Goal: Task Accomplishment & Management: Manage account settings

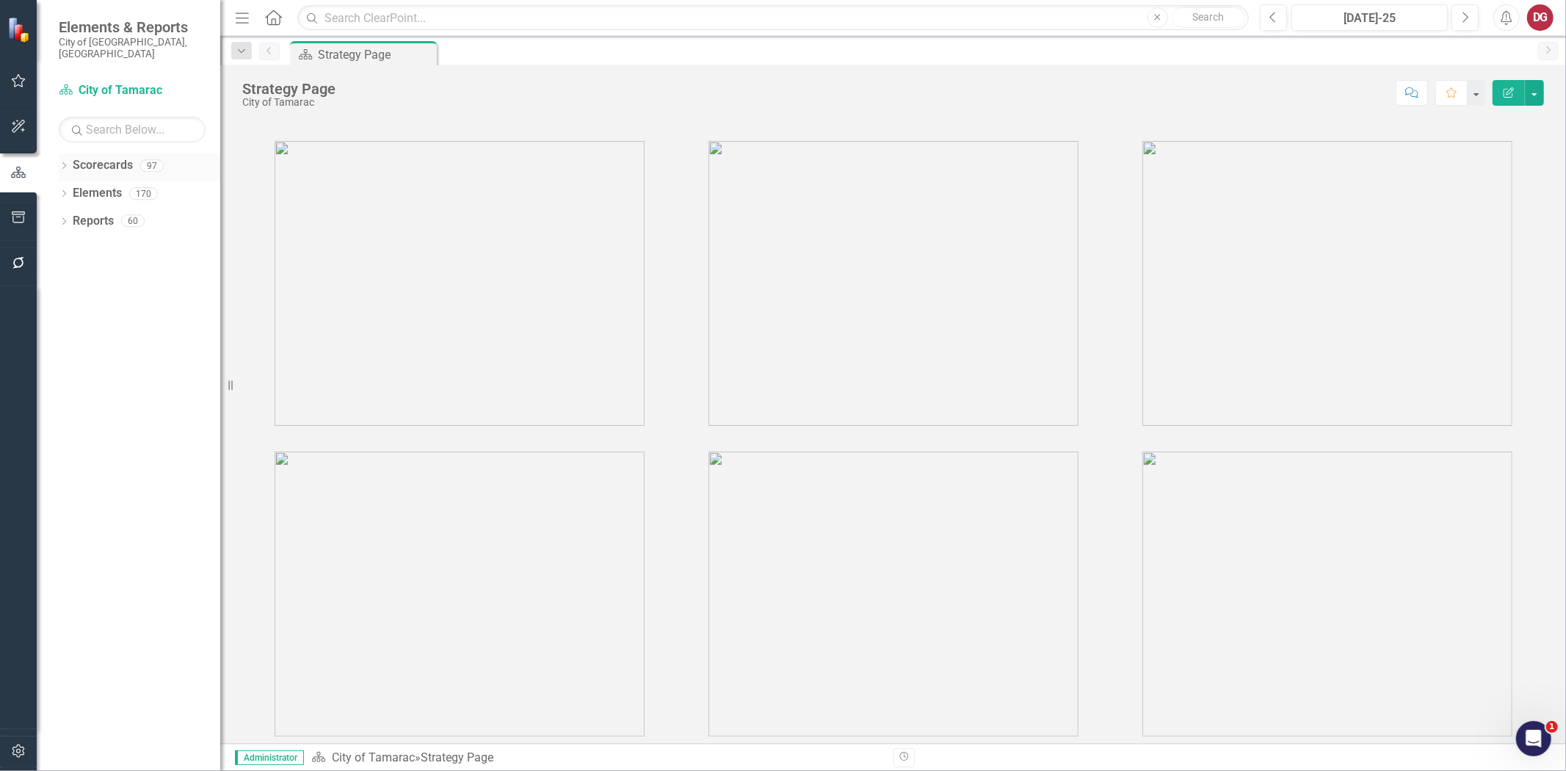
click at [59, 163] on icon "Dropdown" at bounding box center [64, 167] width 10 height 8
click at [66, 189] on icon "Dropdown" at bounding box center [71, 193] width 11 height 9
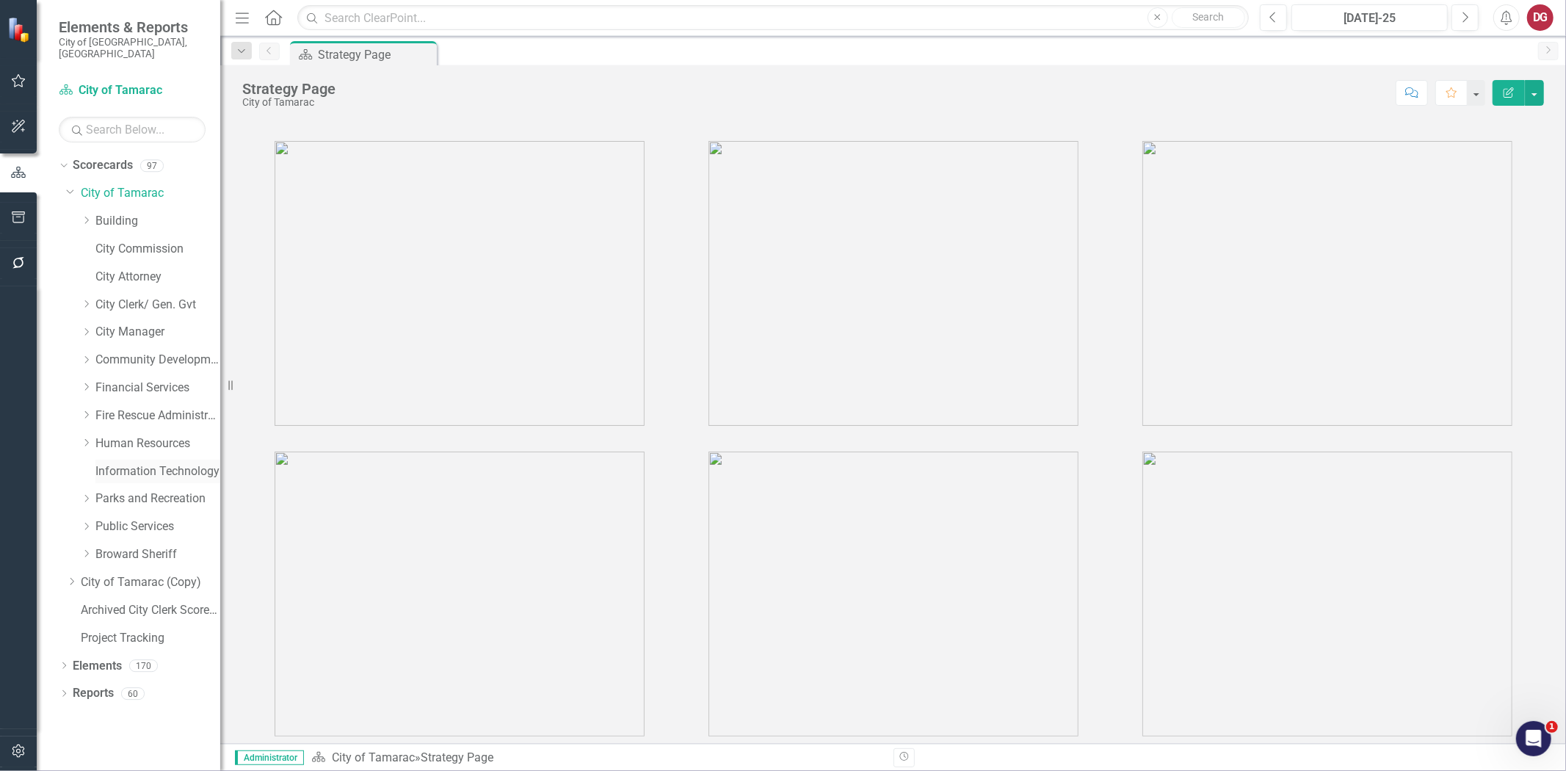
click at [97, 463] on link "Information Technology" at bounding box center [157, 471] width 125 height 17
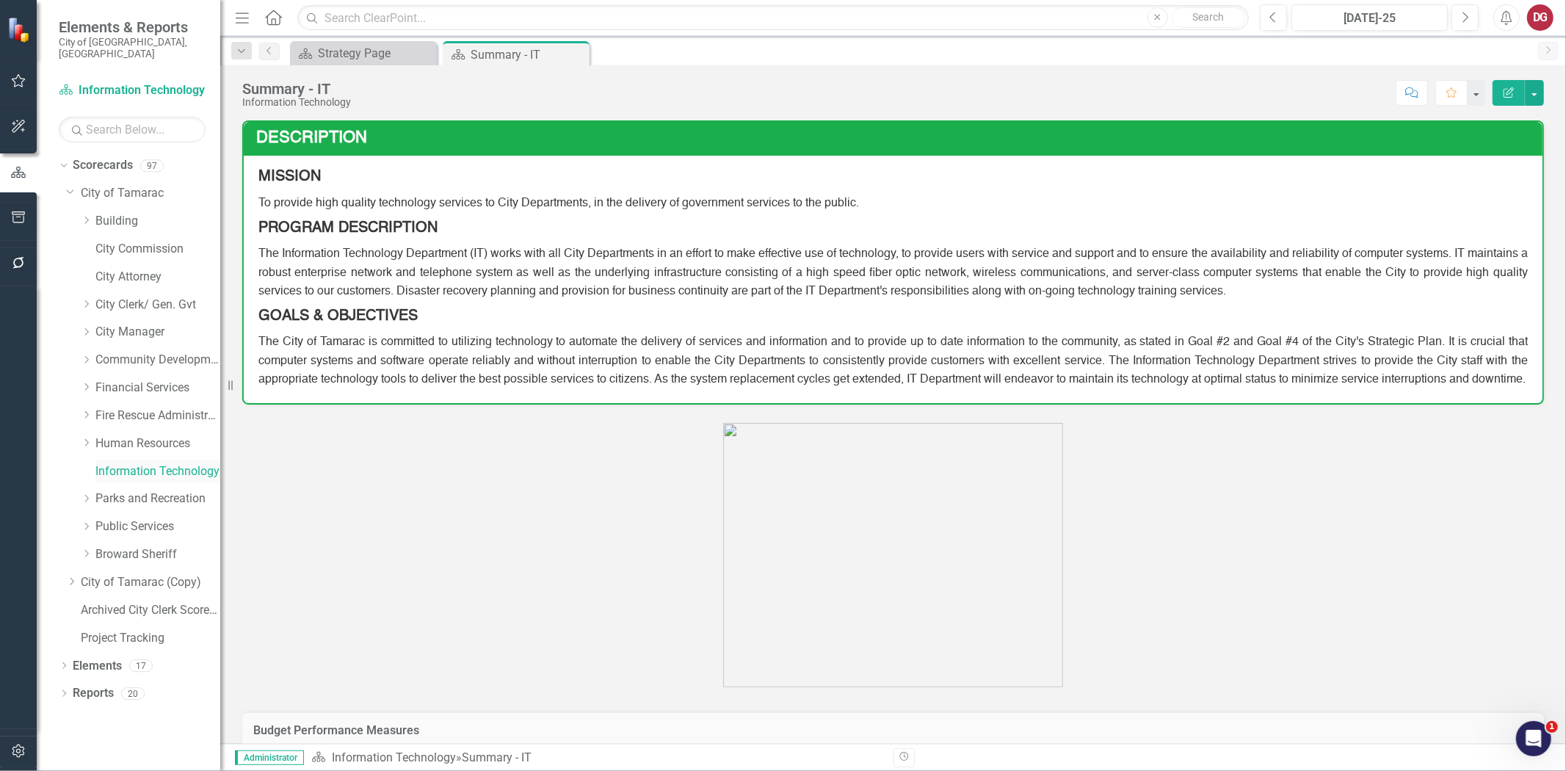
click at [142, 463] on link "Information Technology" at bounding box center [157, 471] width 125 height 17
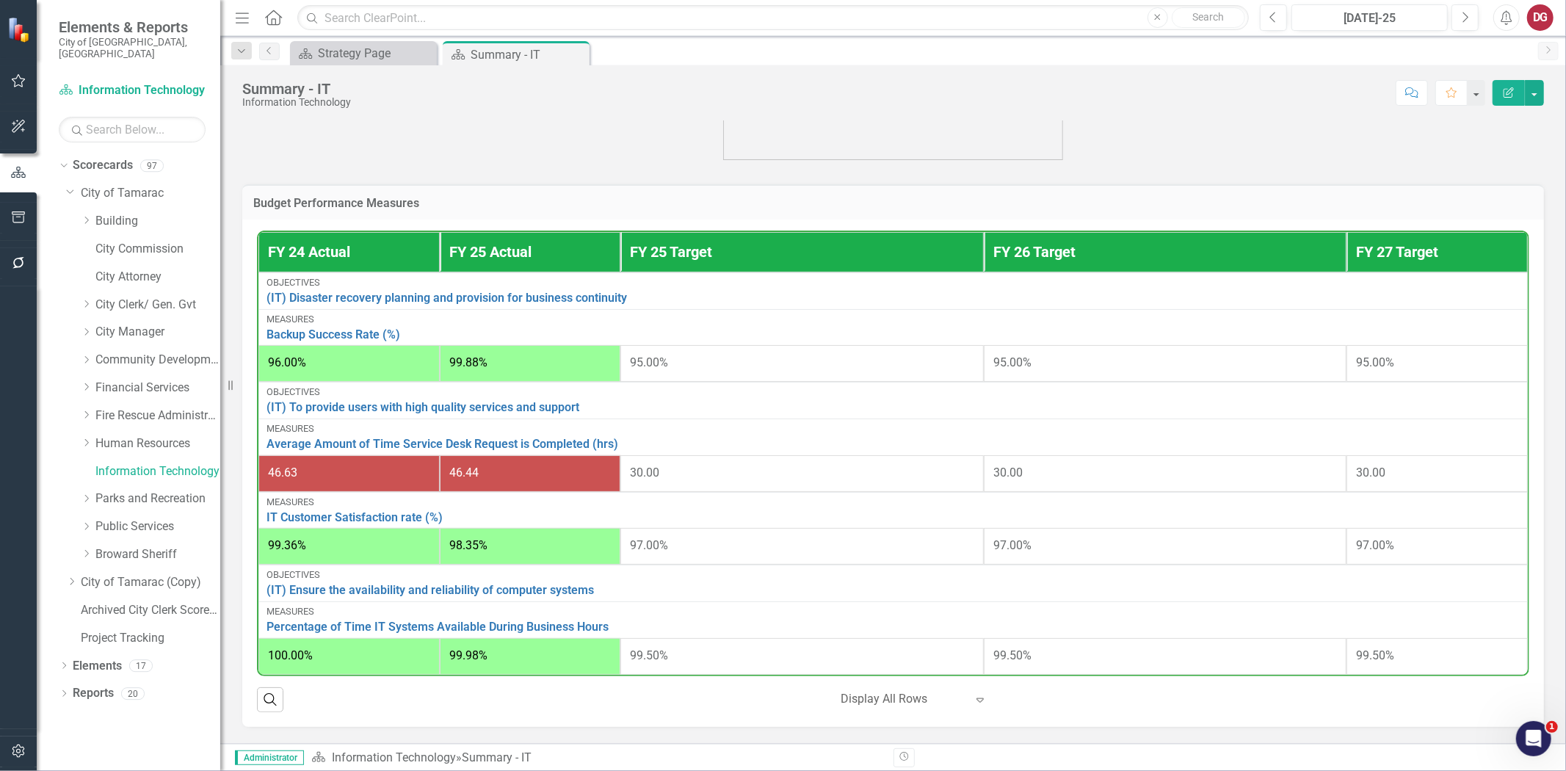
scroll to position [570, 0]
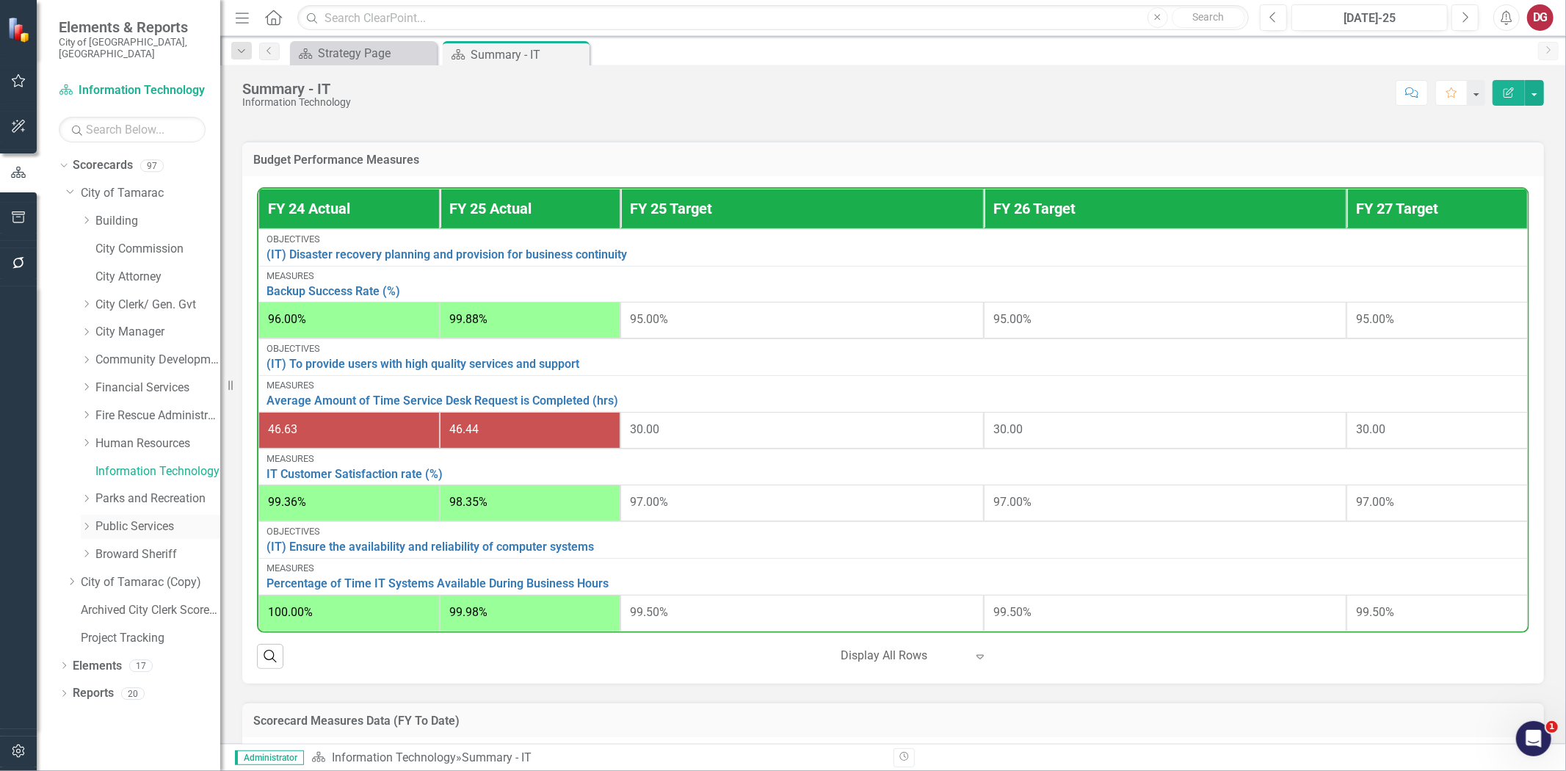
click at [82, 521] on div "Dropdown" at bounding box center [86, 527] width 11 height 12
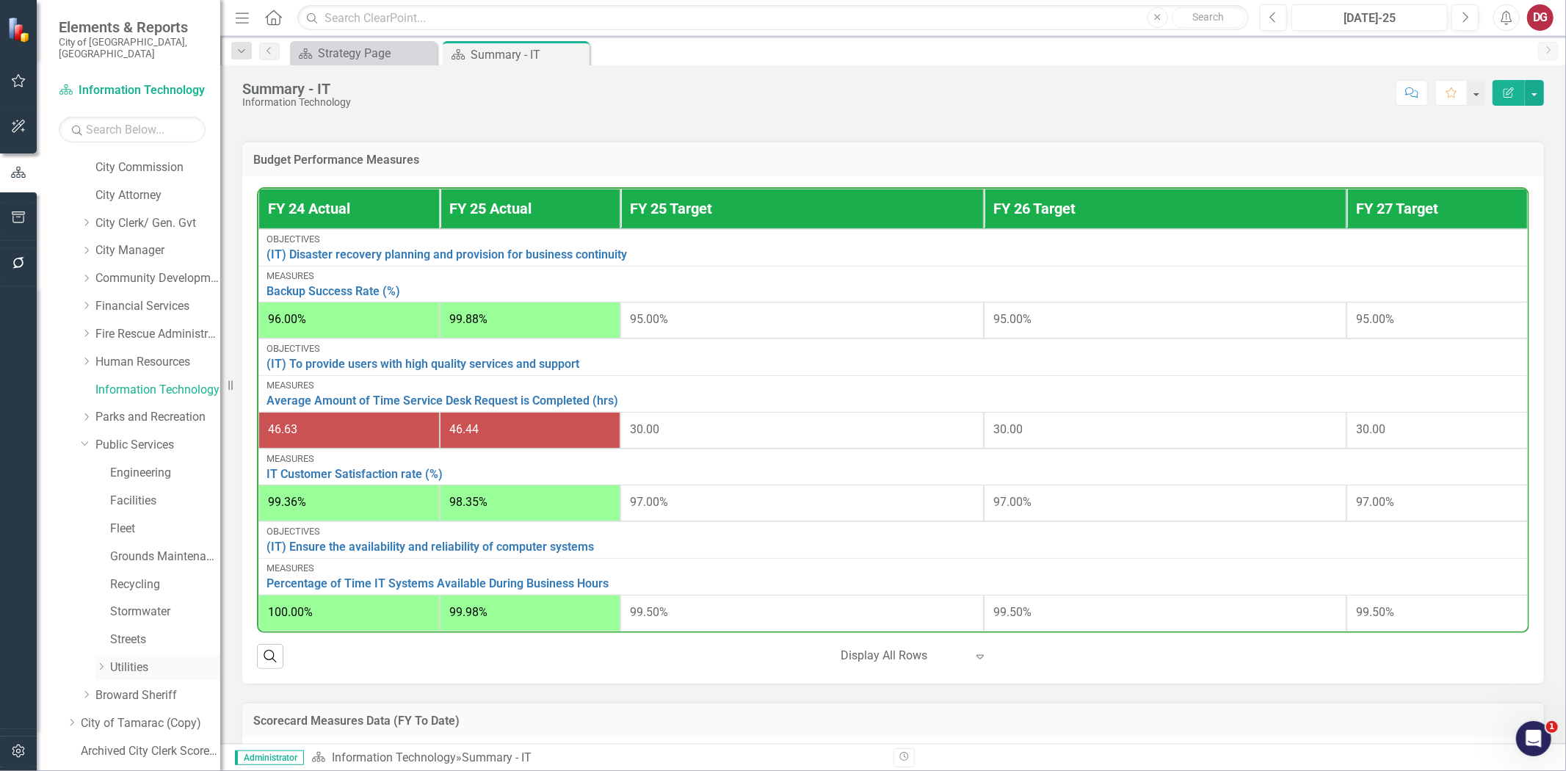
click at [107, 661] on div "Dropdown" at bounding box center [102, 667] width 15 height 12
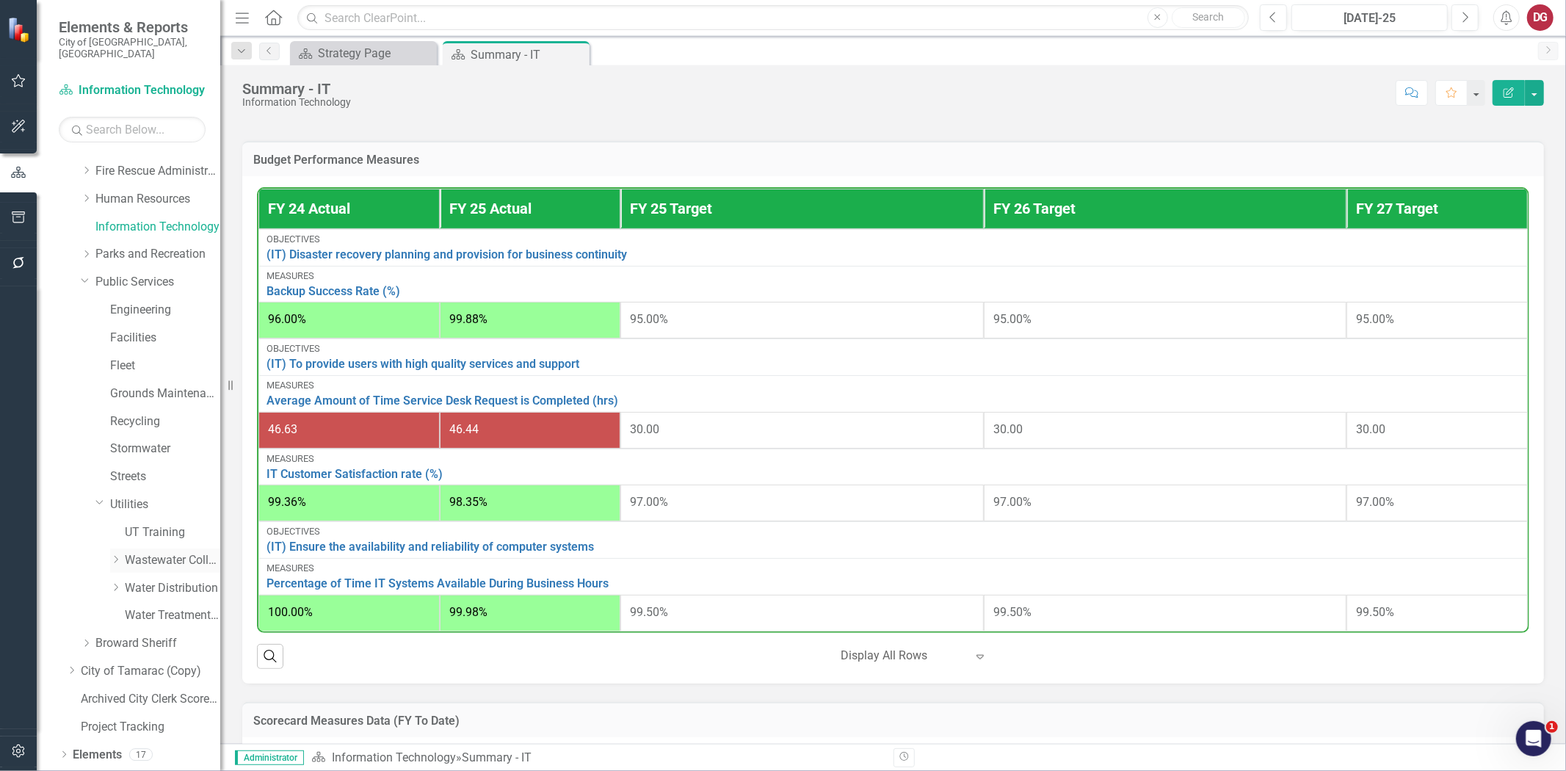
click at [115, 554] on div "Dropdown" at bounding box center [115, 560] width 11 height 12
click at [159, 607] on link "Video Sealing Operations ([PERSON_NAME])" at bounding box center [179, 615] width 81 height 17
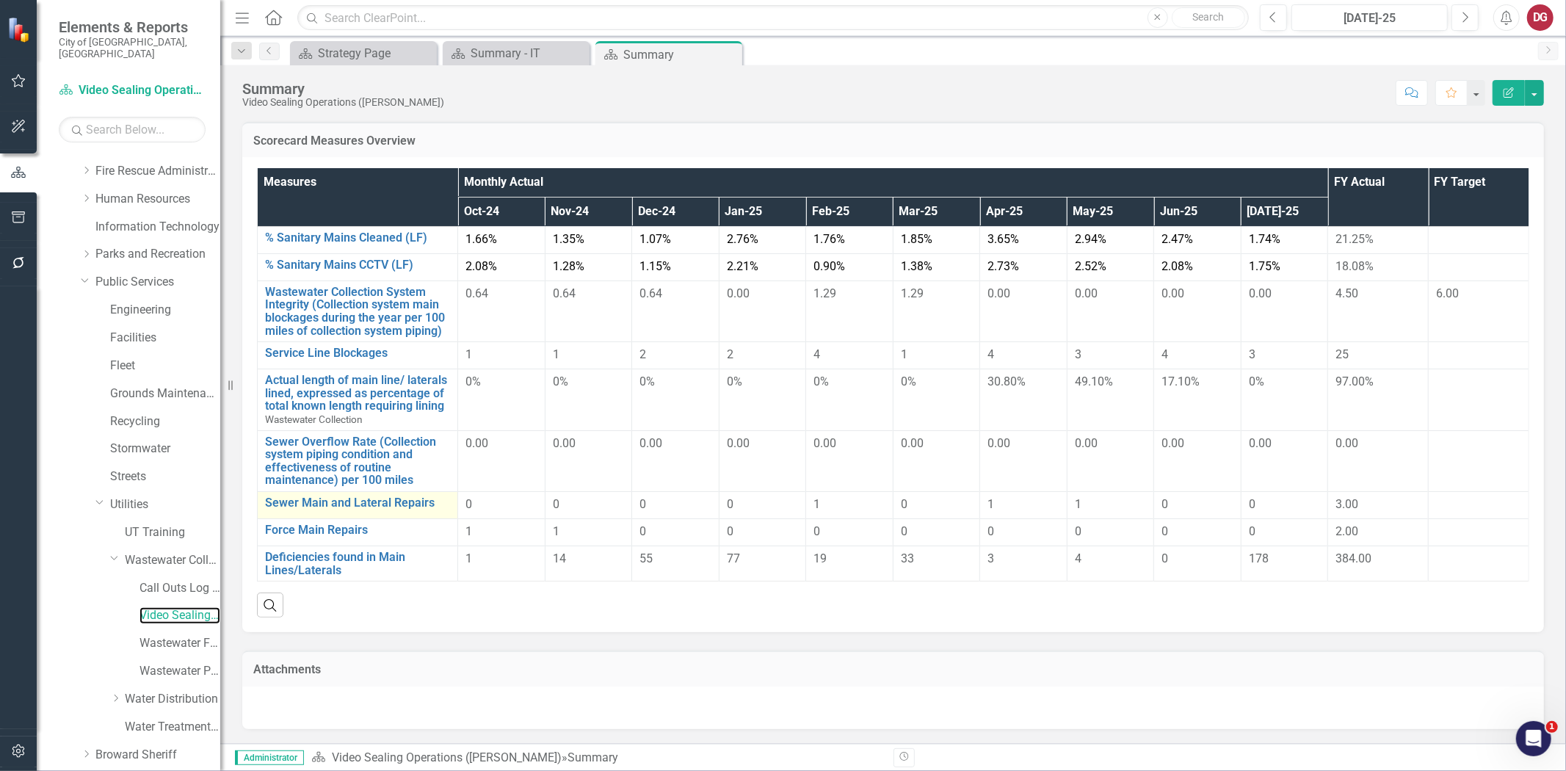
scroll to position [13, 0]
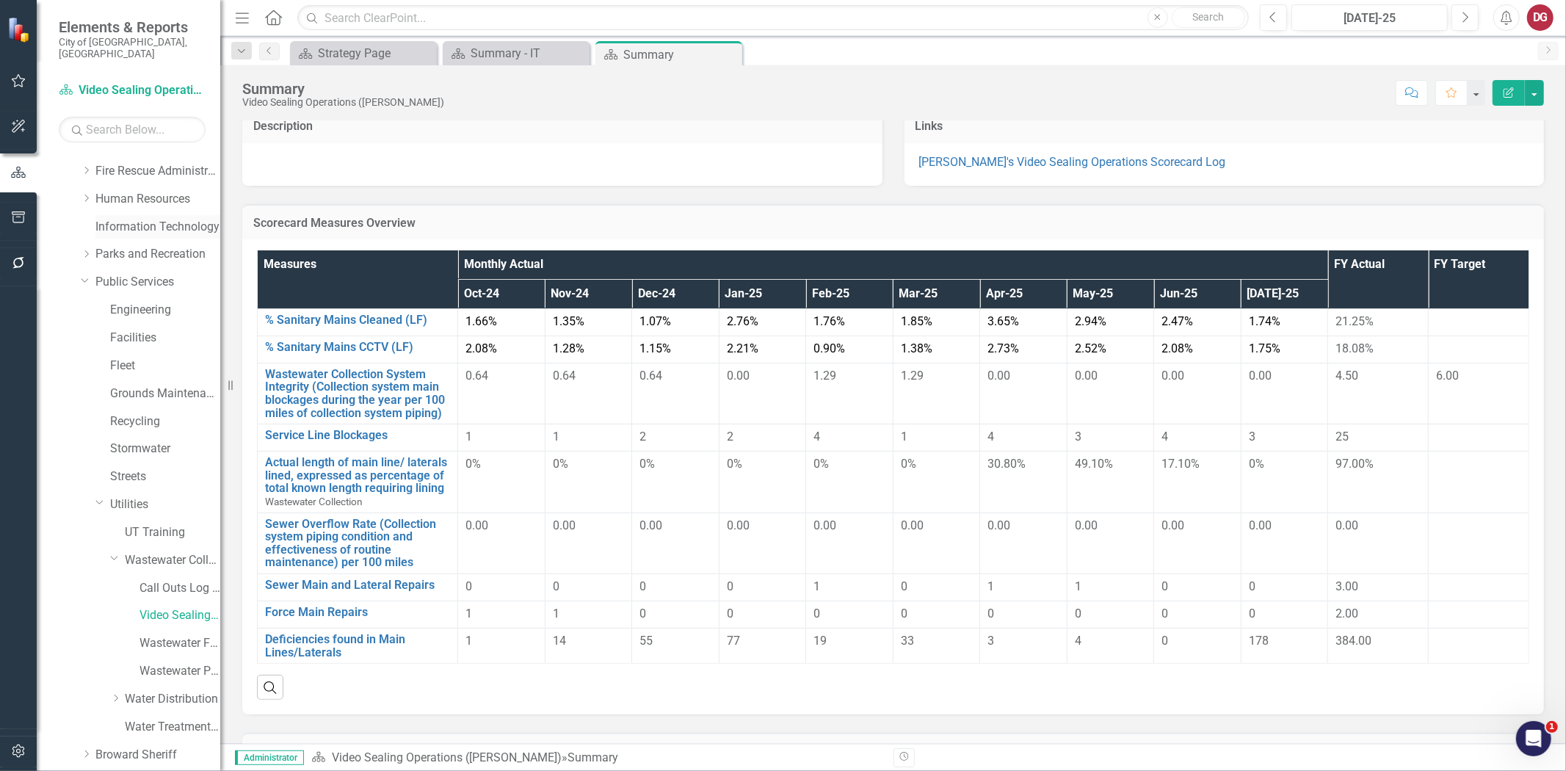
click at [141, 221] on link "Information Technology" at bounding box center [157, 227] width 125 height 17
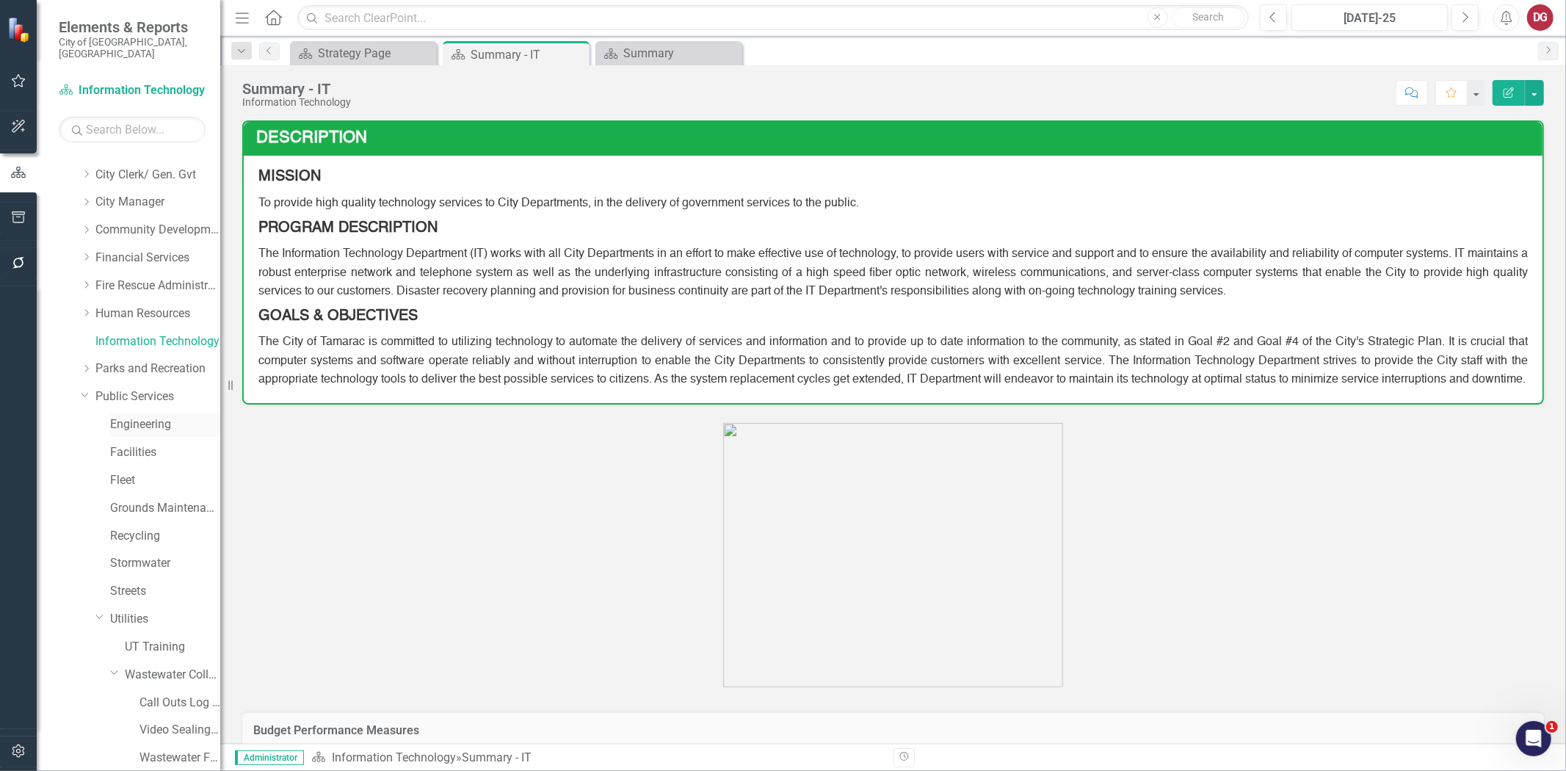
scroll to position [81, 0]
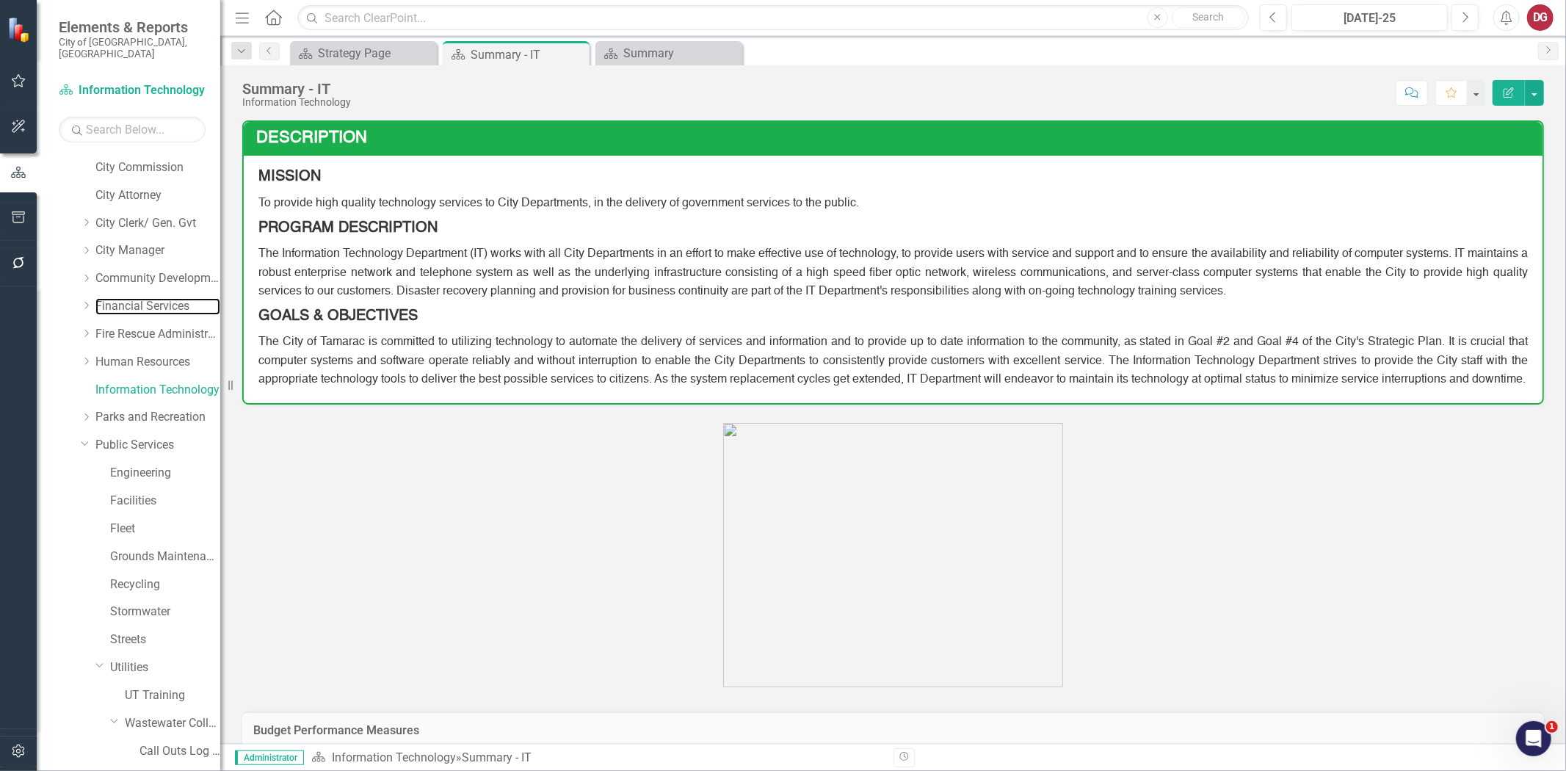
click at [129, 298] on link "Financial Services" at bounding box center [157, 306] width 125 height 17
click at [87, 301] on icon "Dropdown" at bounding box center [86, 305] width 11 height 9
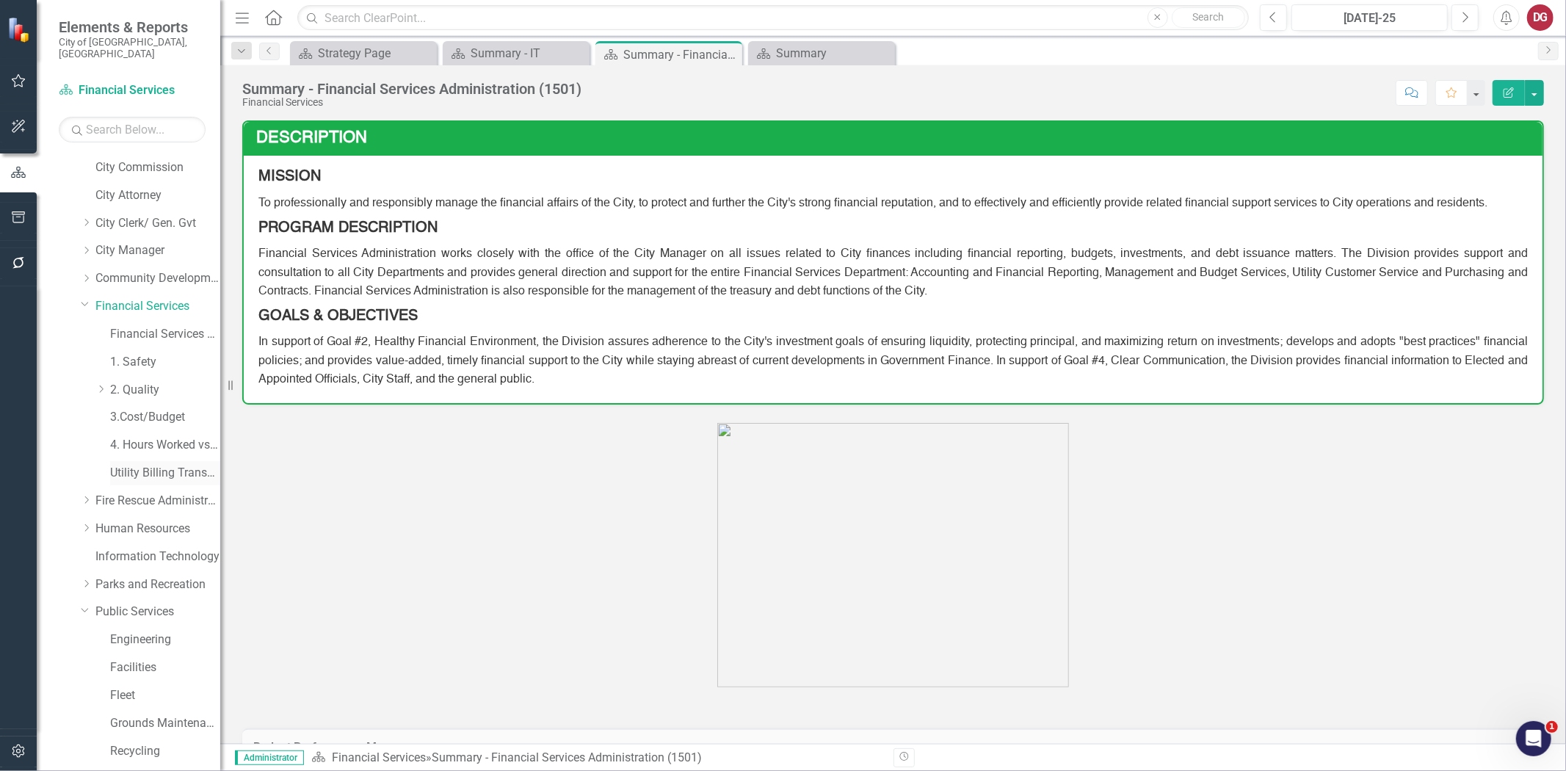
click at [126, 465] on link "Utility Billing Transactional Survey" at bounding box center [165, 473] width 110 height 17
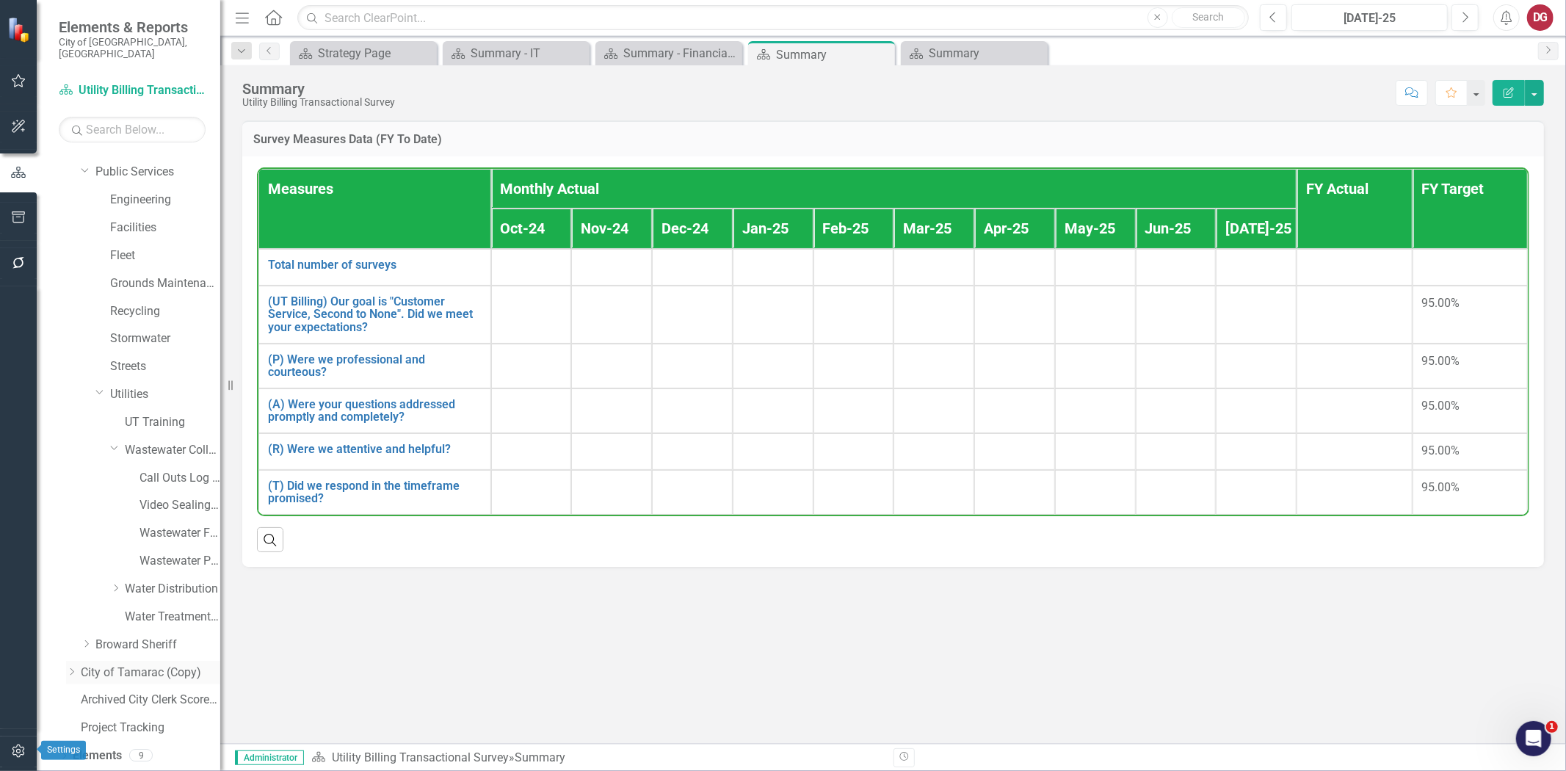
scroll to position [538, 0]
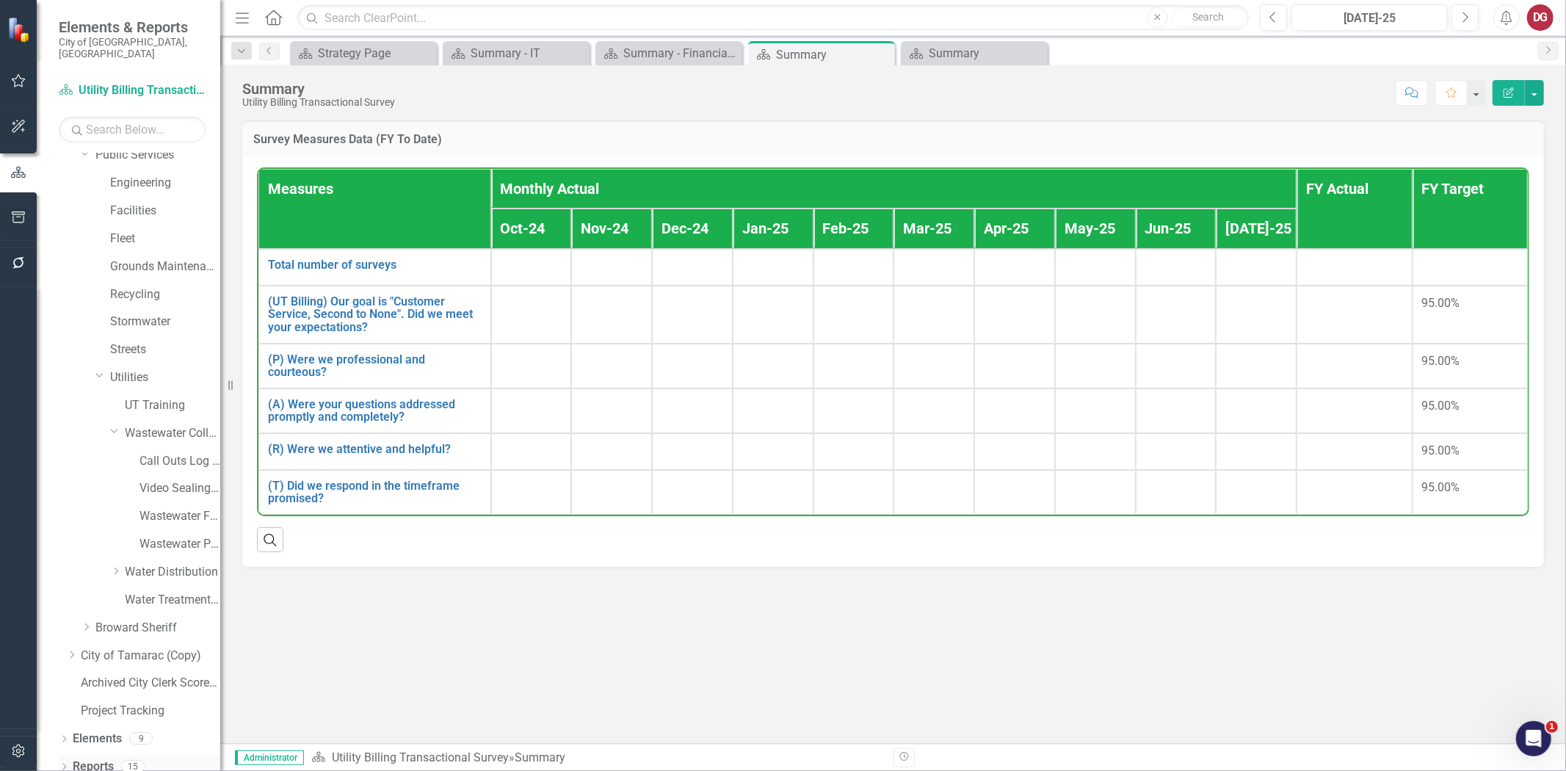
click at [96, 747] on link "Reports" at bounding box center [93, 766] width 41 height 17
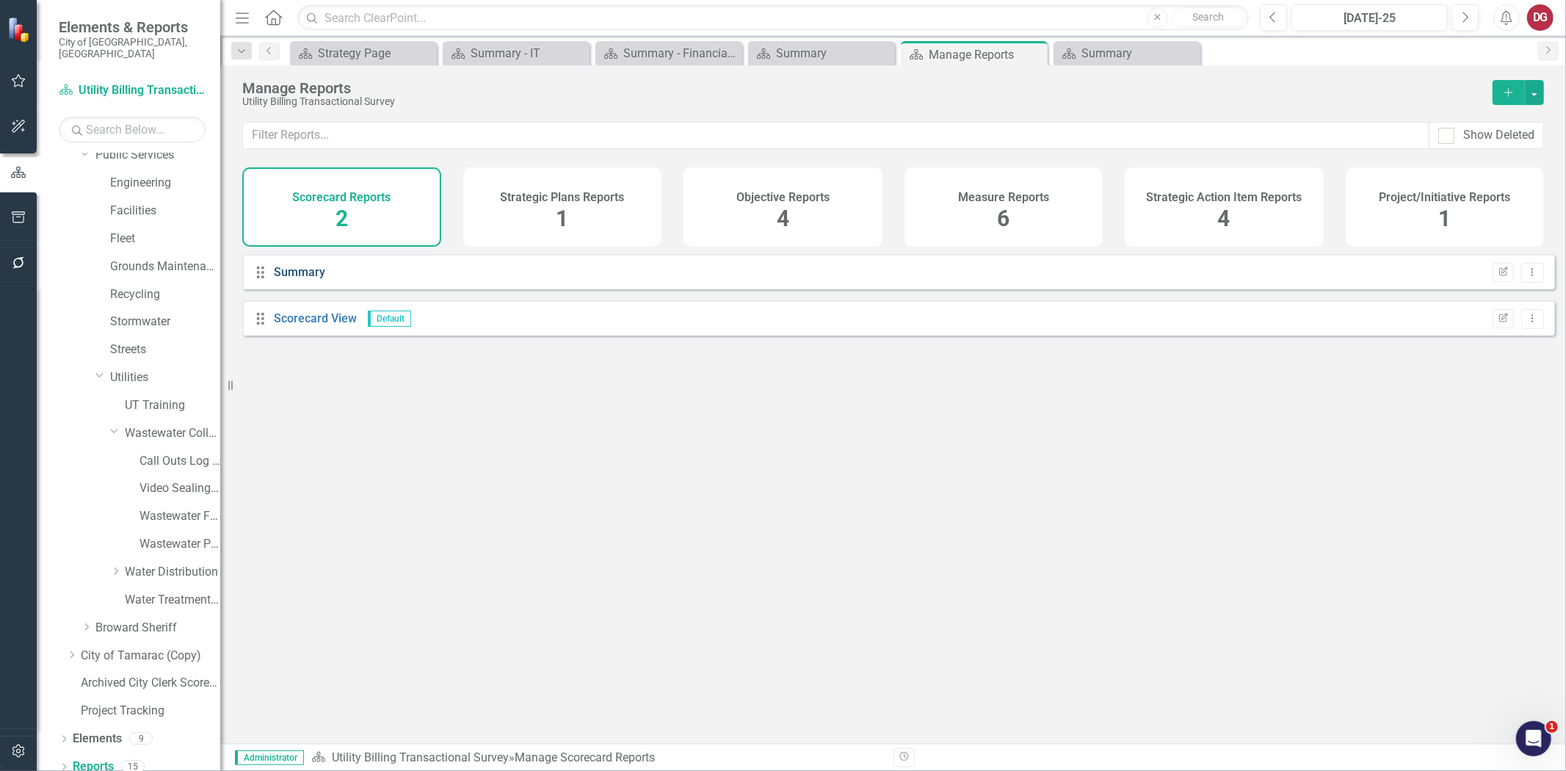
click at [299, 279] on link "Summary" at bounding box center [299, 272] width 51 height 14
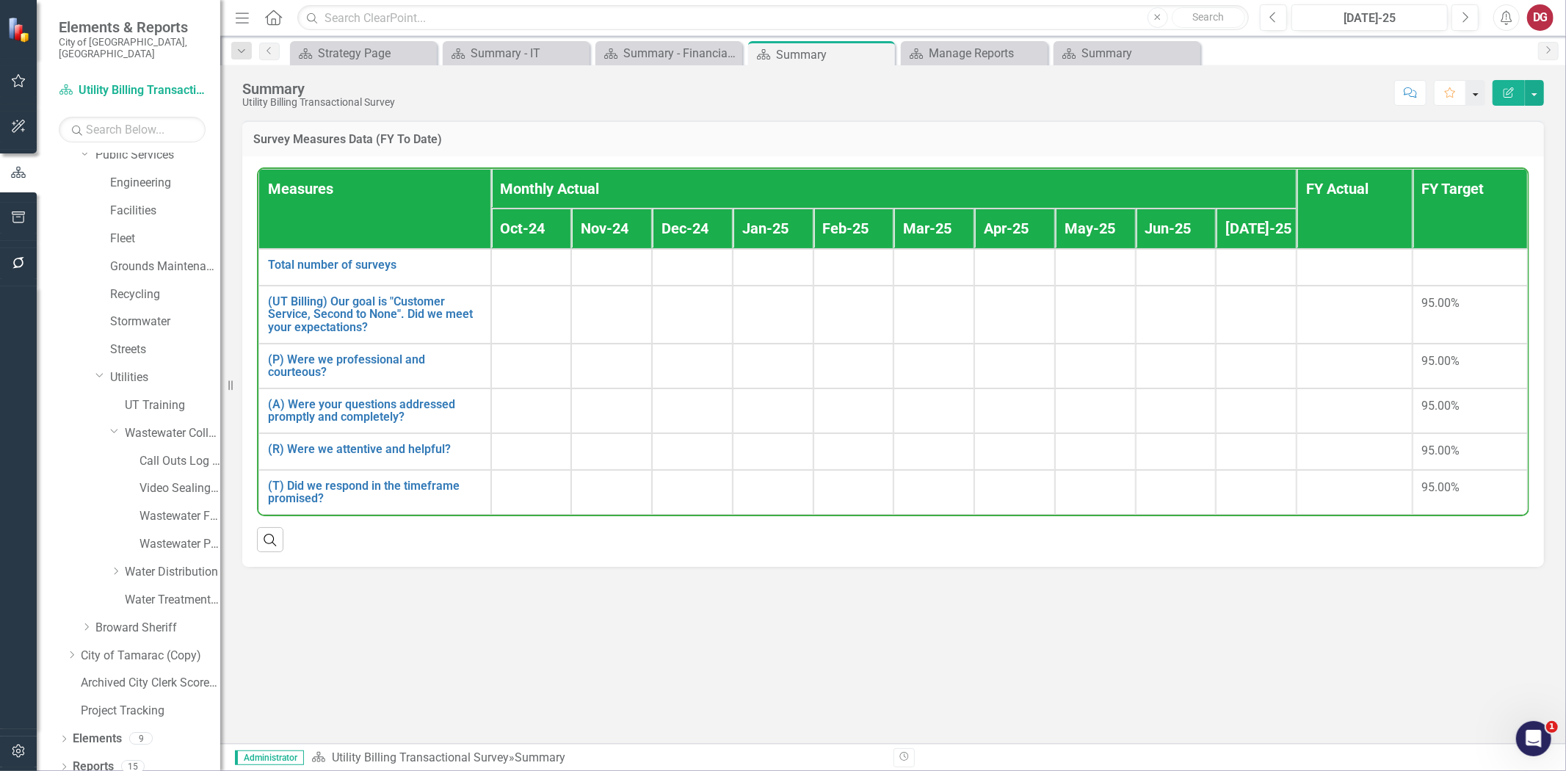
click at [775, 99] on button "button" at bounding box center [1475, 93] width 19 height 26
click at [775, 123] on div "Survey Measures Data (FY To Date)" at bounding box center [893, 138] width 1302 height 36
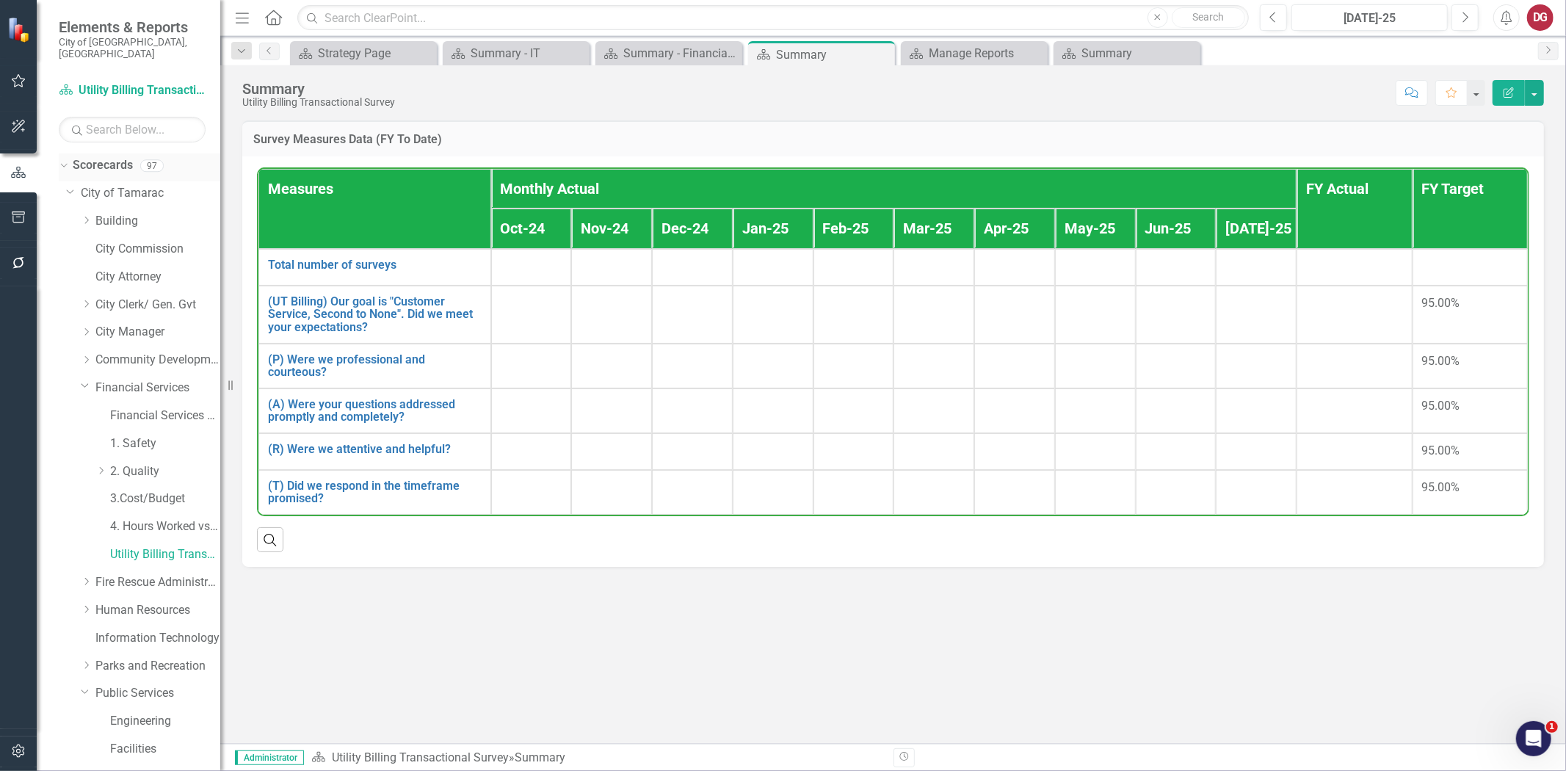
click at [76, 157] on link "Scorecards" at bounding box center [103, 165] width 60 height 17
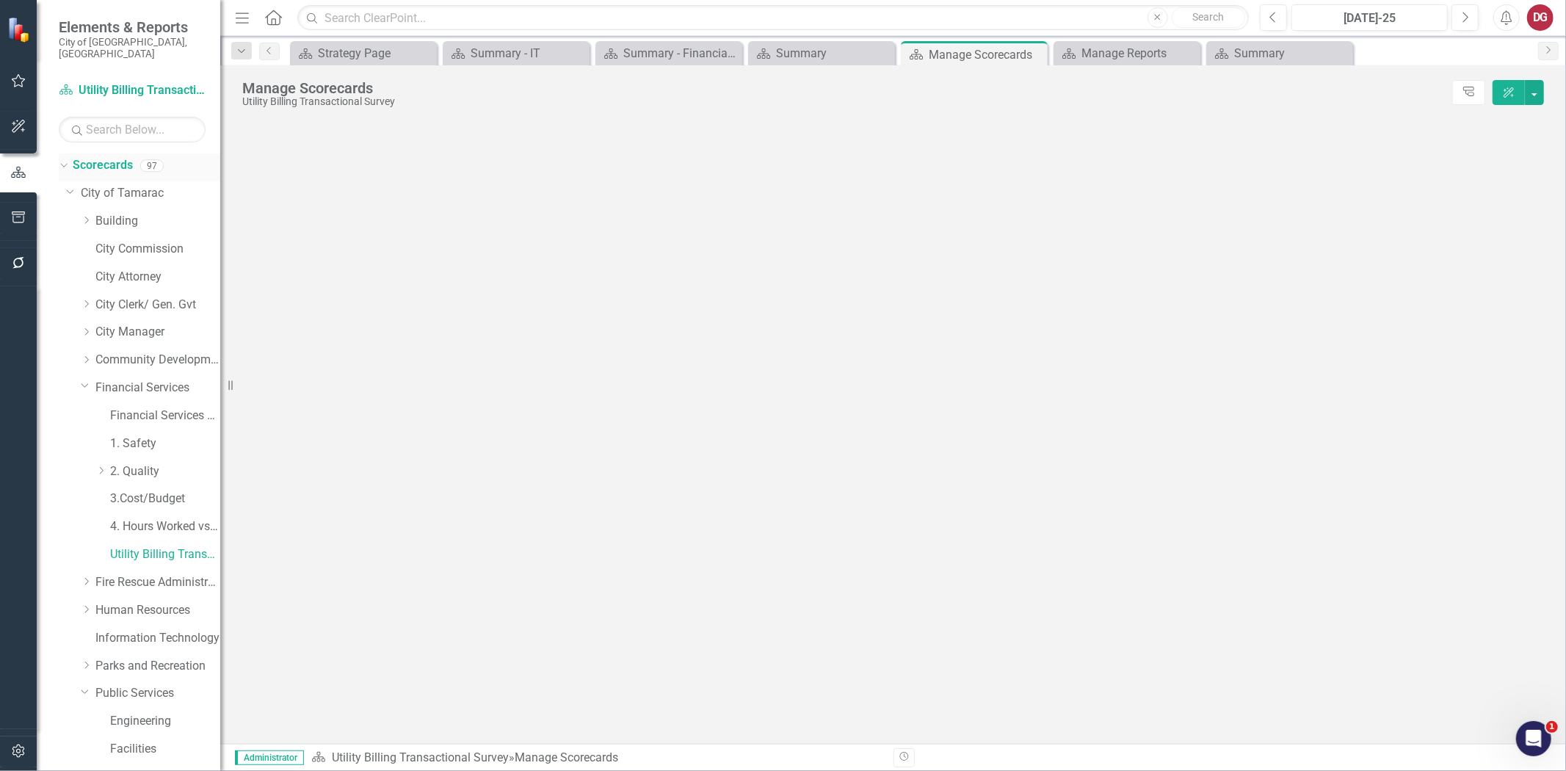
click at [66, 160] on div "Dropdown" at bounding box center [61, 165] width 12 height 10
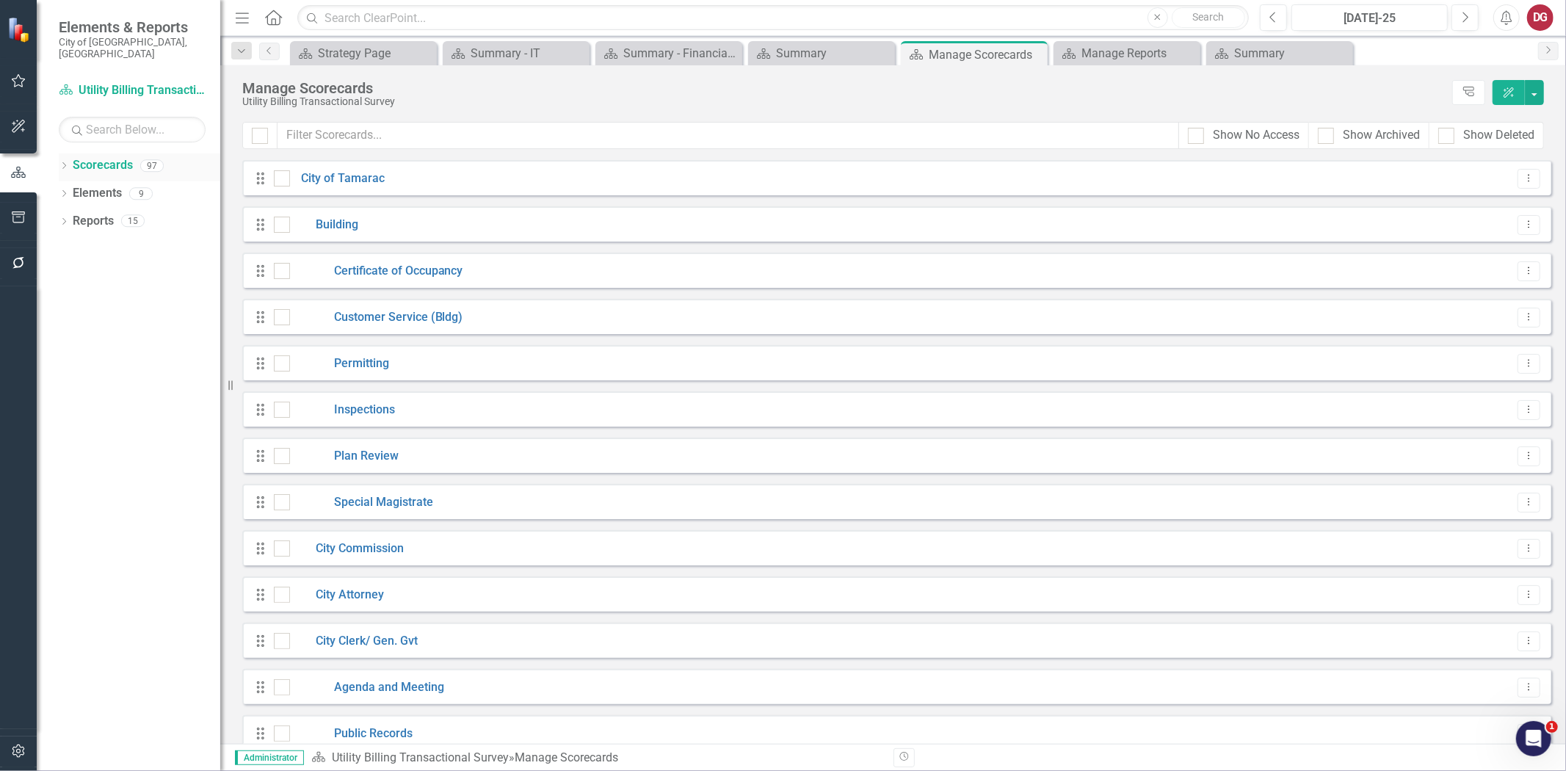
click at [91, 157] on link "Scorecards" at bounding box center [103, 165] width 60 height 17
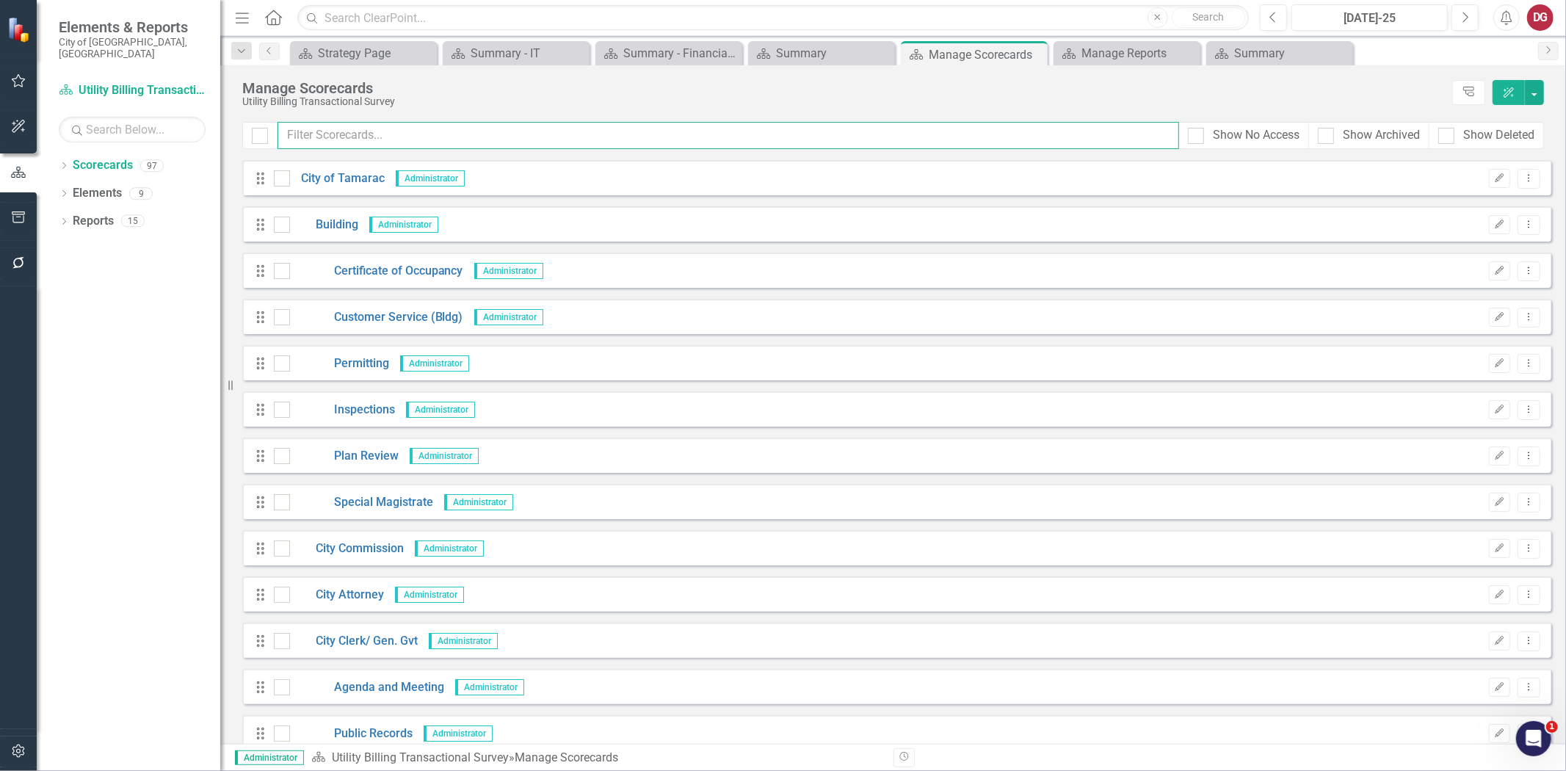
click at [324, 138] on input "text" at bounding box center [729, 135] width 902 height 27
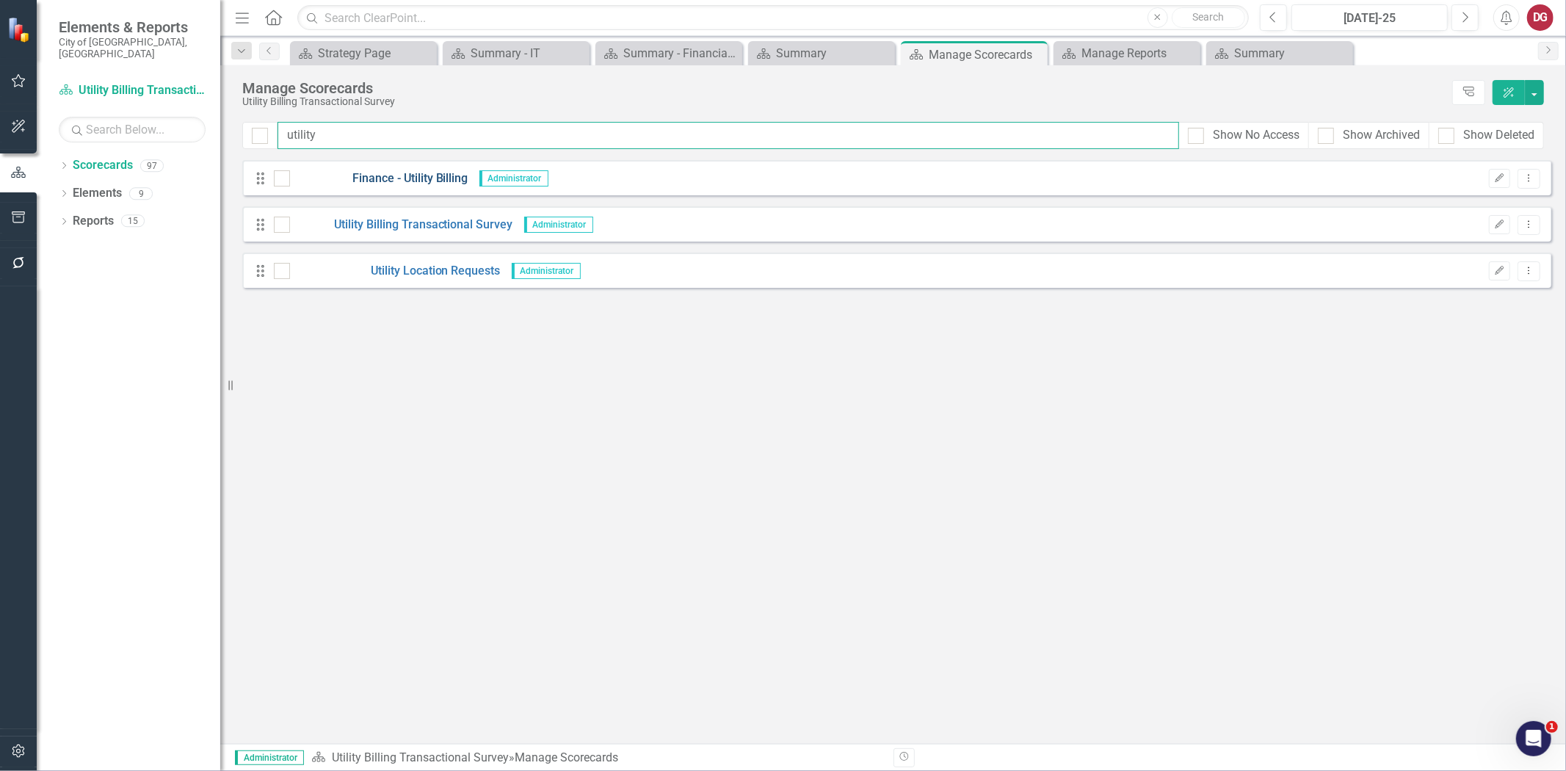
type input "utility"
click at [362, 175] on link "Finance - Utility Billing" at bounding box center [379, 178] width 178 height 17
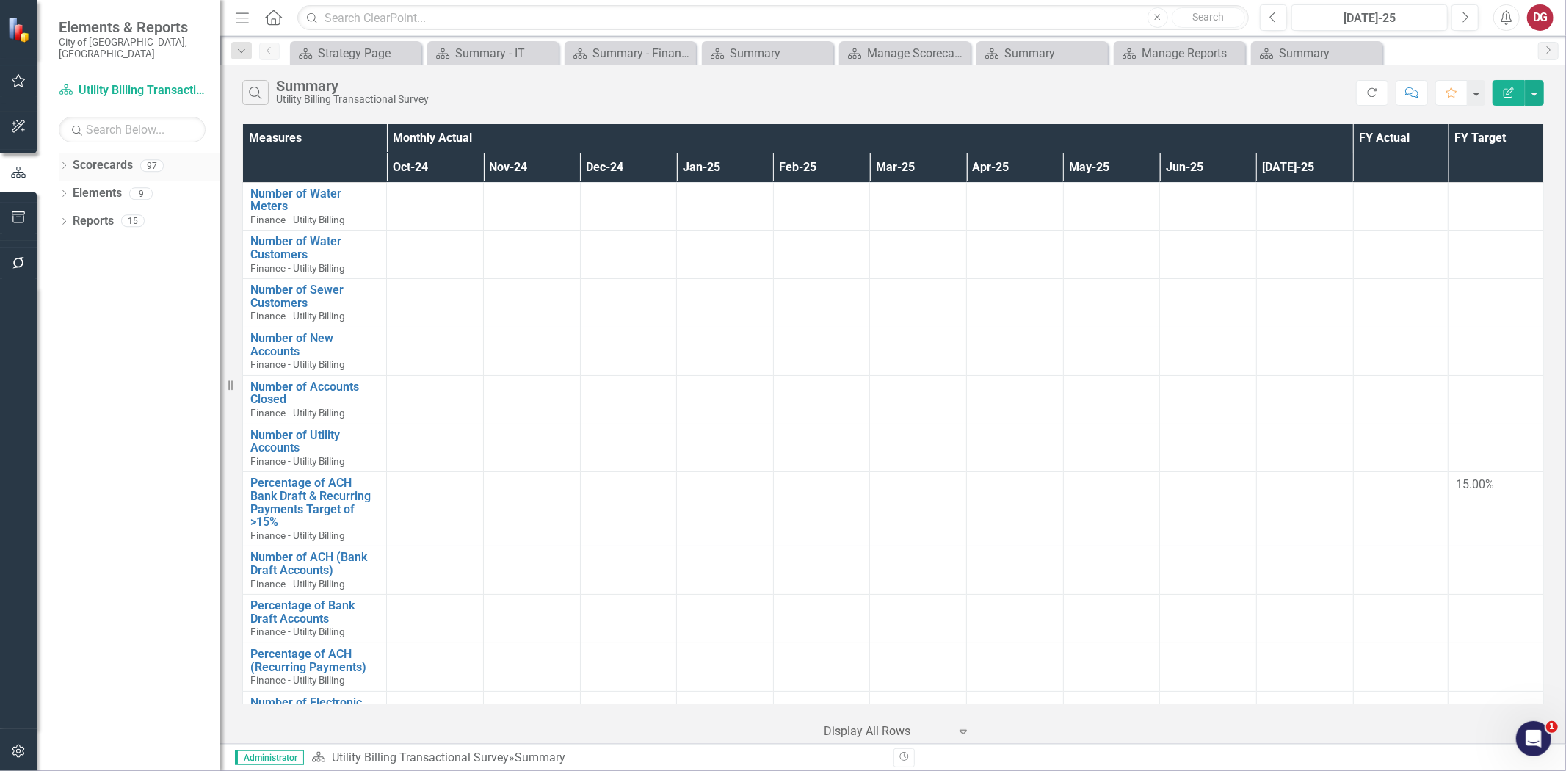
click at [62, 162] on icon at bounding box center [64, 165] width 4 height 7
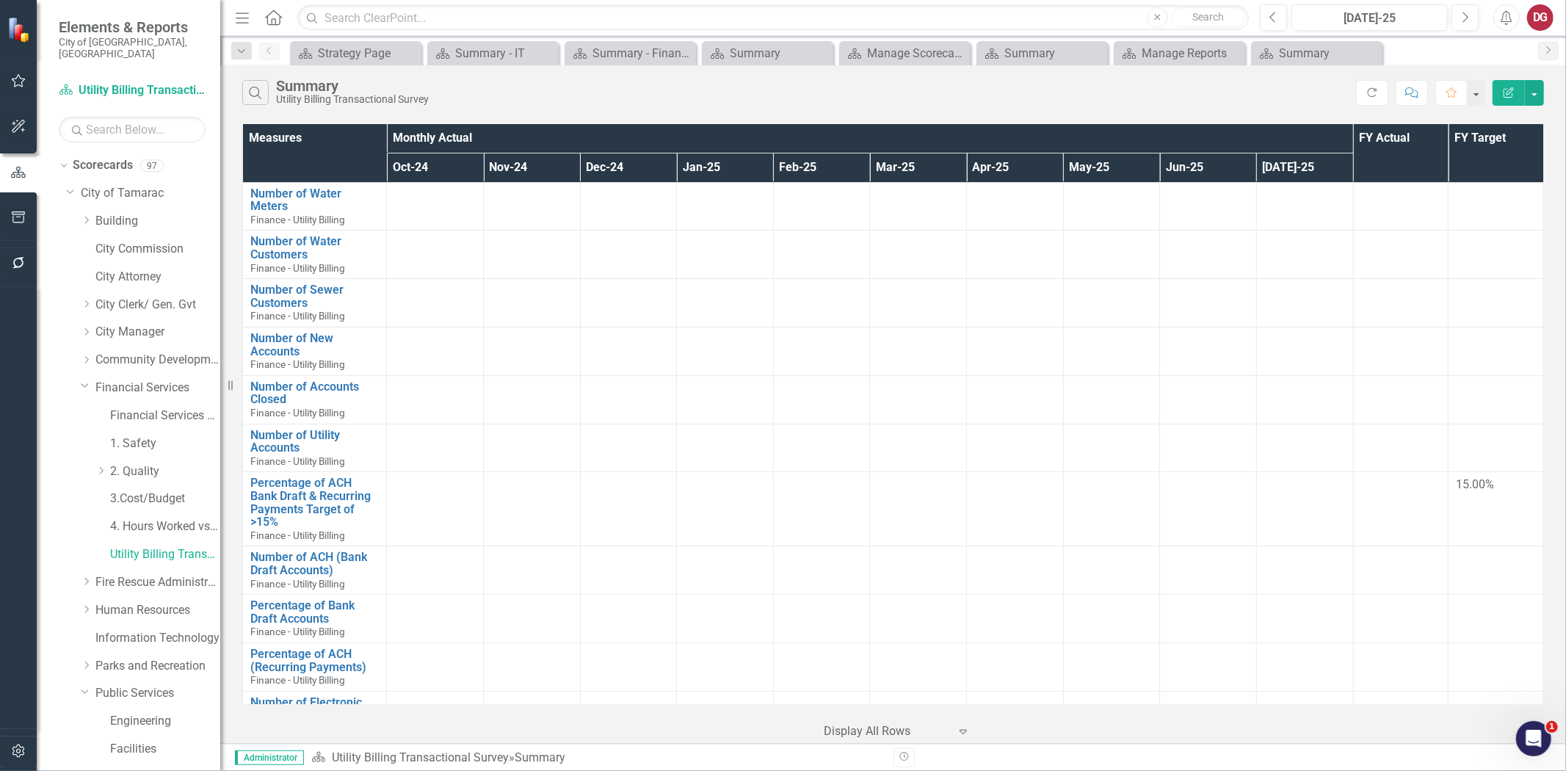
click at [57, 156] on div "Dropdown Scorecards 97 Dropdown City of Tamarac Dropdown Building Certificate o…" at bounding box center [129, 461] width 184 height 617
click at [131, 546] on link "Utility Billing Transactional Survey" at bounding box center [165, 554] width 110 height 17
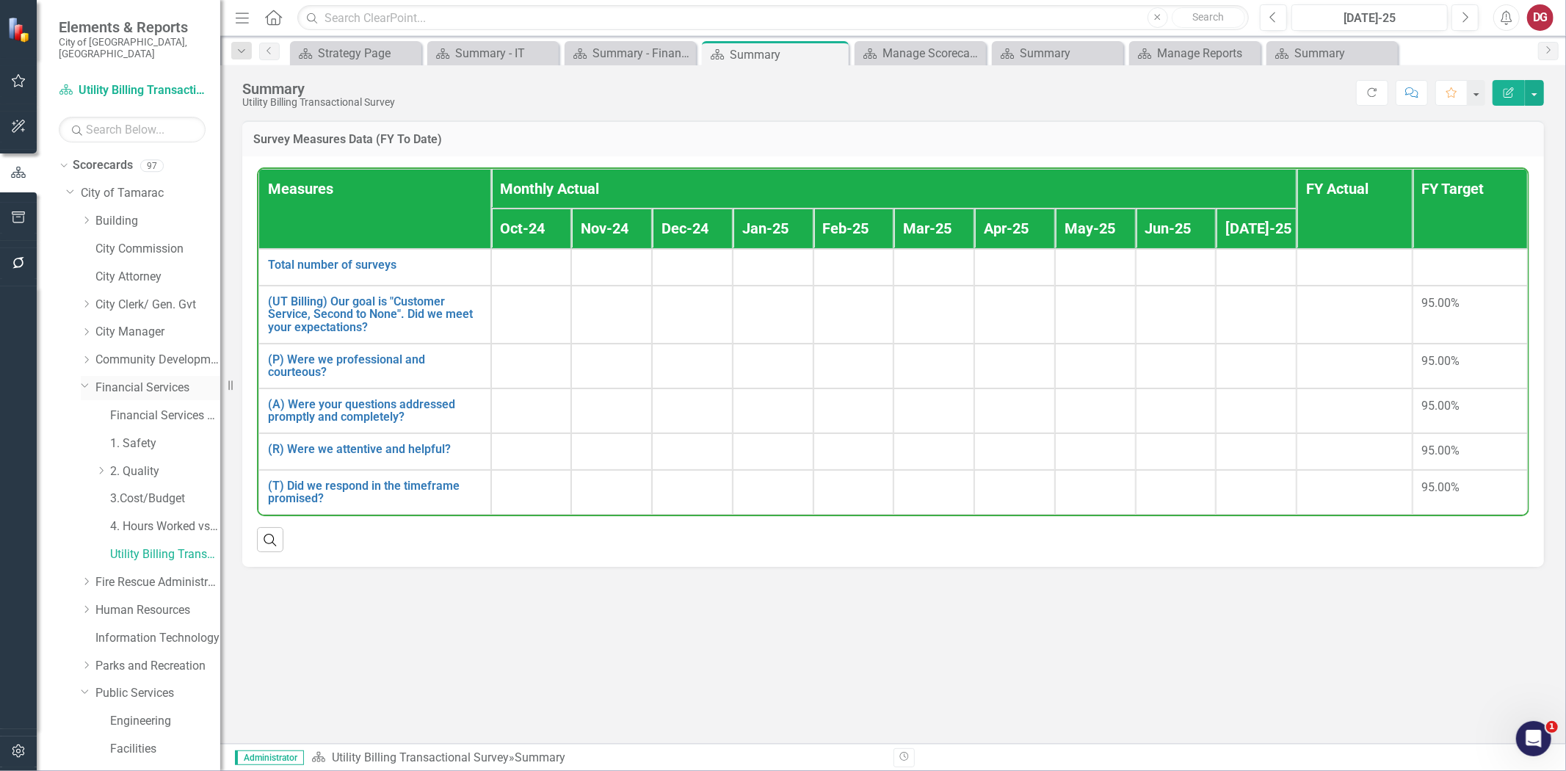
click at [152, 380] on link "Financial Services" at bounding box center [157, 388] width 125 height 17
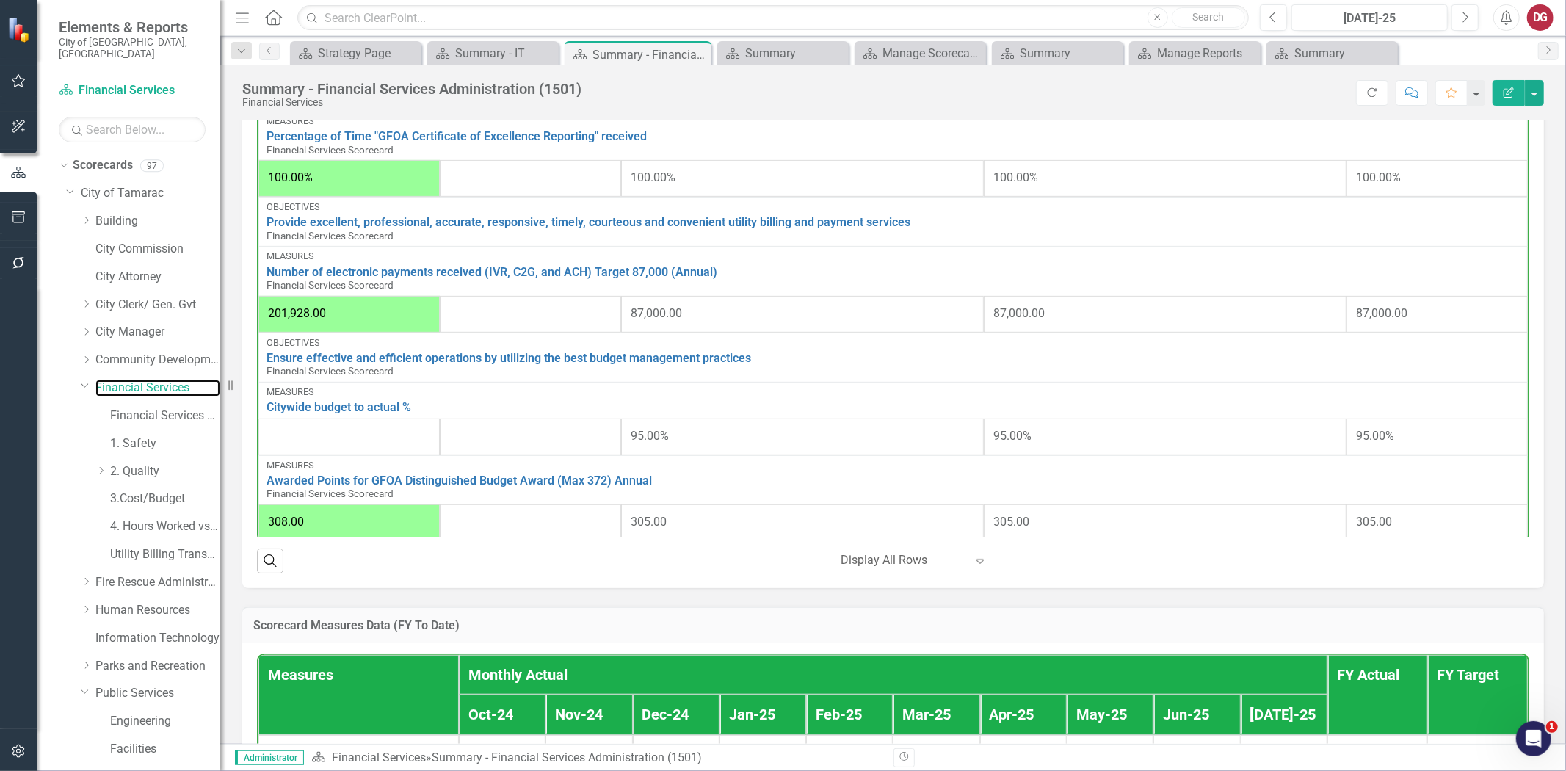
scroll to position [435, 0]
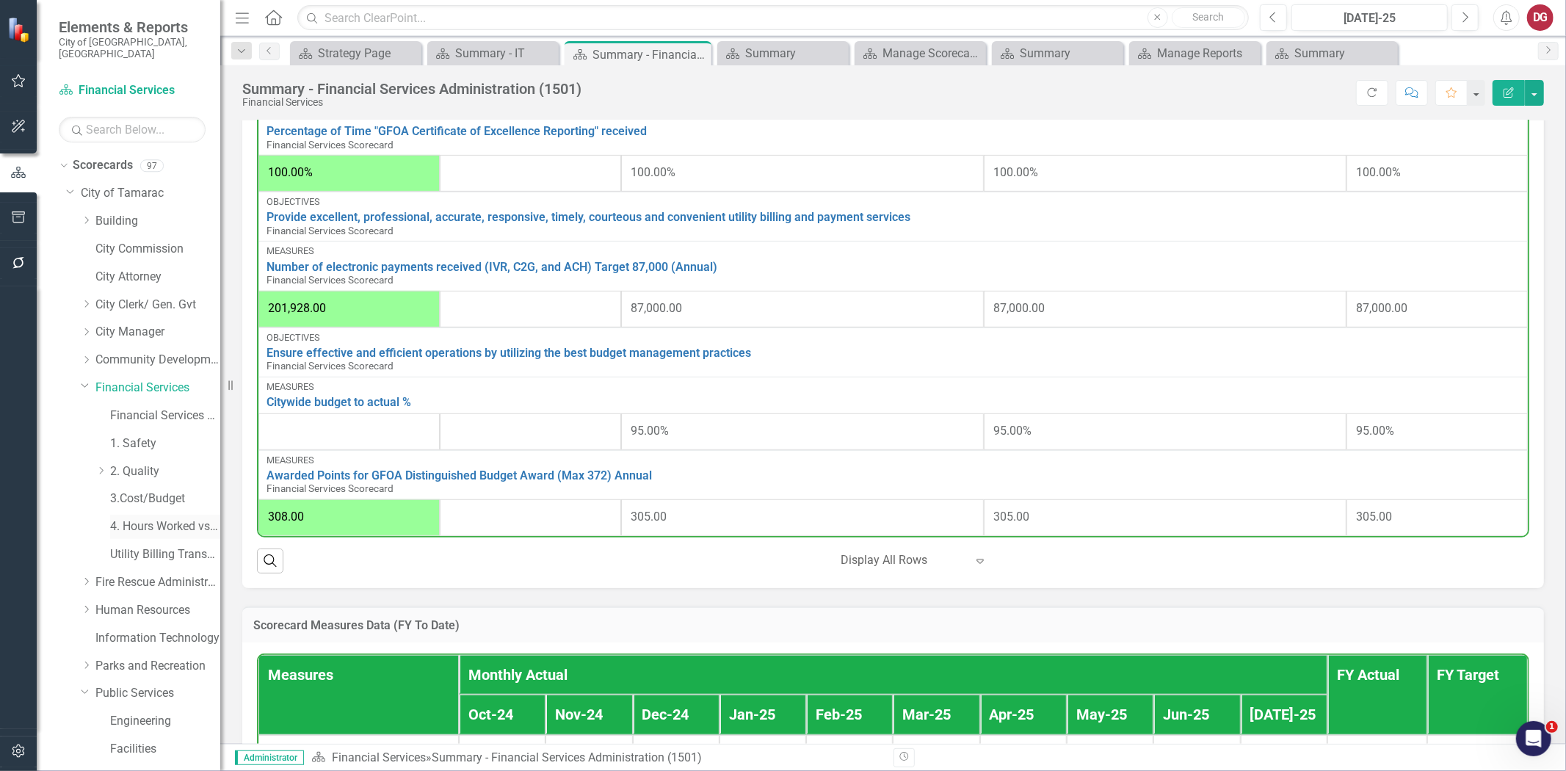
click at [144, 519] on link "4. Hours Worked vs Available hours" at bounding box center [165, 526] width 110 height 17
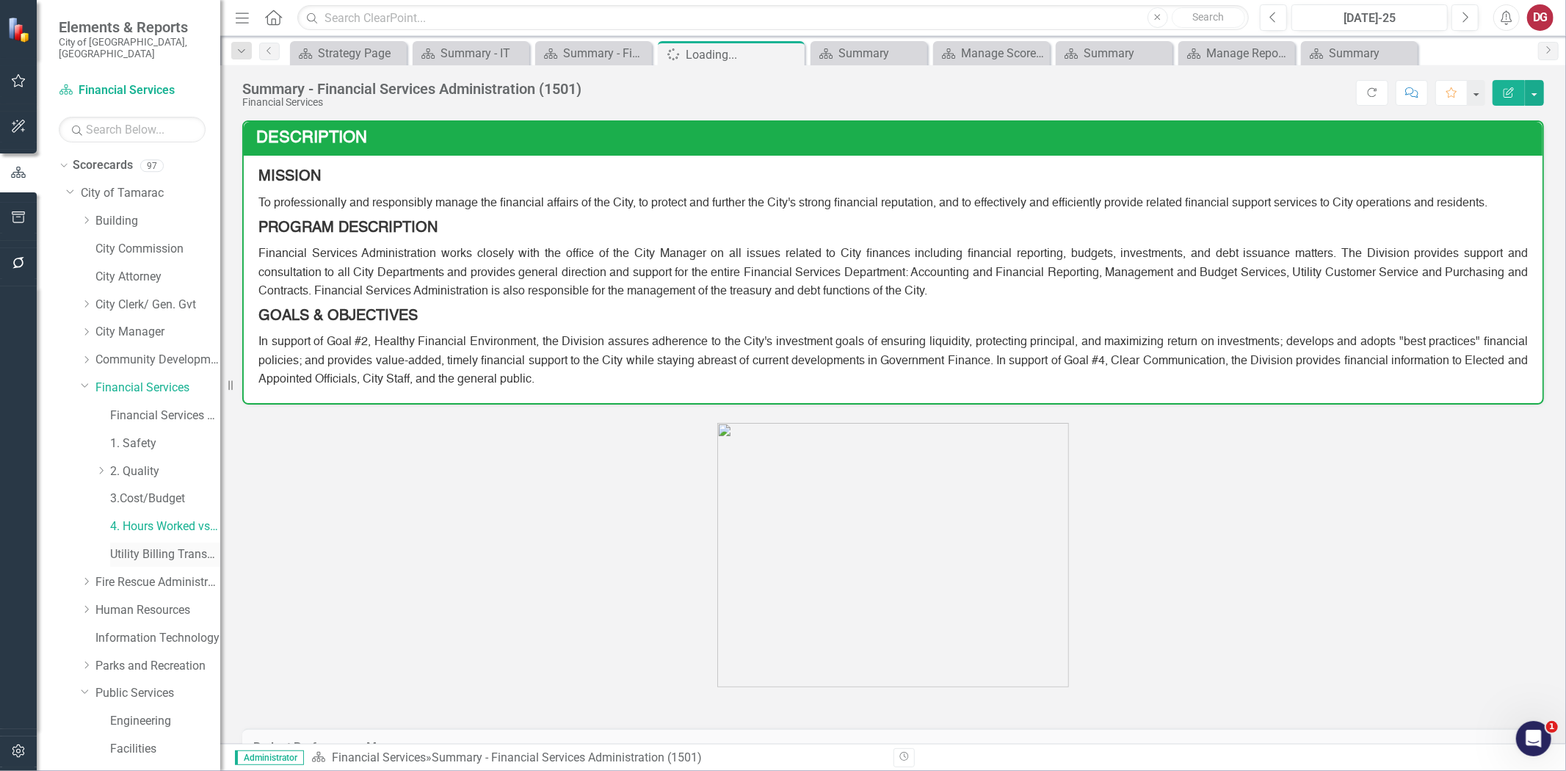
click at [136, 546] on link "Utility Billing Transactional Survey" at bounding box center [165, 554] width 110 height 17
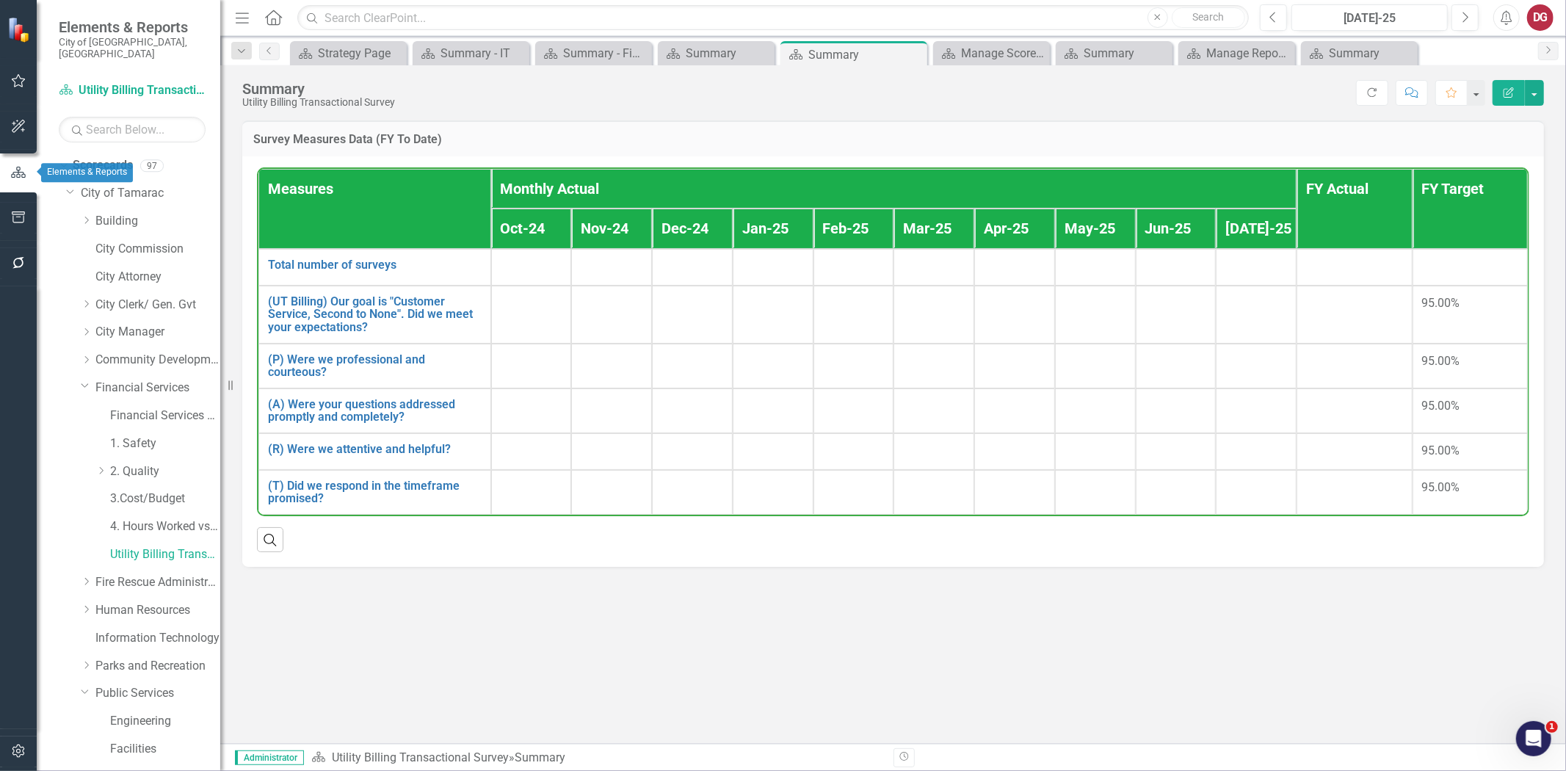
click at [20, 173] on icon "button" at bounding box center [18, 172] width 16 height 13
click at [67, 160] on div "Dropdown" at bounding box center [61, 165] width 12 height 10
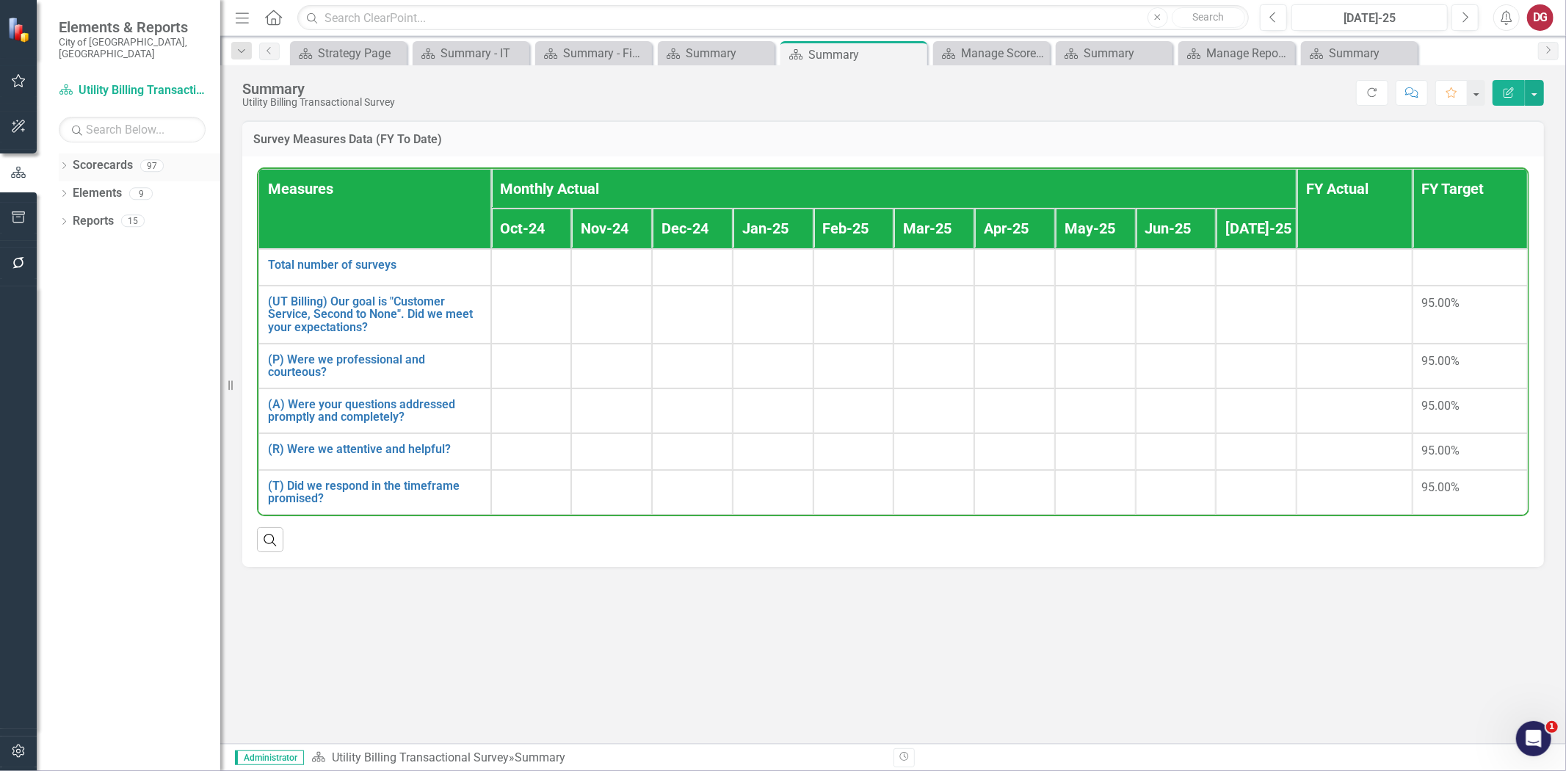
click at [82, 157] on link "Scorecards" at bounding box center [103, 165] width 60 height 17
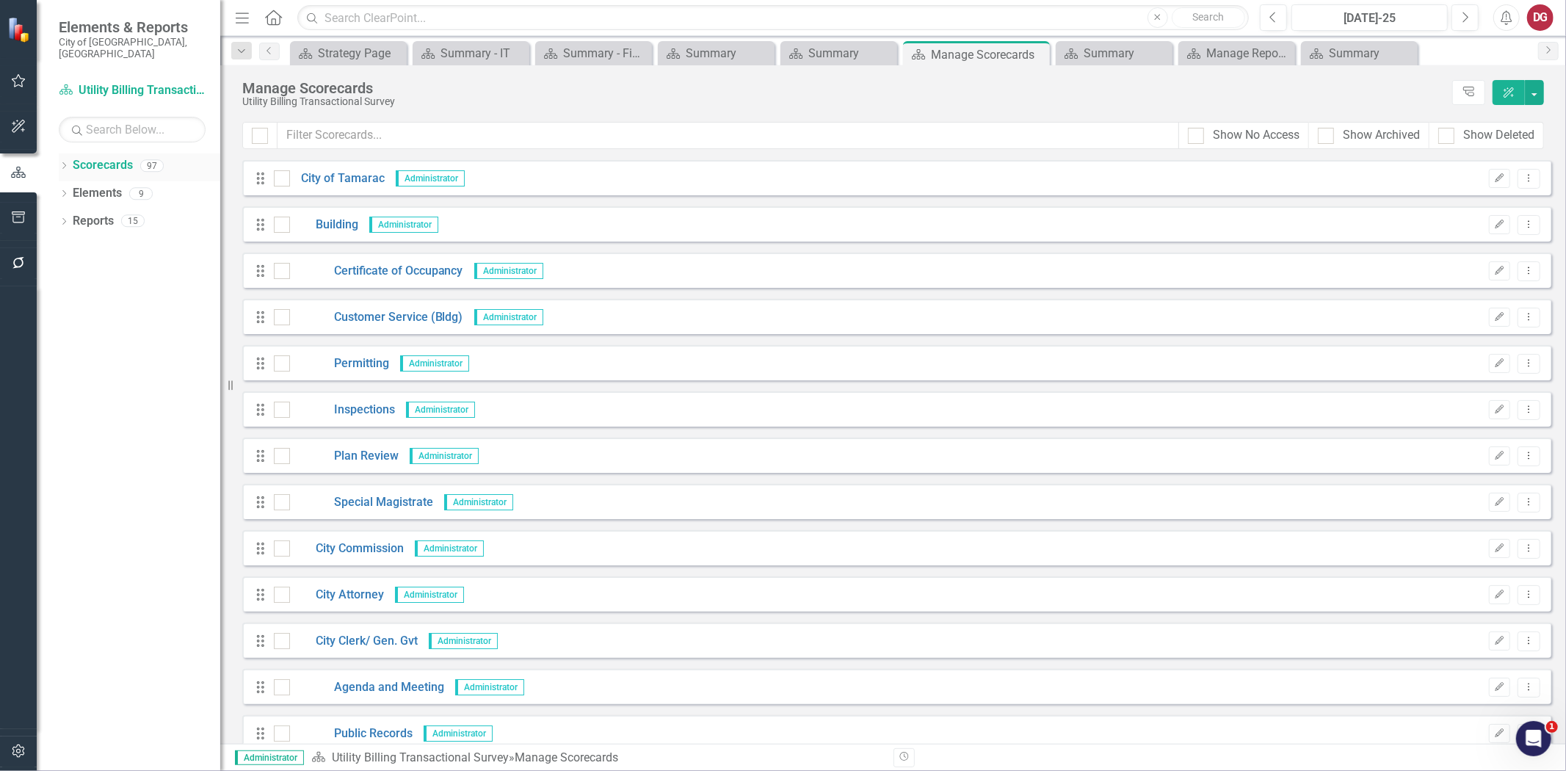
click at [61, 162] on div "Dropdown" at bounding box center [64, 168] width 10 height 12
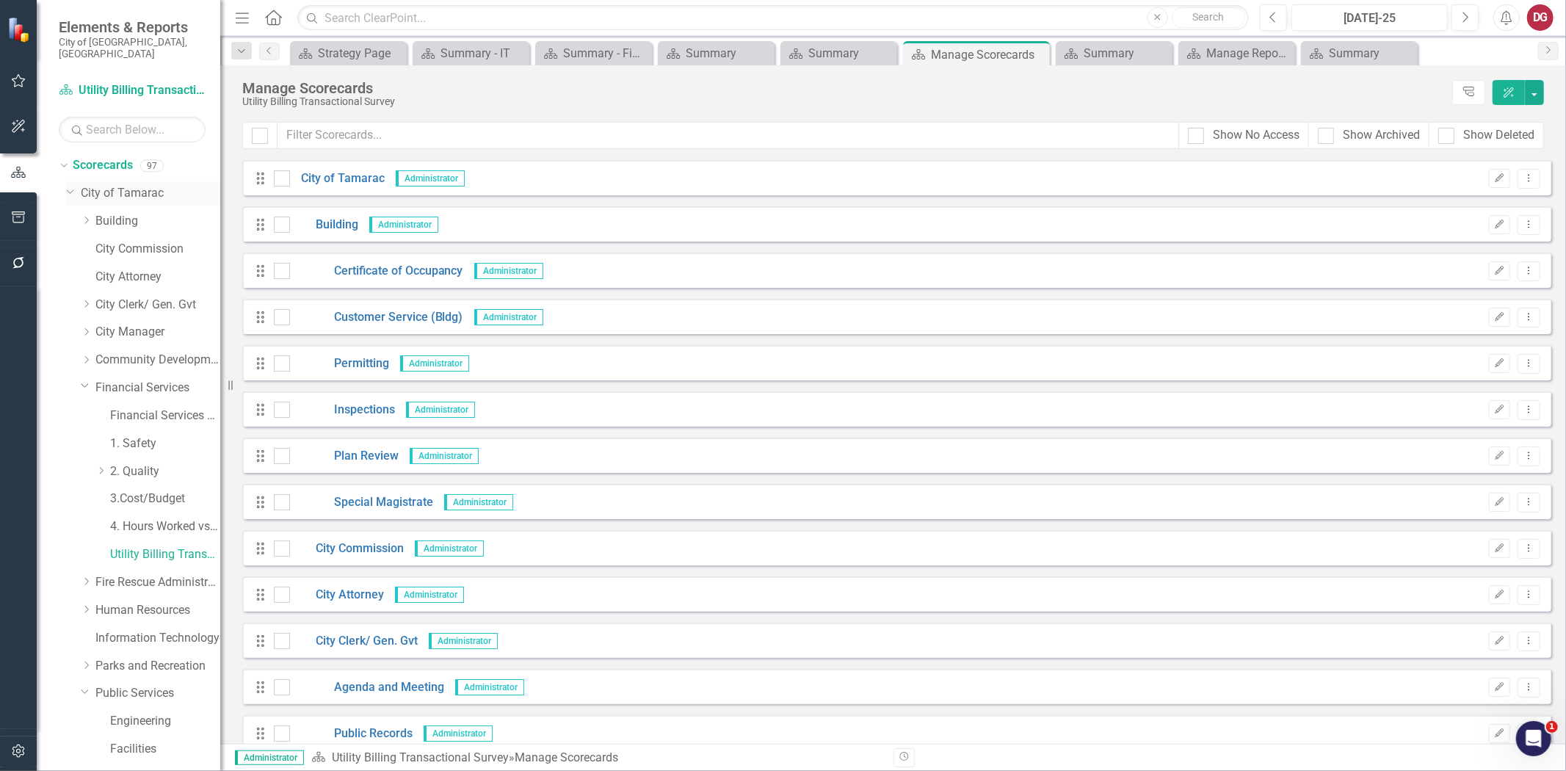
click at [70, 185] on icon "Dropdown" at bounding box center [70, 190] width 9 height 11
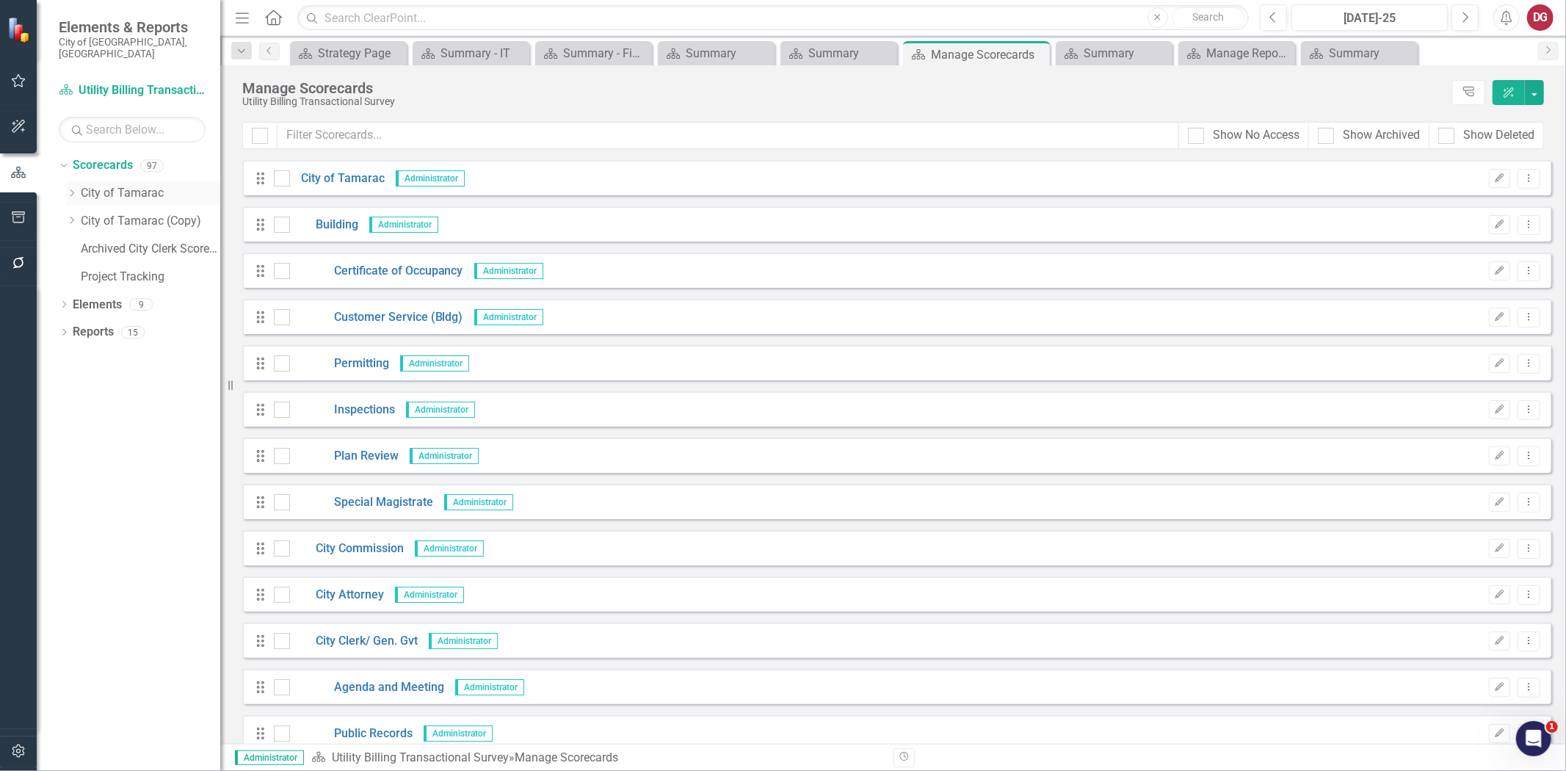
click at [87, 185] on link "City of Tamarac" at bounding box center [150, 193] width 139 height 17
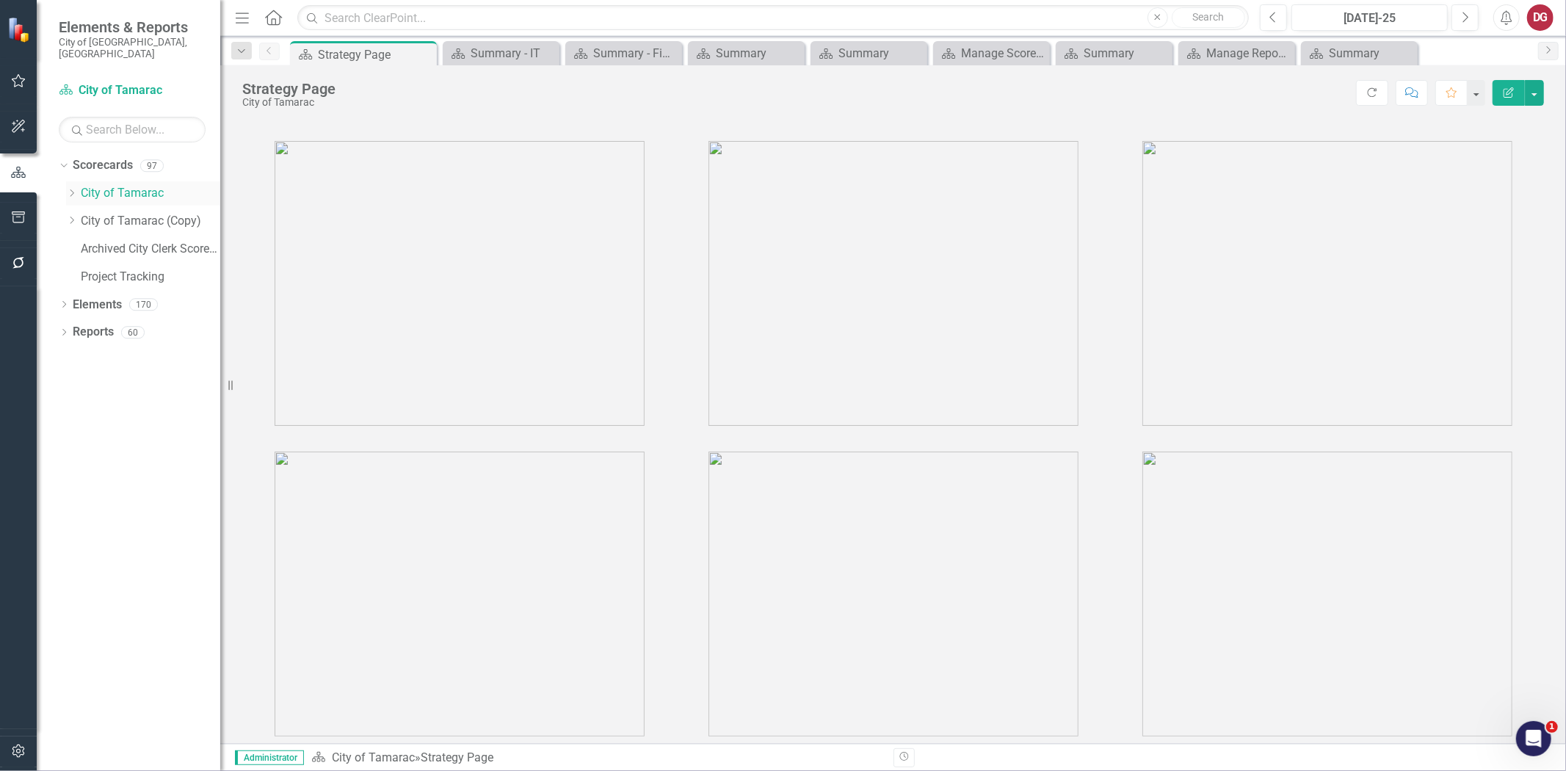
click at [75, 189] on icon "Dropdown" at bounding box center [71, 193] width 11 height 9
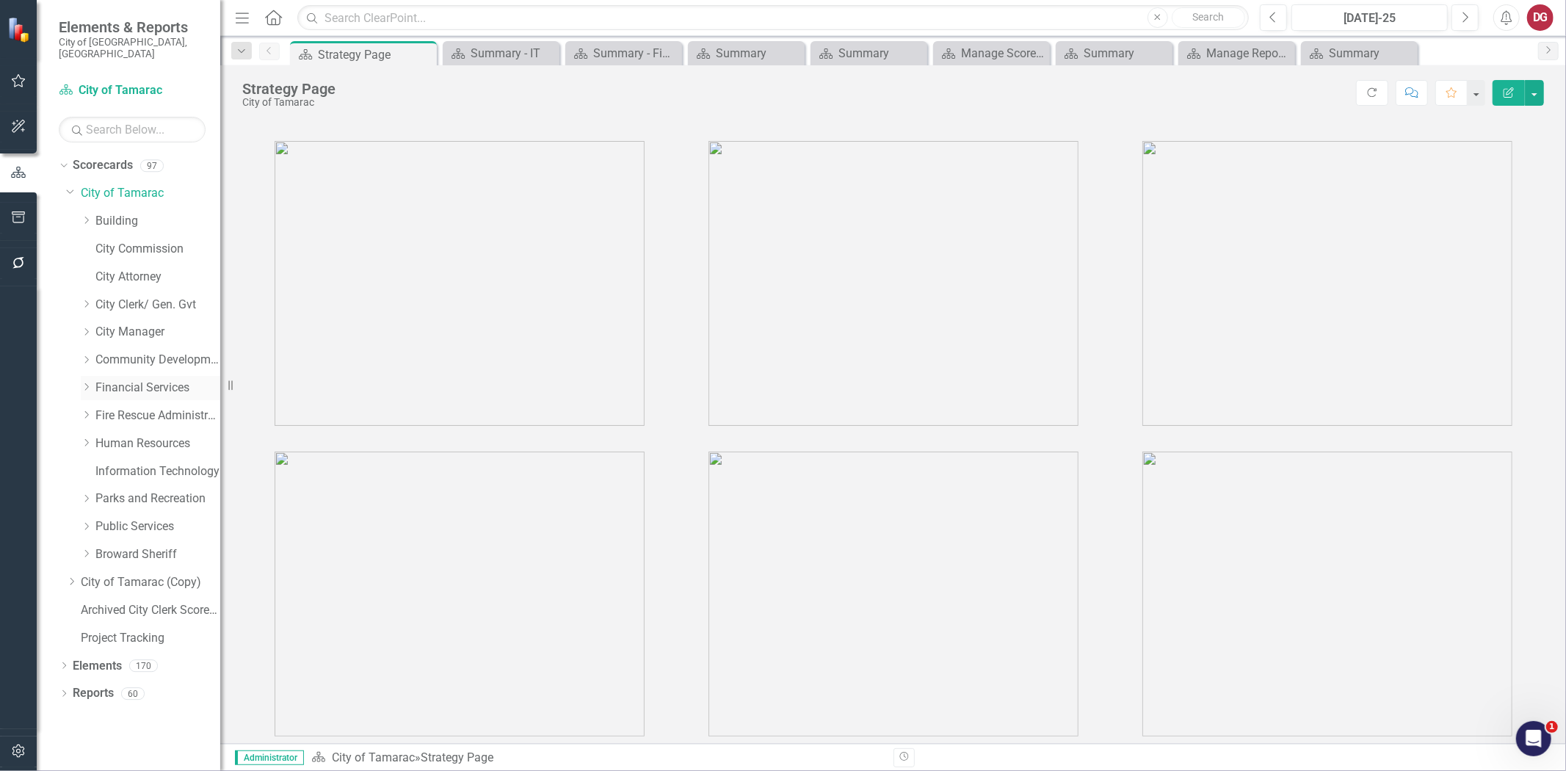
click at [93, 382] on div "Dropdown" at bounding box center [88, 388] width 15 height 12
click at [136, 518] on link "4. Hours Worked vs Available hours" at bounding box center [165, 526] width 110 height 17
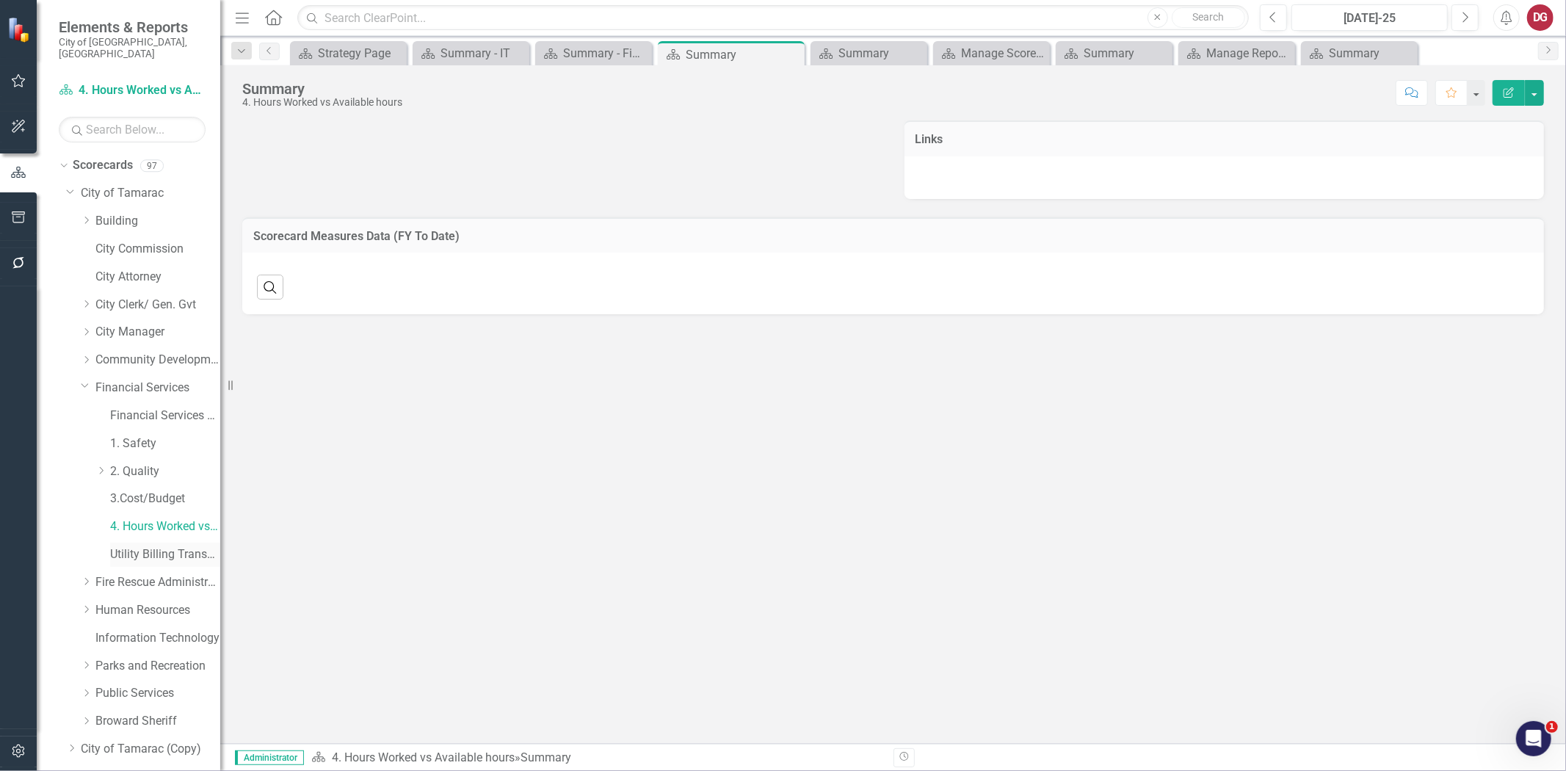
click at [126, 546] on link "Utility Billing Transactional Survey" at bounding box center [165, 554] width 110 height 17
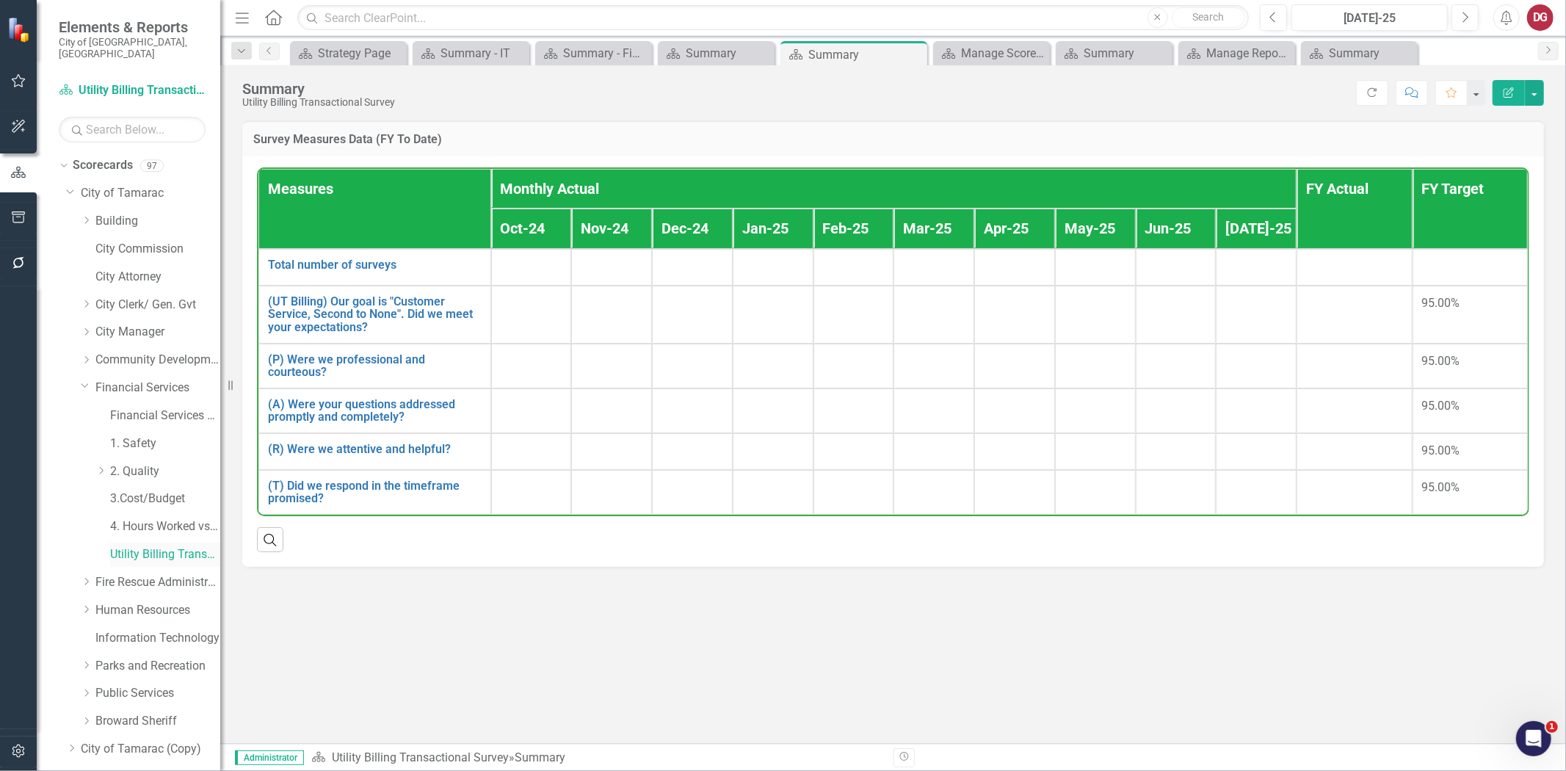
click at [126, 546] on link "Utility Billing Transactional Survey" at bounding box center [165, 554] width 110 height 17
click at [775, 94] on icon "Refresh" at bounding box center [1372, 92] width 13 height 10
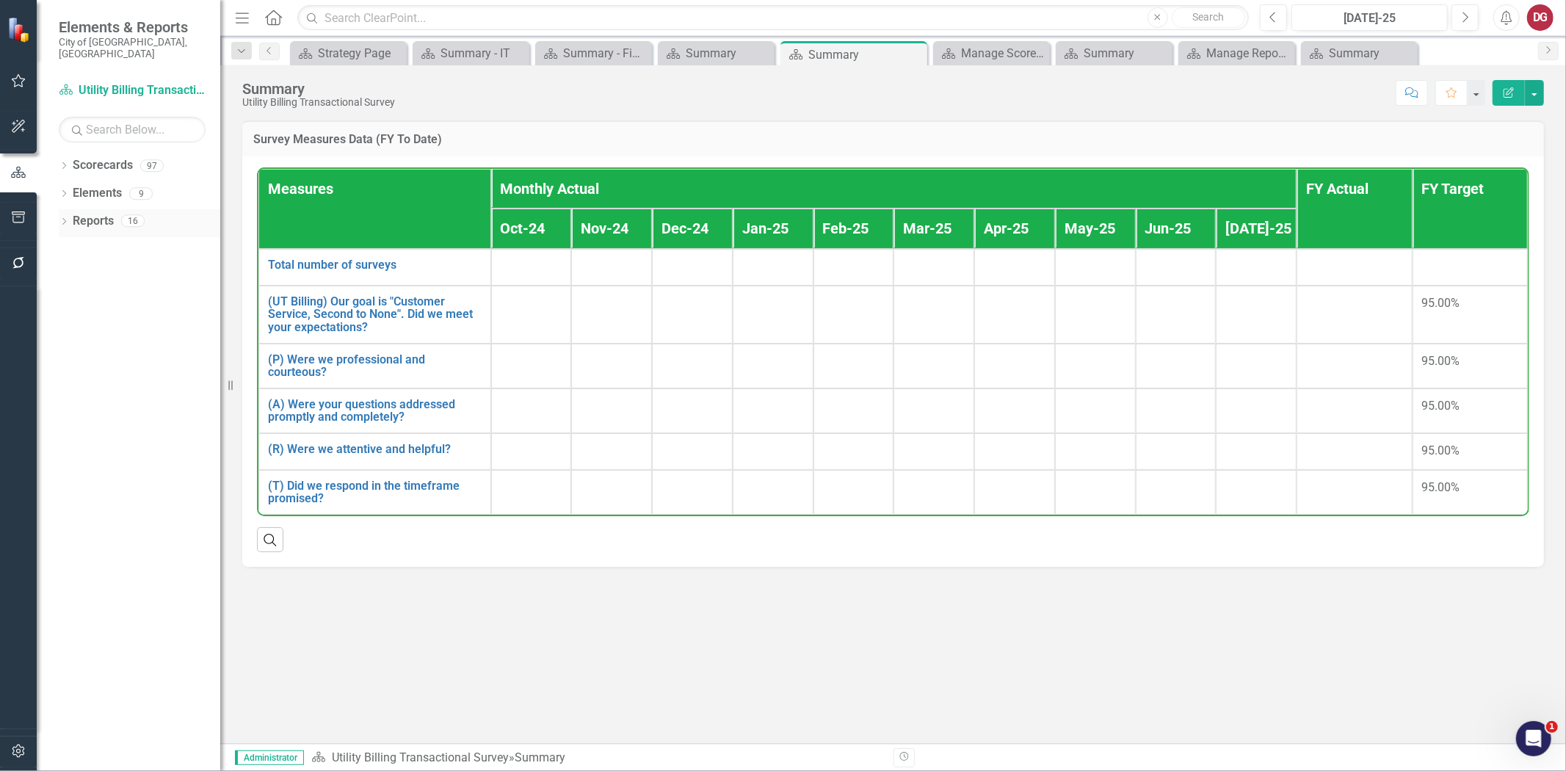
click at [66, 217] on div "Dropdown" at bounding box center [64, 223] width 10 height 12
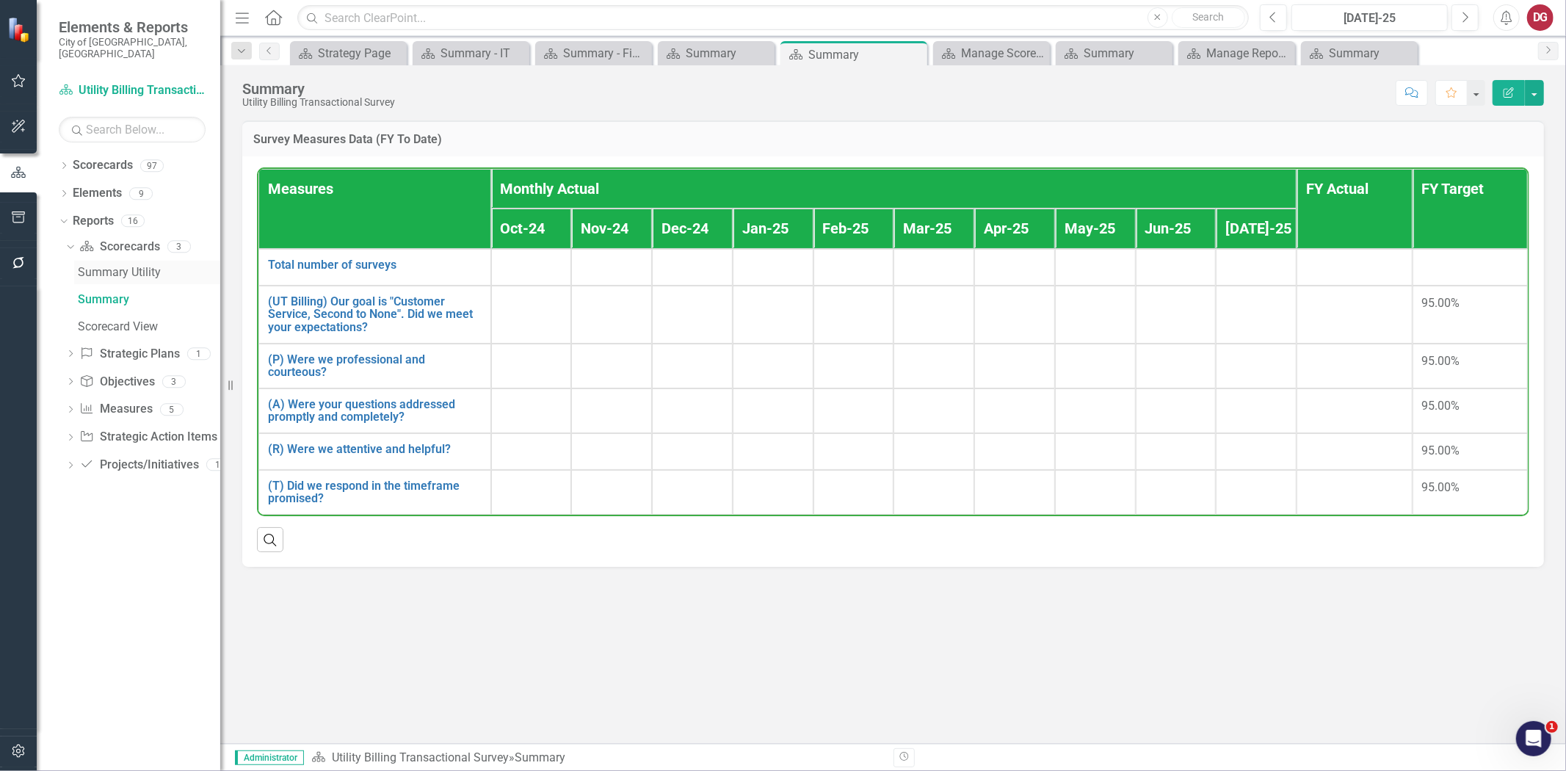
click at [116, 266] on div "Summary Utility" at bounding box center [149, 272] width 142 height 13
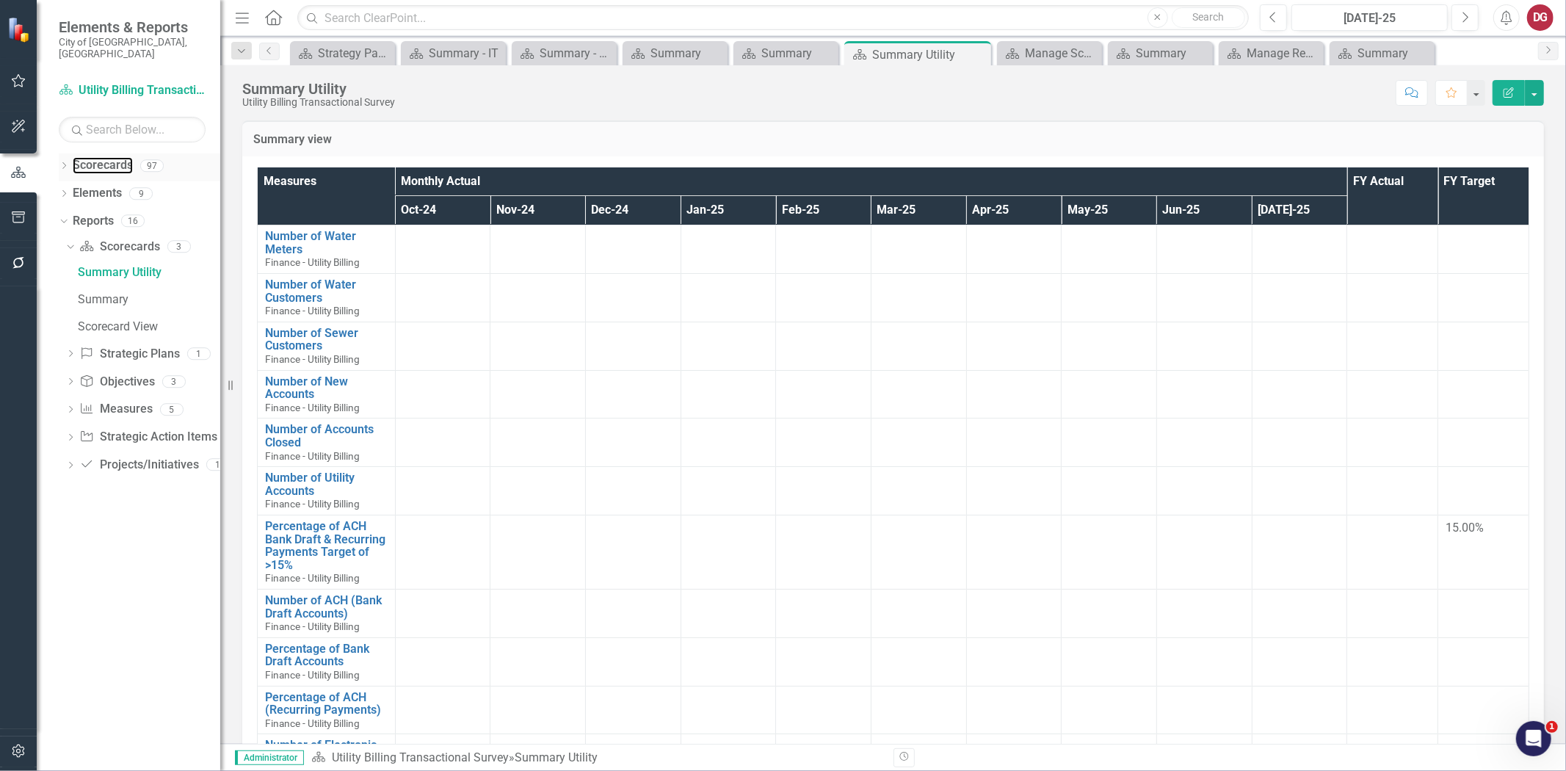
click at [76, 157] on link "Scorecards" at bounding box center [103, 165] width 60 height 17
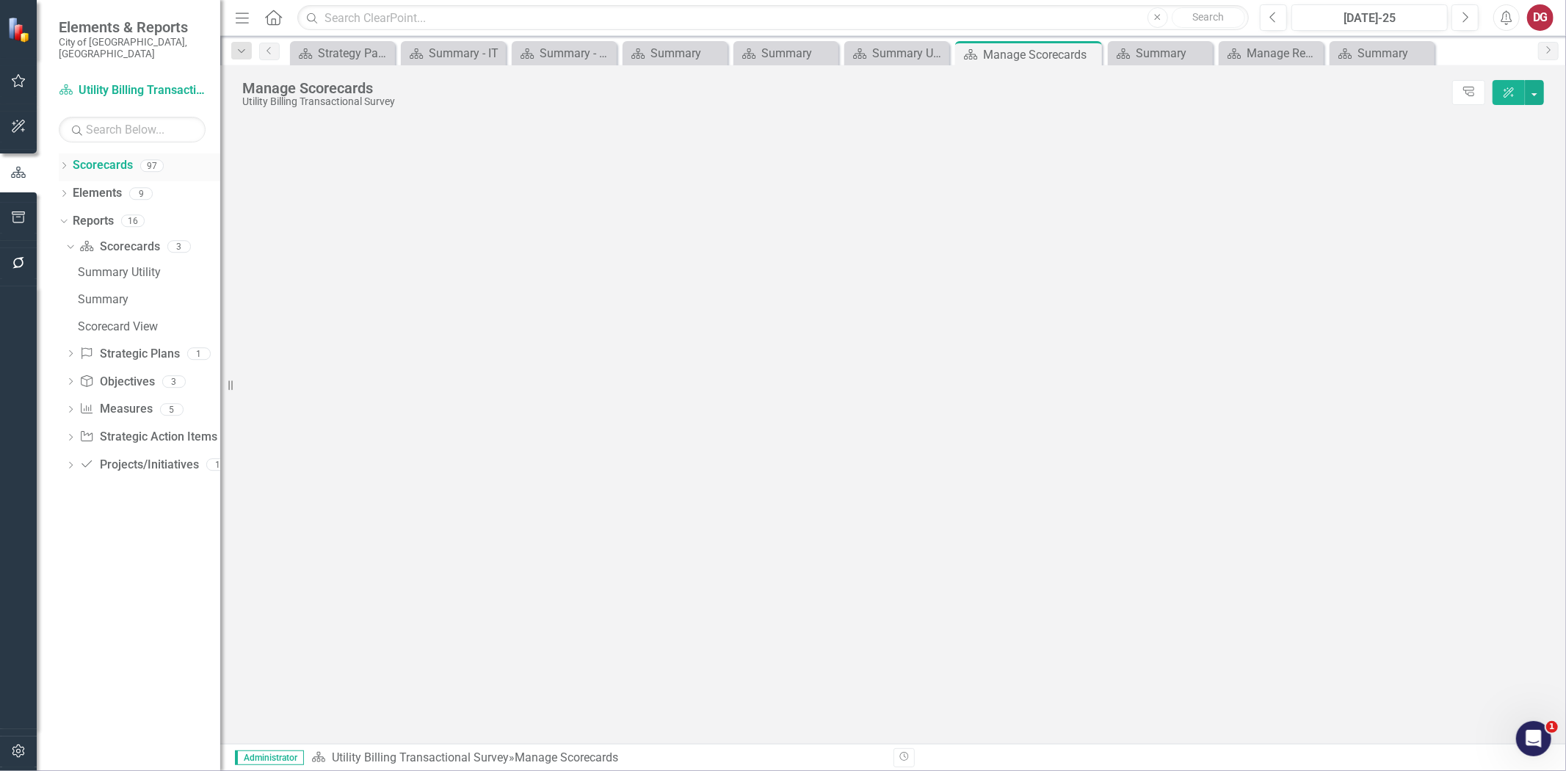
click at [61, 163] on icon "Dropdown" at bounding box center [64, 167] width 10 height 8
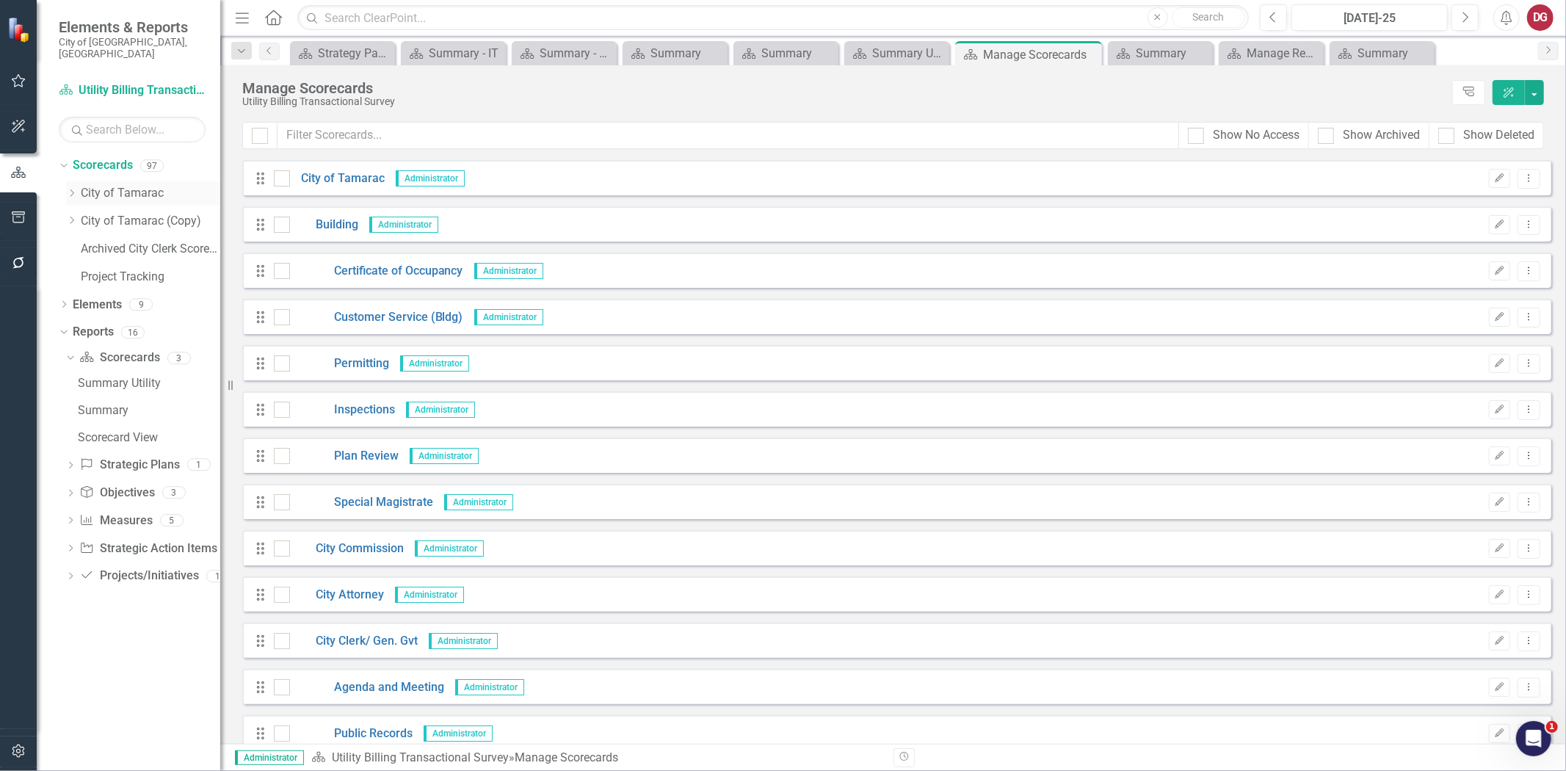
click at [75, 189] on icon "Dropdown" at bounding box center [71, 193] width 11 height 9
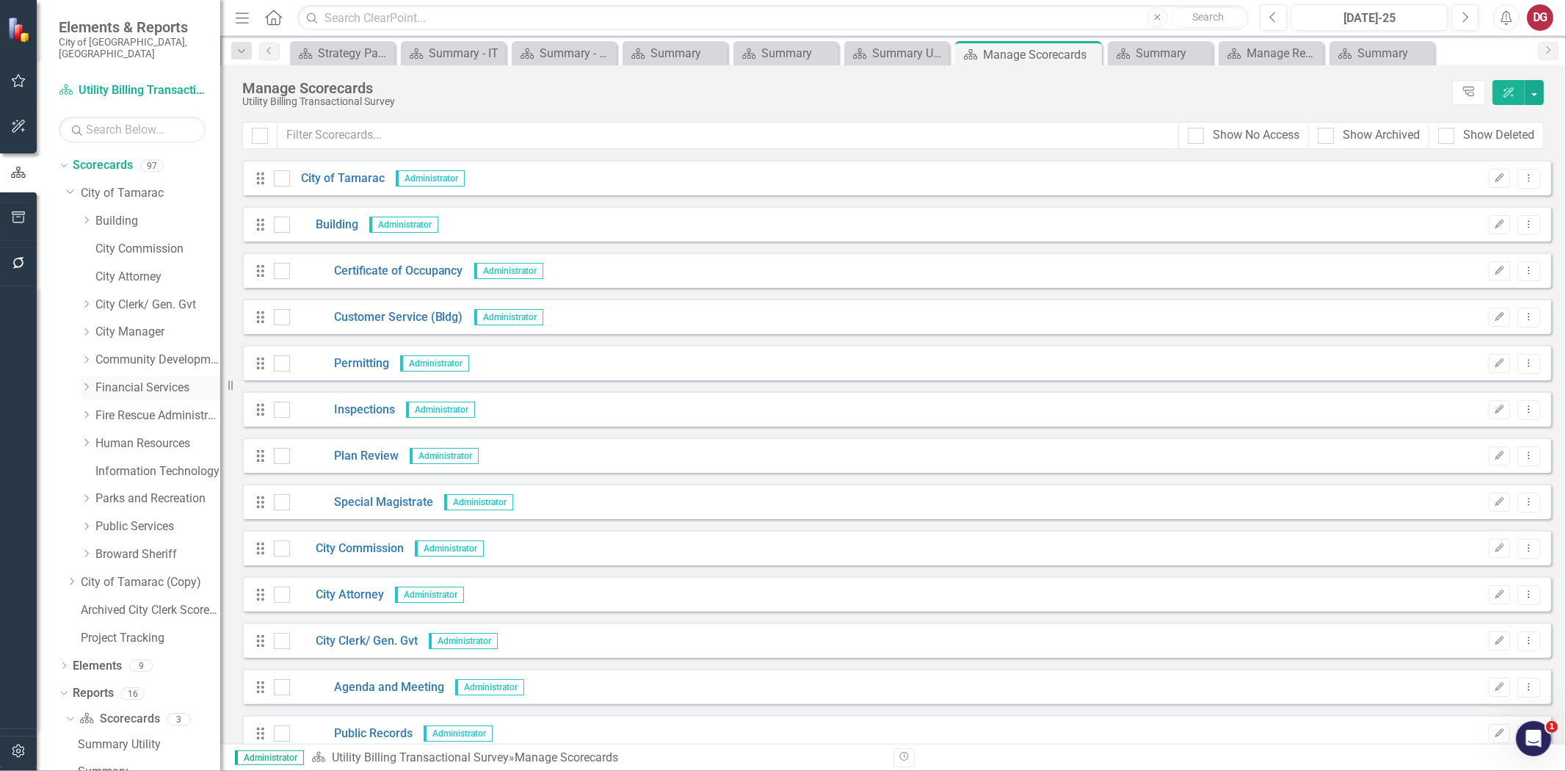
click at [144, 382] on link "Financial Services" at bounding box center [157, 388] width 125 height 17
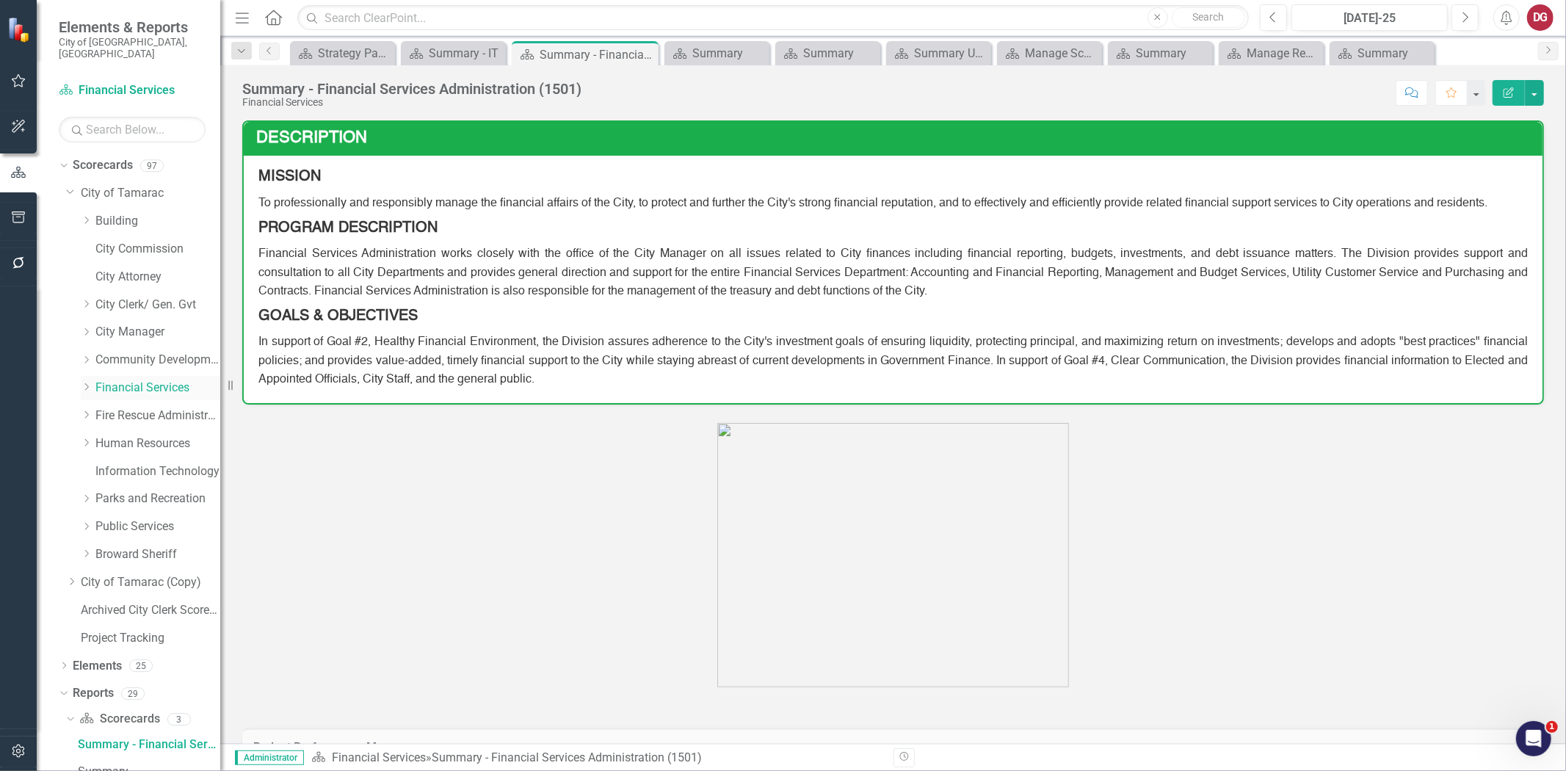
click at [82, 382] on icon "Dropdown" at bounding box center [86, 386] width 11 height 9
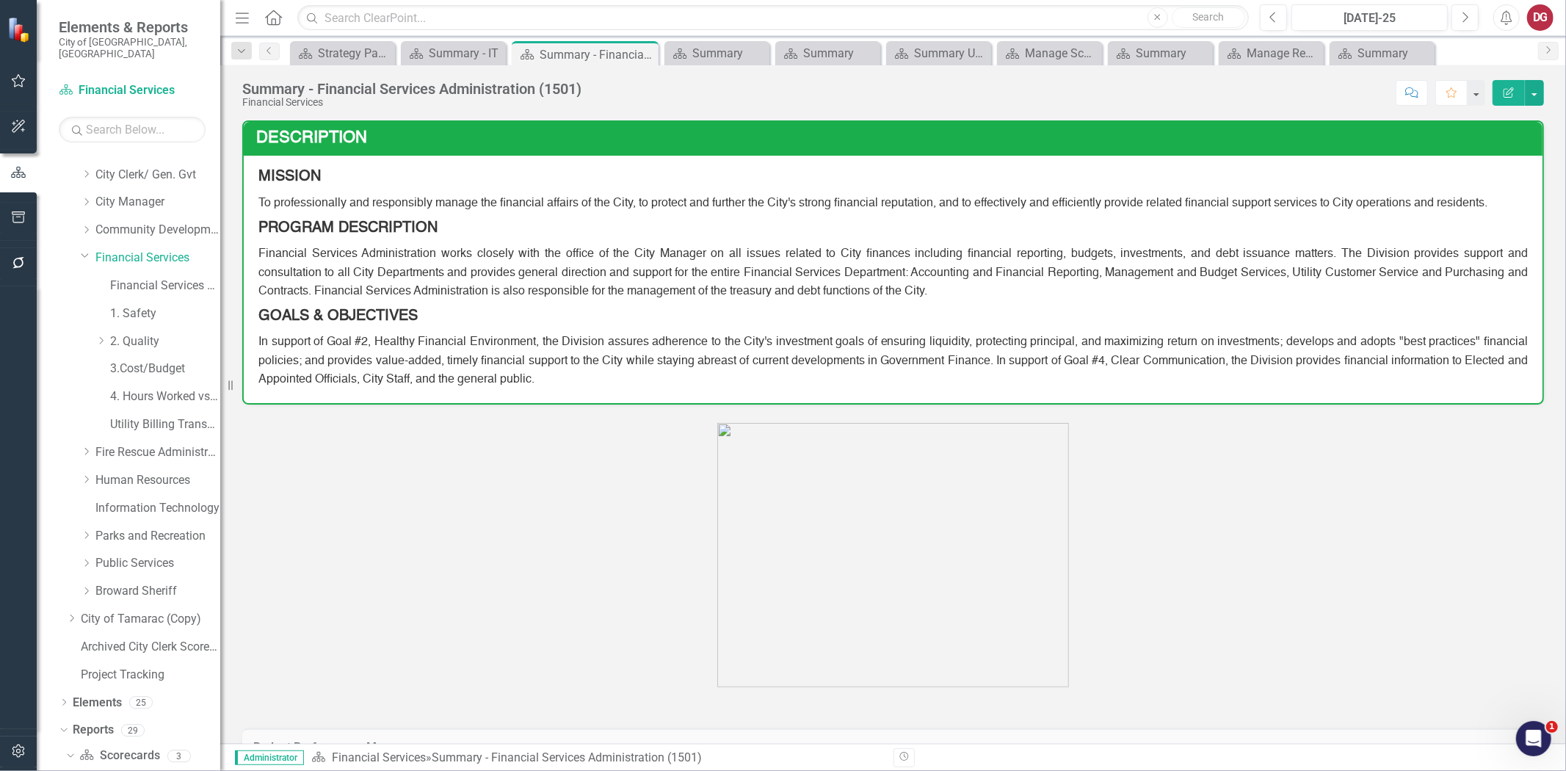
scroll to position [140, 0]
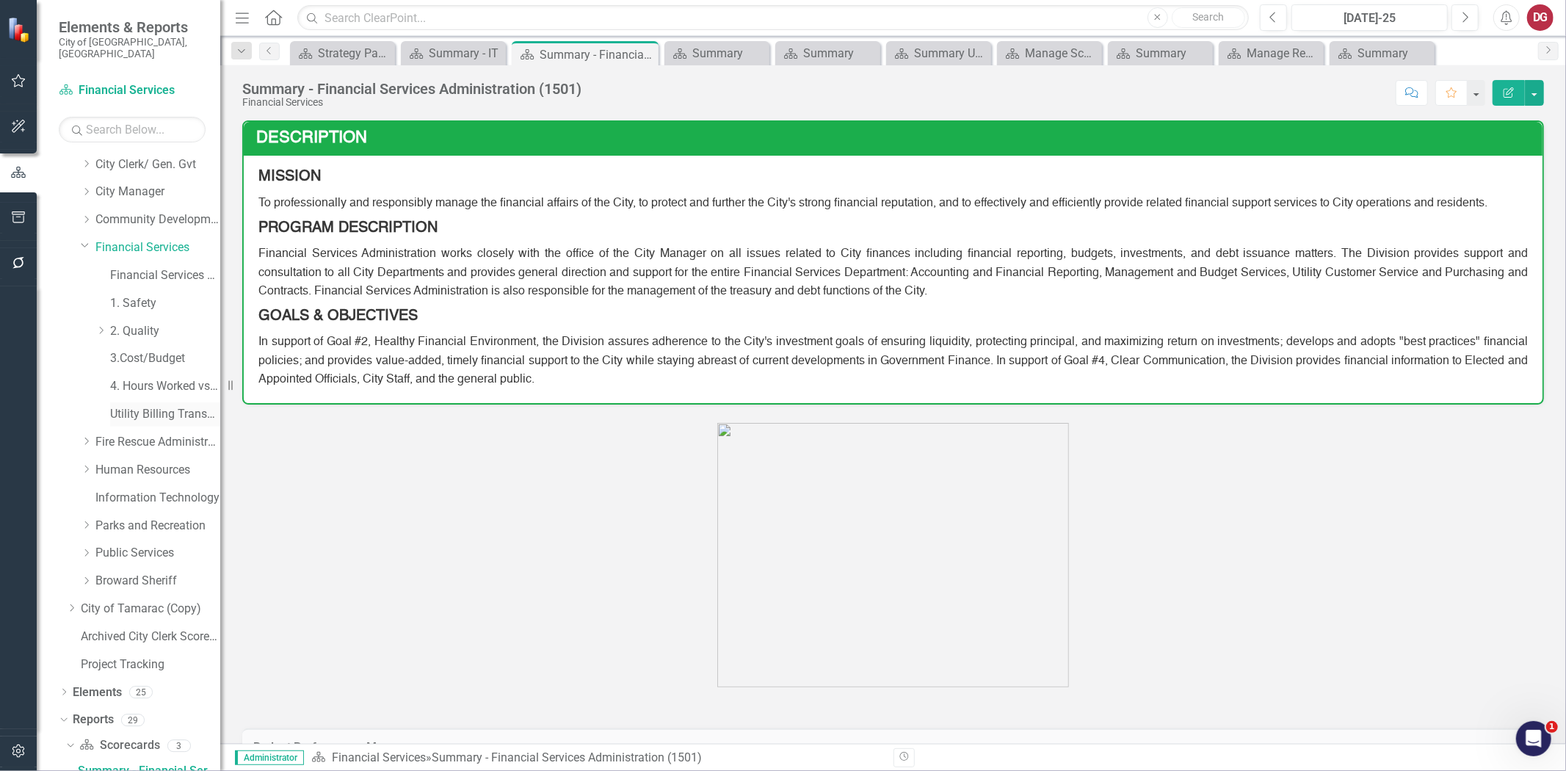
click at [137, 406] on link "Utility Billing Transactional Survey" at bounding box center [165, 414] width 110 height 17
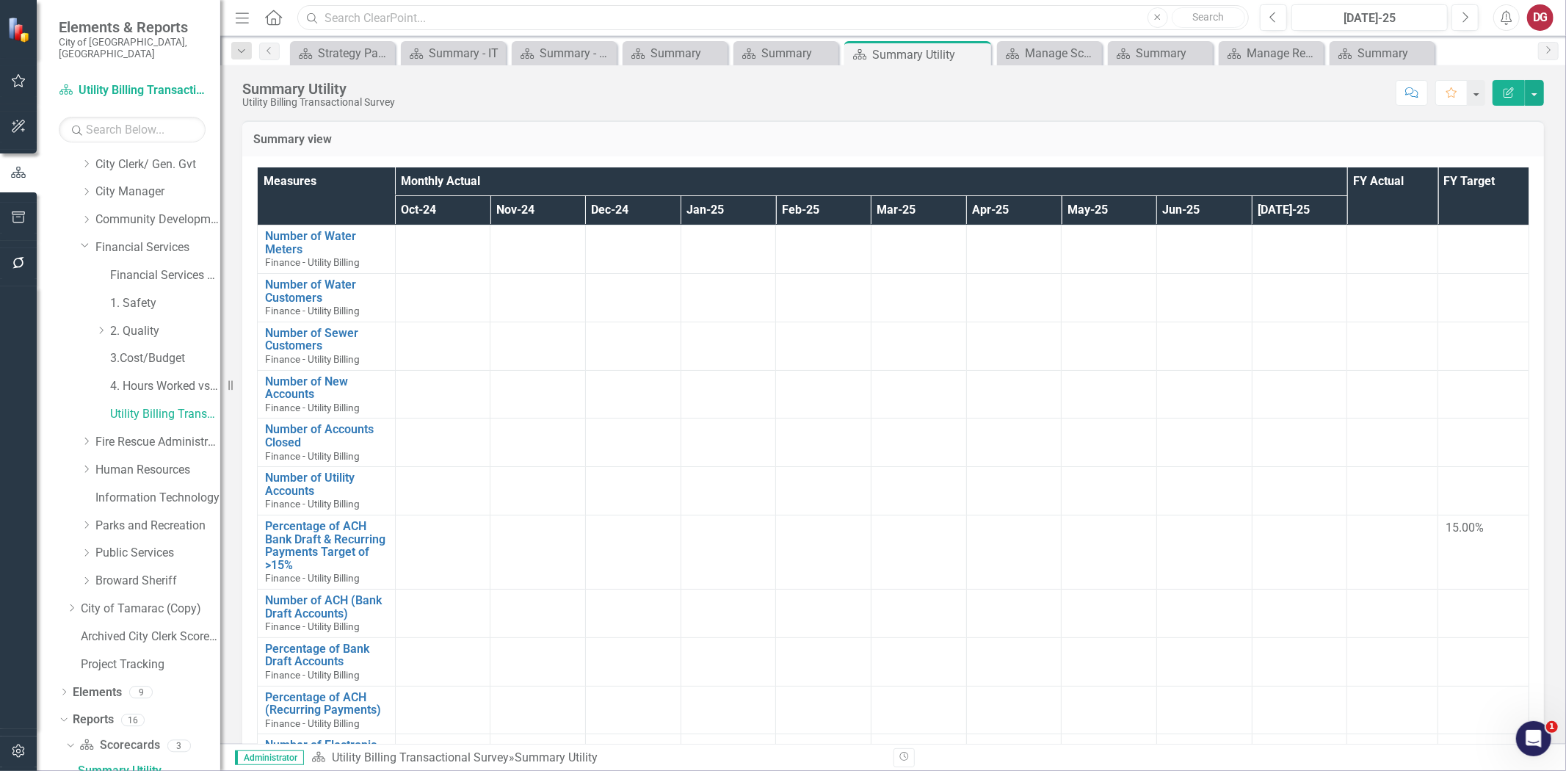
click at [409, 9] on input "text" at bounding box center [772, 18] width 951 height 26
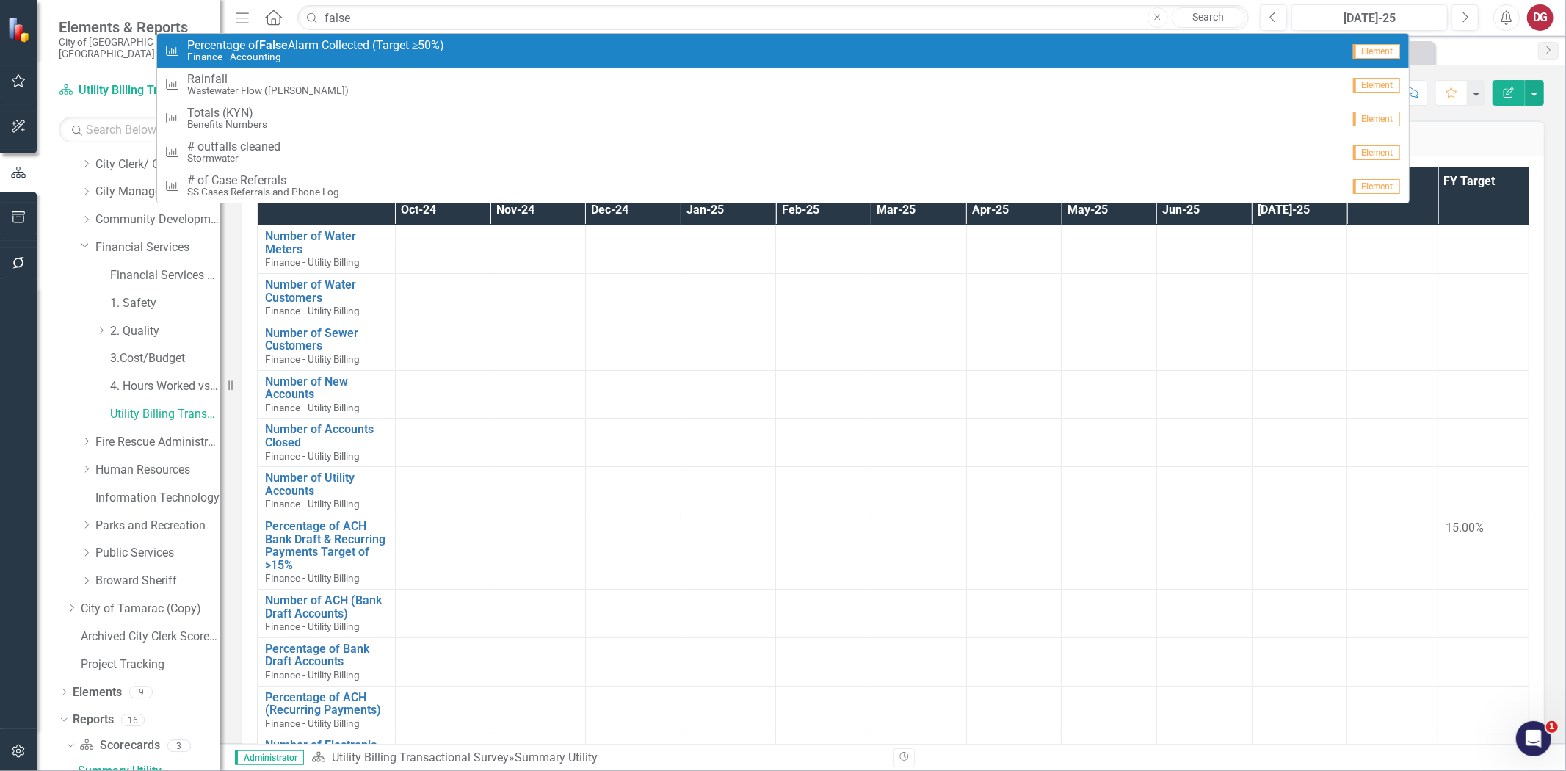
click at [274, 54] on small "Finance - Accounting" at bounding box center [316, 56] width 258 height 11
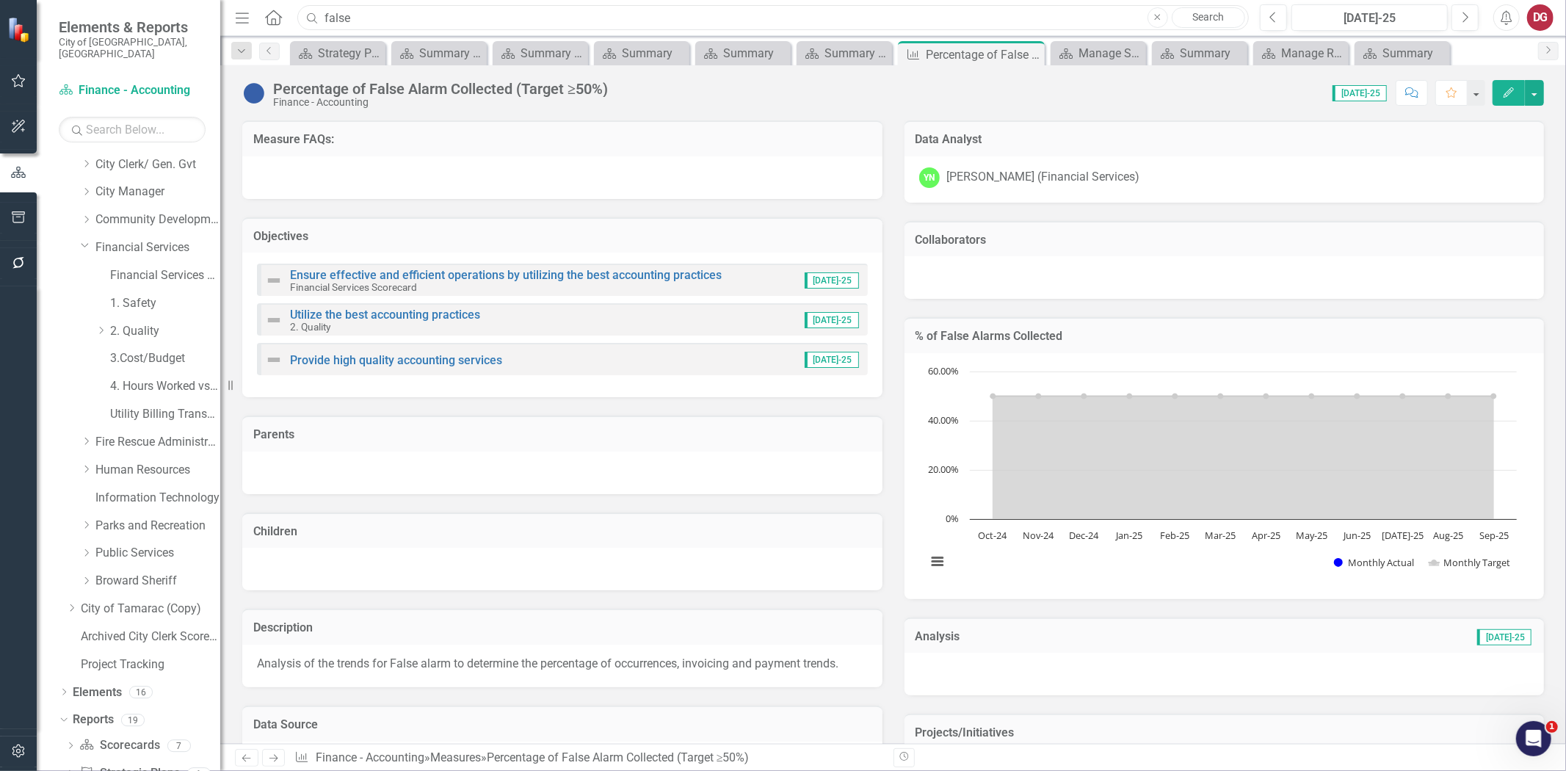
click at [405, 15] on input "false" at bounding box center [772, 18] width 951 height 26
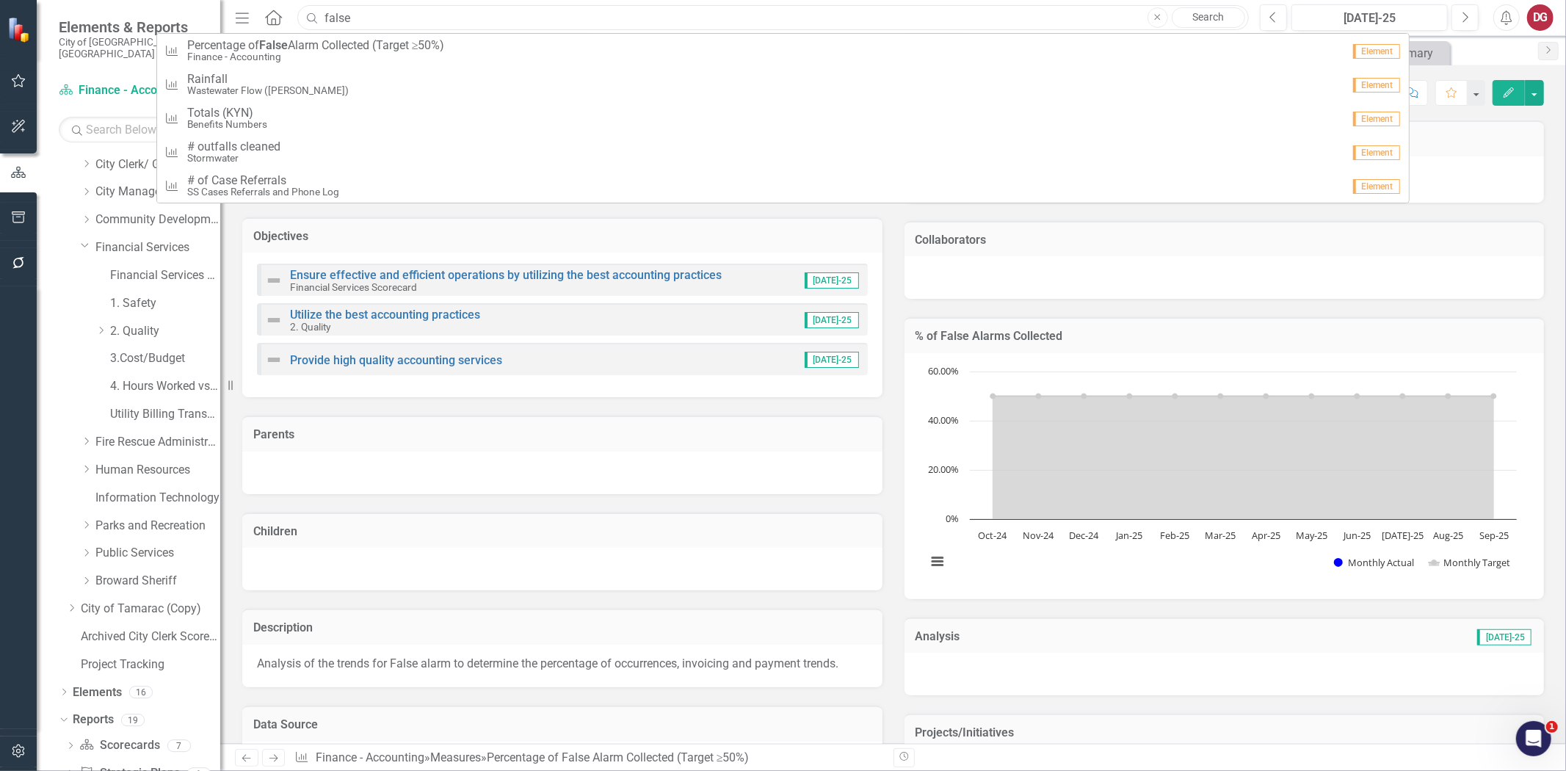
paste input "• Percentage of in-person visitors"
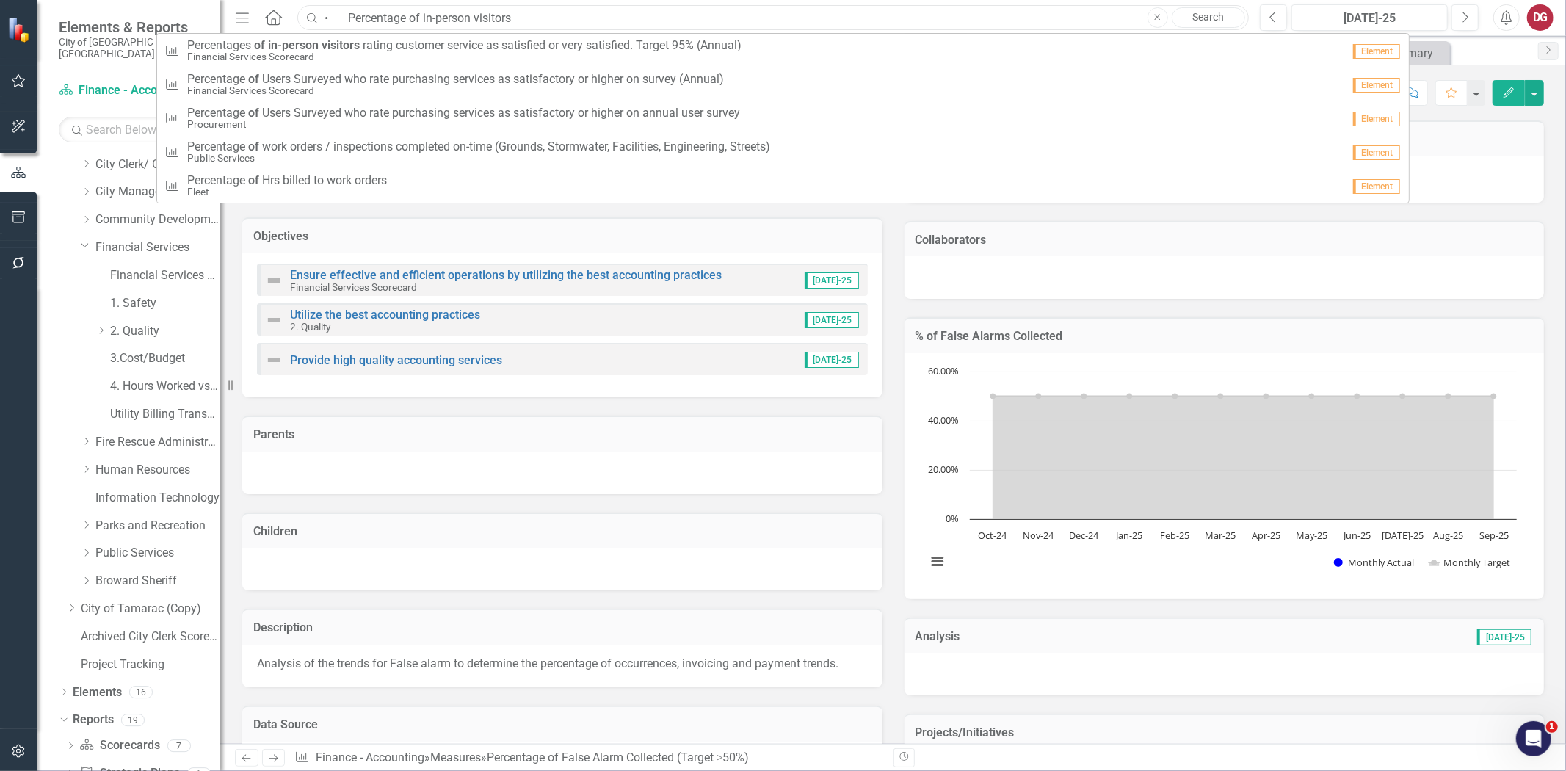
click at [349, 22] on input "• Percentage of in-person visitors" at bounding box center [772, 18] width 951 height 26
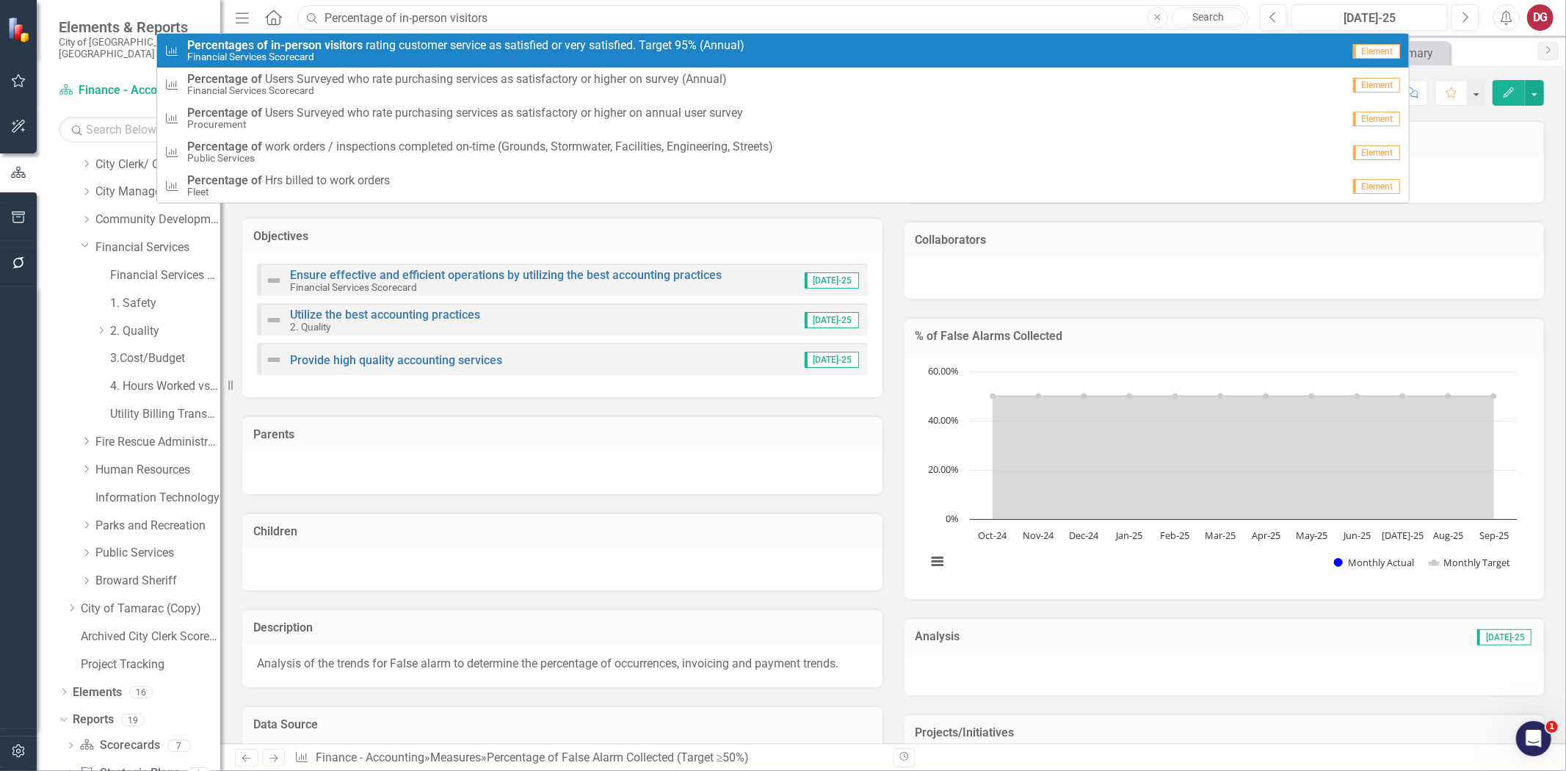
type input "Percentage of in-person visitors"
click at [342, 41] on strong "visitors" at bounding box center [343, 45] width 38 height 14
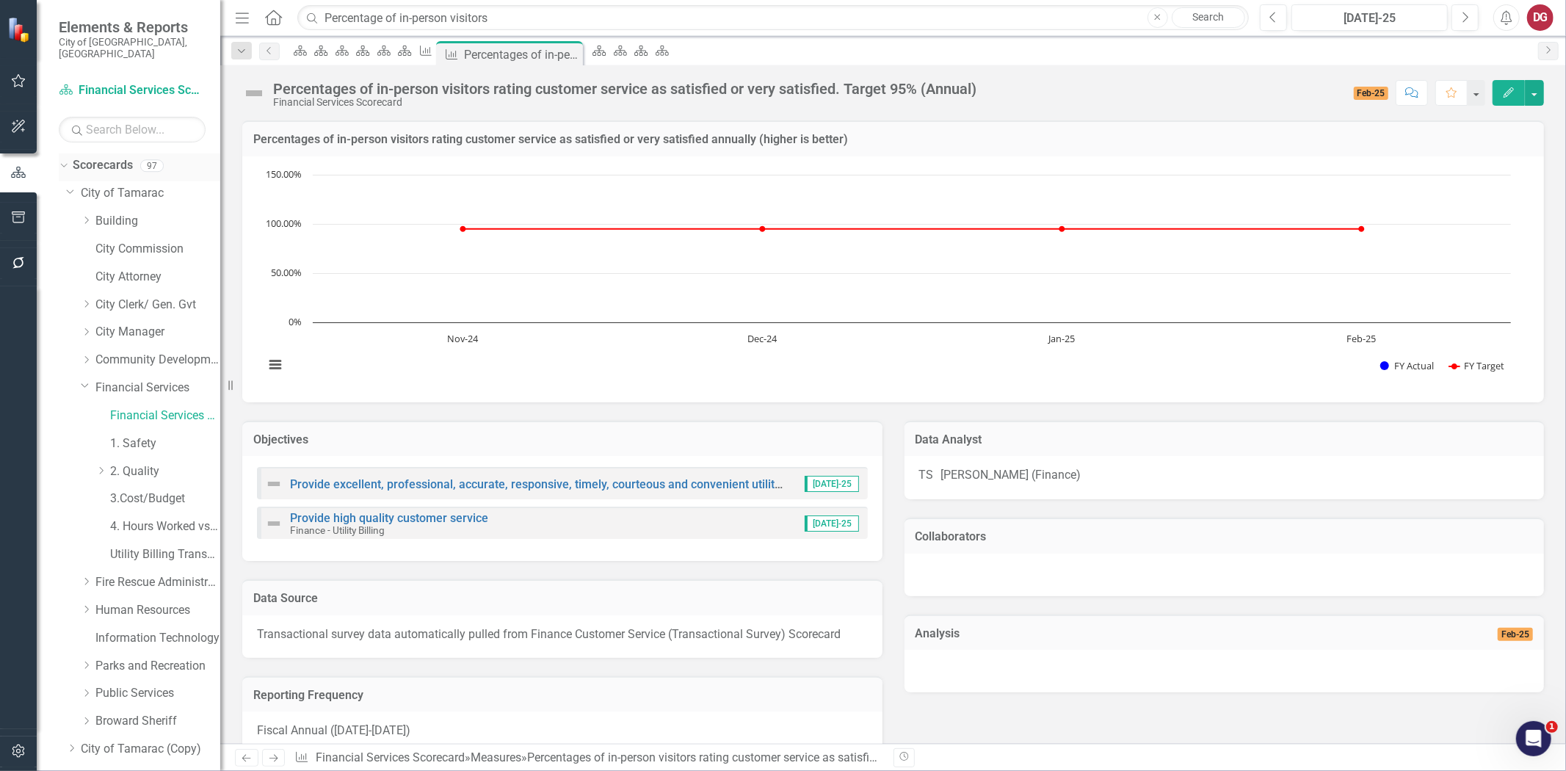
click at [111, 157] on link "Scorecards" at bounding box center [103, 165] width 60 height 17
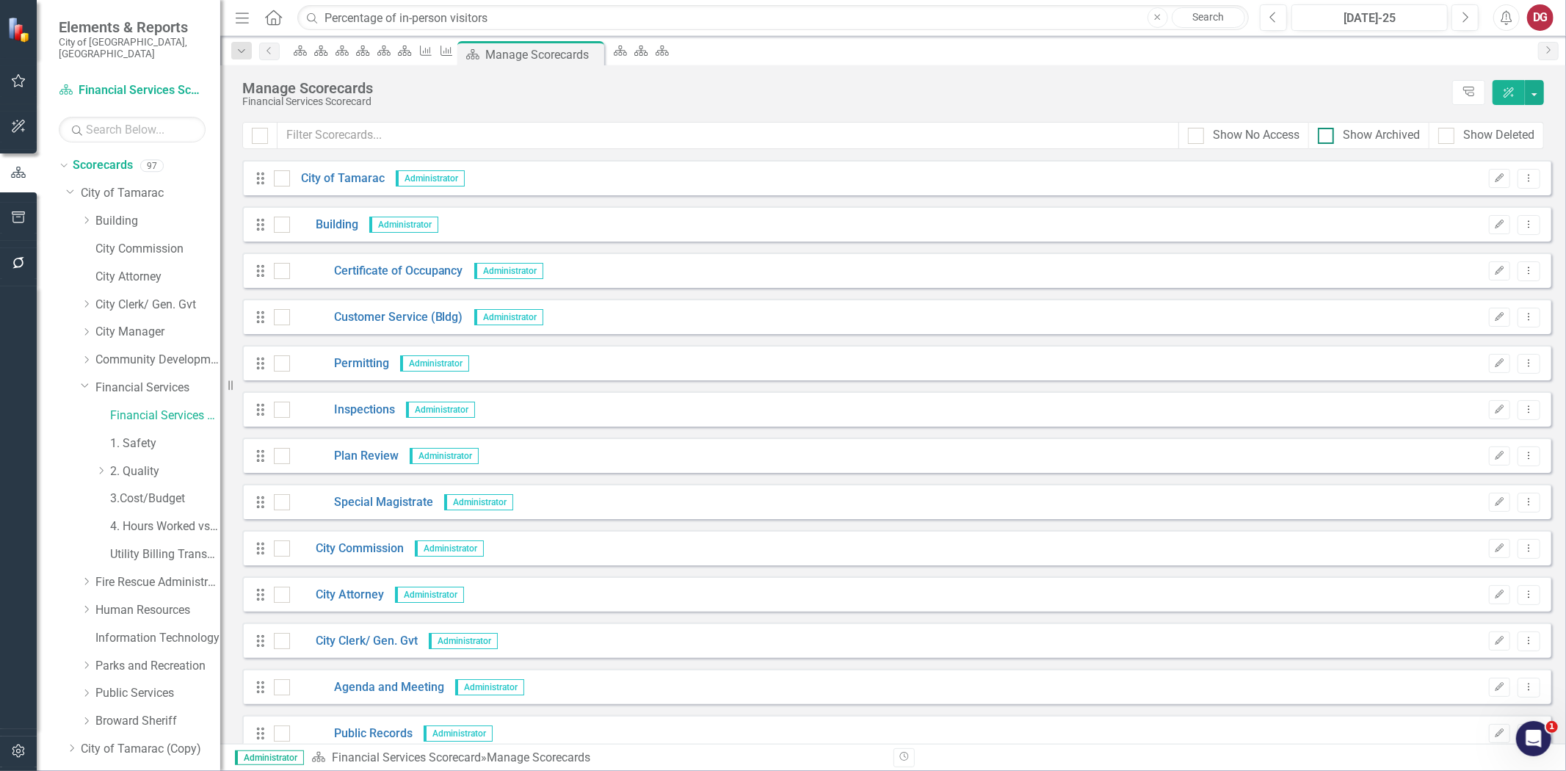
click at [1324, 137] on input "Show Archived" at bounding box center [1323, 133] width 10 height 10
checkbox input "true"
click at [803, 137] on input "text" at bounding box center [729, 135] width 902 height 27
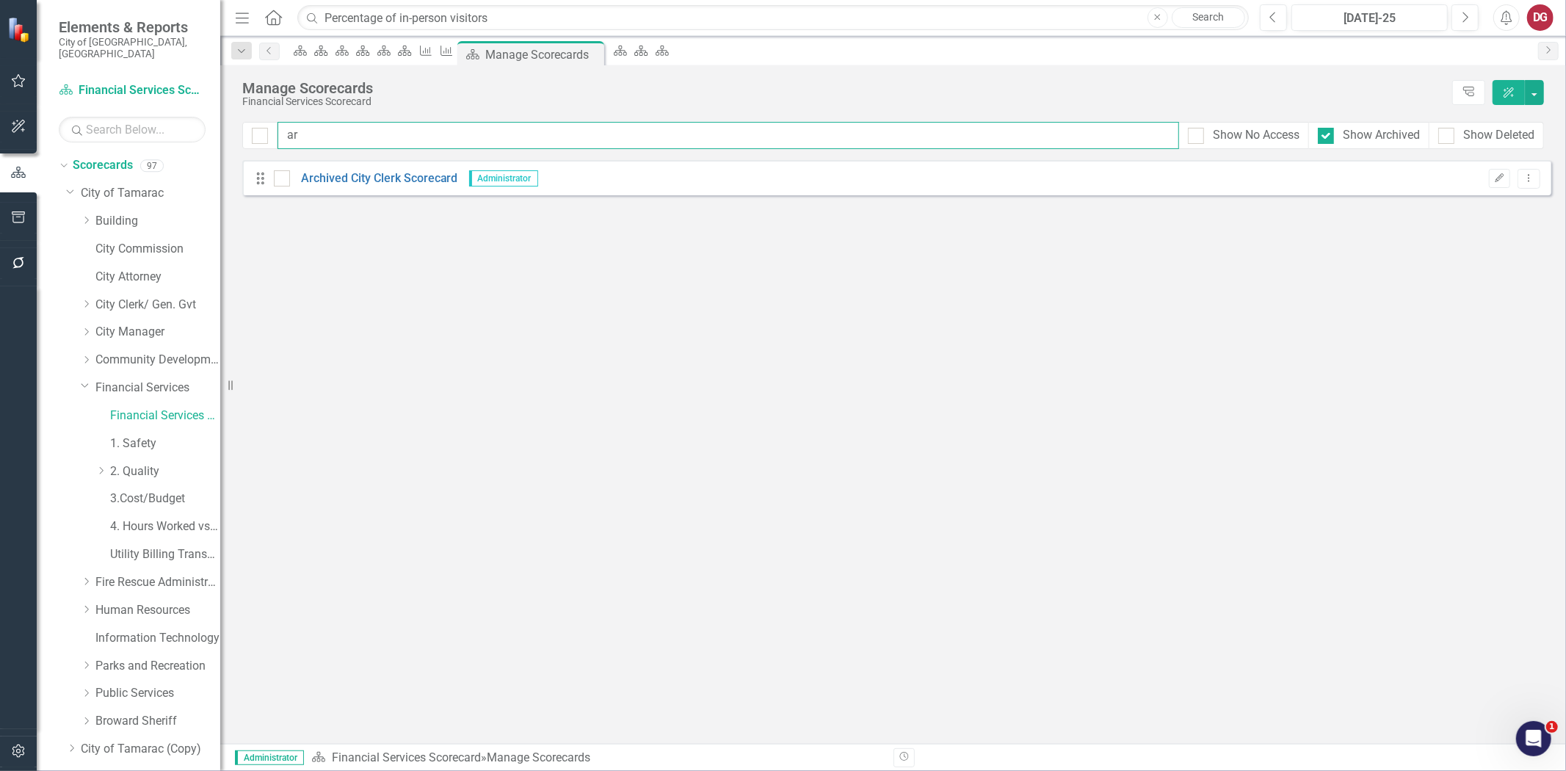
type input "a"
type input "archived"
click at [333, 140] on input "archived" at bounding box center [729, 135] width 902 height 27
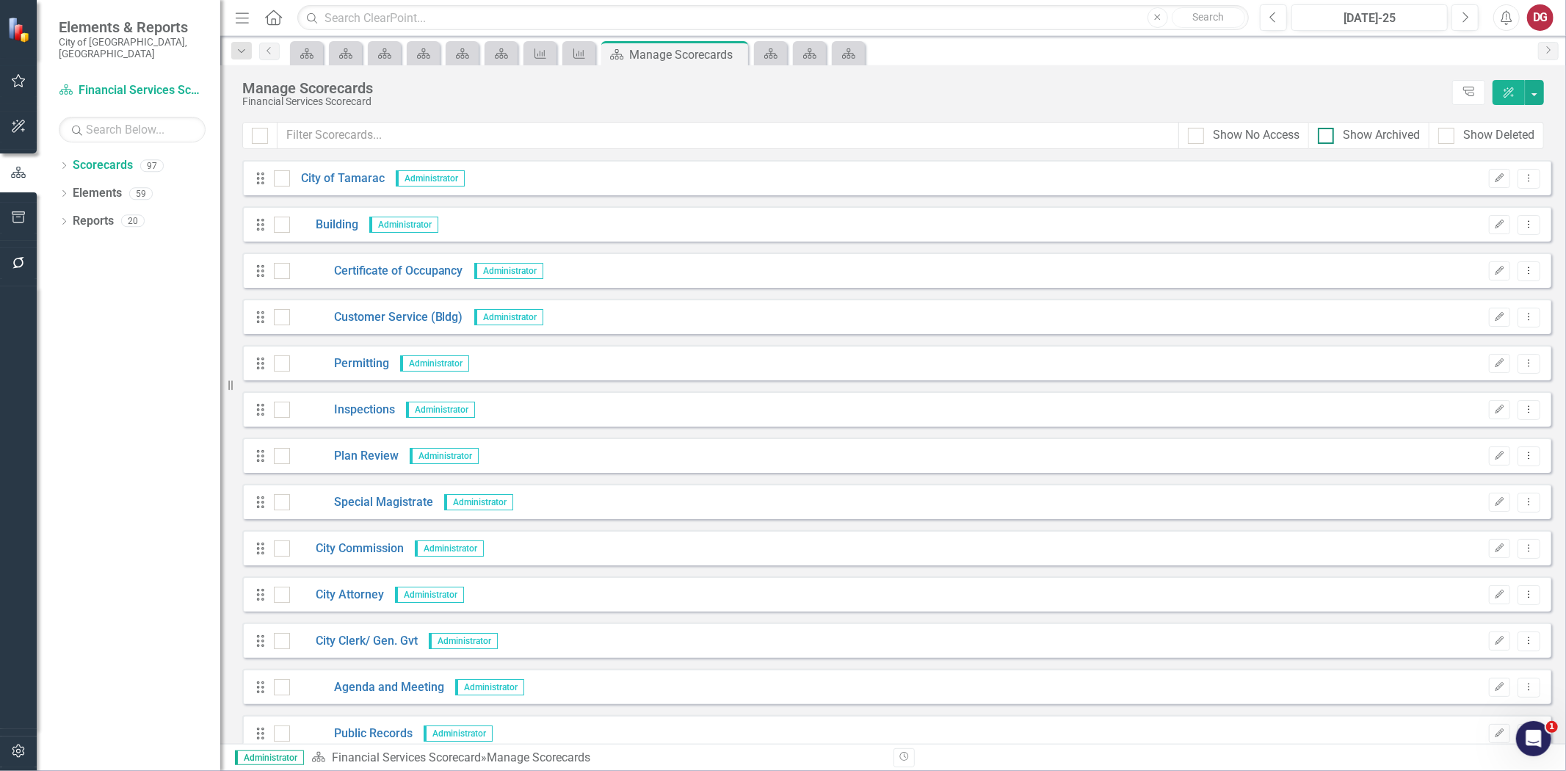
click at [1332, 128] on div at bounding box center [1326, 136] width 16 height 16
click at [1327, 128] on input "Show Archived" at bounding box center [1323, 133] width 10 height 10
checkbox input "true"
click at [708, 129] on input "text" at bounding box center [729, 135] width 902 height 27
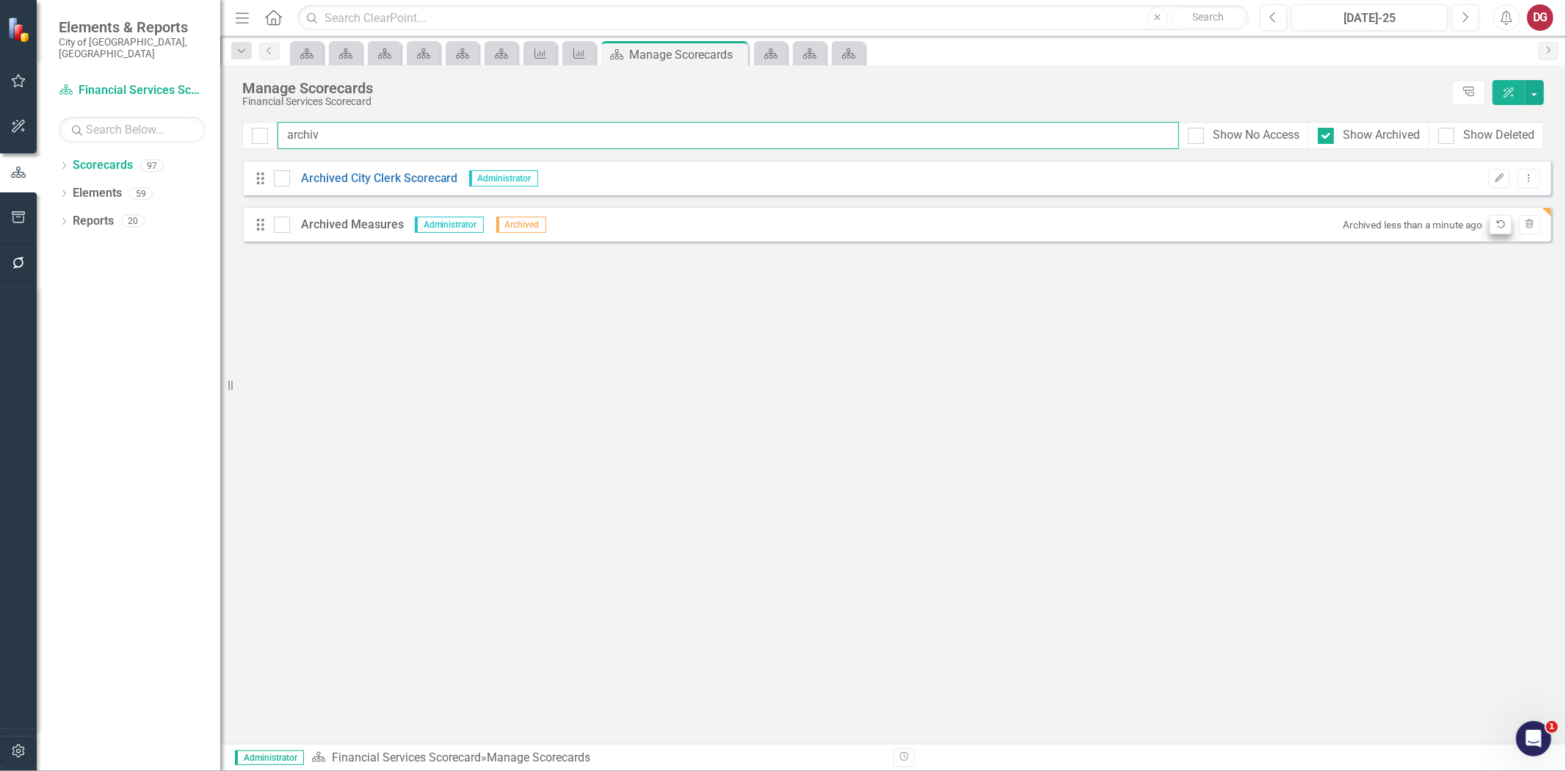
type input "archiv"
click at [1501, 225] on icon "Unarchive" at bounding box center [1500, 224] width 11 height 9
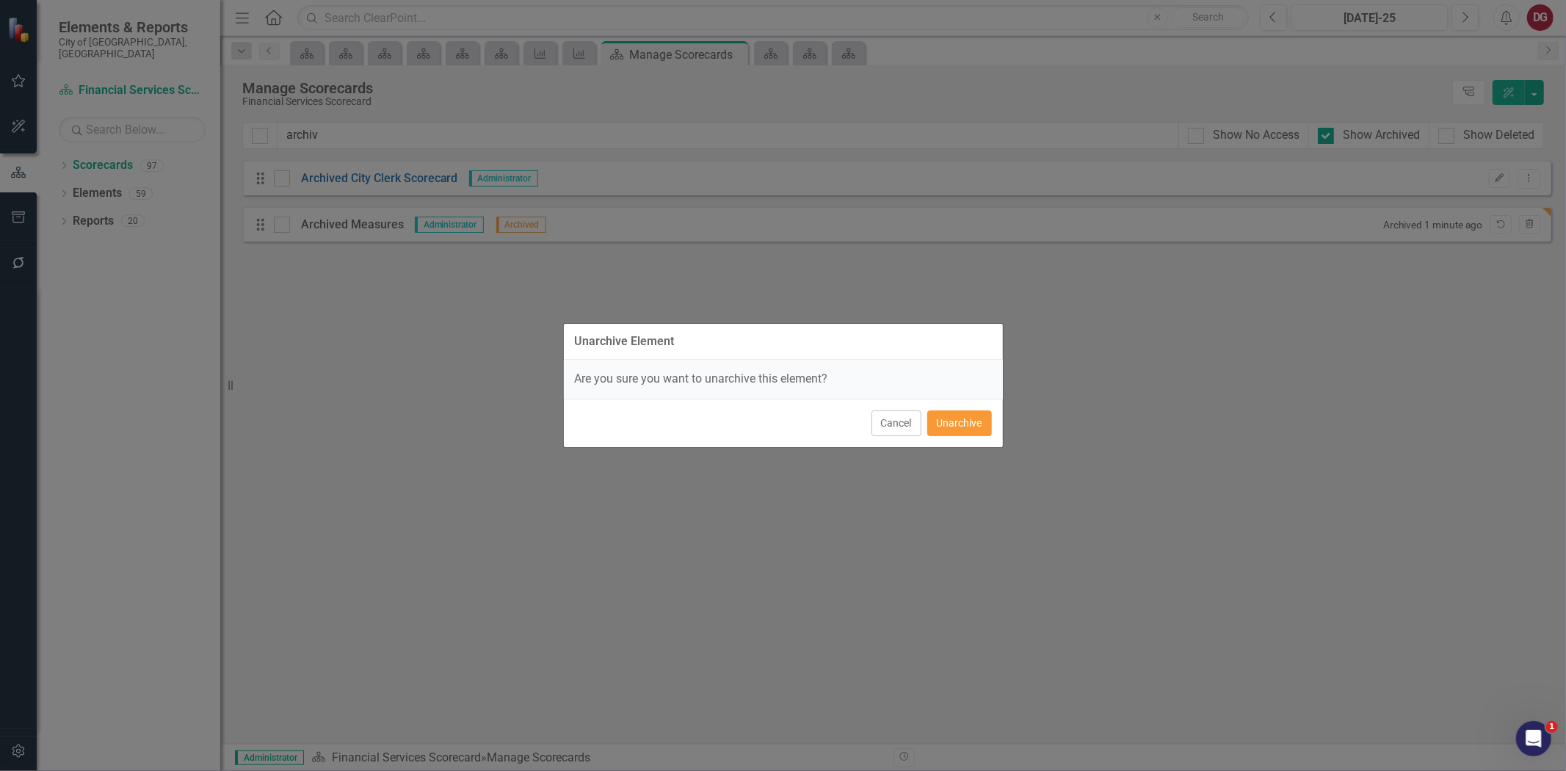
click at [971, 424] on button "Unarchive" at bounding box center [959, 423] width 65 height 26
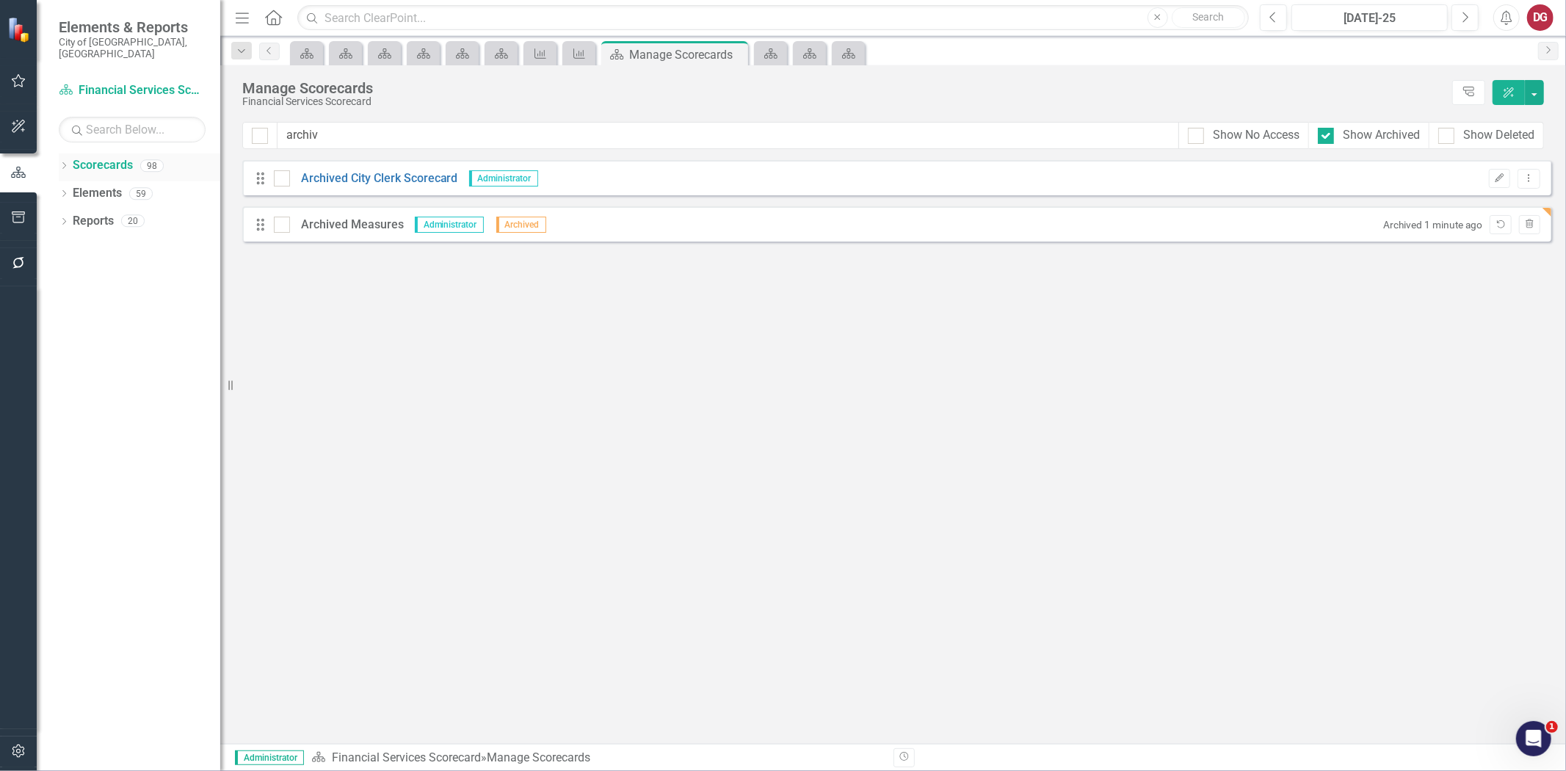
click at [76, 157] on link "Scorecards" at bounding box center [103, 165] width 60 height 17
click at [66, 163] on icon "Dropdown" at bounding box center [64, 167] width 10 height 8
click at [352, 136] on input "archiv" at bounding box center [729, 135] width 902 height 27
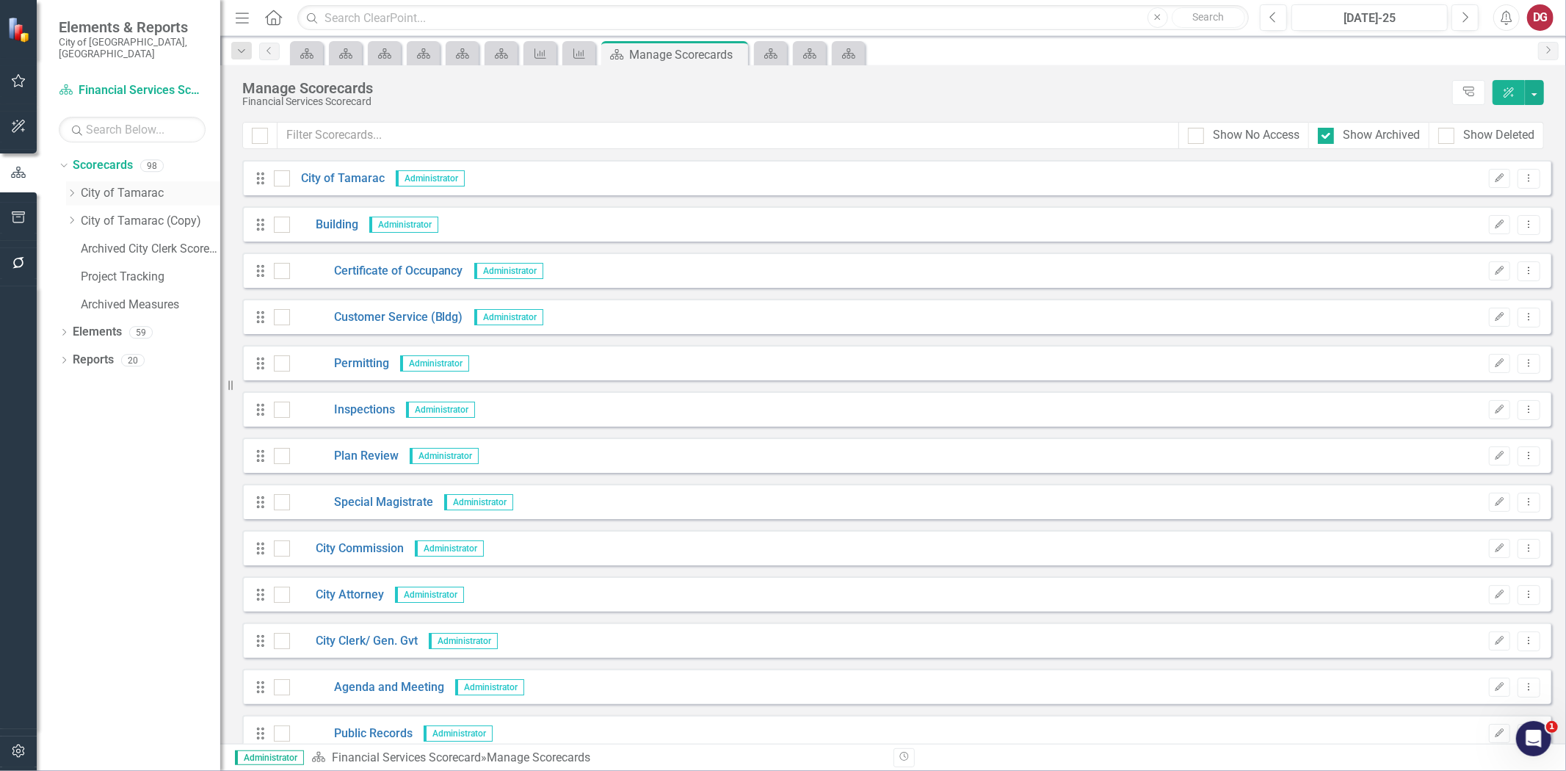
click at [70, 189] on icon "Dropdown" at bounding box center [71, 193] width 11 height 9
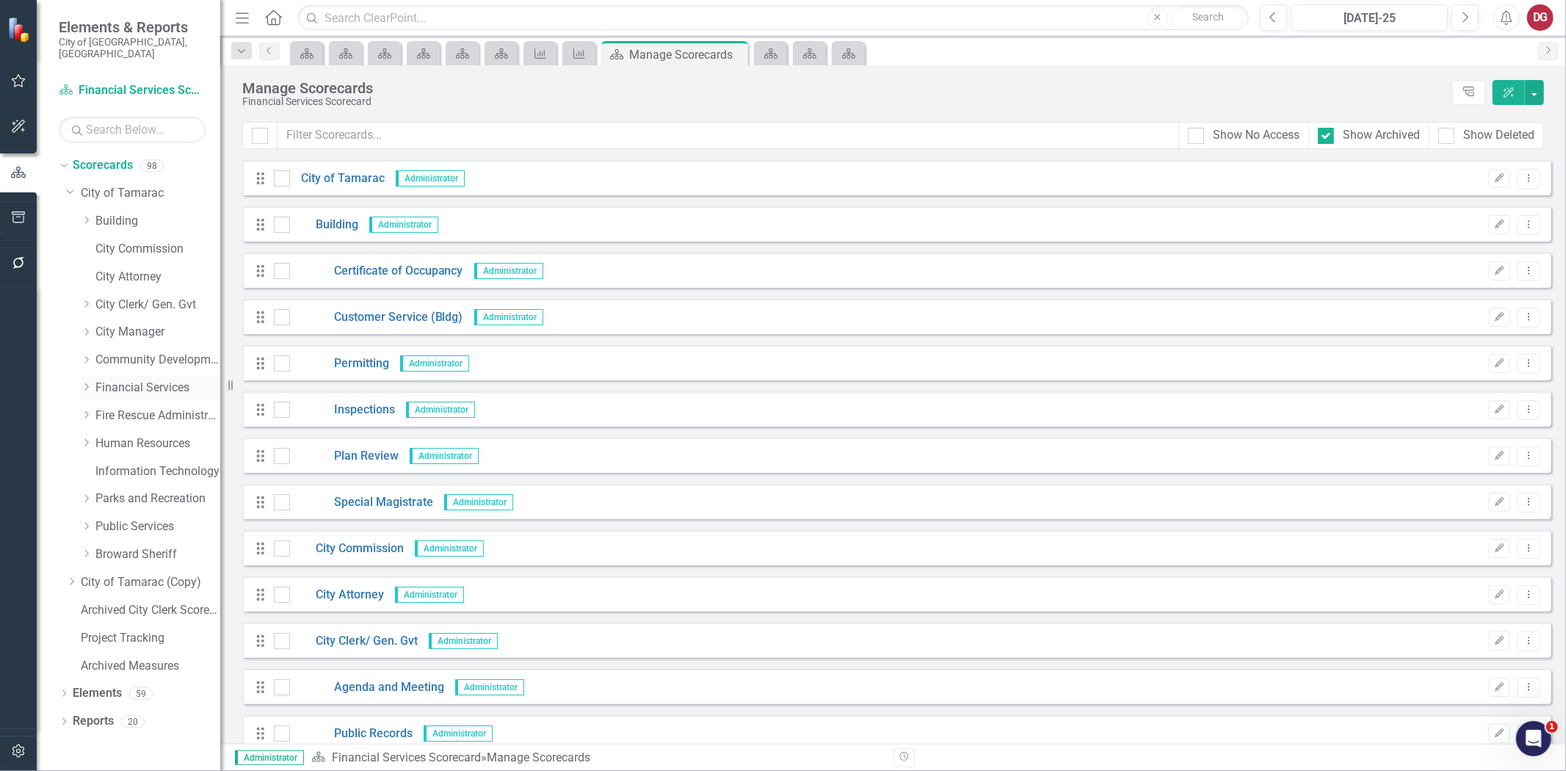
click at [157, 380] on link "Financial Services" at bounding box center [157, 388] width 125 height 17
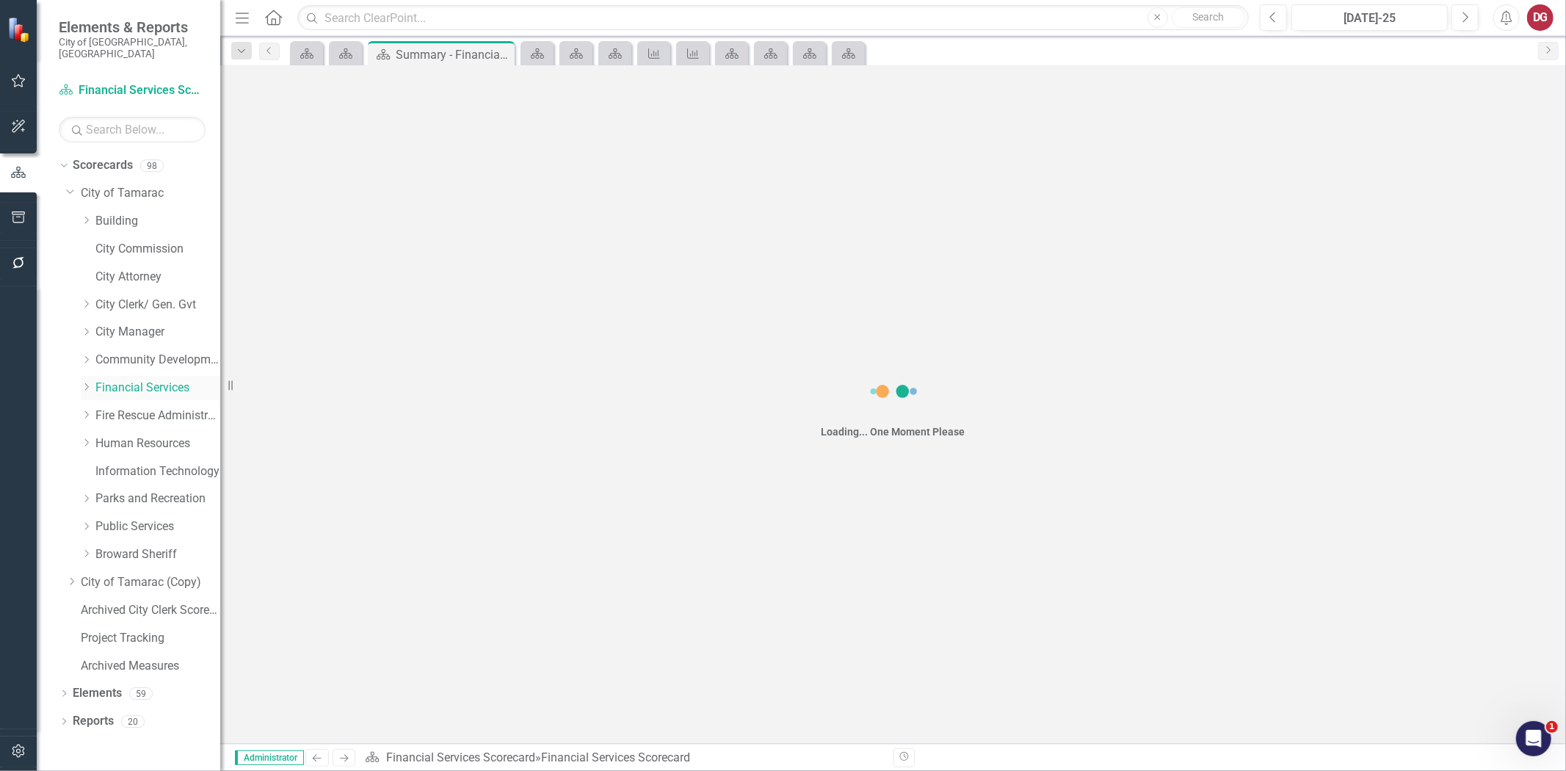
click at [82, 382] on icon "Dropdown" at bounding box center [86, 386] width 11 height 9
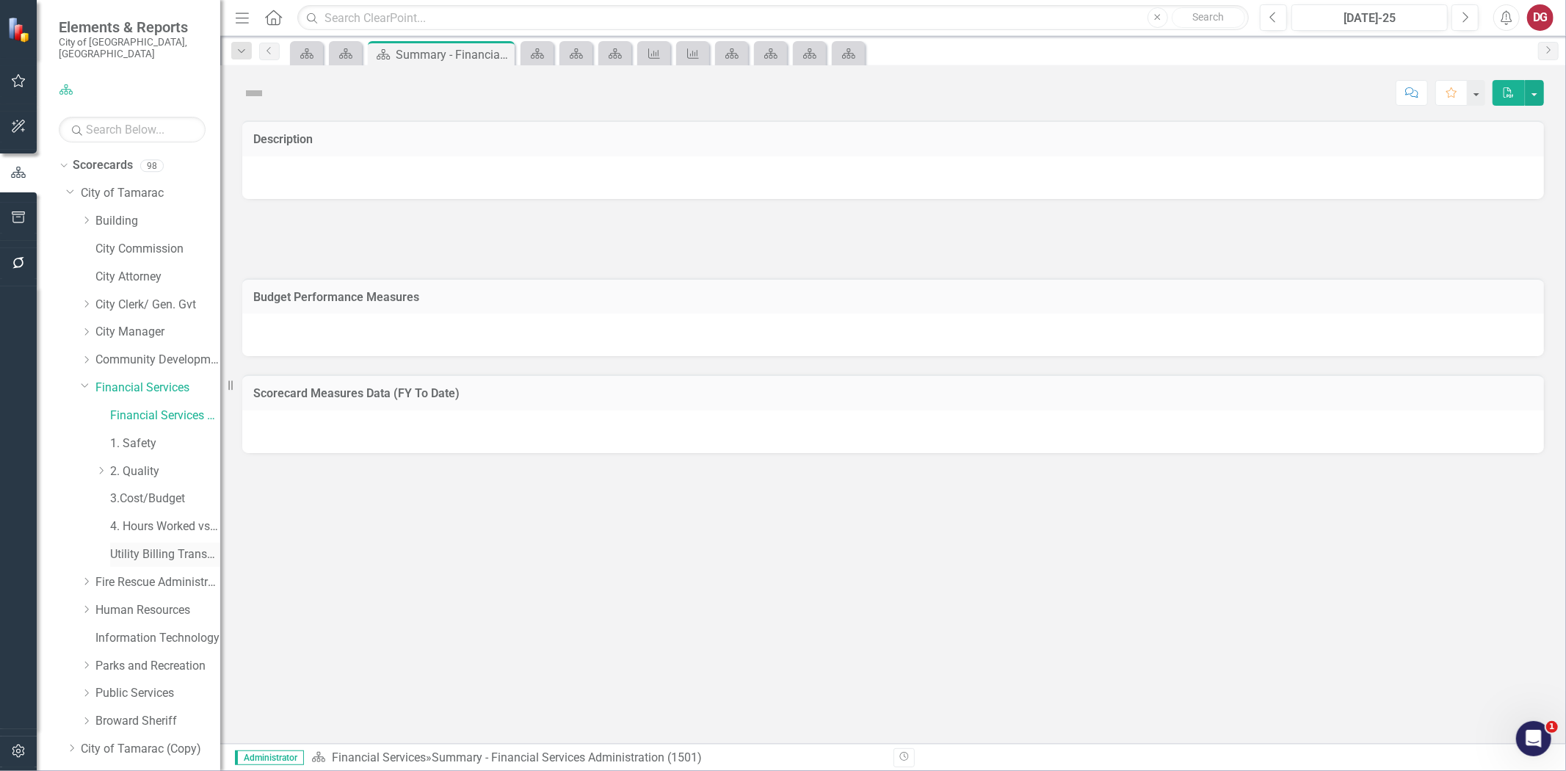
click at [137, 546] on link "Utility Billing Transactional Survey" at bounding box center [165, 554] width 110 height 17
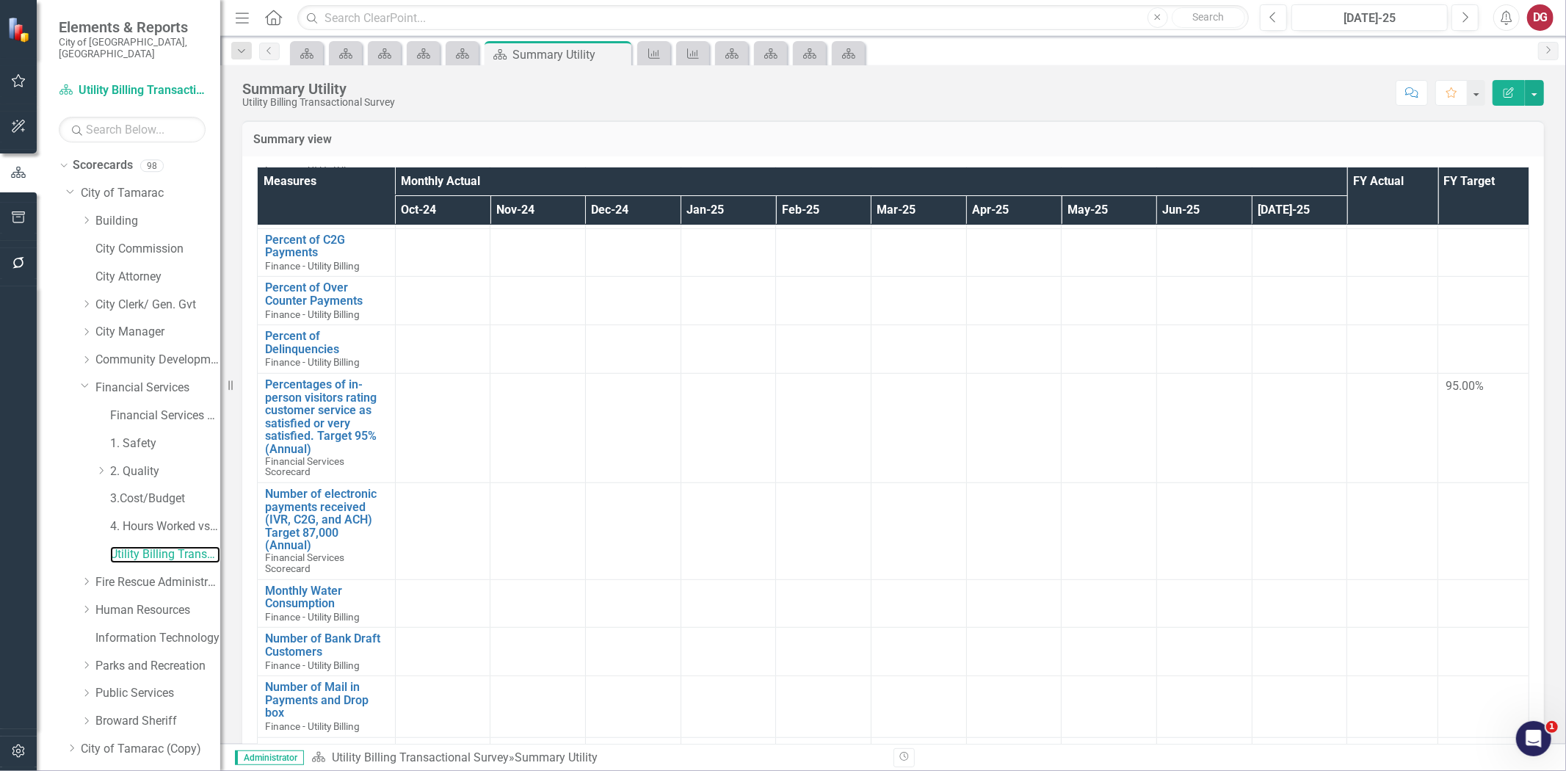
scroll to position [652, 0]
click at [131, 407] on link "Financial Services Scorecard" at bounding box center [165, 415] width 110 height 17
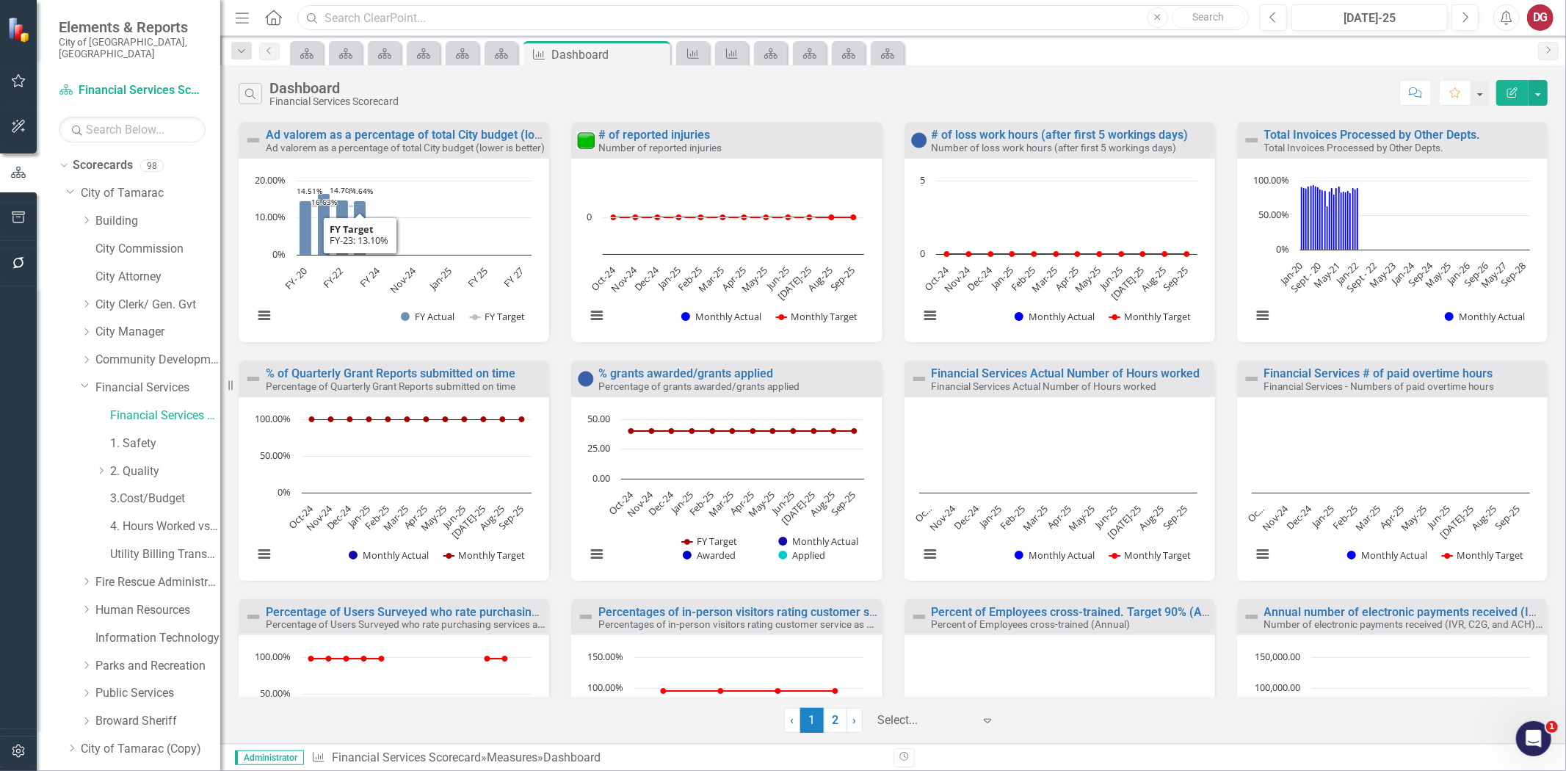
click at [496, 18] on input "text" at bounding box center [772, 18] width 951 height 26
paste input "• Percentage of in-person visitors"
click at [340, 18] on input "• Percentage of in-person visitors" at bounding box center [772, 18] width 951 height 26
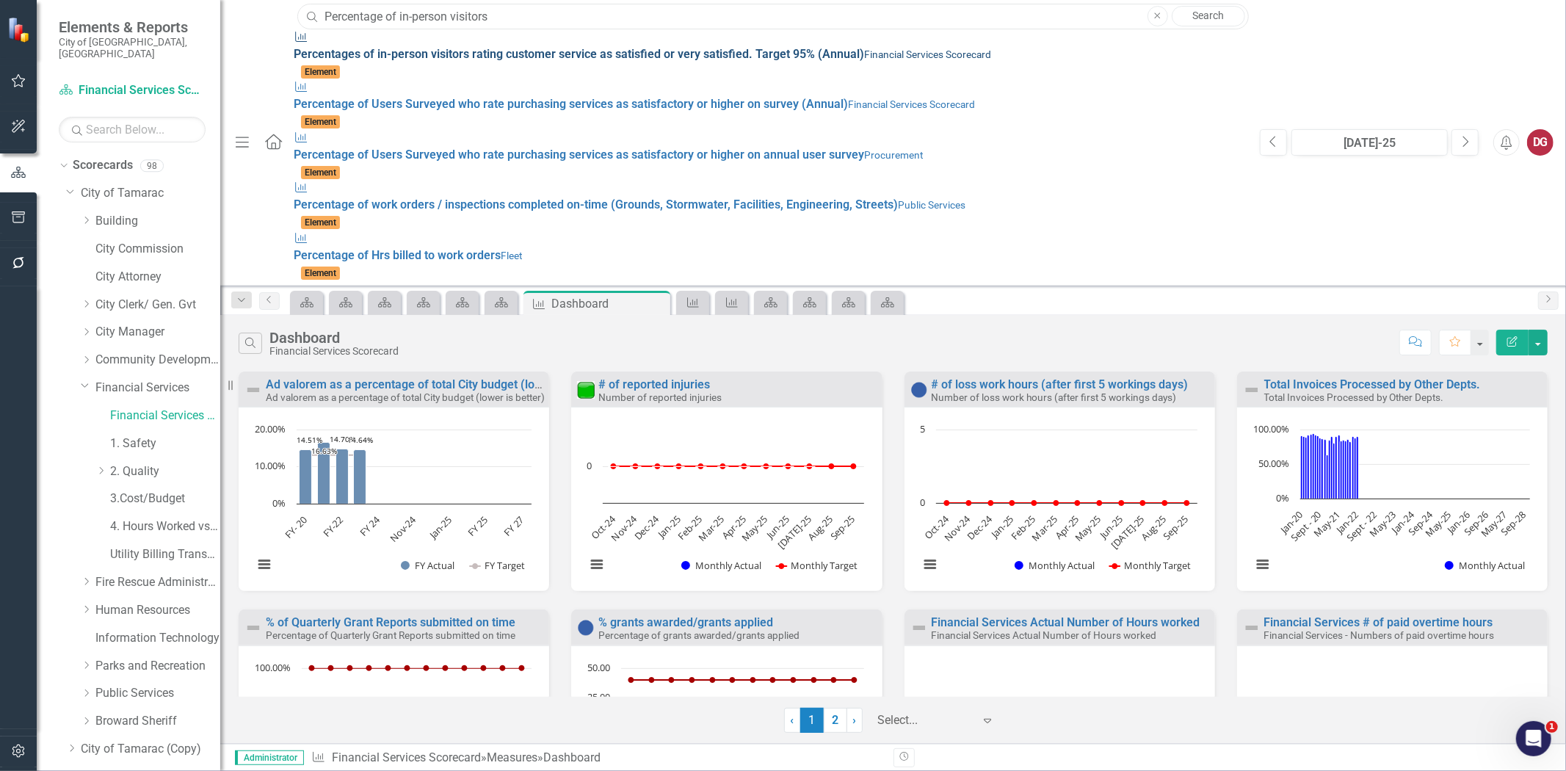
type input "Percentage of in-person visitors"
click at [864, 54] on small "Financial Services Scorecard" at bounding box center [927, 54] width 127 height 12
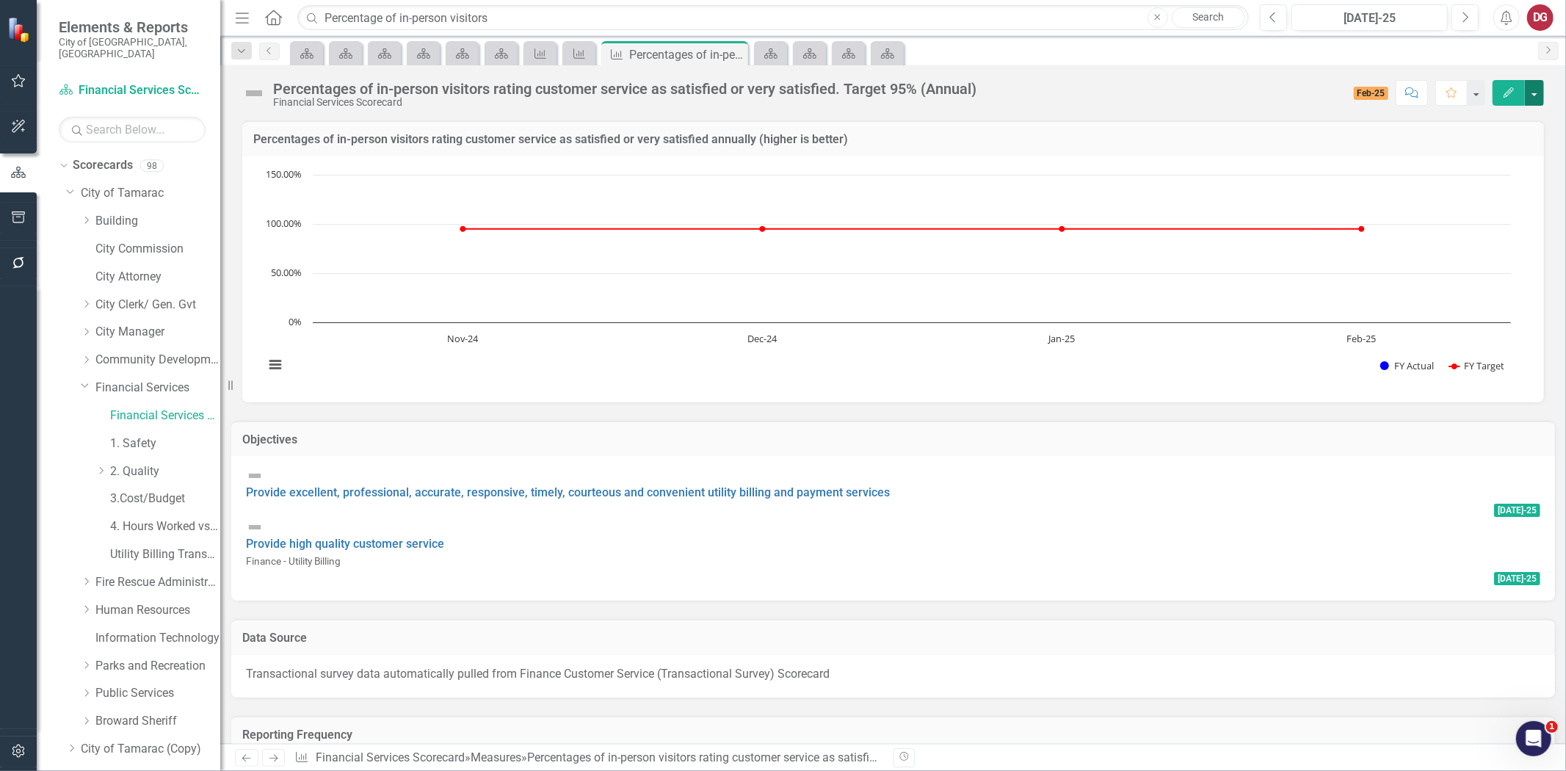
click at [1533, 97] on button "button" at bounding box center [1534, 93] width 19 height 26
click at [1507, 120] on link "Edit Edit Measure" at bounding box center [1471, 119] width 143 height 27
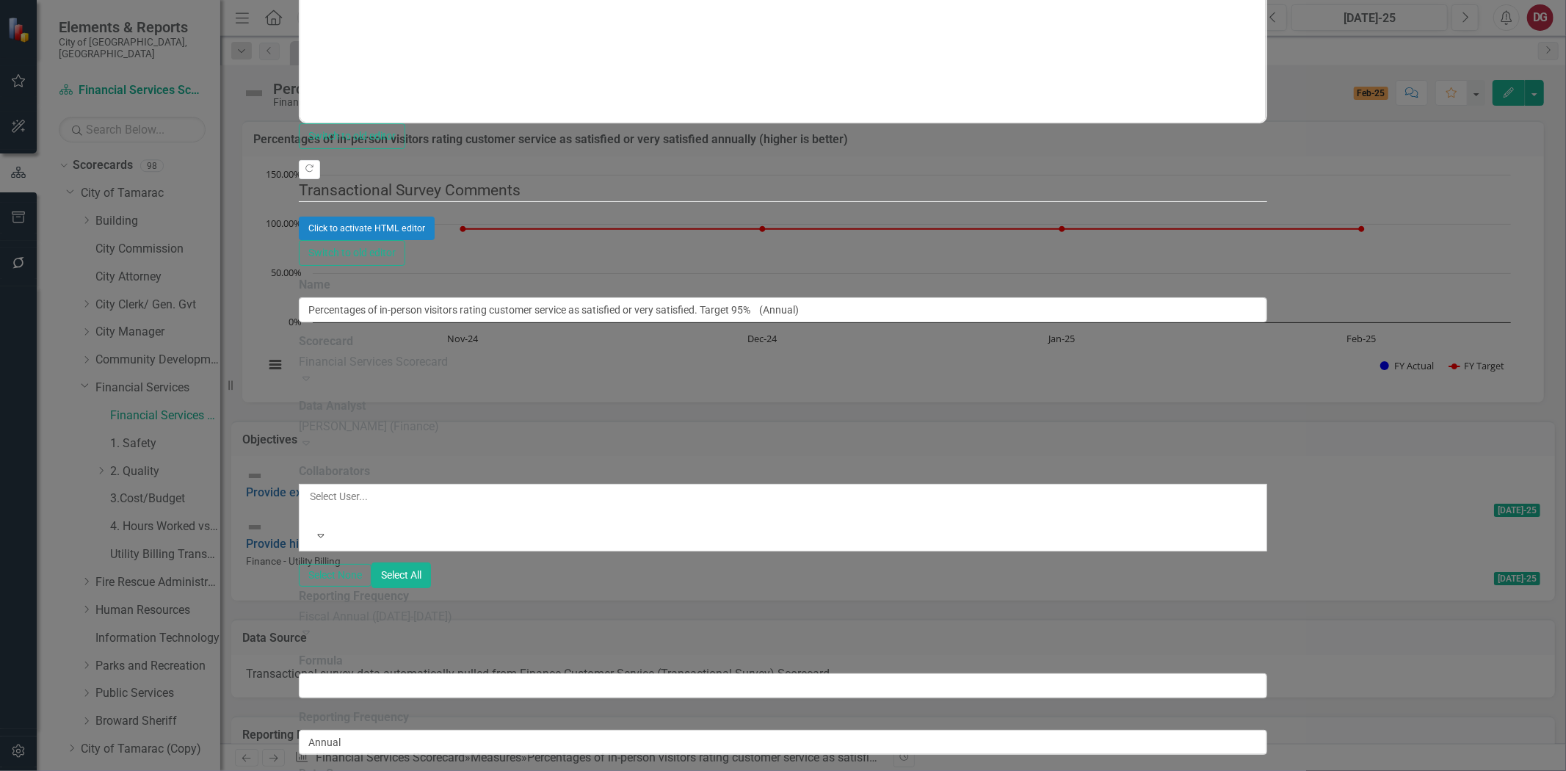
click at [626, 354] on div "Financial Services Scorecard" at bounding box center [783, 362] width 968 height 17
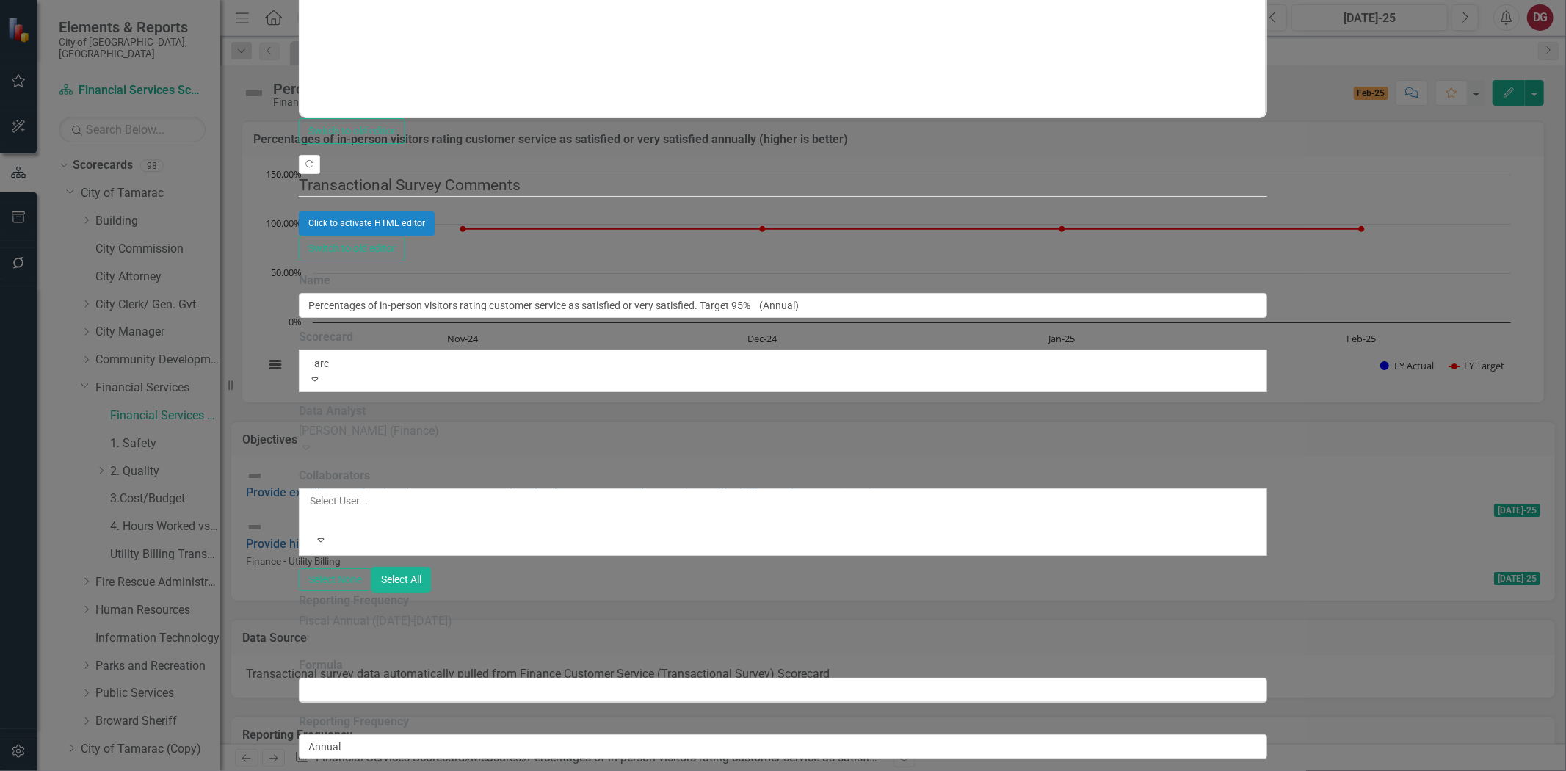
type input "arch"
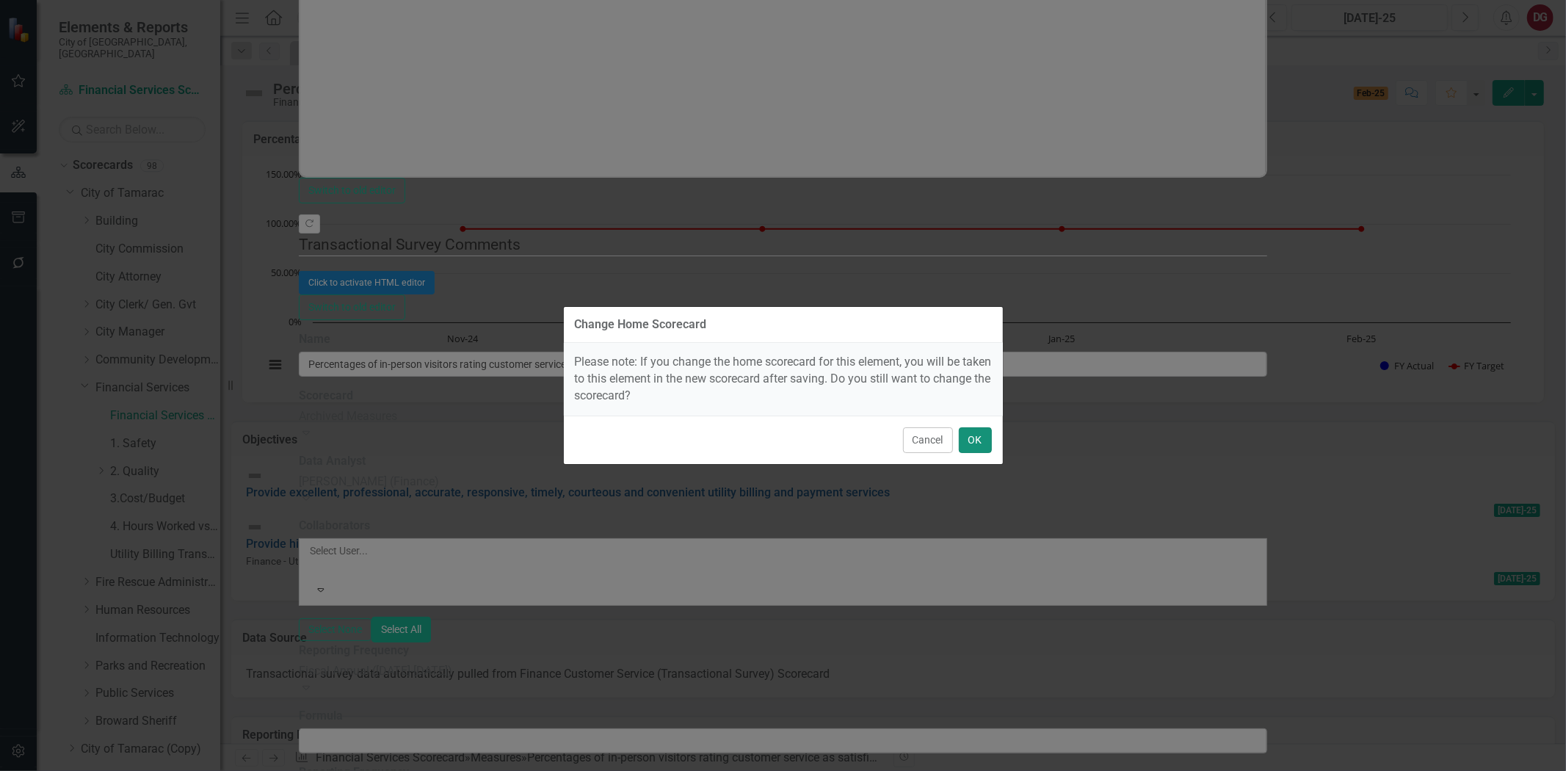
click at [974, 436] on button "OK" at bounding box center [975, 440] width 33 height 26
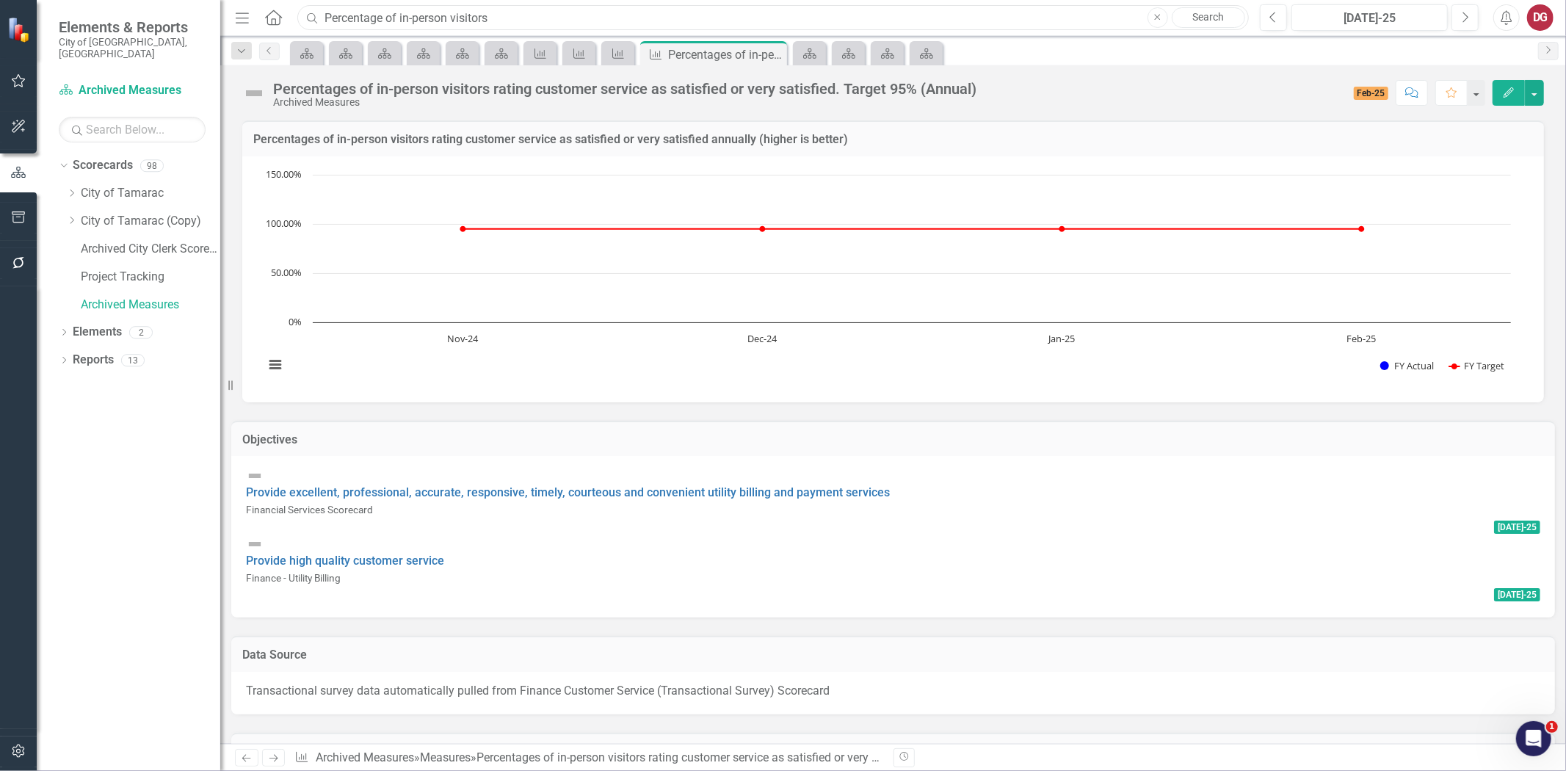
click at [358, 20] on input "Percentage of in-person visitors" at bounding box center [772, 18] width 951 height 26
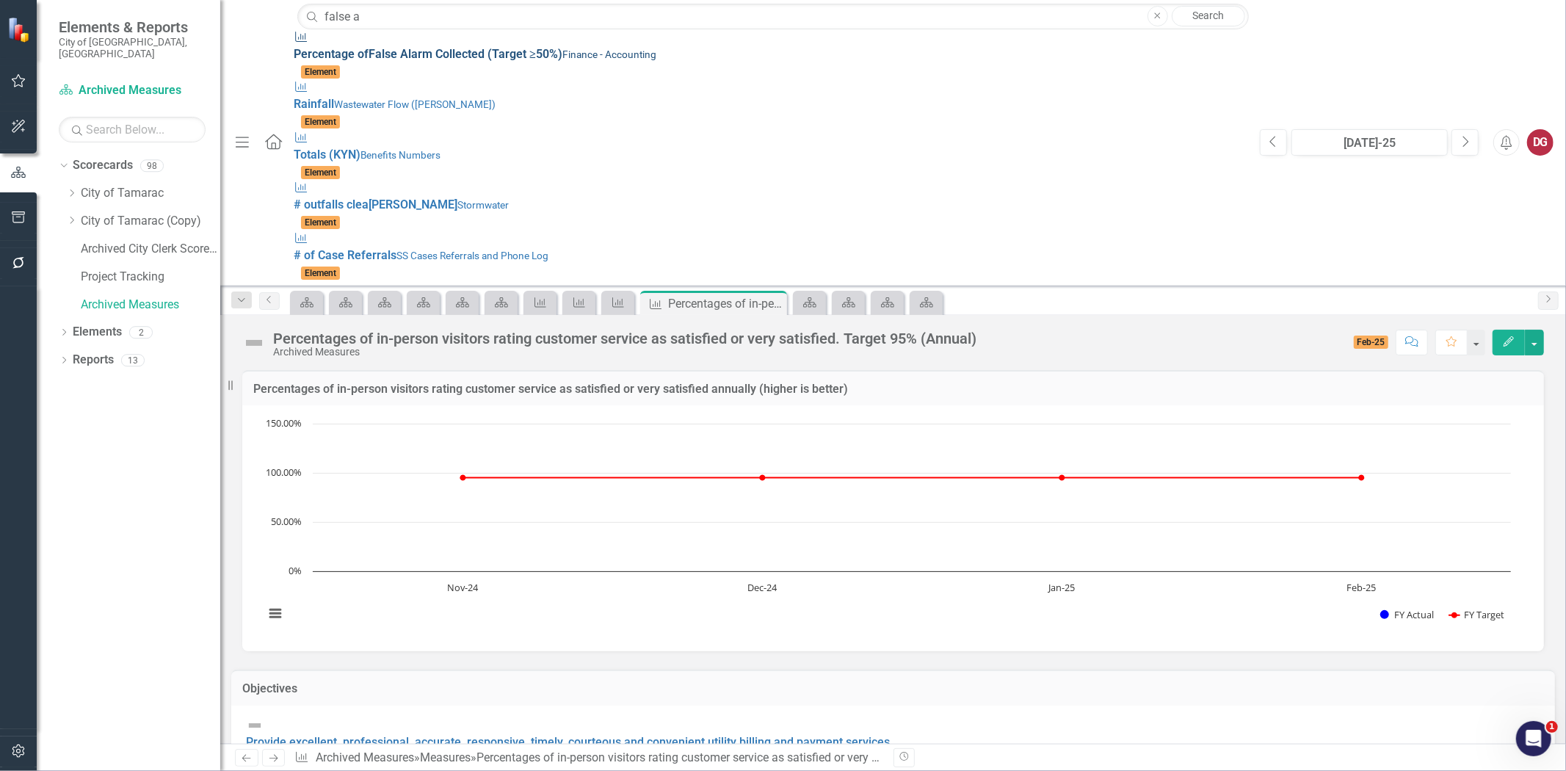
click at [324, 47] on span "Percent a ge of False A l a rm Collected (T a rget ≥50%)" at bounding box center [428, 54] width 269 height 14
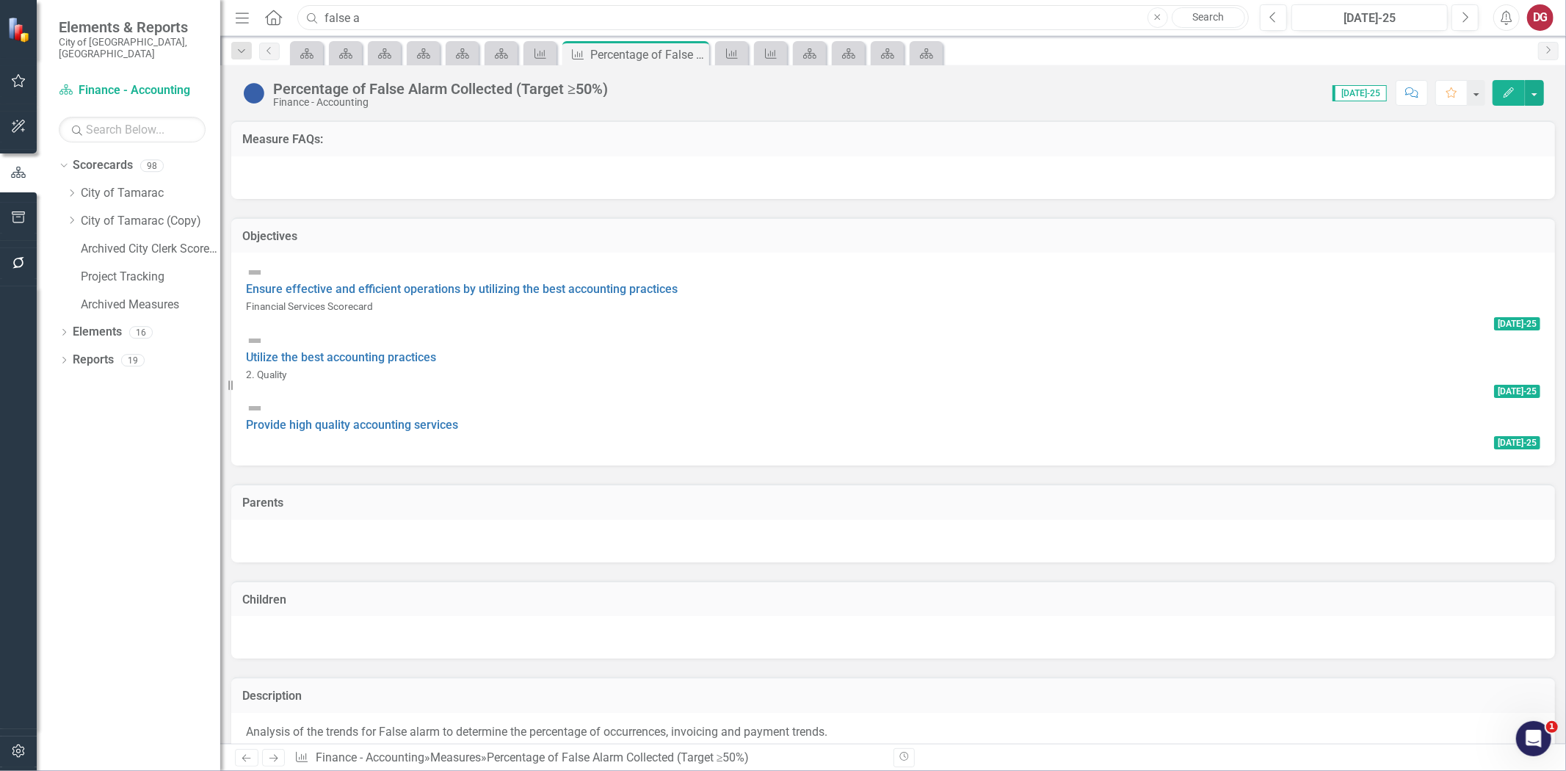
click at [365, 20] on input "false a" at bounding box center [772, 18] width 951 height 26
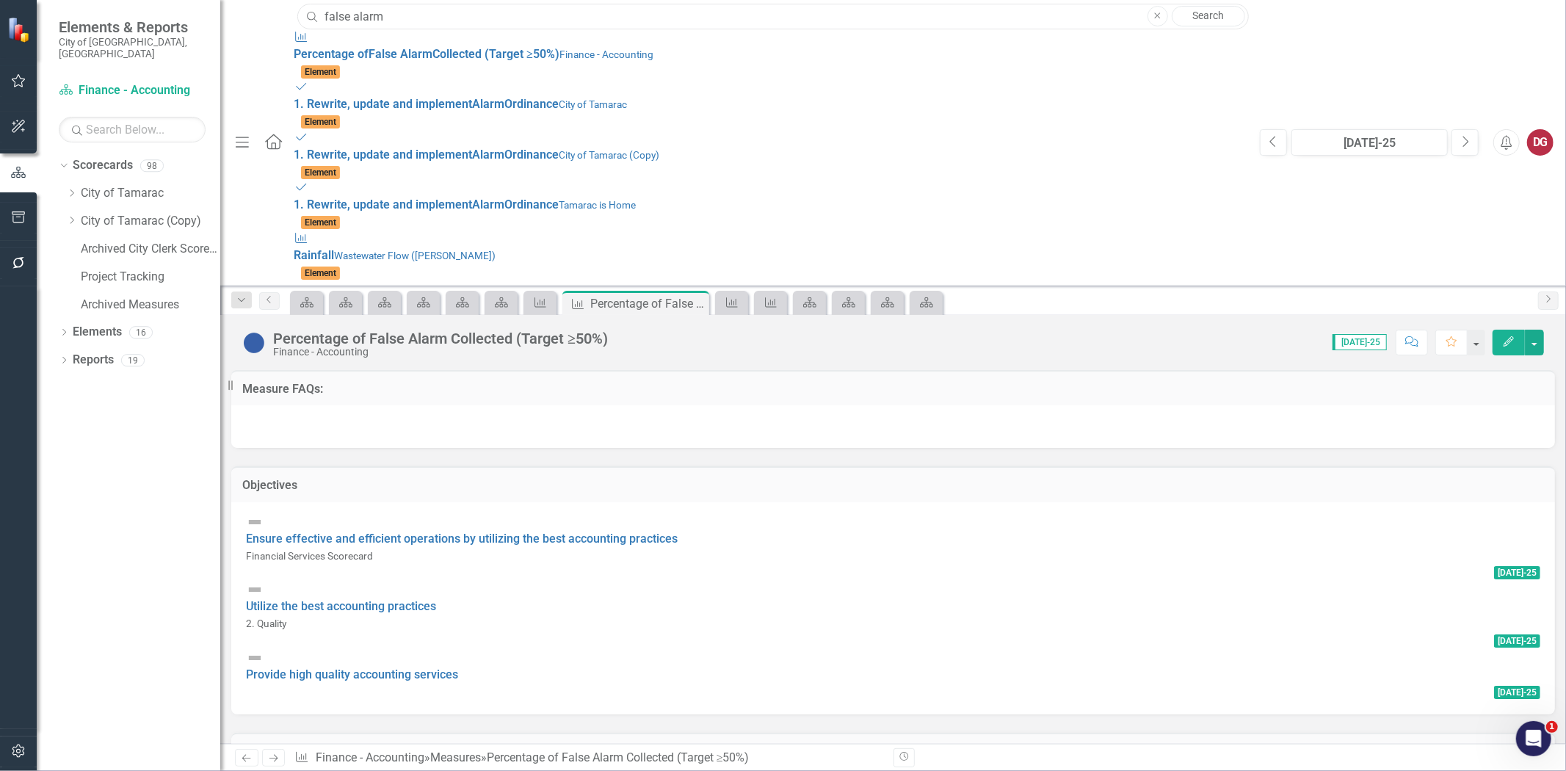
type input "false alarm"
click at [432, 24] on input "false alarm" at bounding box center [772, 17] width 951 height 26
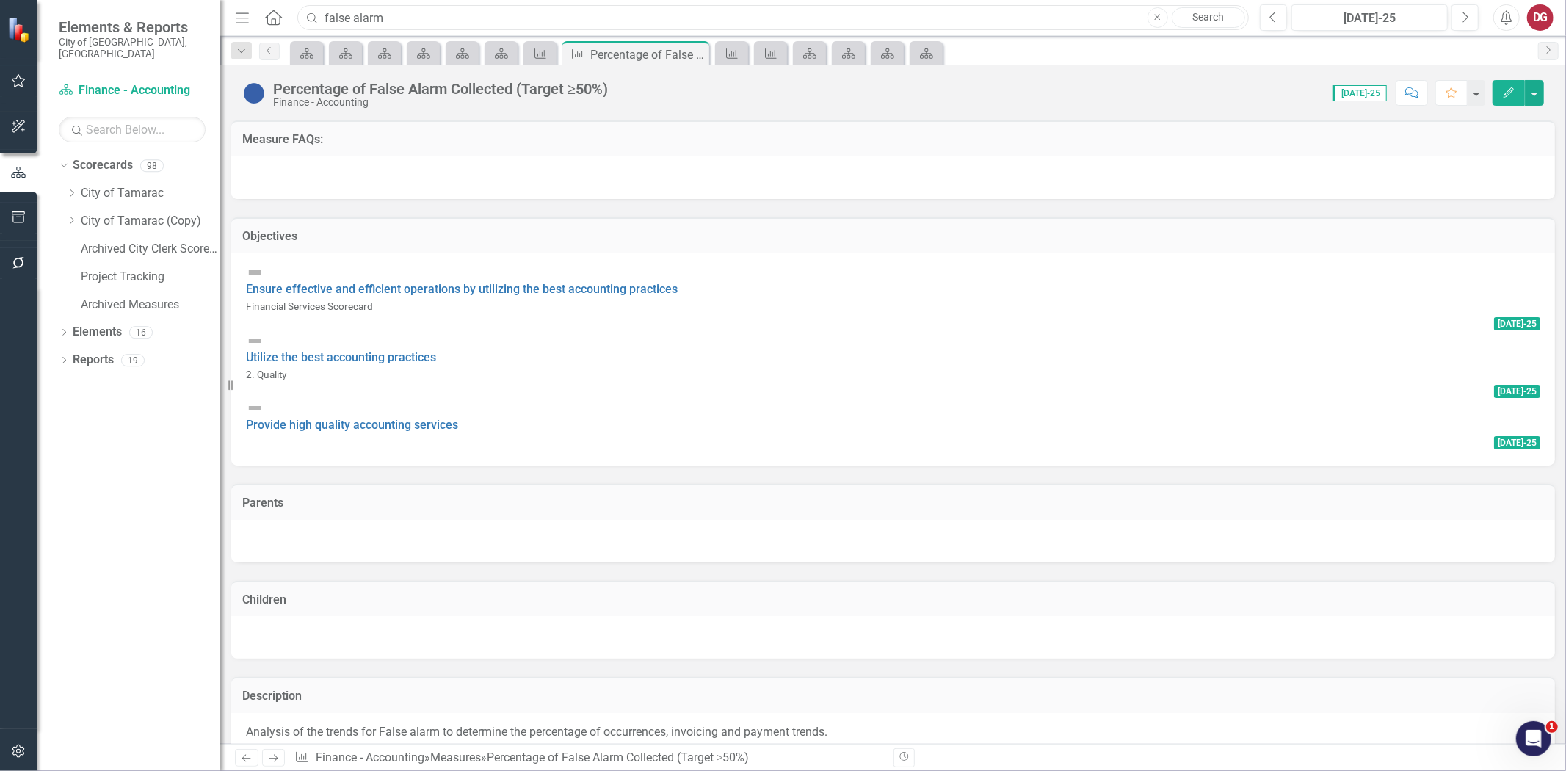
click at [432, 24] on input "false alarm" at bounding box center [772, 18] width 951 height 26
paste input "• Percentage of ACH Bank Draft and reoccurring payments"
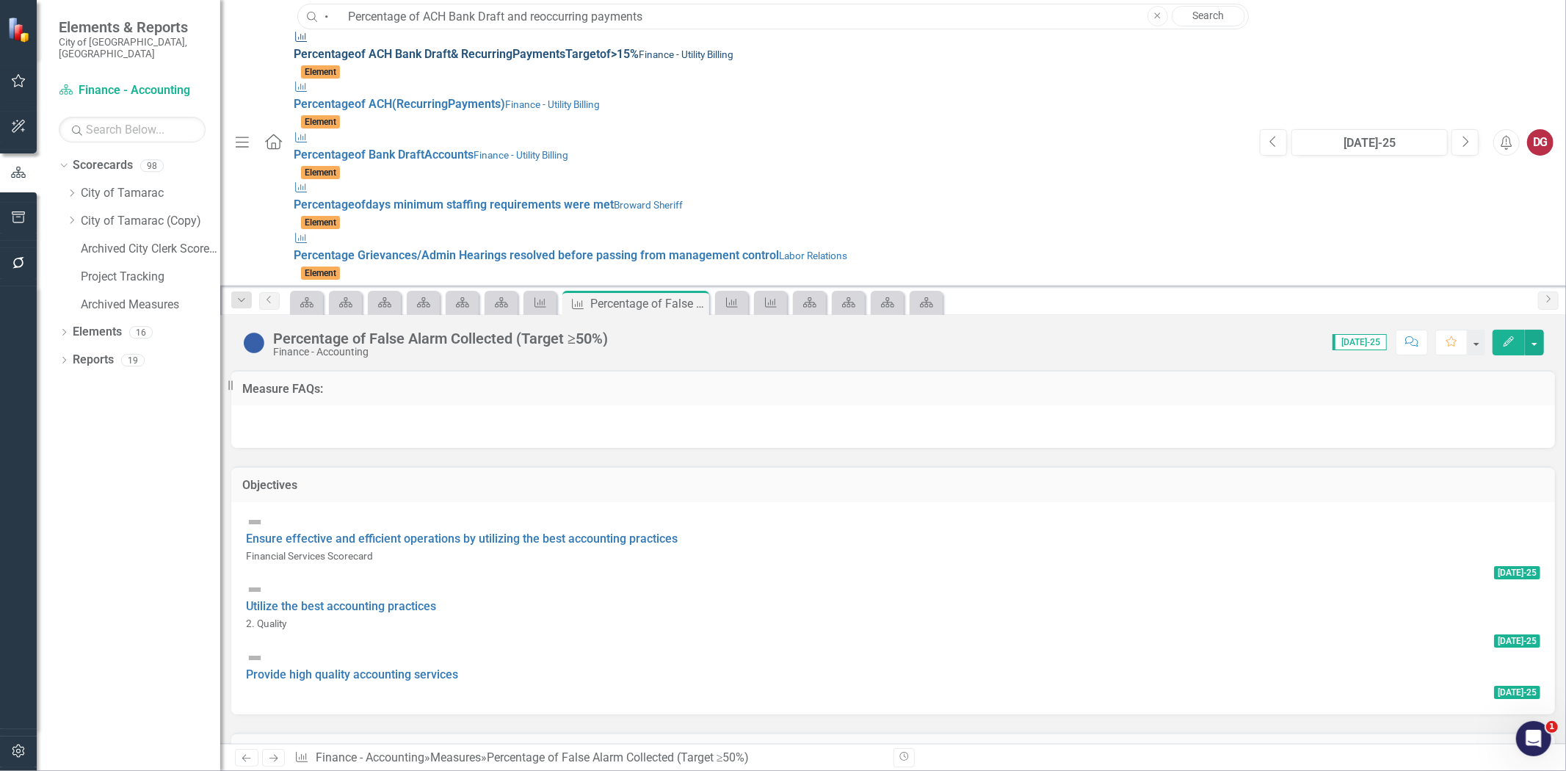
type input "• Percentage of ACH Bank Draft and reoccurring payments"
click at [402, 47] on span "Percentage of ACH Bank Draft & Recurring Payments Target of >15%" at bounding box center [466, 54] width 345 height 14
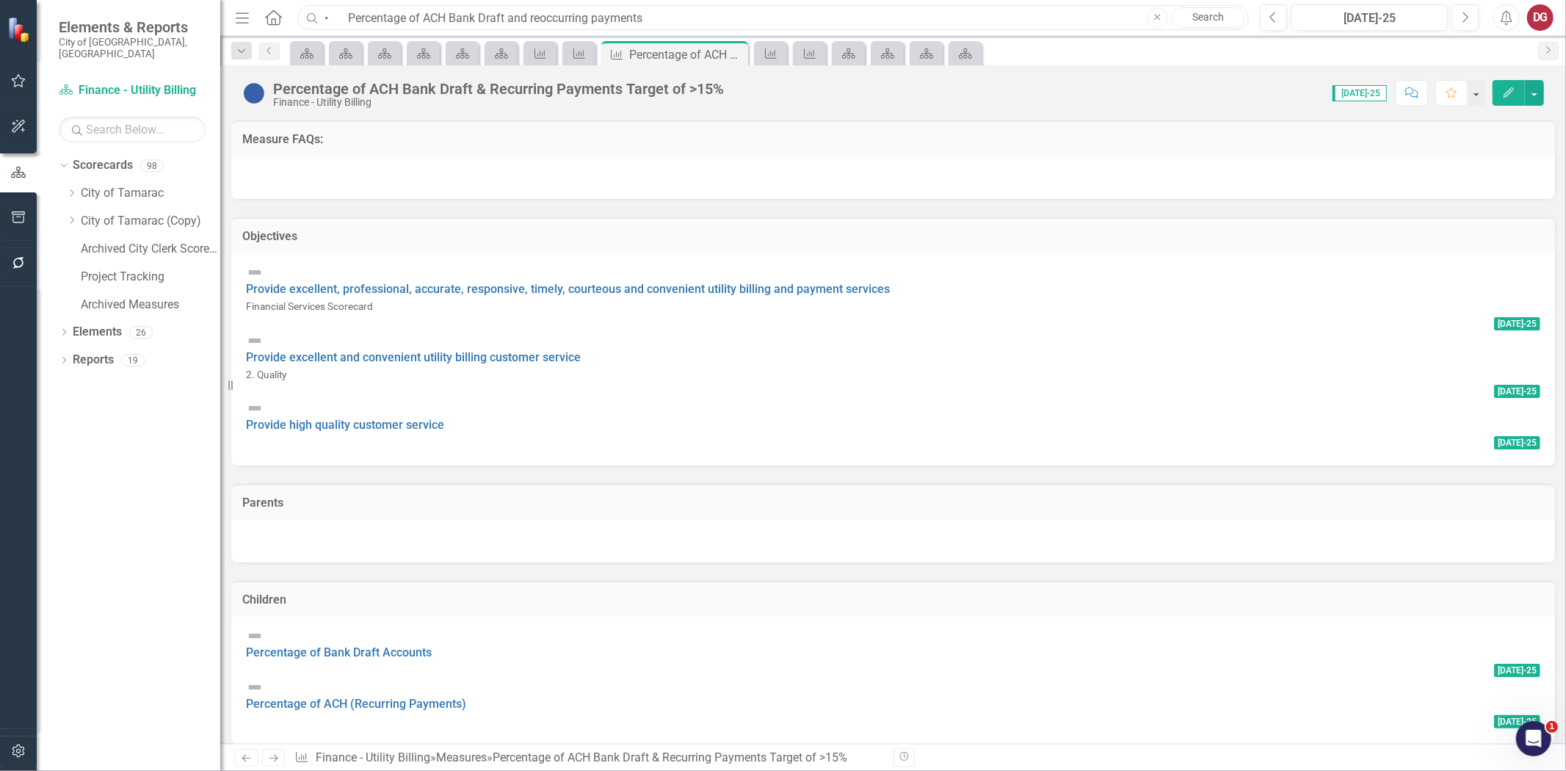
drag, startPoint x: 656, startPoint y: 21, endPoint x: 279, endPoint y: 33, distance: 376.8
click at [279, 33] on div "Menu Home Search • Percentage of ACH Bank Draft and reoccurring payments Close …" at bounding box center [893, 18] width 1346 height 36
click at [62, 164] on icon at bounding box center [63, 166] width 7 height 4
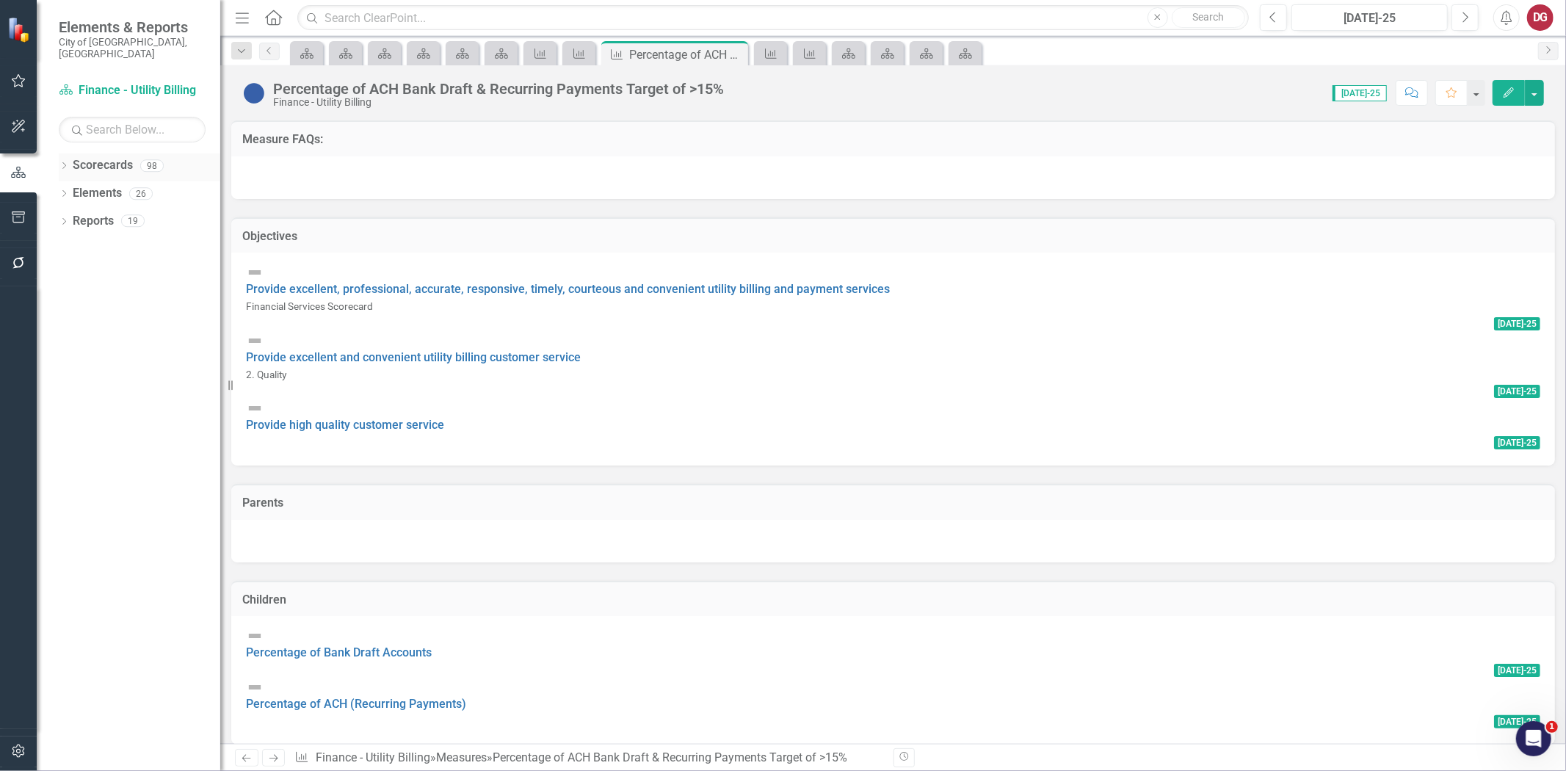
click at [62, 163] on icon "Dropdown" at bounding box center [64, 167] width 10 height 8
click at [77, 187] on div "Dropdown" at bounding box center [73, 193] width 15 height 12
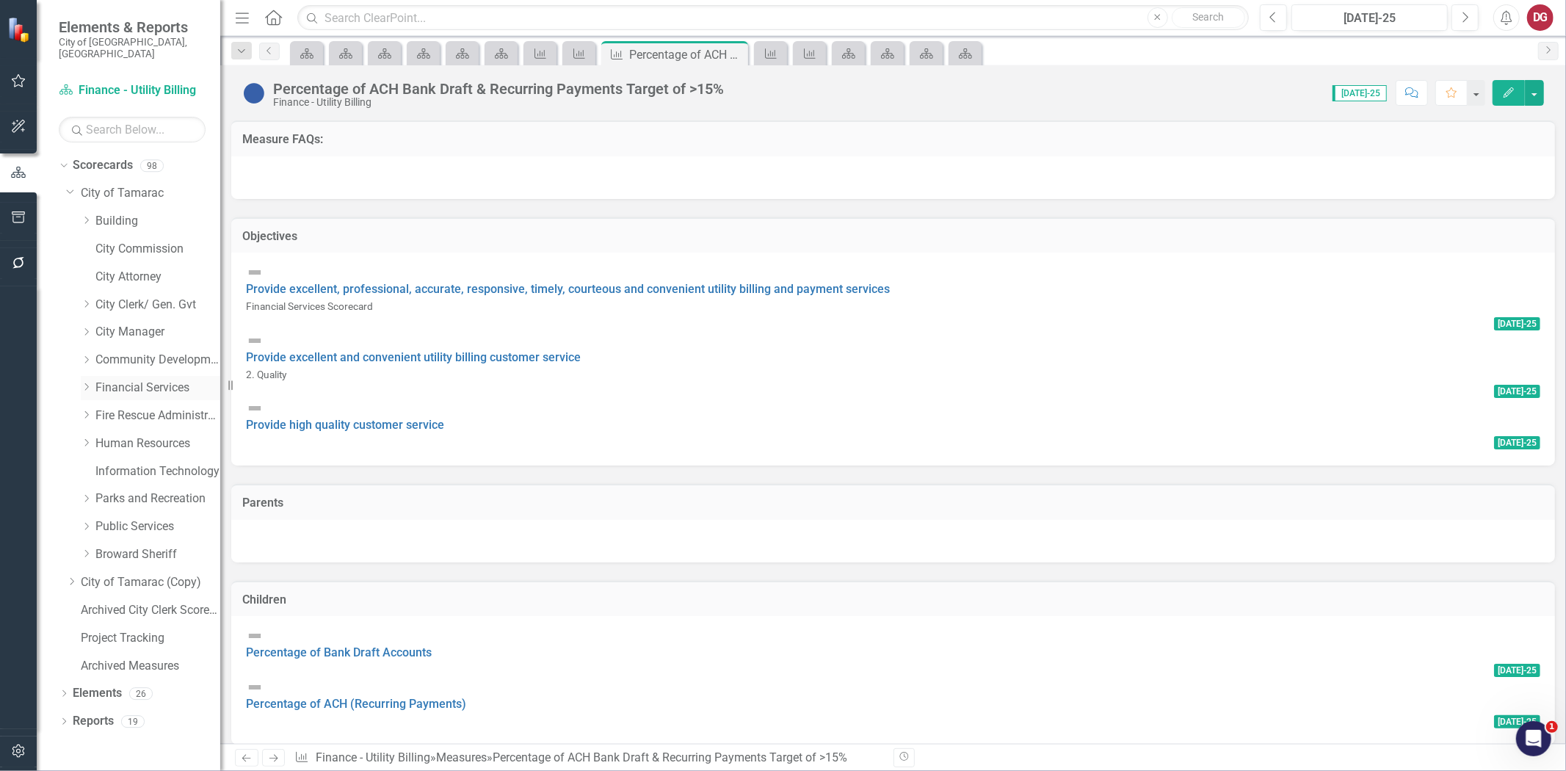
click at [144, 382] on link "Financial Services" at bounding box center [157, 388] width 125 height 17
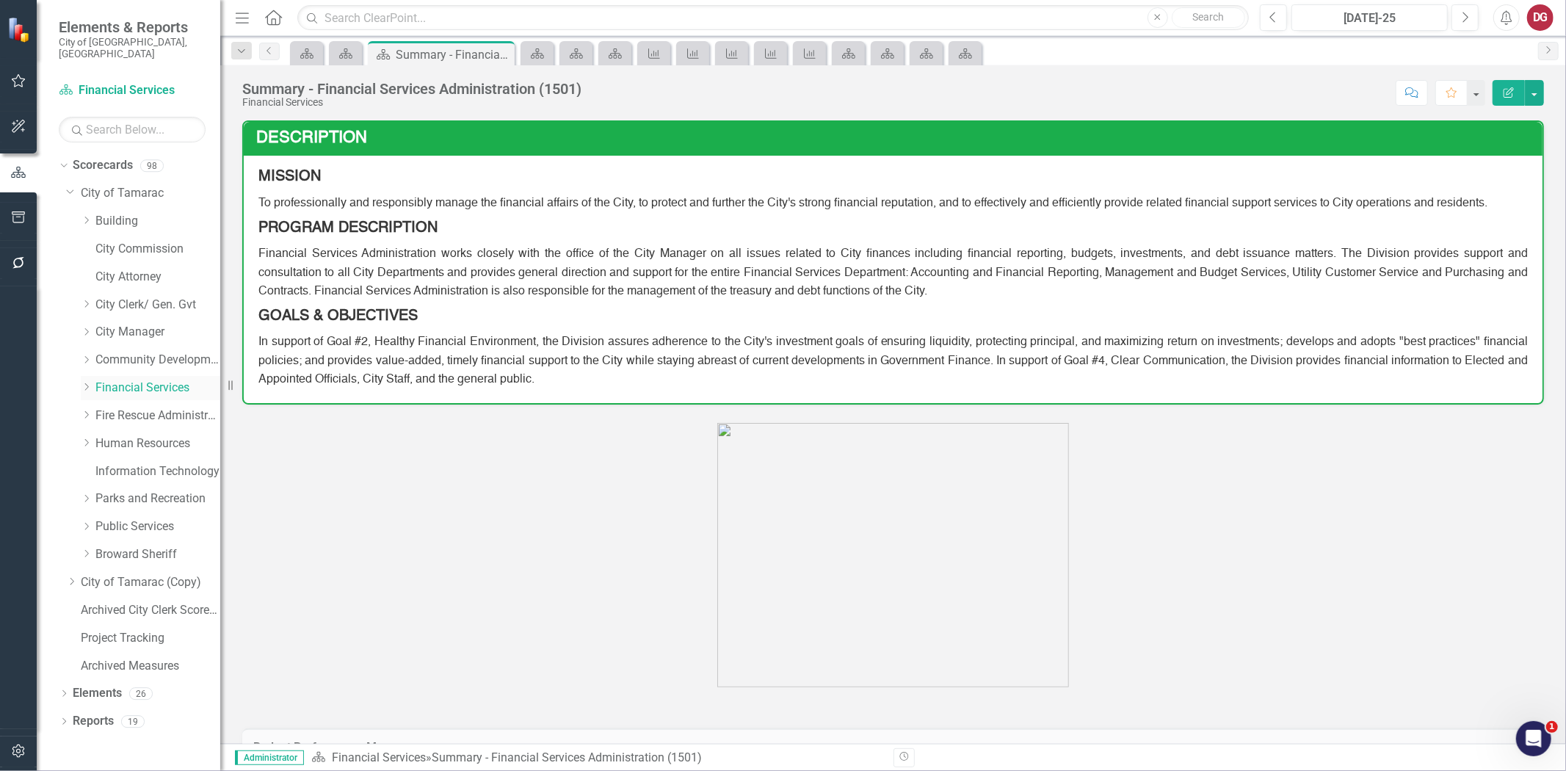
click at [90, 382] on icon "Dropdown" at bounding box center [86, 386] width 11 height 9
click at [113, 380] on link "Financial Services" at bounding box center [157, 388] width 125 height 17
click at [128, 407] on link "Financial Services Scorecard" at bounding box center [165, 415] width 110 height 17
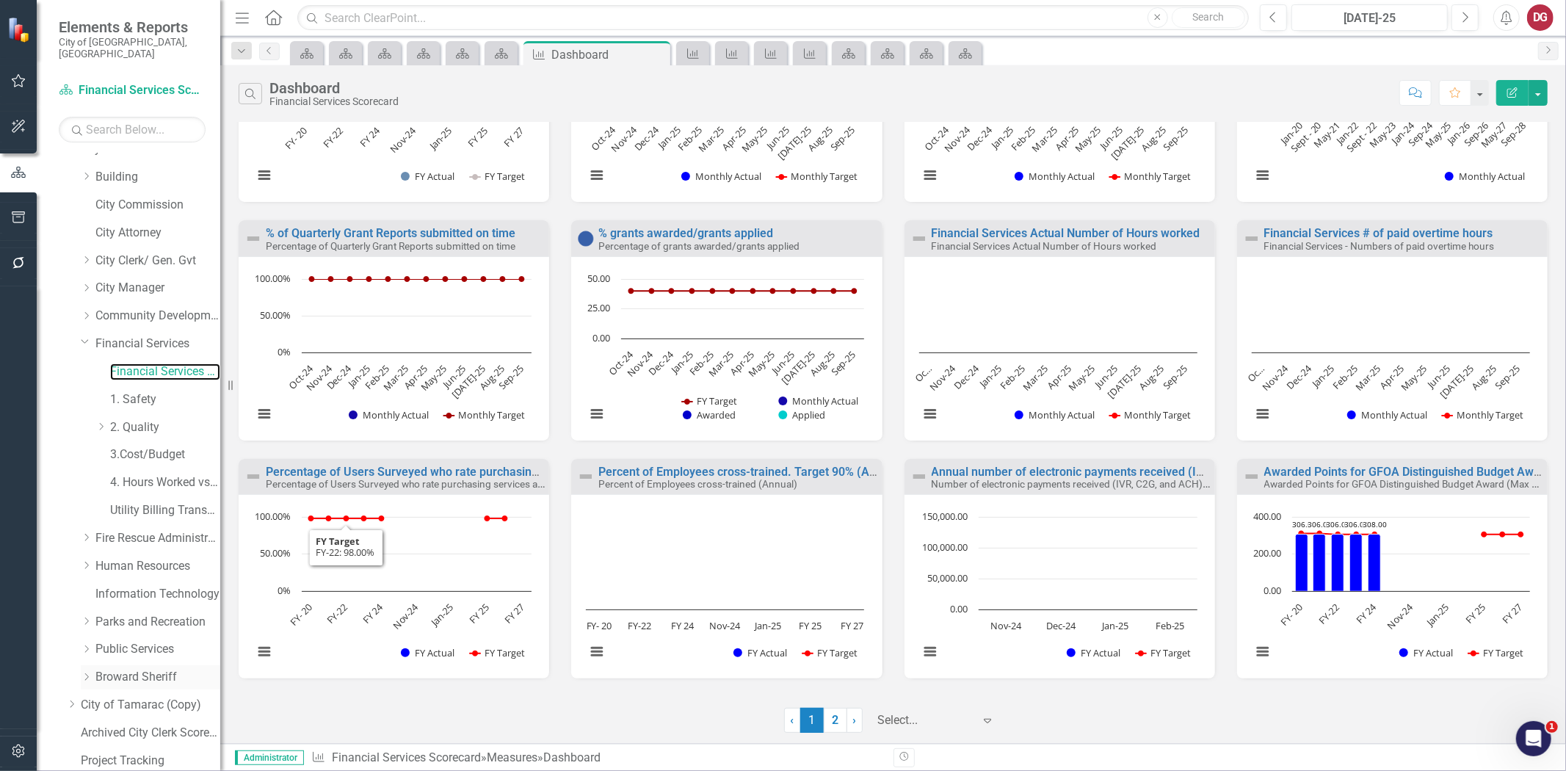
scroll to position [121, 0]
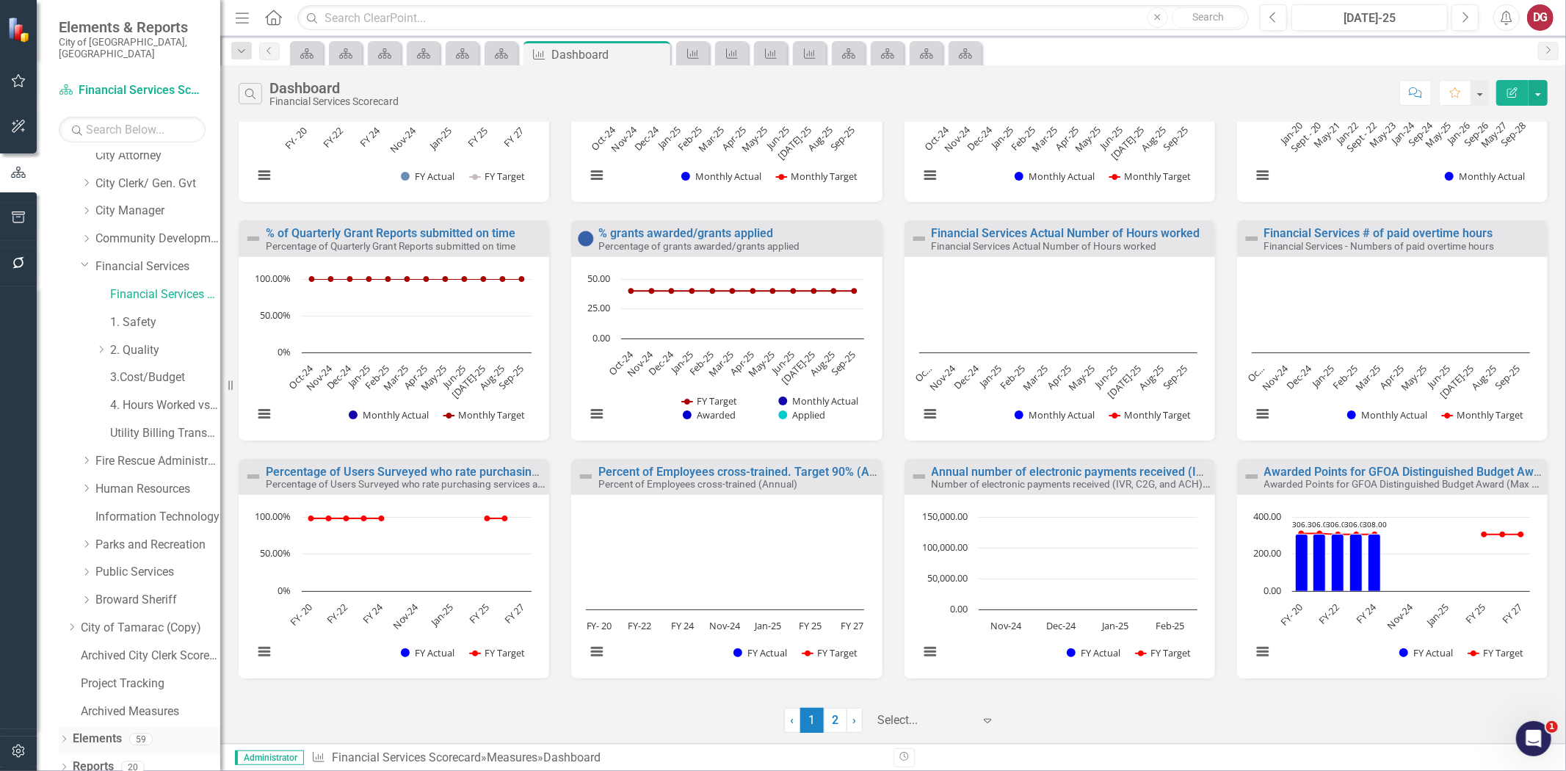
click at [100, 730] on link "Elements" at bounding box center [97, 738] width 49 height 17
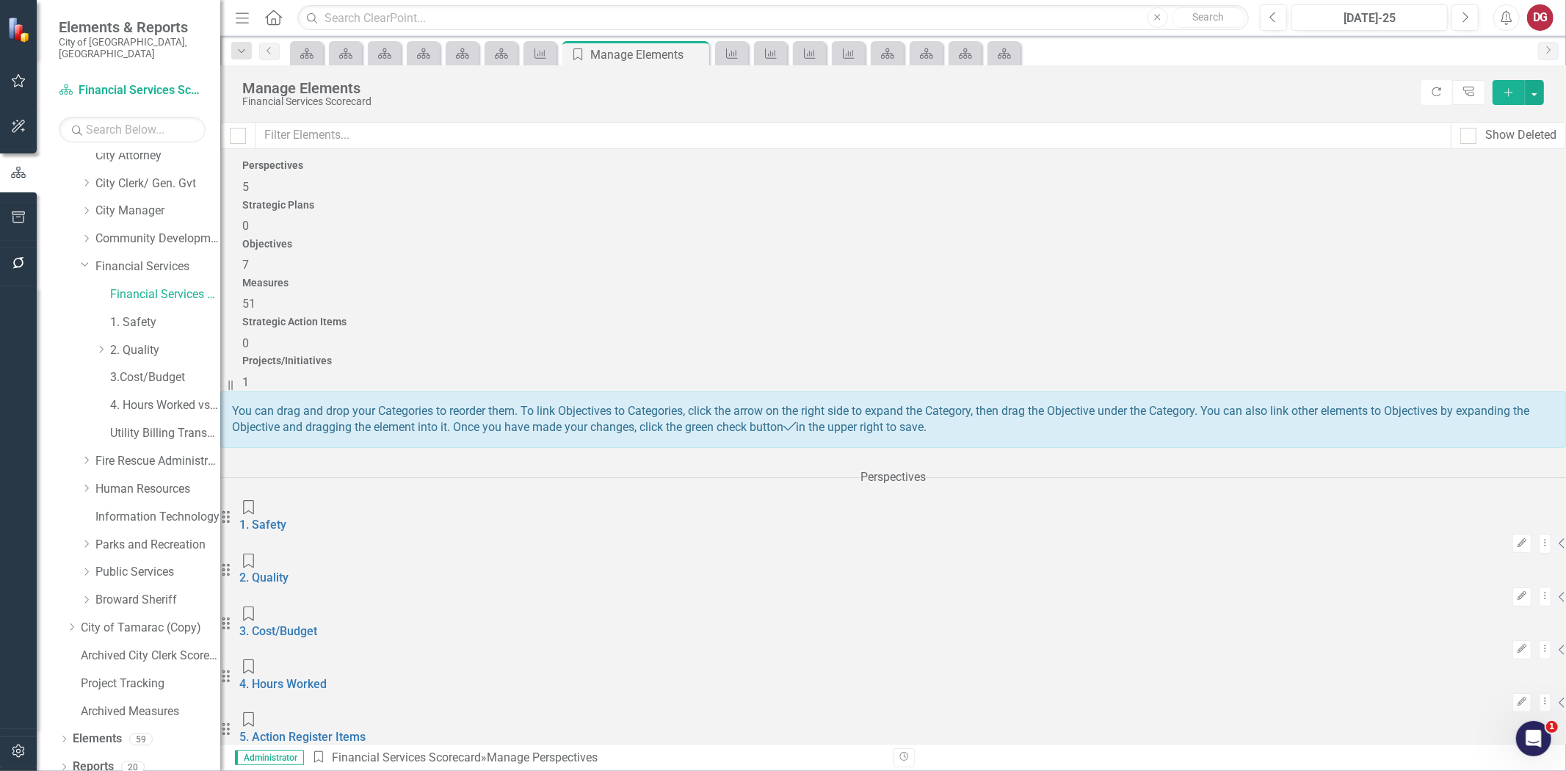
click at [1009, 278] on h4 "Measures" at bounding box center [893, 283] width 1302 height 11
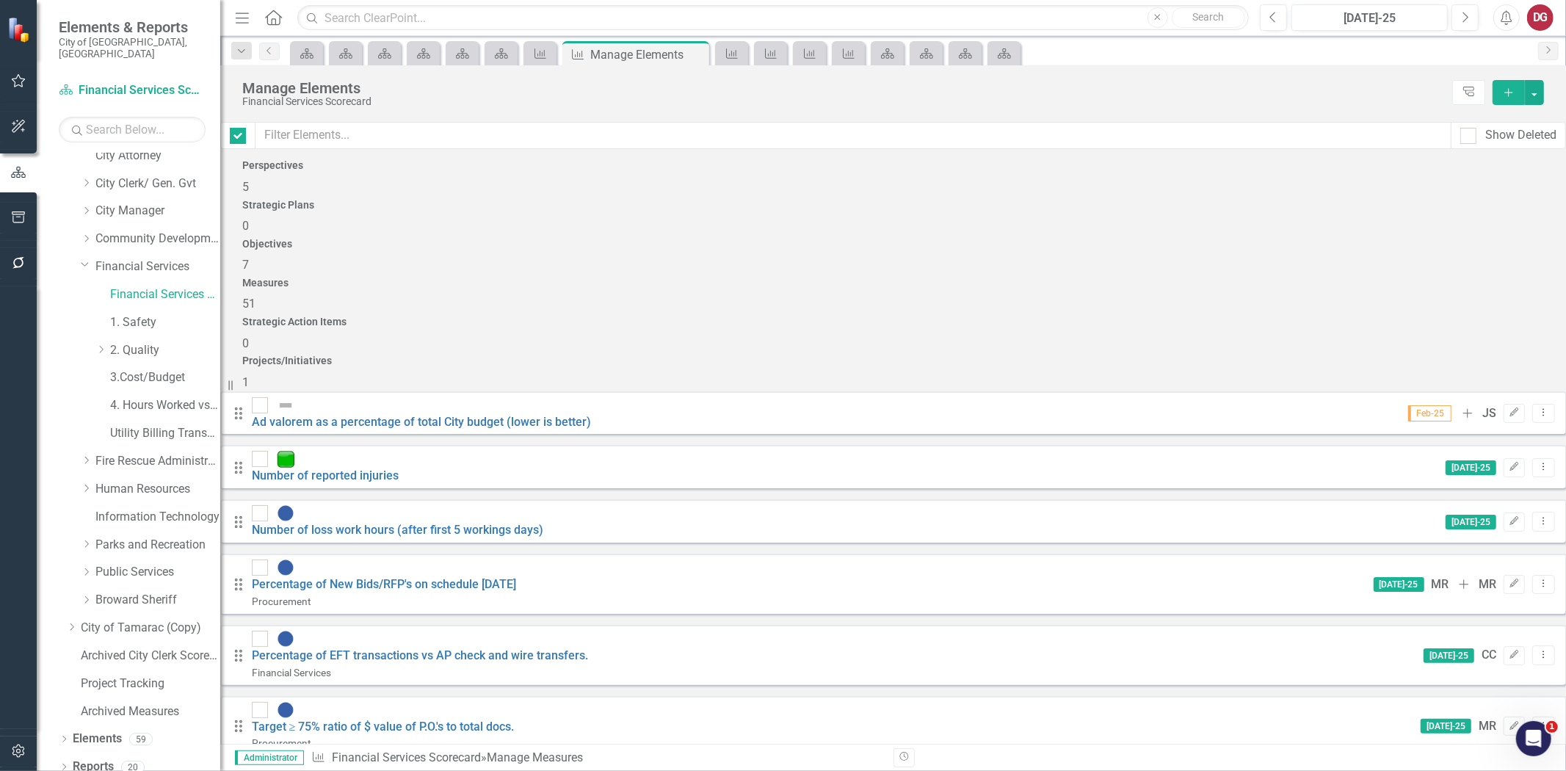
checkbox input "false"
click at [377, 139] on input "text" at bounding box center [853, 135] width 1196 height 27
type input "f"
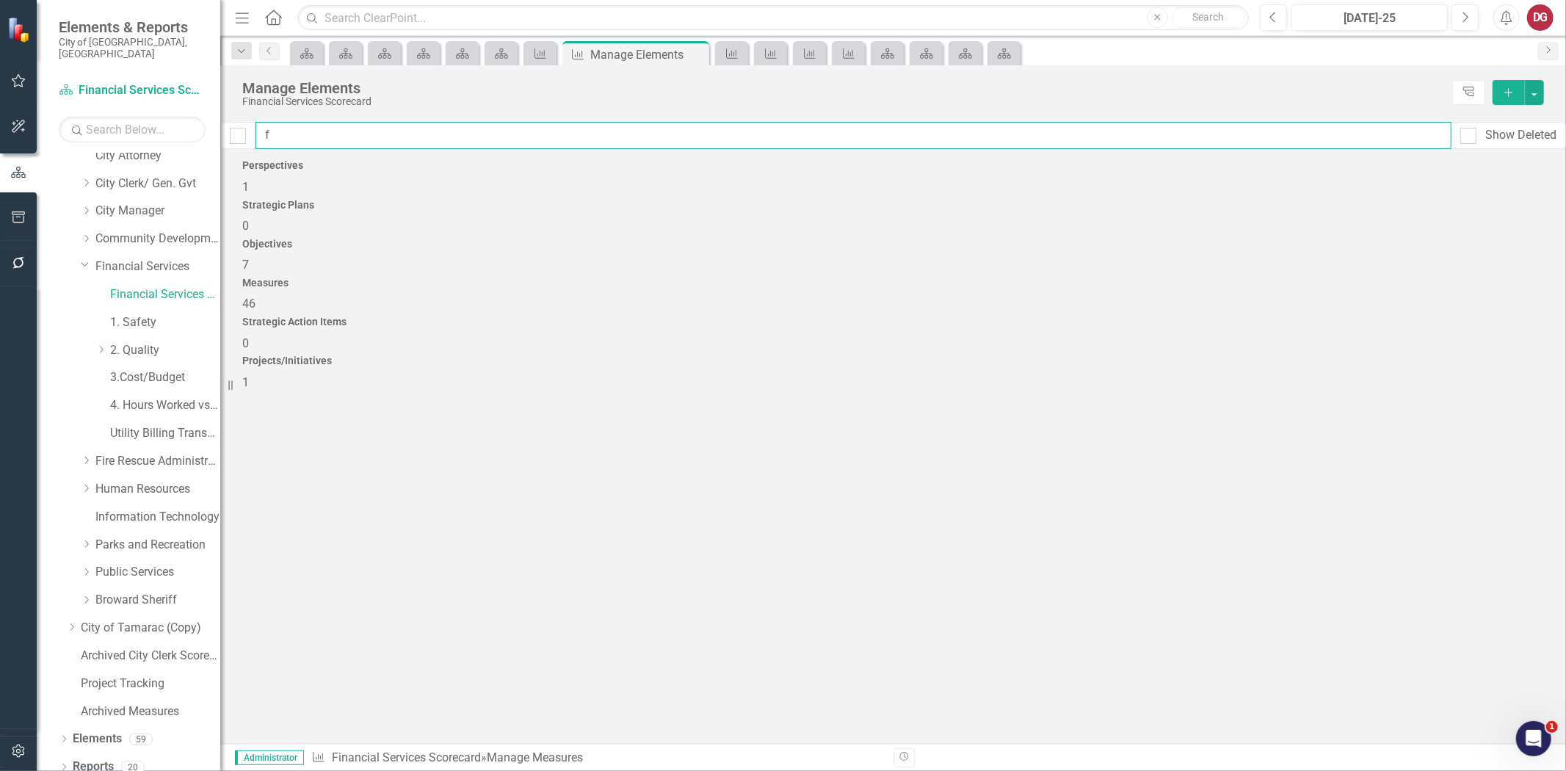
checkbox input "false"
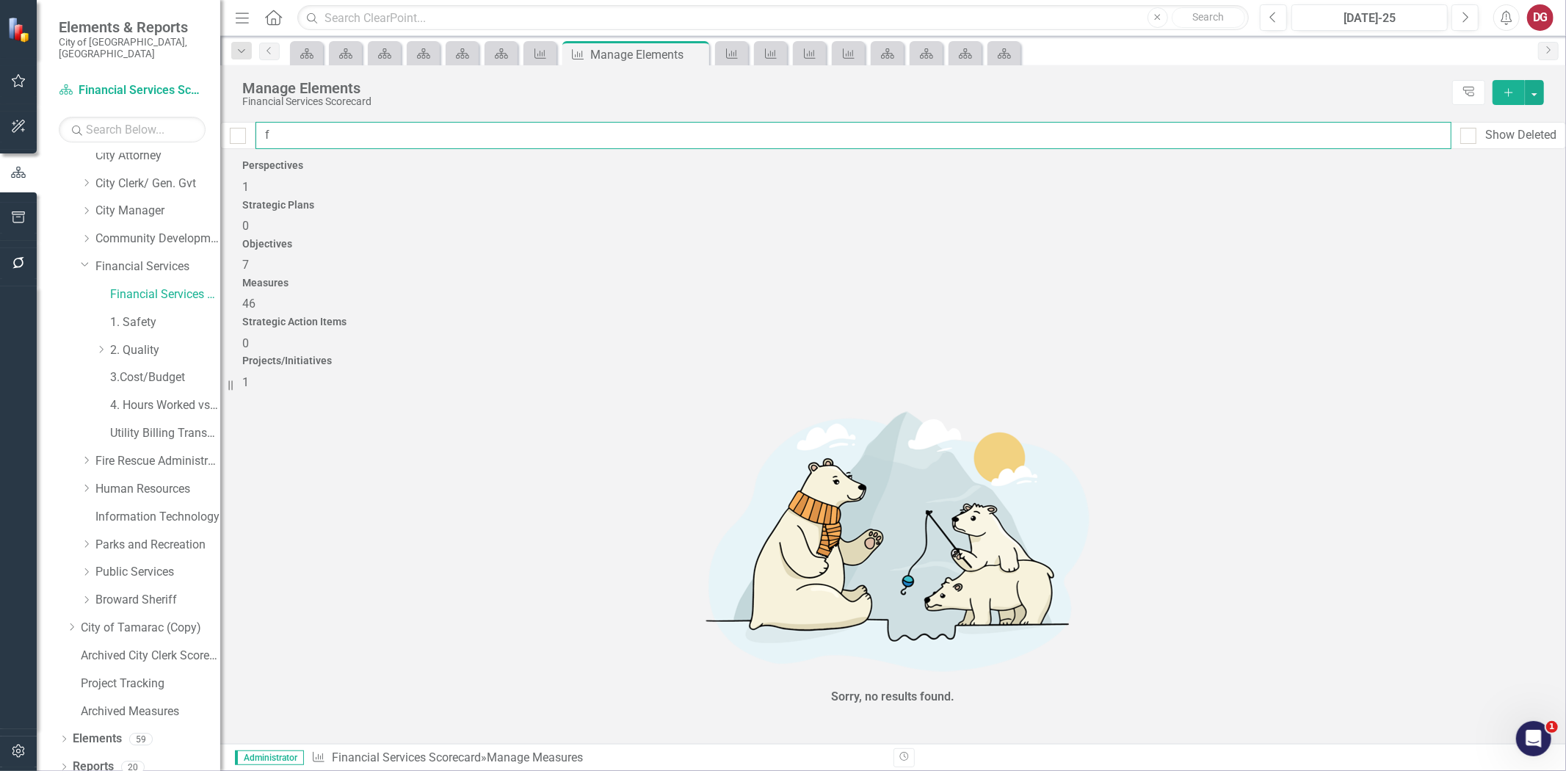
type input "fa"
checkbox input "false"
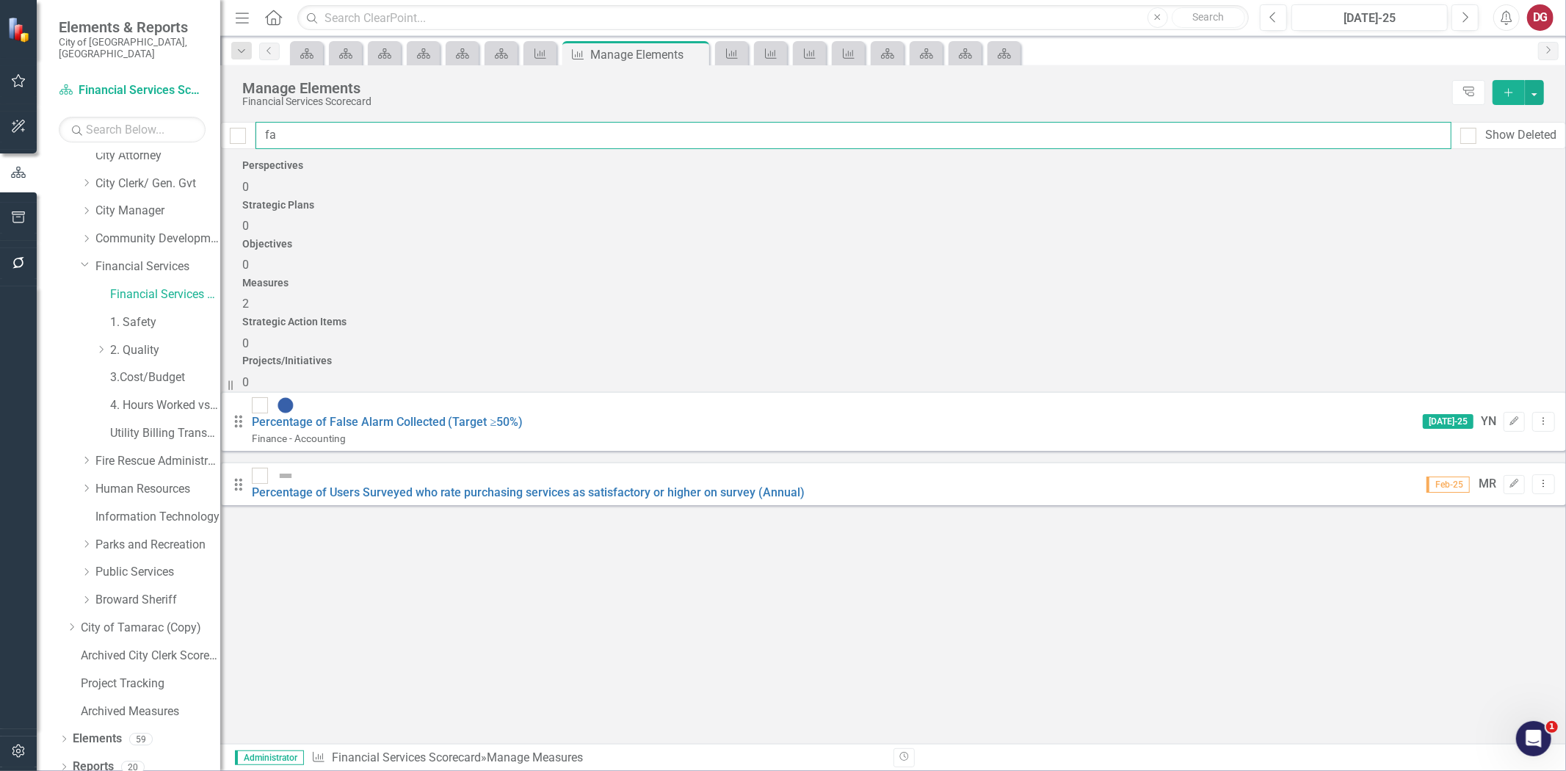
type input "fal"
checkbox input "false"
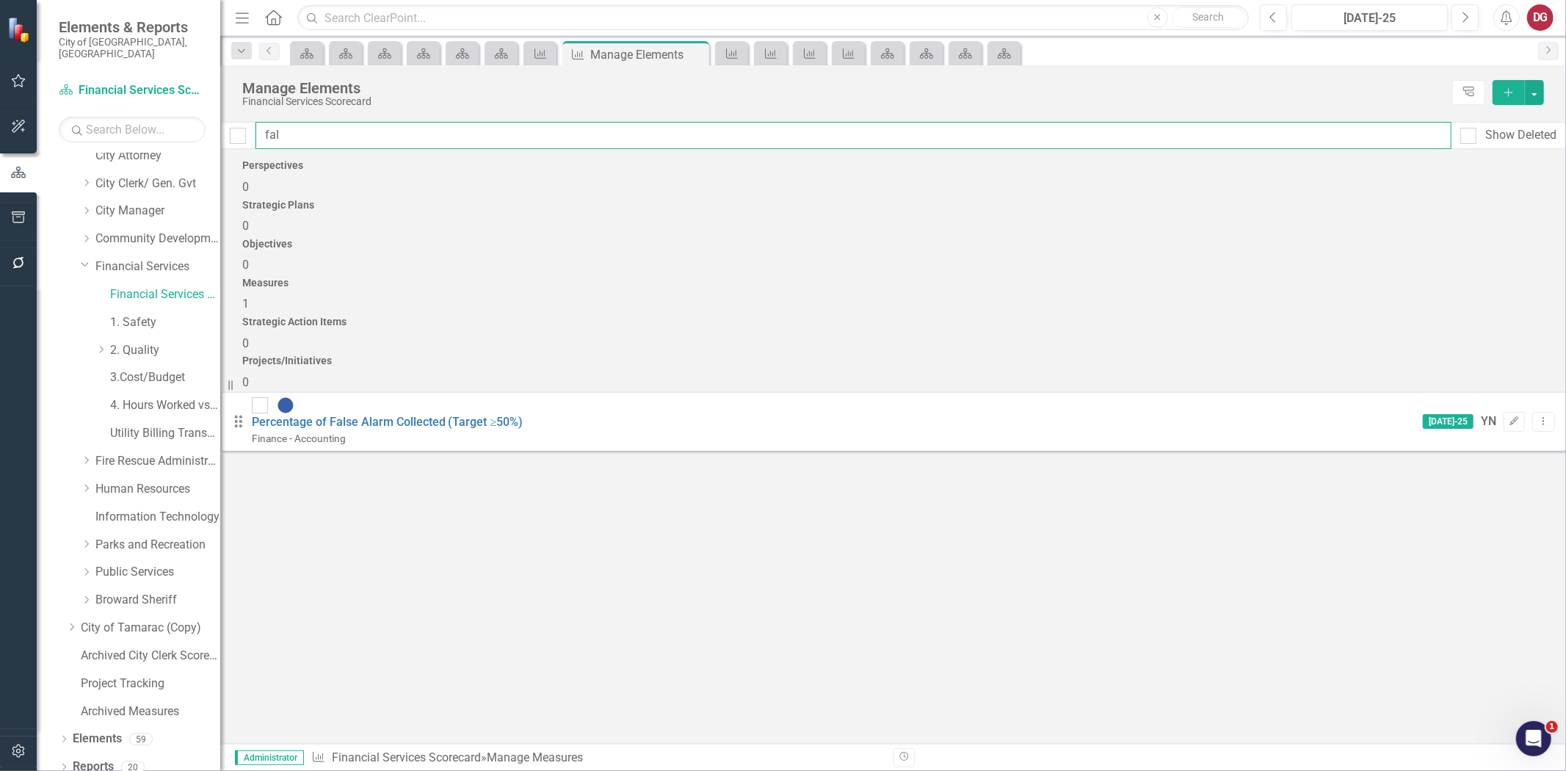
type input "fals"
checkbox input "false"
type input "false"
checkbox input "false"
type input "false"
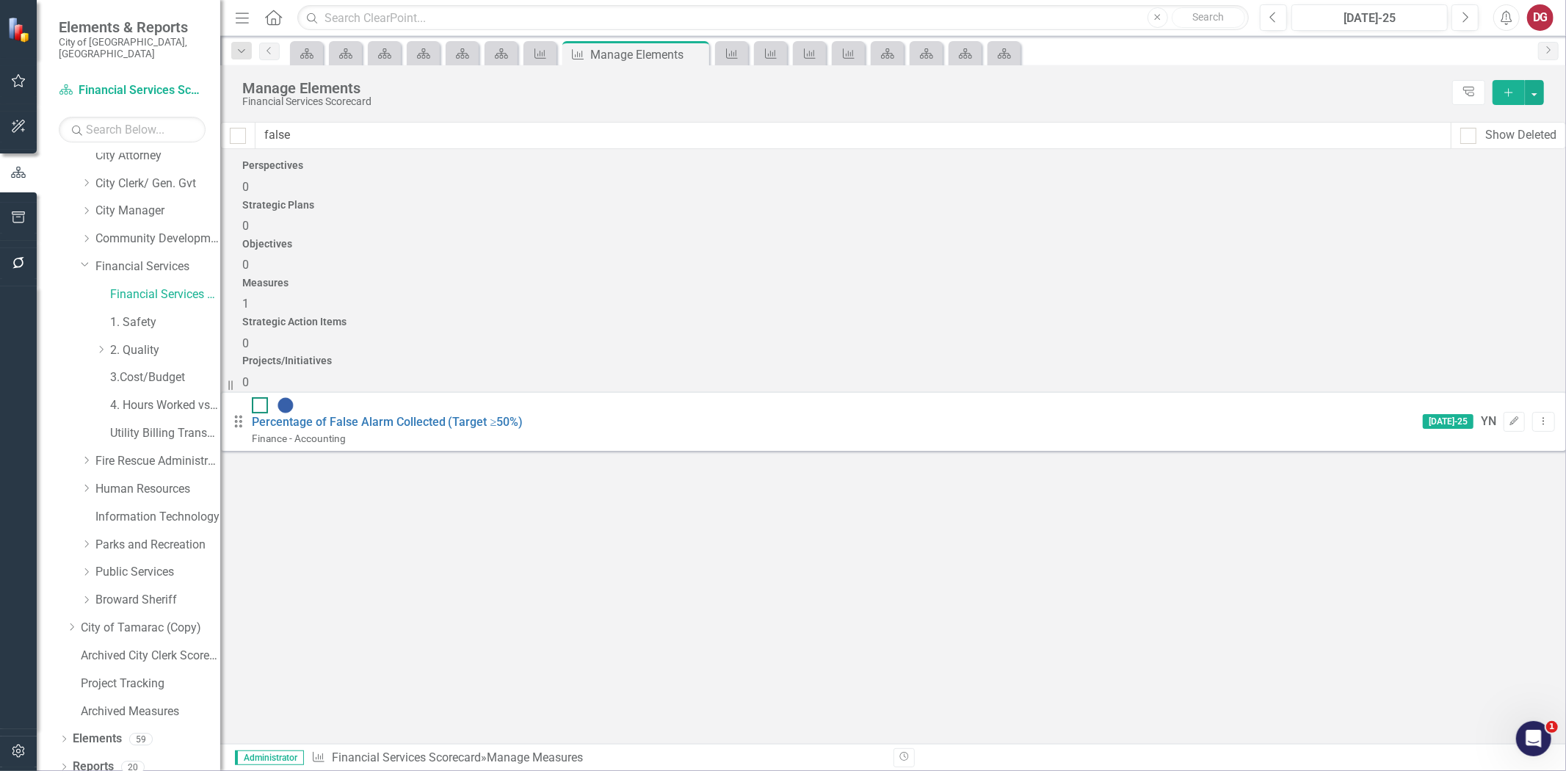
click at [261, 397] on input "checkbox" at bounding box center [257, 402] width 10 height 10
checkbox input "true"
click at [313, 133] on input "false" at bounding box center [853, 135] width 1196 height 27
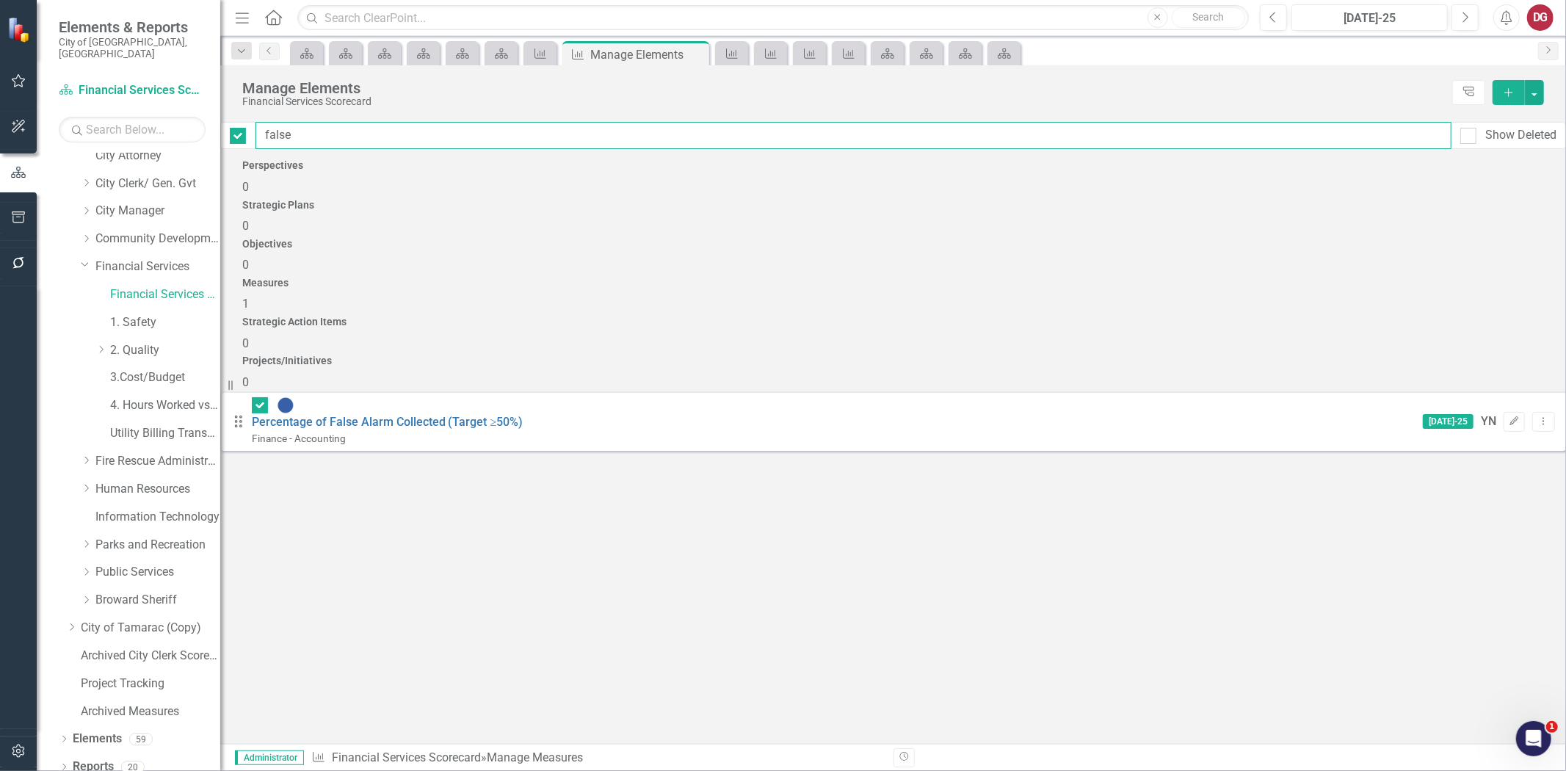
type input "i"
checkbox input "false"
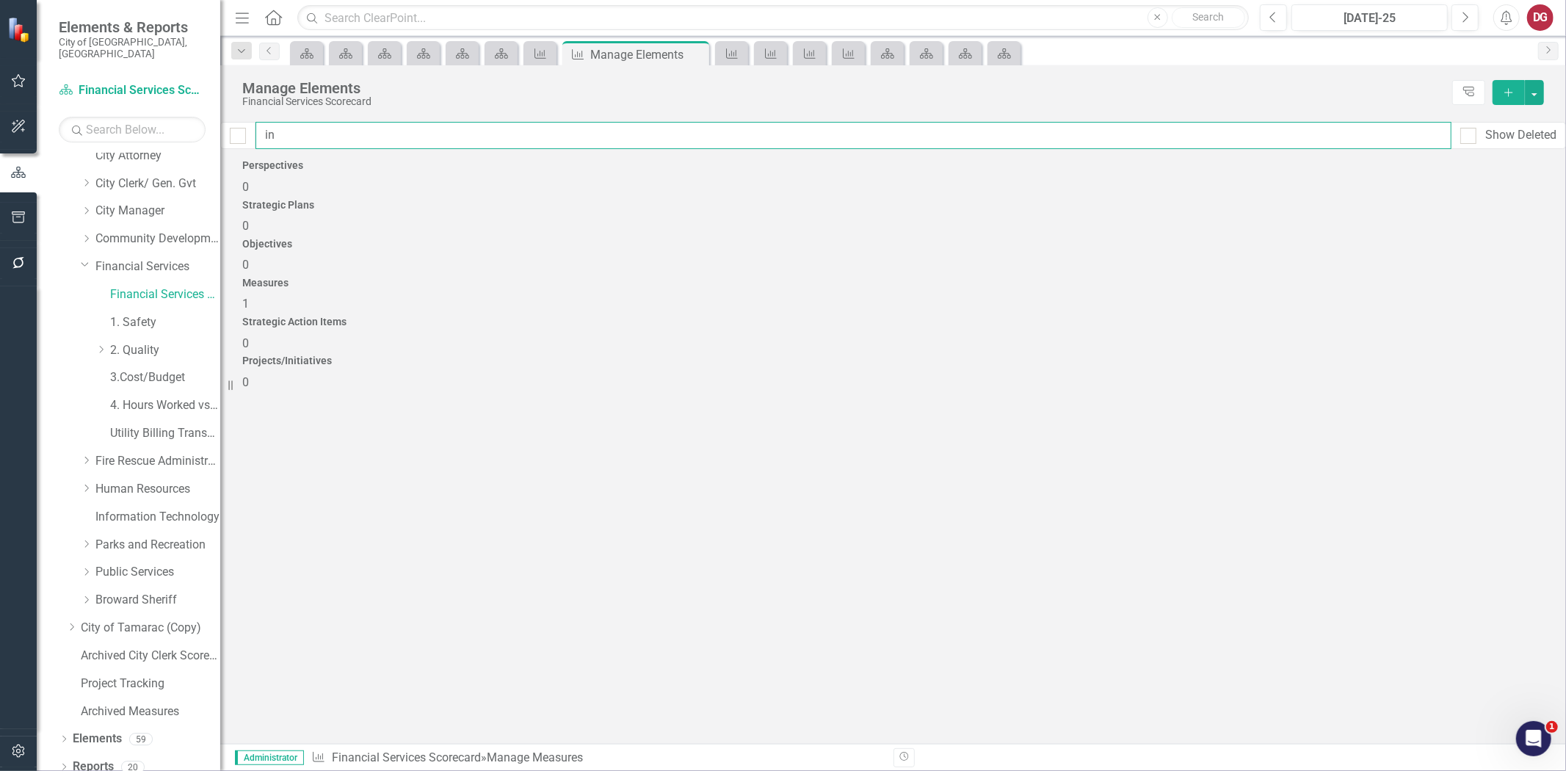
type input "in-"
checkbox input "false"
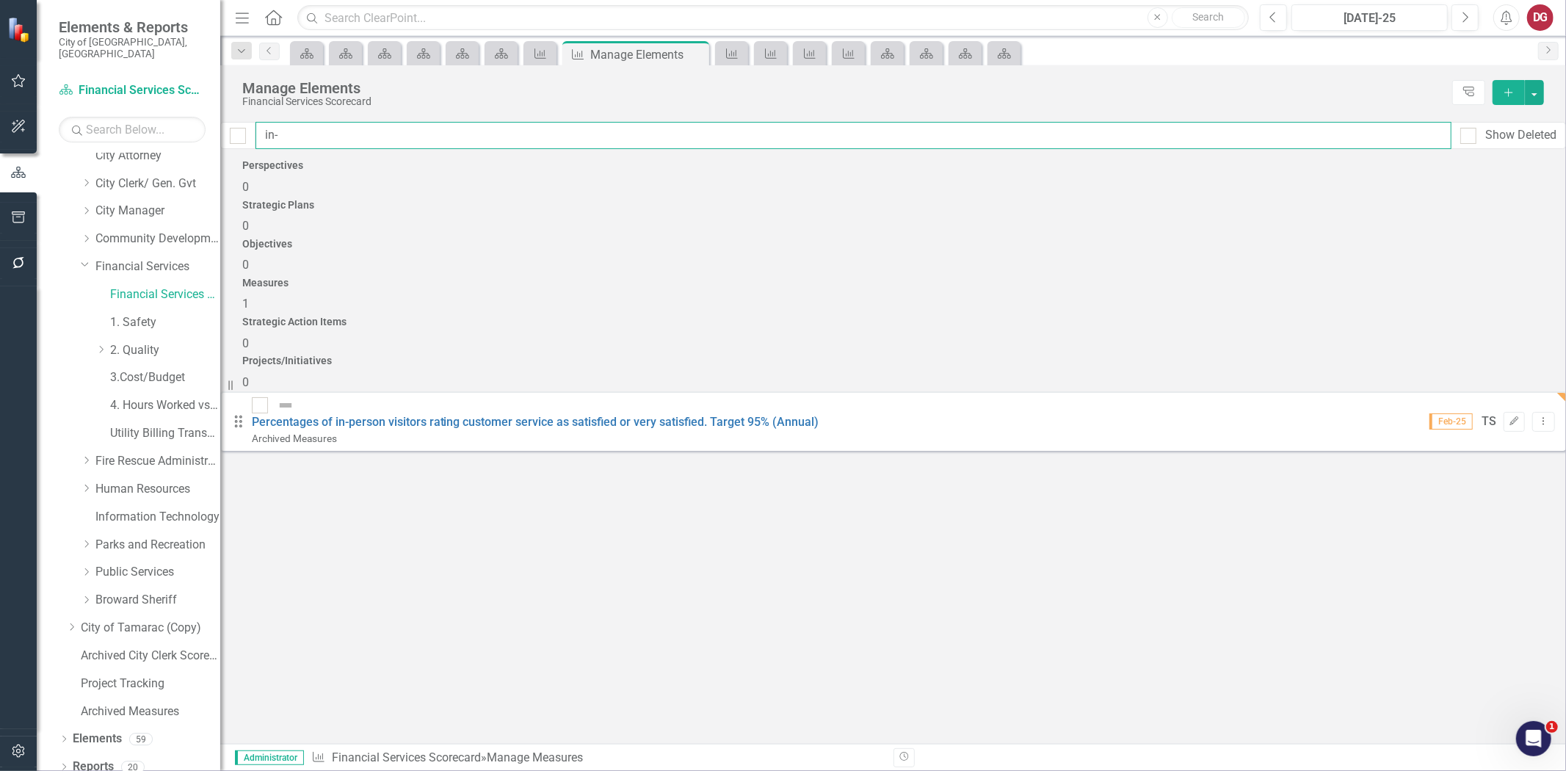
type input "in-p"
checkbox input "false"
type input "in-pe"
checkbox input "false"
type input "in-per"
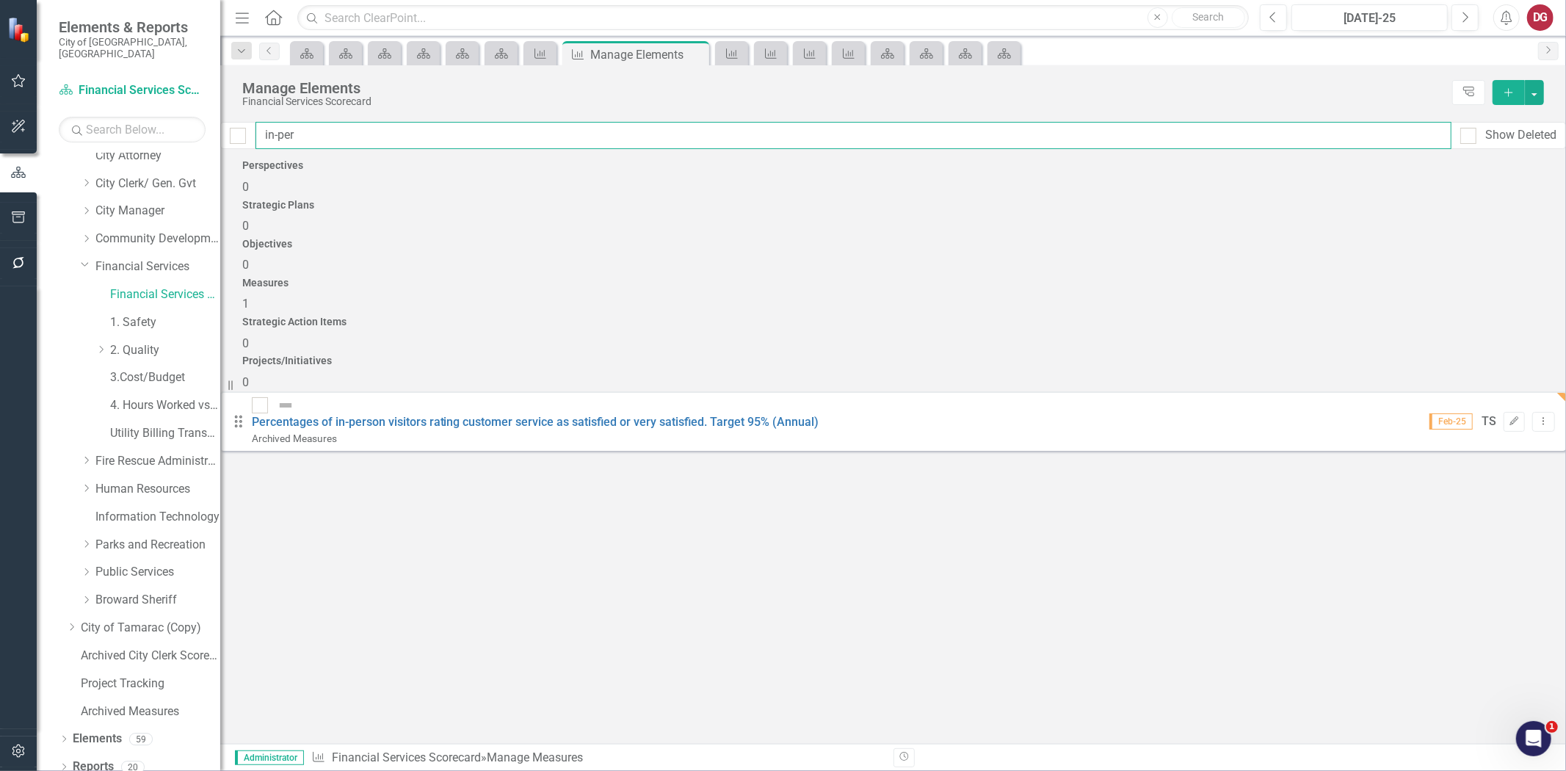
checkbox input "false"
type input "in-pers"
checkbox input "false"
type input "in-perso"
checkbox input "false"
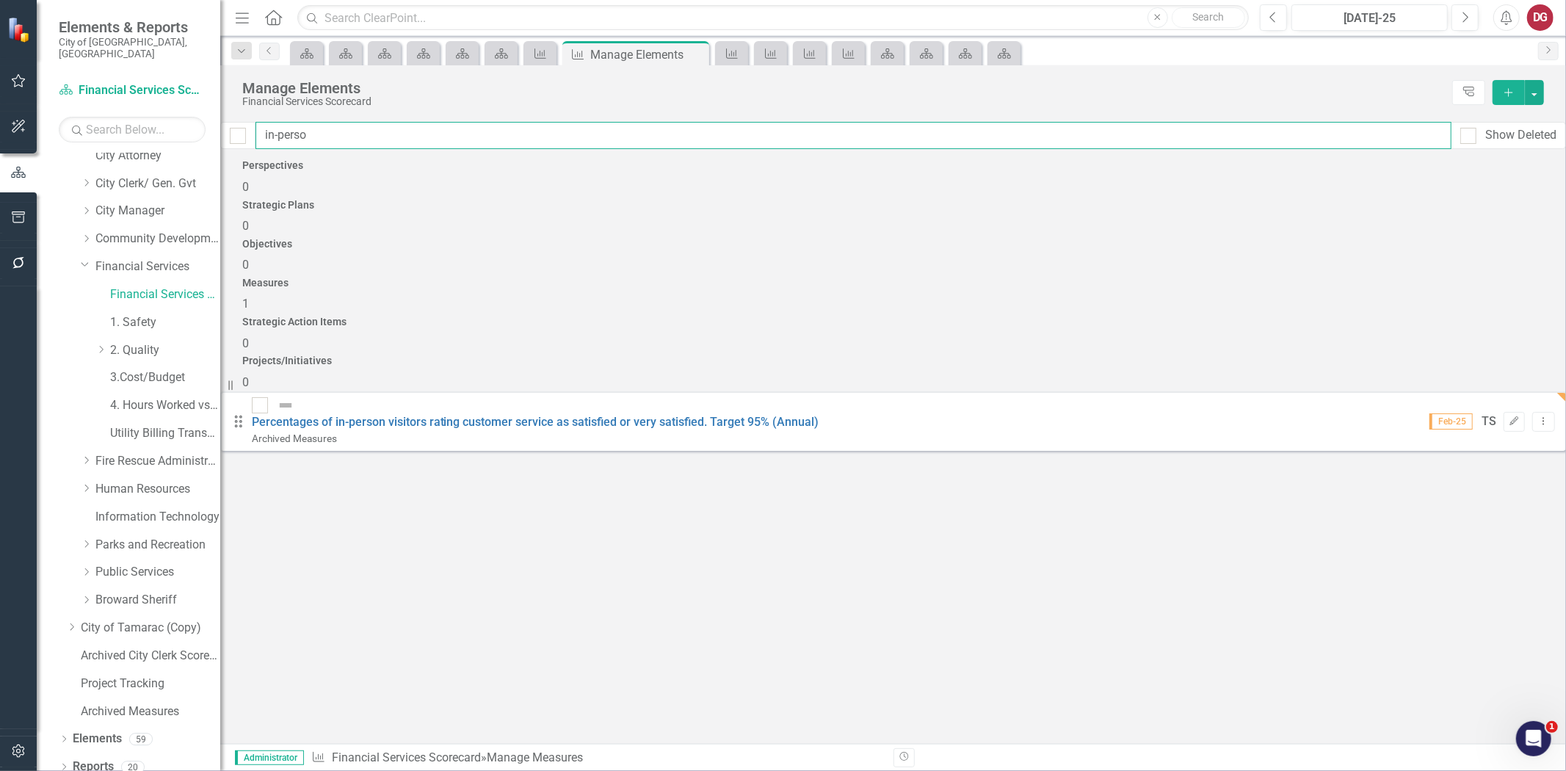
type input "in-person"
checkbox input "false"
type input "in-person"
click at [268, 397] on div at bounding box center [260, 405] width 16 height 16
click at [261, 397] on input "checkbox" at bounding box center [257, 402] width 10 height 10
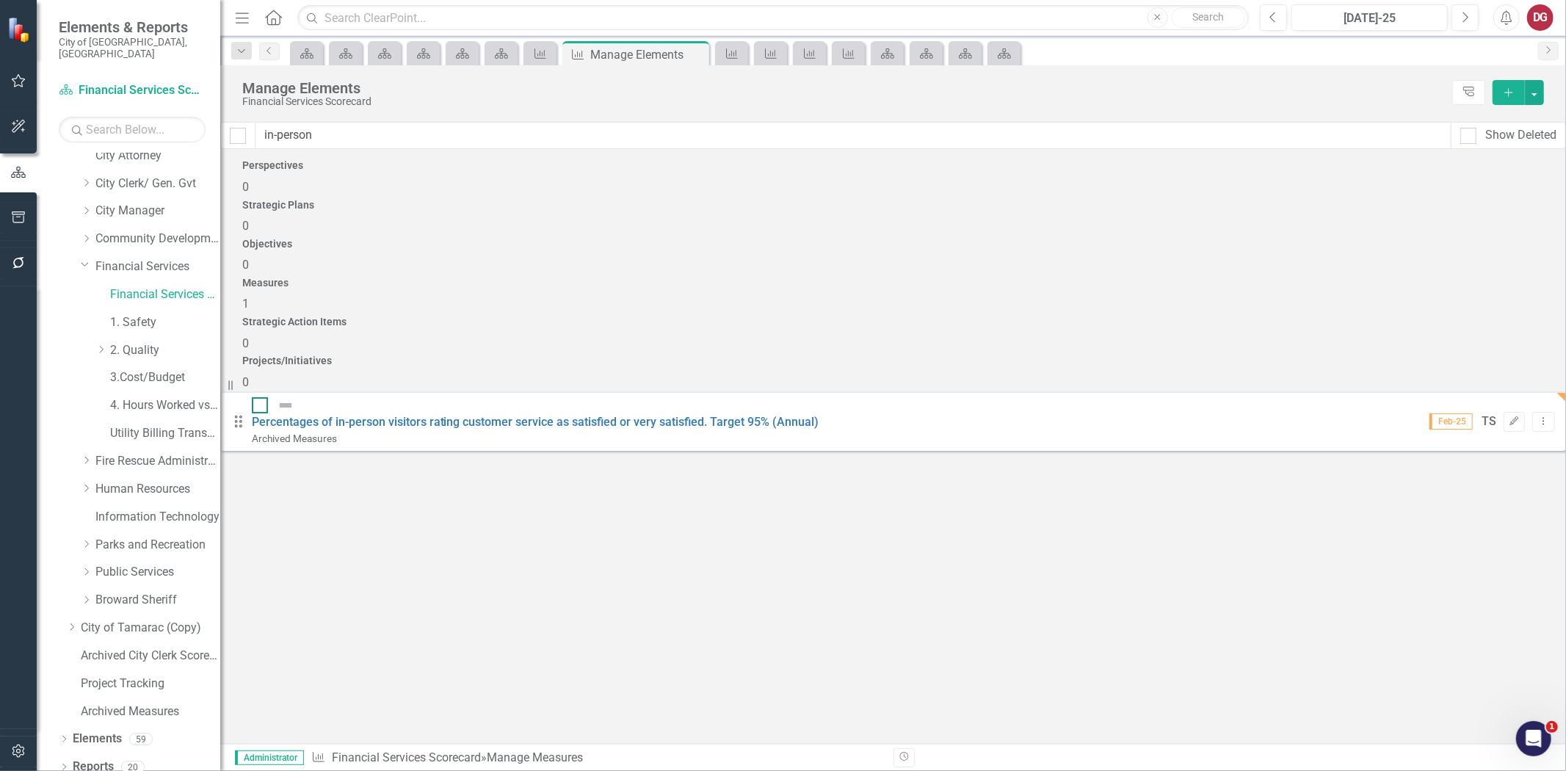
checkbox input "true"
click at [400, 133] on input "in-person" at bounding box center [853, 135] width 1196 height 27
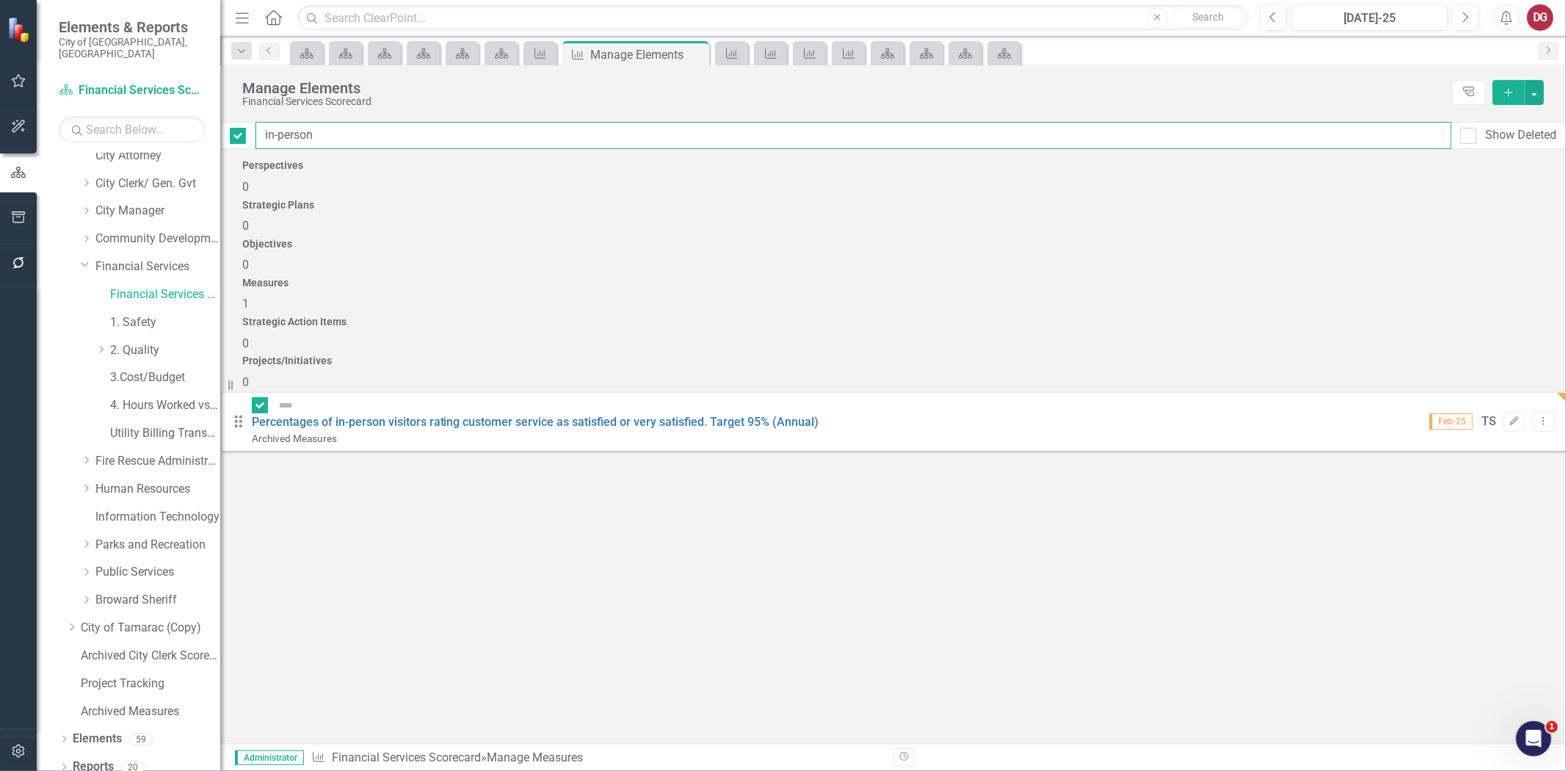
type input "A"
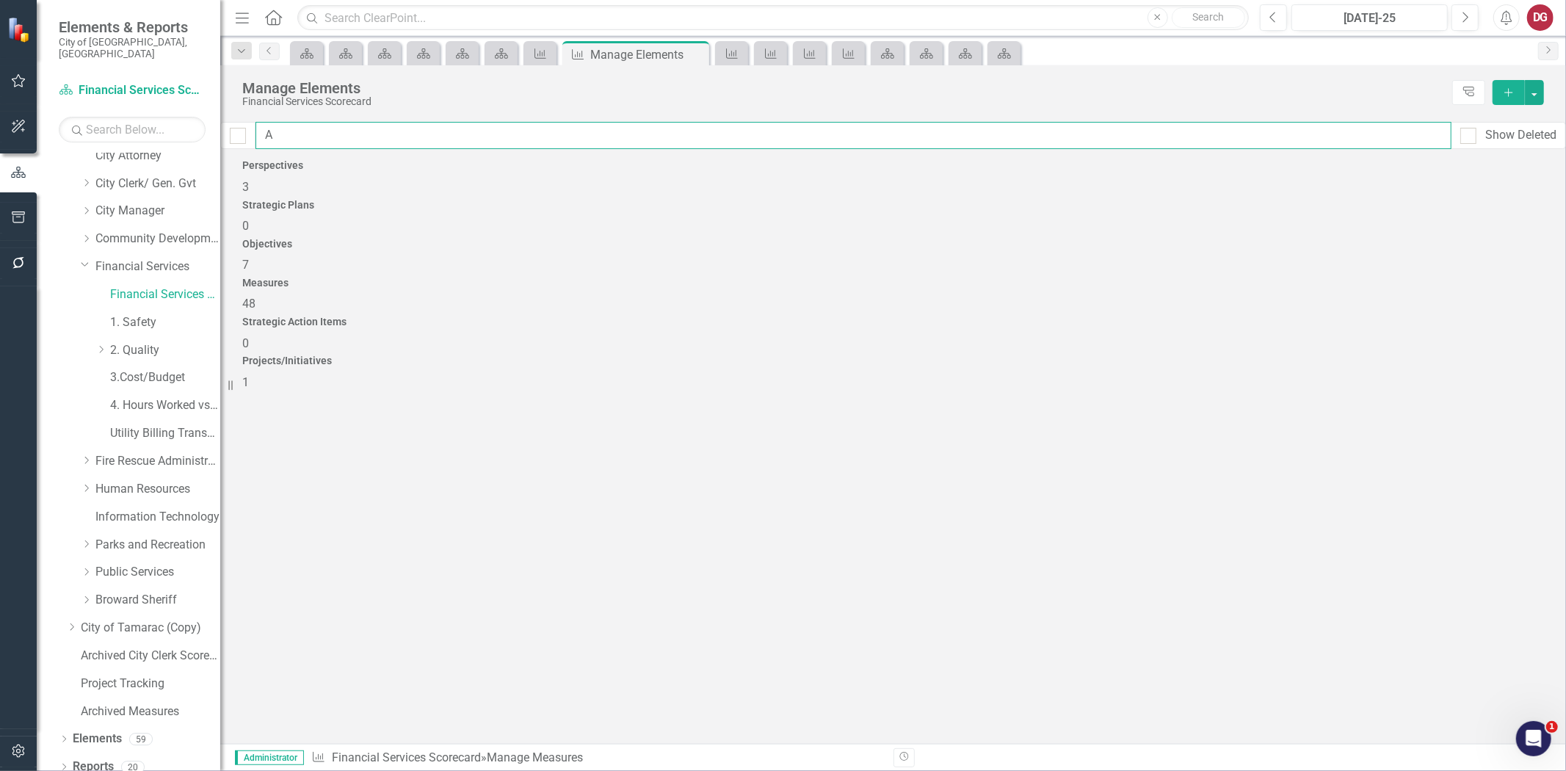
checkbox input "false"
type input "AC"
checkbox input "false"
type input "ACH"
checkbox input "false"
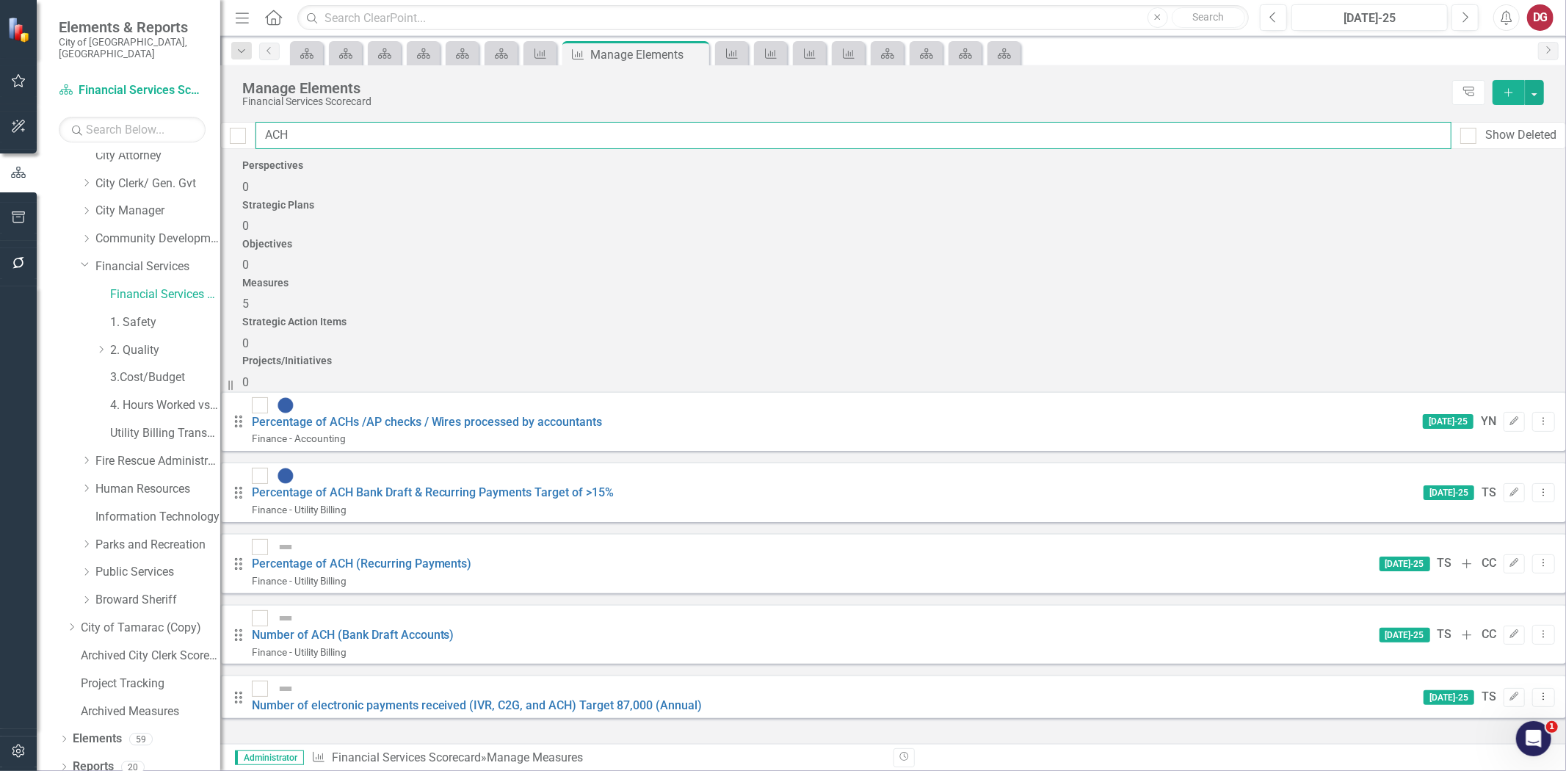
type input "ACH"
checkbox input "false"
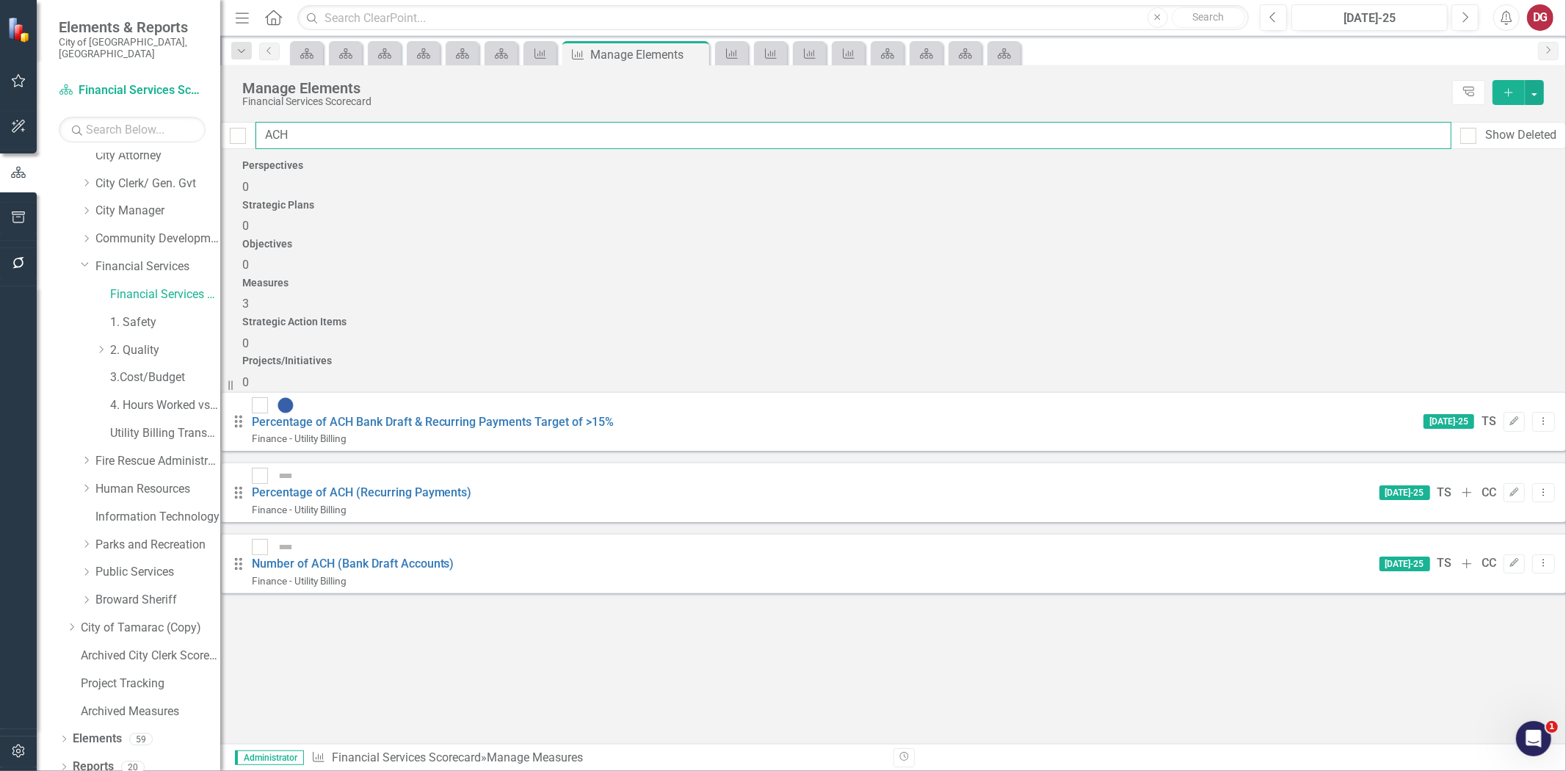
type input "ACH B"
checkbox input "false"
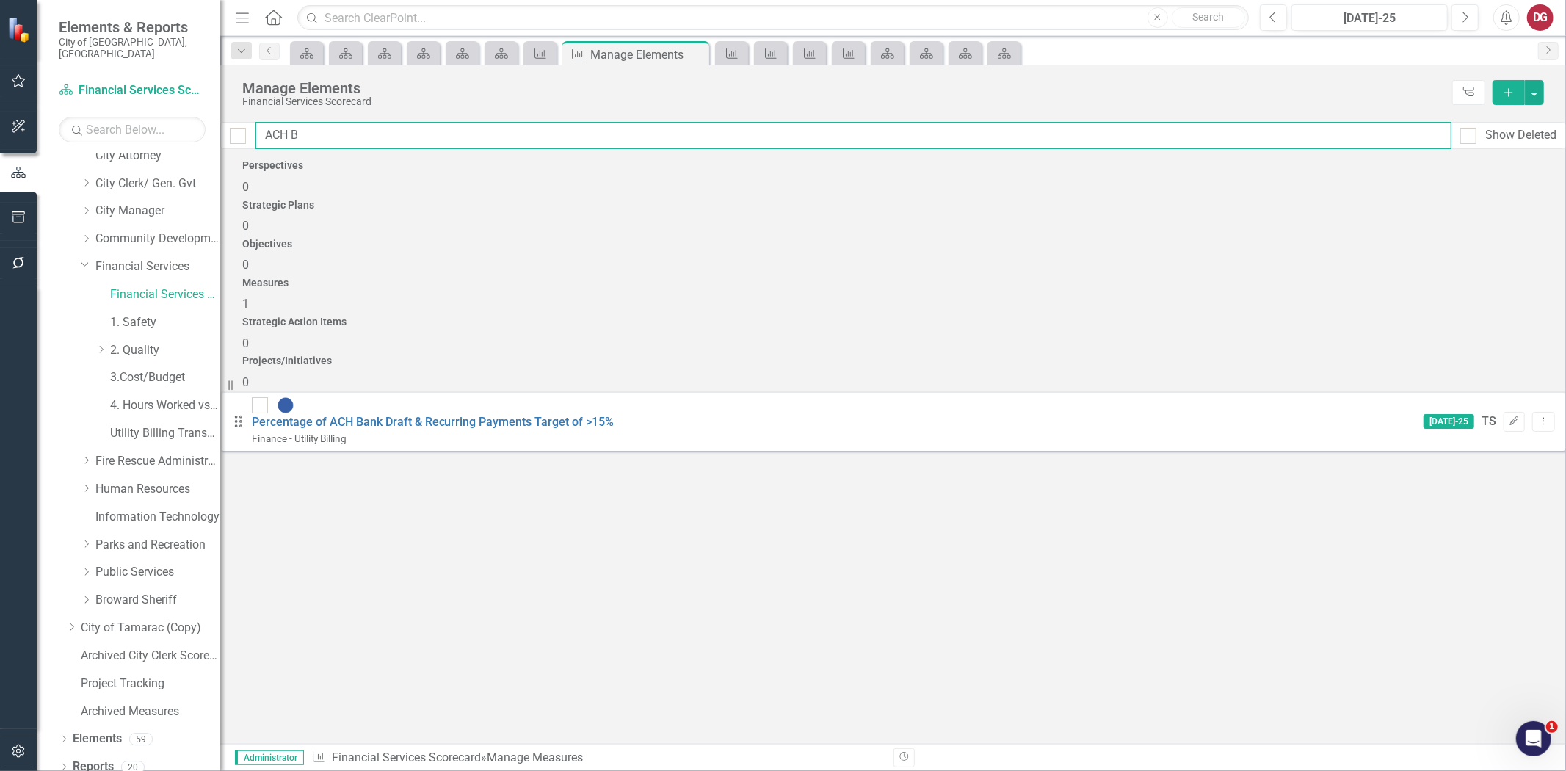
type input "ACH Ba"
checkbox input "false"
type input "ACH Ban"
checkbox input "false"
type input "ACH Bank"
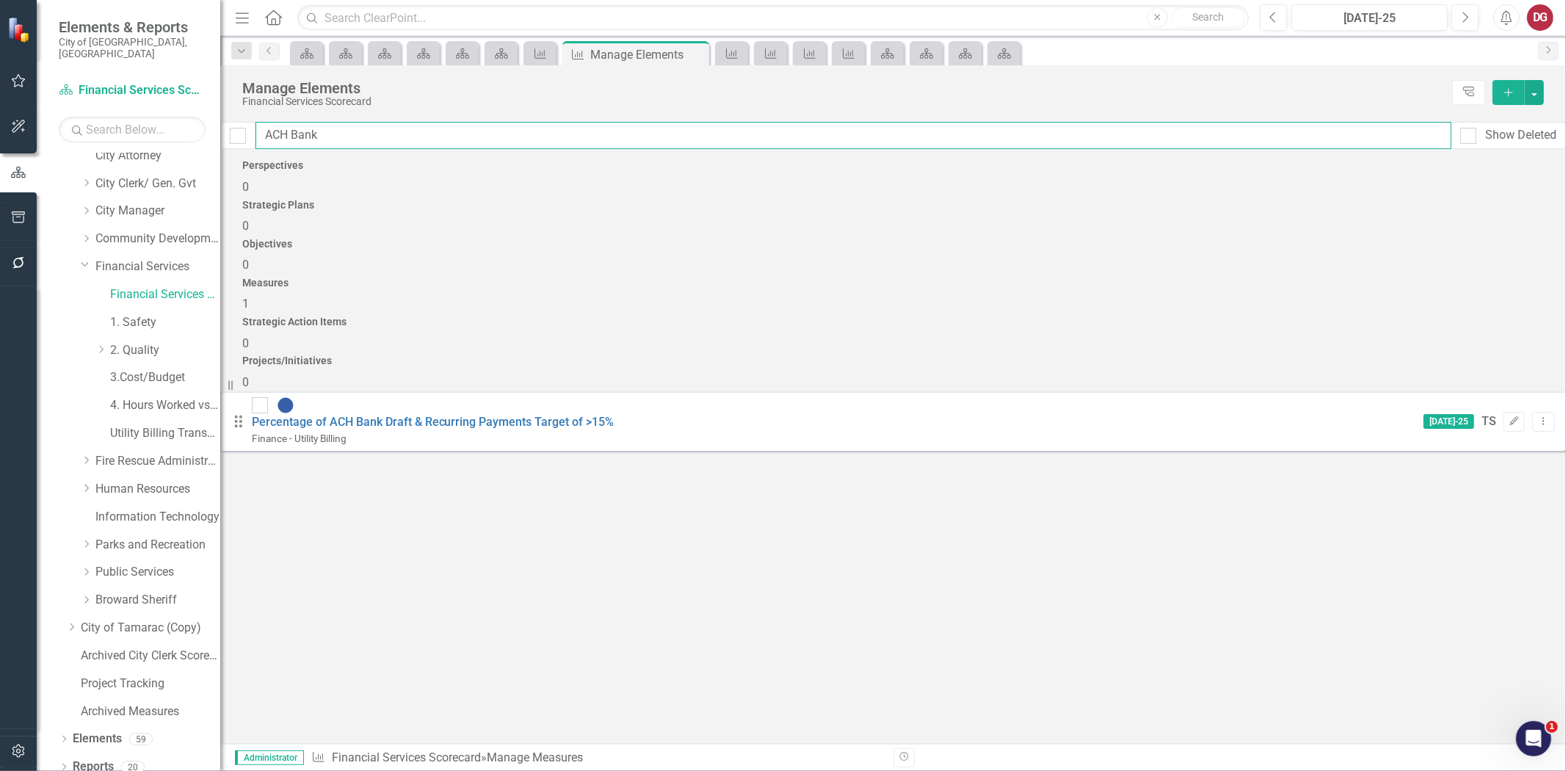
checkbox input "false"
type input "ACH Bank"
click at [268, 397] on div at bounding box center [260, 405] width 16 height 16
click at [261, 397] on input "checkbox" at bounding box center [257, 402] width 10 height 10
checkbox input "true"
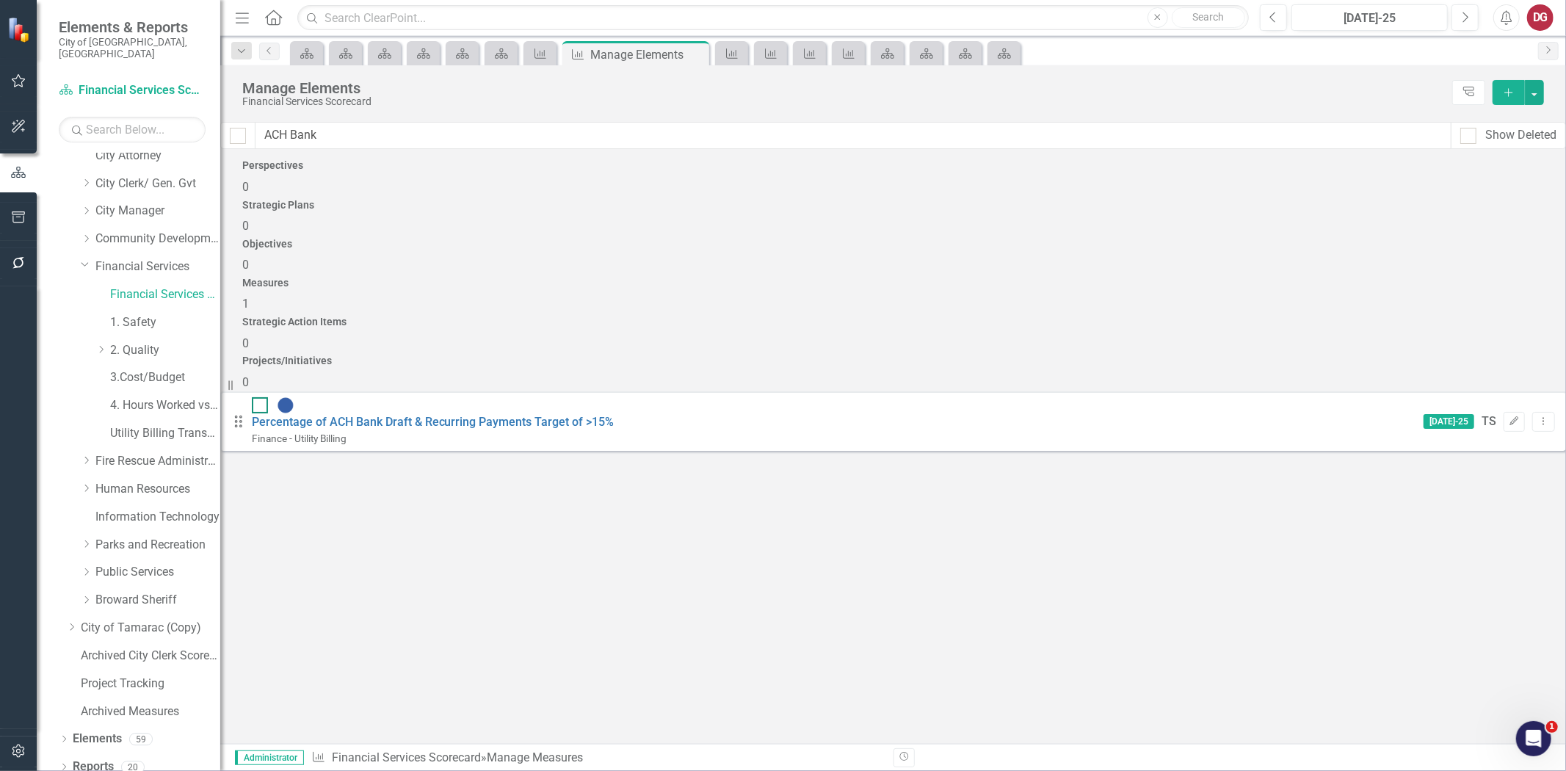
checkbox input "true"
click at [336, 134] on input "ACH Bank" at bounding box center [853, 135] width 1196 height 27
click at [357, 134] on input "ACH Bank" at bounding box center [853, 135] width 1196 height 27
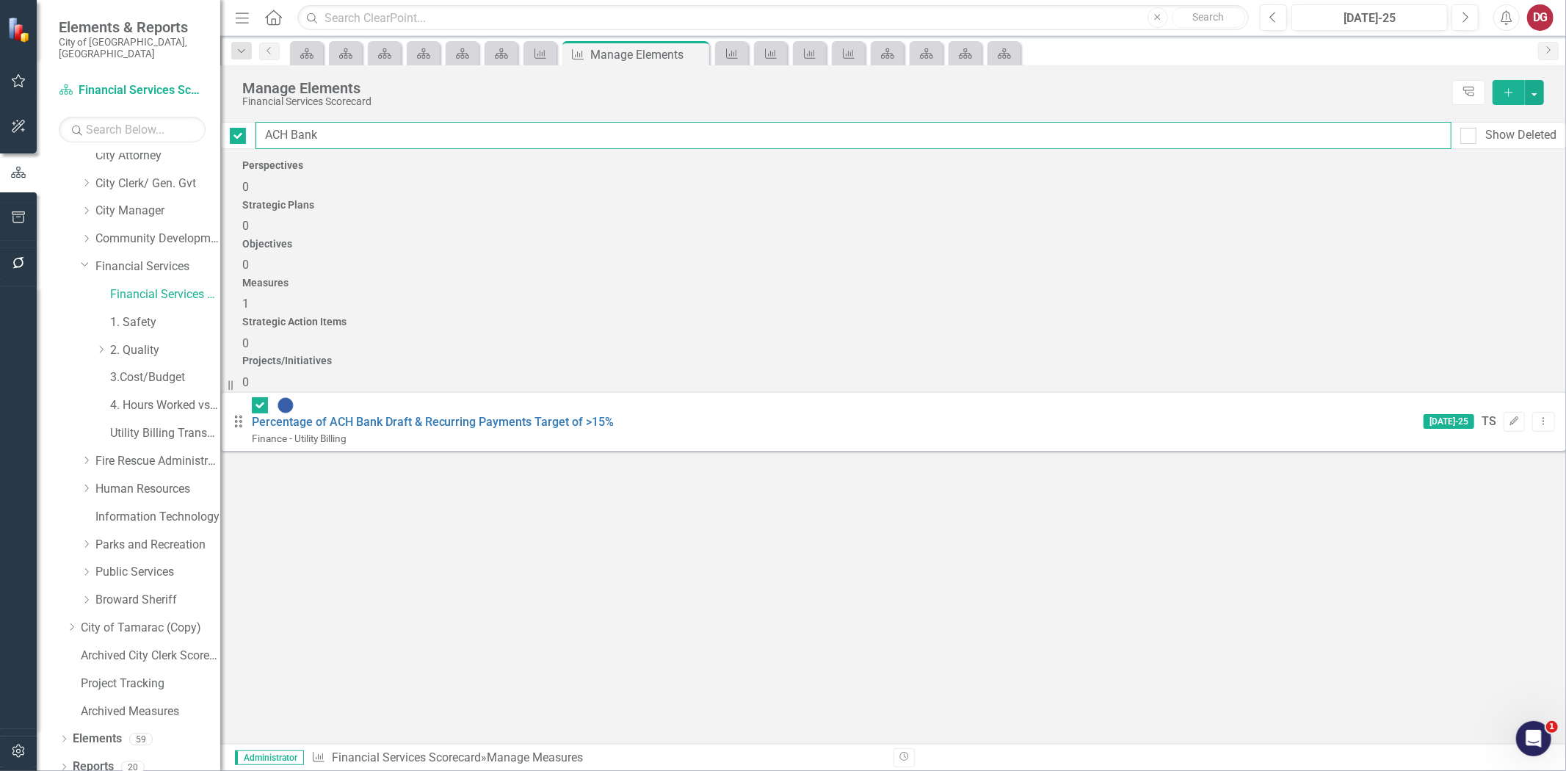
click at [357, 133] on input "ACH Bank" at bounding box center [853, 135] width 1196 height 27
paste input "• Number of Utility Accounts"
type input "• Number of Utility Accounts"
checkbox input "false"
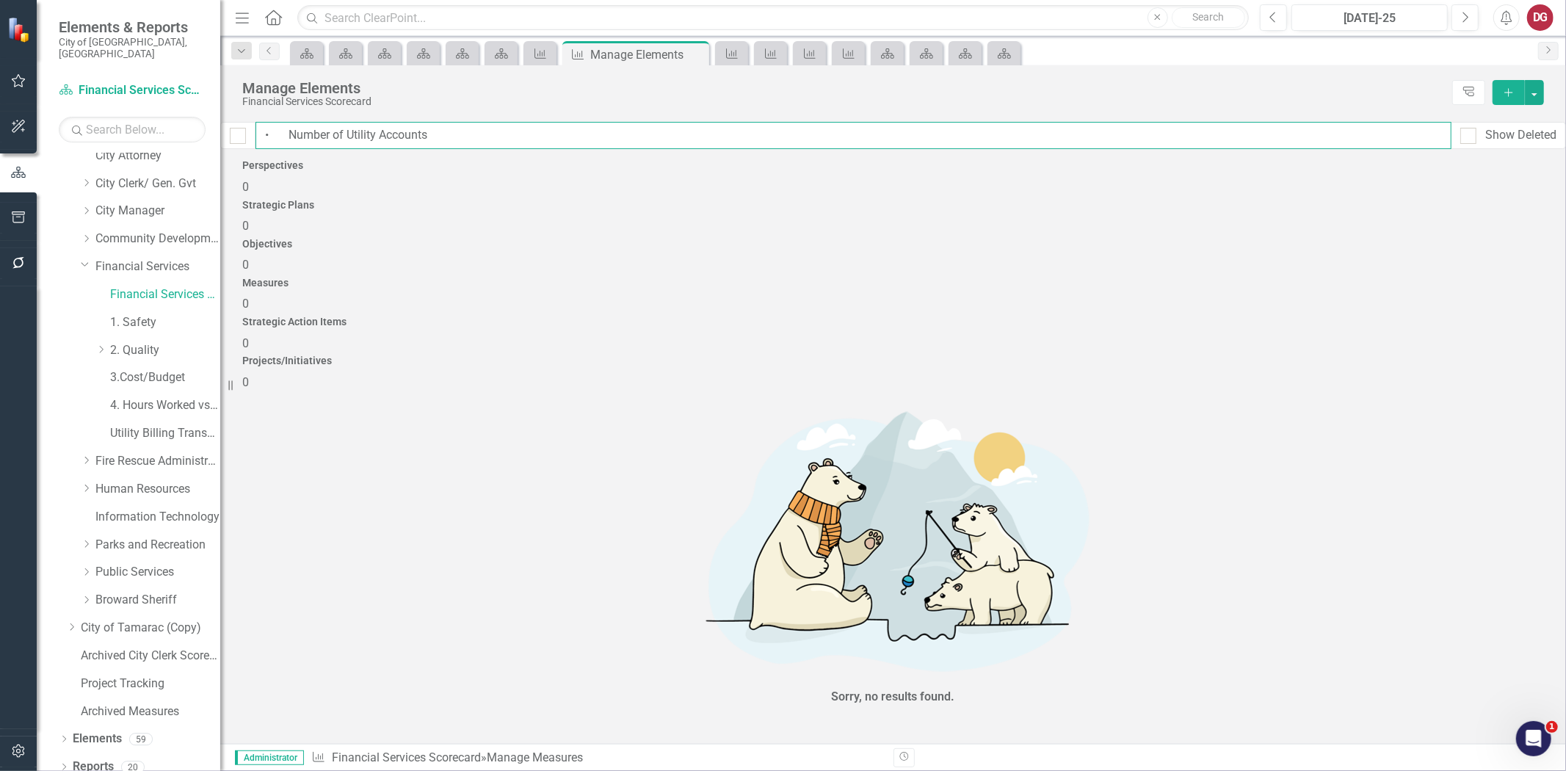
click at [311, 139] on input "• Number of Utility Accounts" at bounding box center [853, 135] width 1196 height 27
click at [434, 136] on input "Number of Utility Accounts" at bounding box center [853, 135] width 1196 height 27
type input "Number of Utility Accounts"
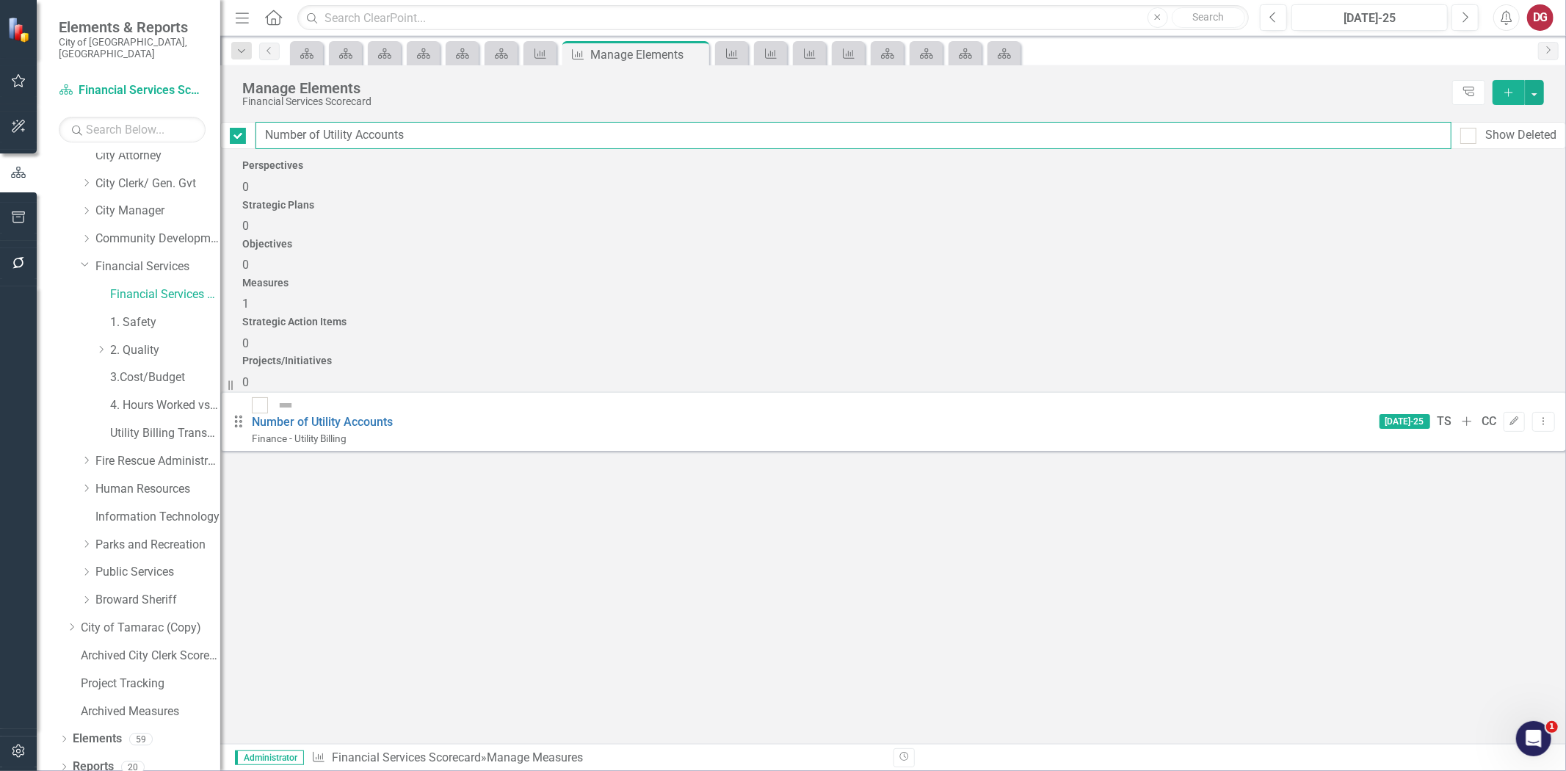
checkbox input "false"
type input "Number of Utility Account"
checkbox input "false"
type input "Number of Utility Accoun"
checkbox input "false"
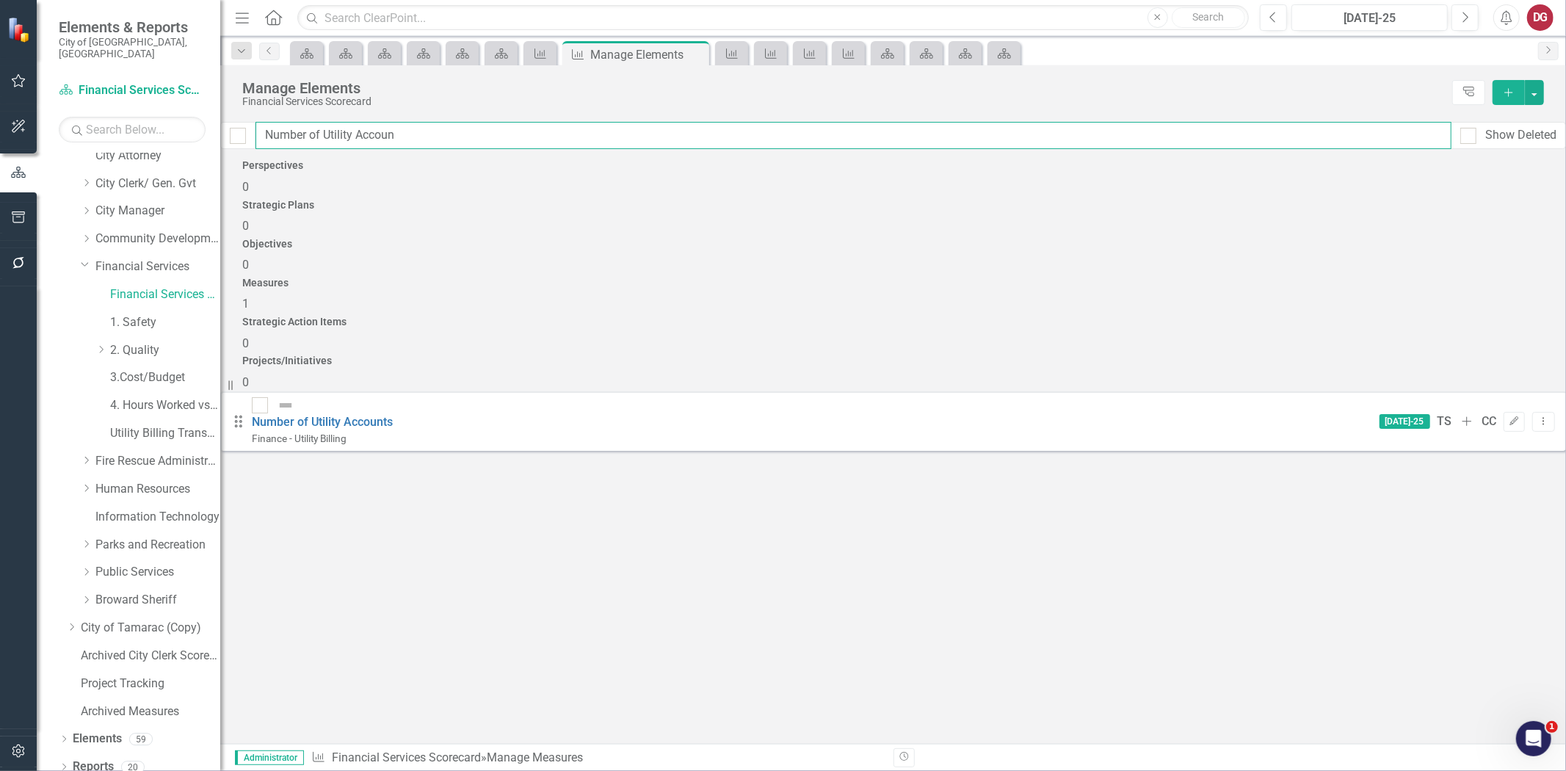
type input "Number of Utility Accou"
checkbox input "false"
type input "Number of Utility Acco"
checkbox input "false"
type input "Number of Utility Acc"
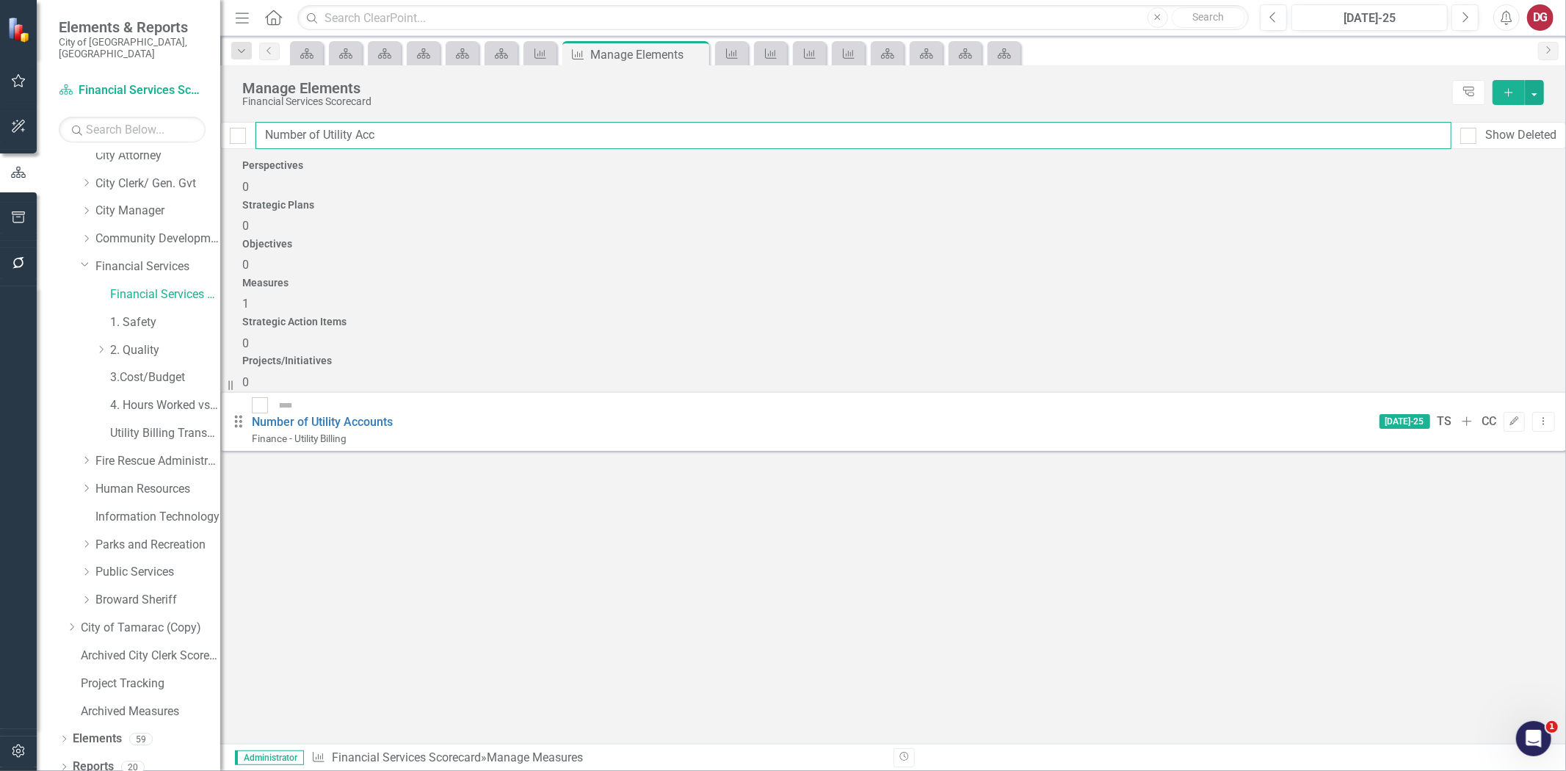
checkbox input "false"
type input "Number of Utility Ac"
checkbox input "false"
type input "Number of Utility A"
checkbox input "false"
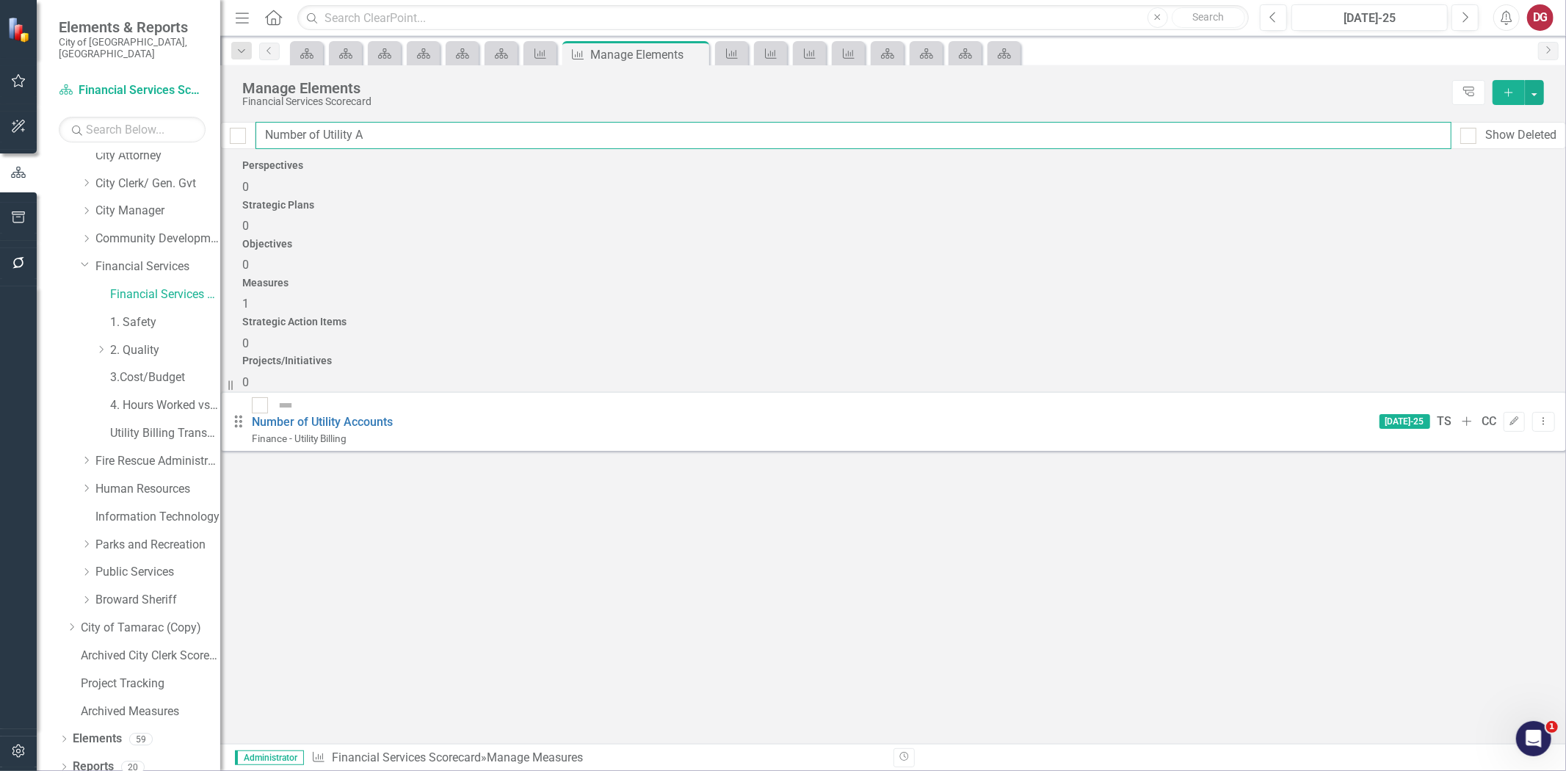
type input "Number of Utility"
checkbox input "false"
type input "Number of Utility"
checkbox input "false"
type input "Number of Utility"
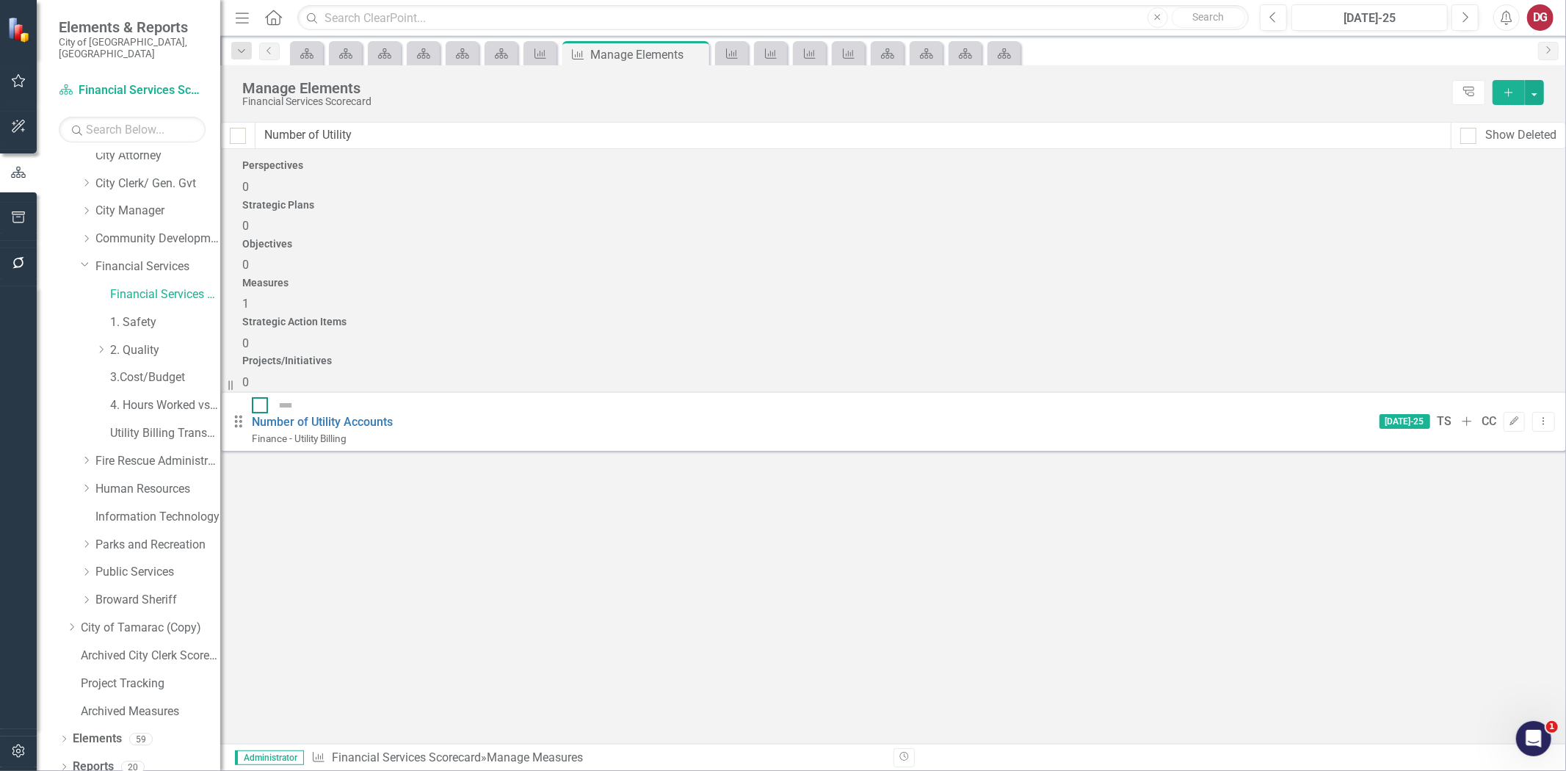
click at [261, 397] on input "checkbox" at bounding box center [257, 402] width 10 height 10
checkbox input "true"
click at [428, 145] on input "Number of Utility" at bounding box center [853, 135] width 1196 height 27
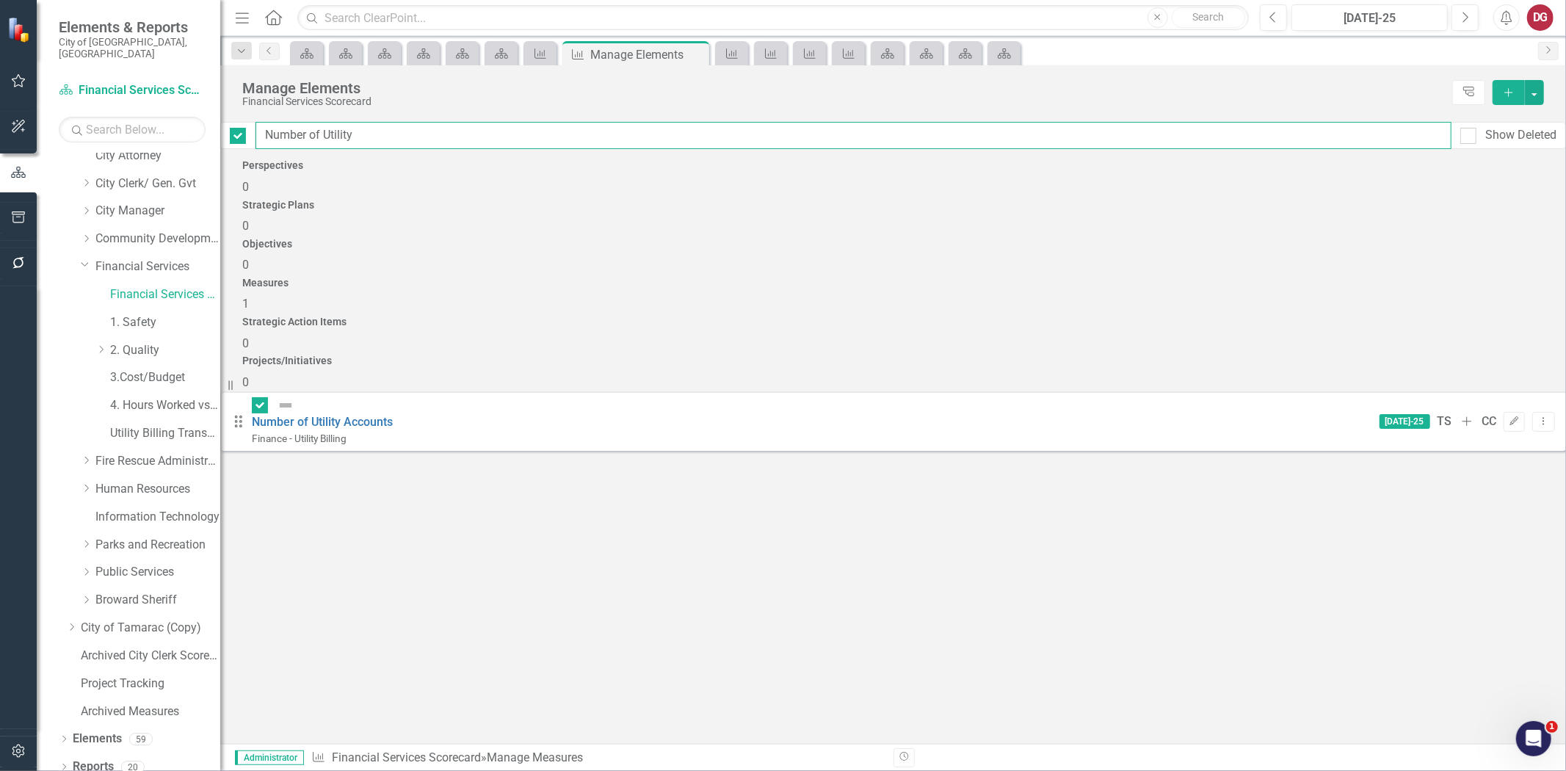
click at [428, 145] on input "Number of Utility" at bounding box center [853, 135] width 1196 height 27
type input "Q"
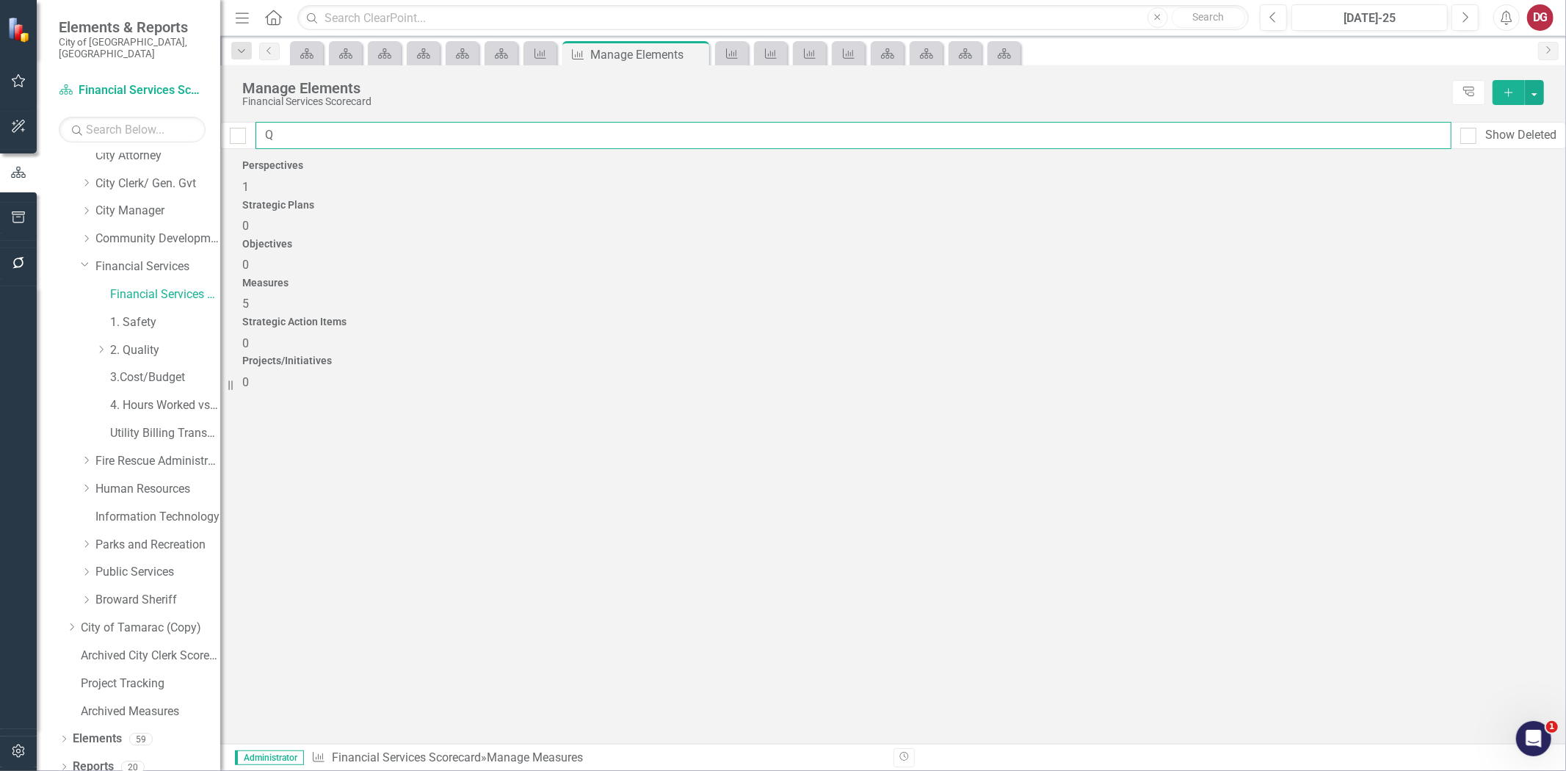
checkbox input "false"
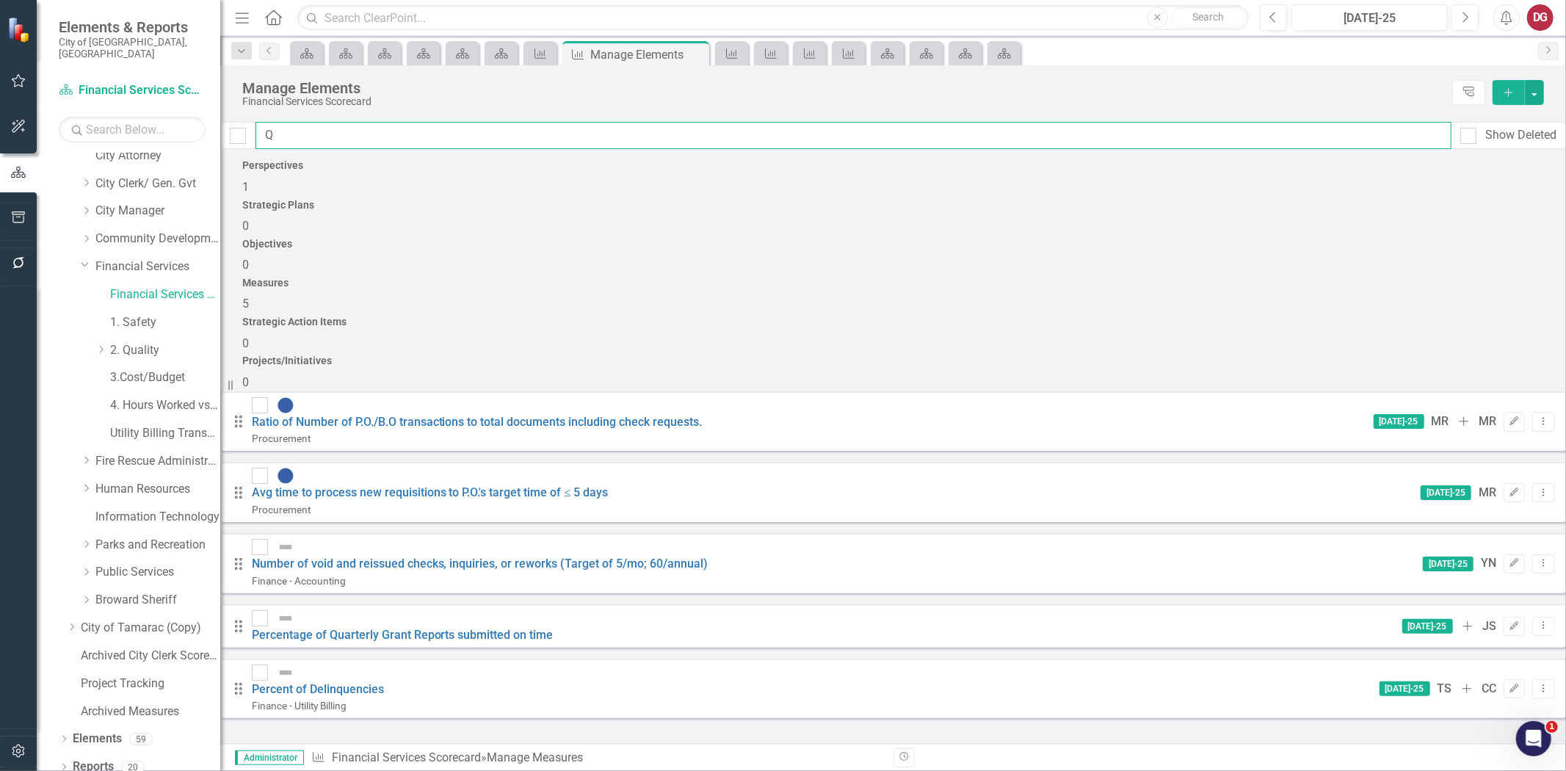
type input "Qu"
checkbox input "false"
type input "Qua"
checkbox input "false"
type input "Quar"
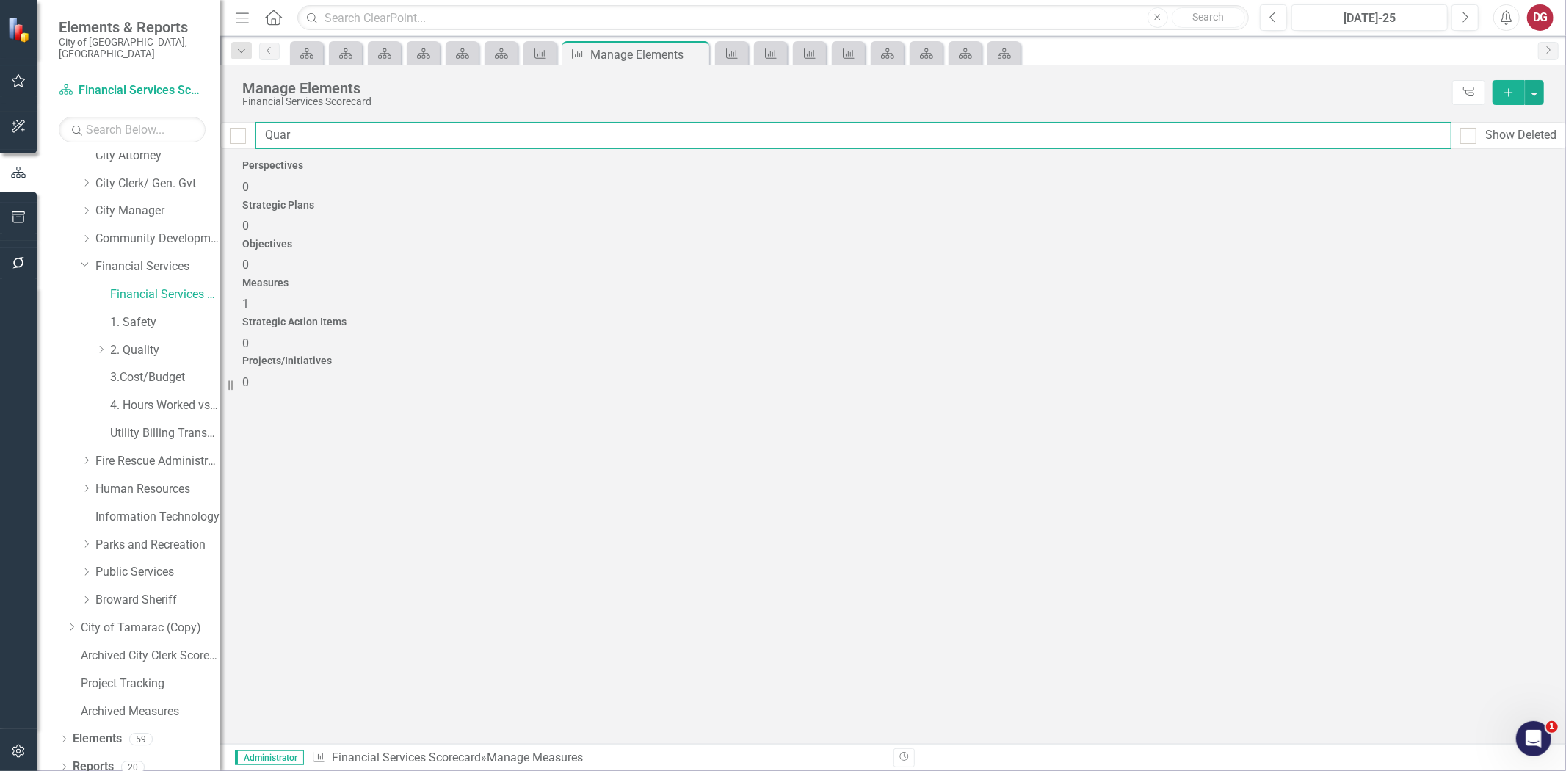
checkbox input "false"
type input "Quart"
checkbox input "false"
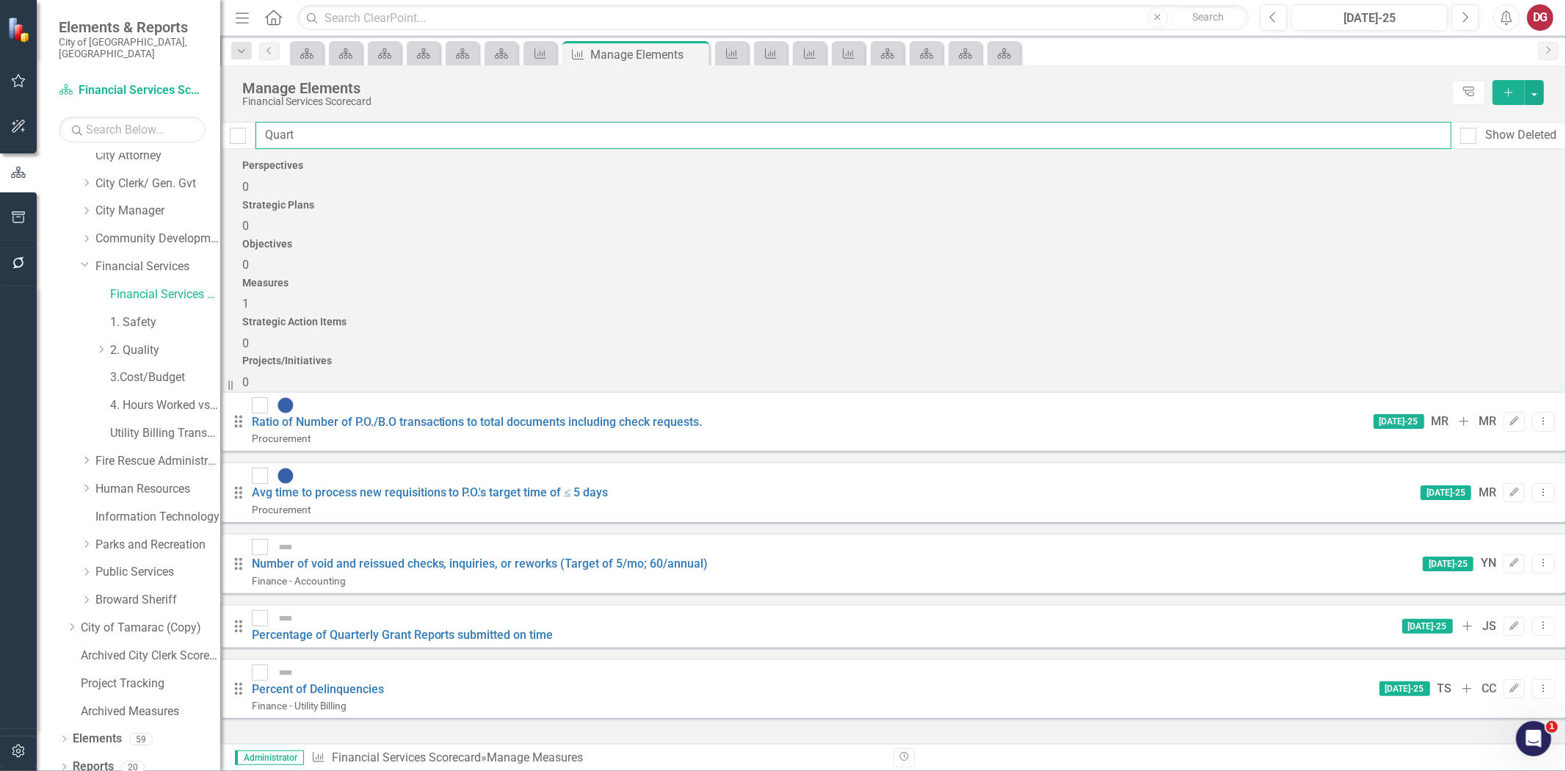
type input "Quarte"
checkbox input "false"
type input "Quarter"
checkbox input "false"
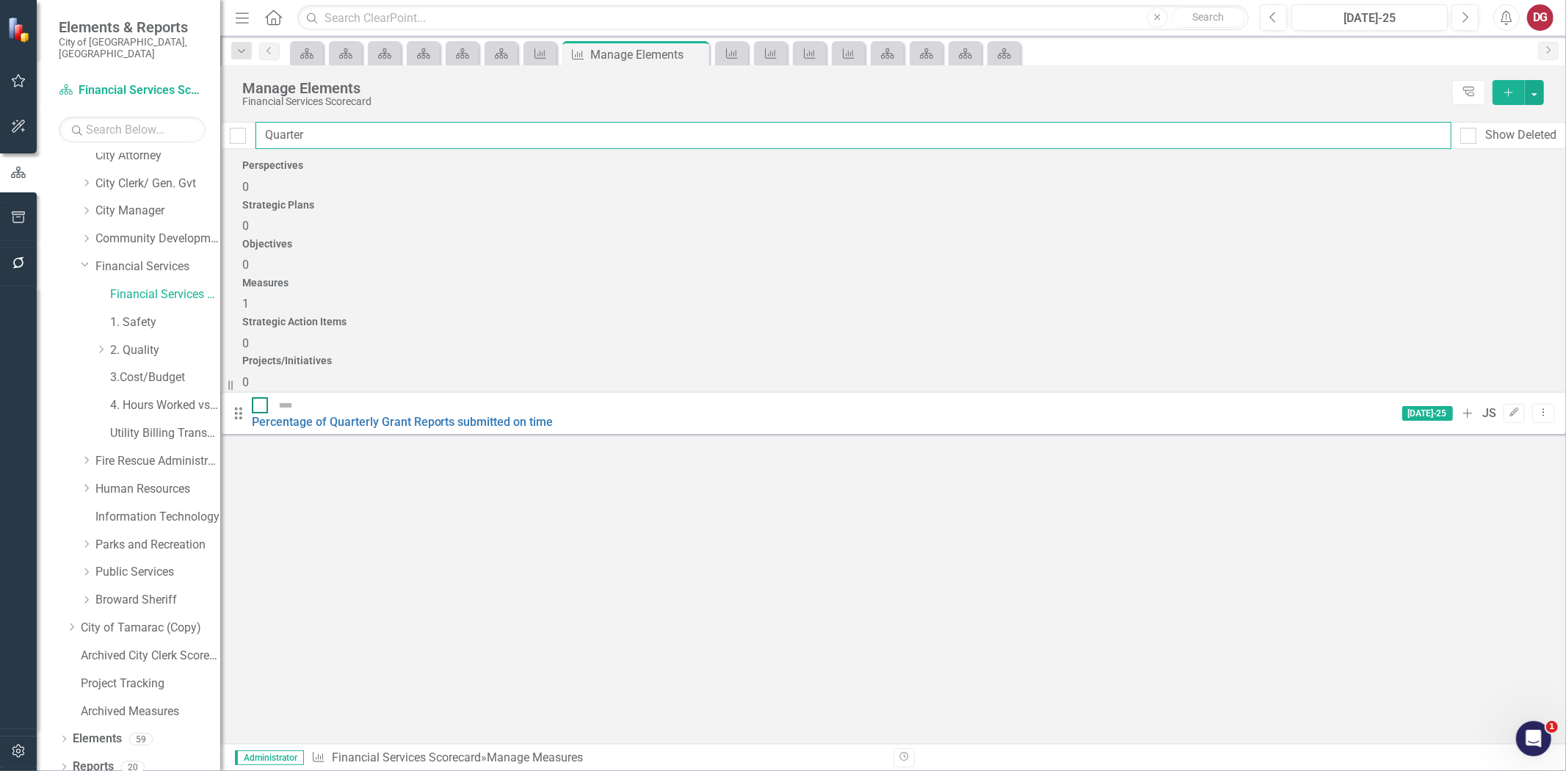
type input "Quarter"
click at [268, 397] on div at bounding box center [260, 405] width 16 height 16
click at [261, 397] on input "checkbox" at bounding box center [257, 402] width 10 height 10
checkbox input "true"
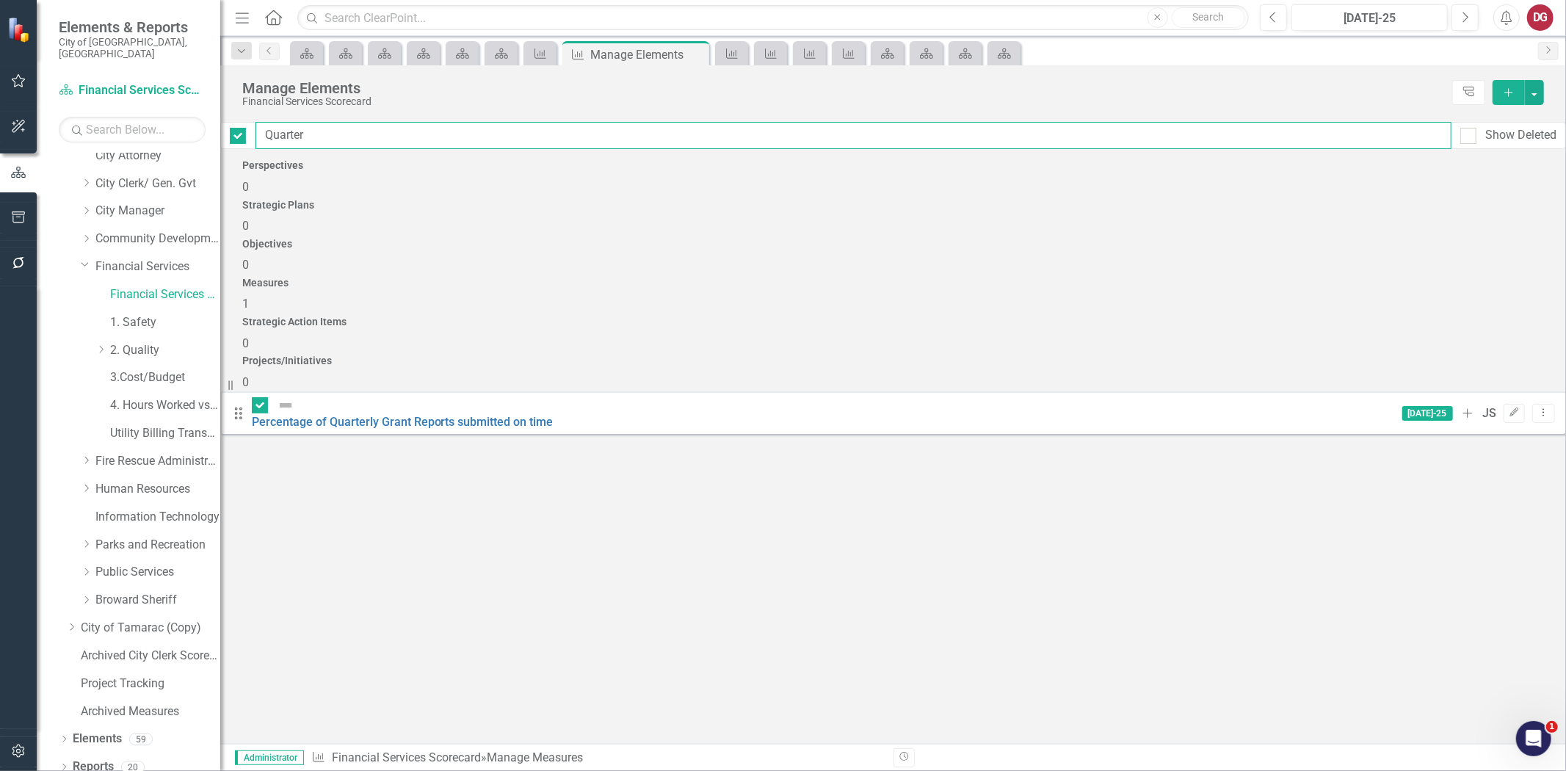
click at [340, 138] on input "Quarter" at bounding box center [853, 135] width 1196 height 27
click at [336, 134] on input "Quarter" at bounding box center [853, 135] width 1196 height 27
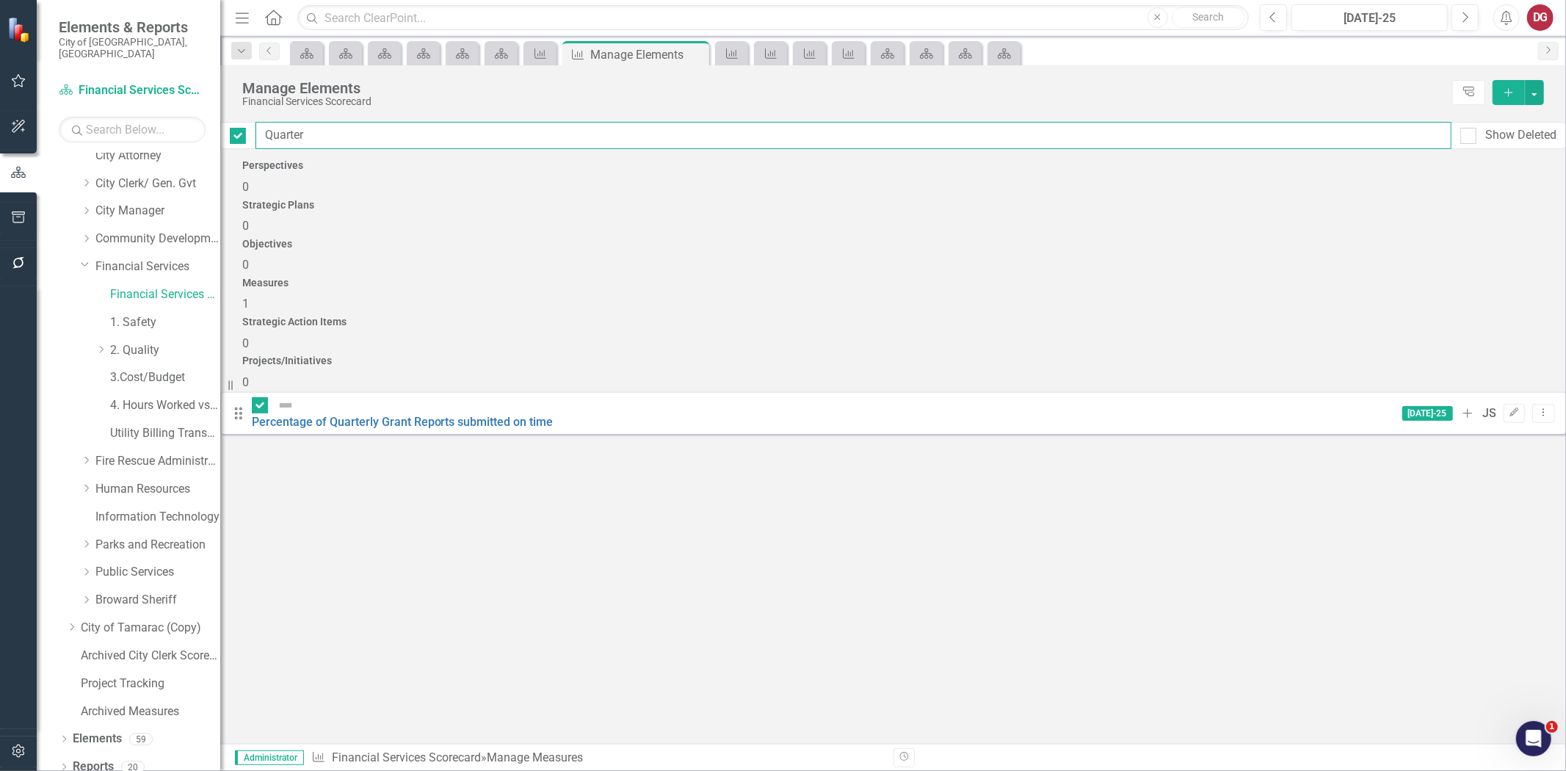
paste input "• Percent Grants Awarded/Grants Applied"
type input "• Percent Grants Awarded/Grants Applied"
checkbox input "false"
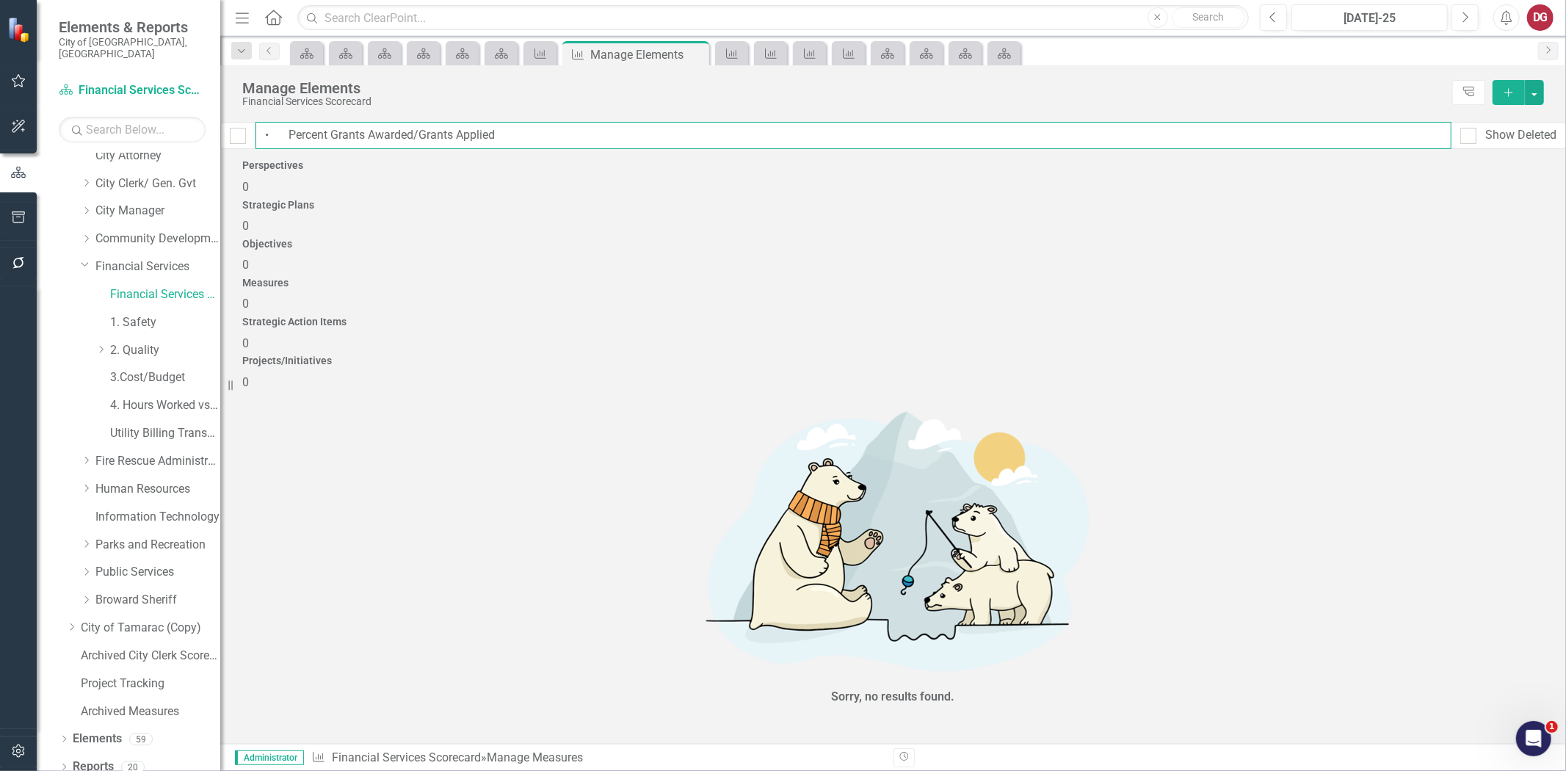
click at [312, 142] on input "• Percent Grants Awarded/Grants Applied" at bounding box center [853, 135] width 1196 height 27
click at [511, 134] on input "Percent Grants Awarded/Grants Applied" at bounding box center [853, 135] width 1196 height 27
type input "P"
checkbox input "false"
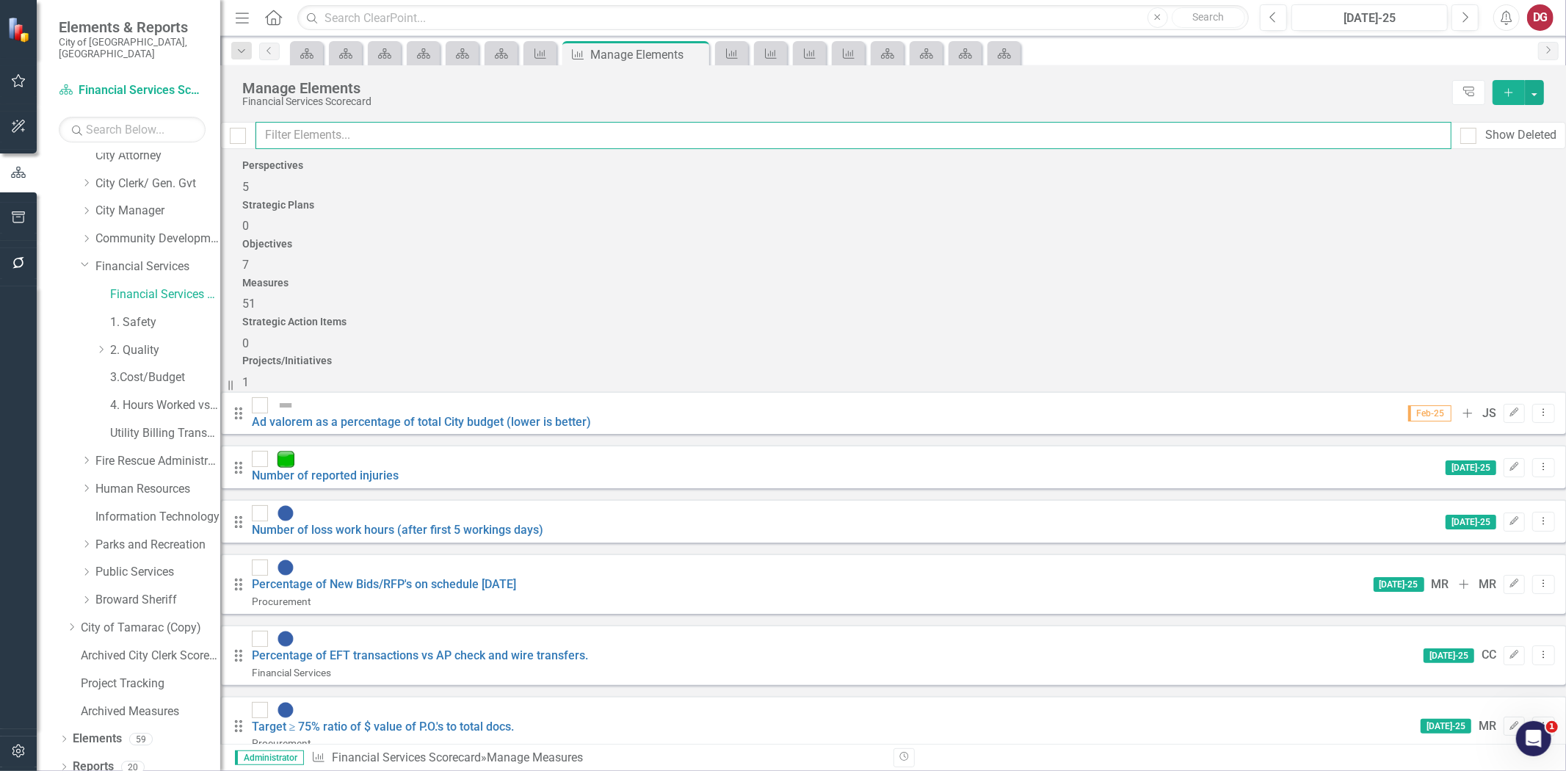
click at [333, 131] on input "text" at bounding box center [853, 135] width 1196 height 27
type input "c"
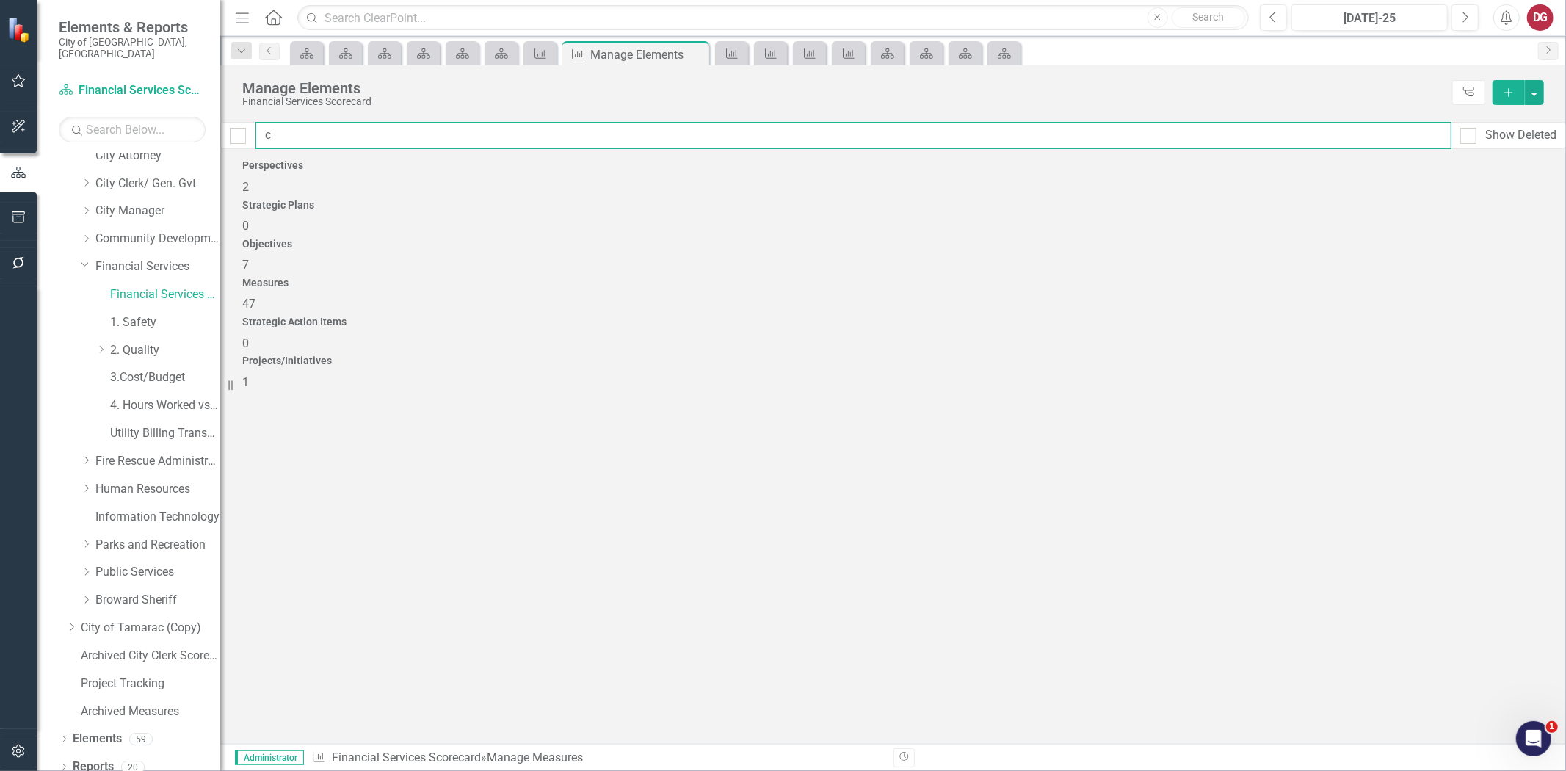
checkbox input "false"
type input "cr"
checkbox input "false"
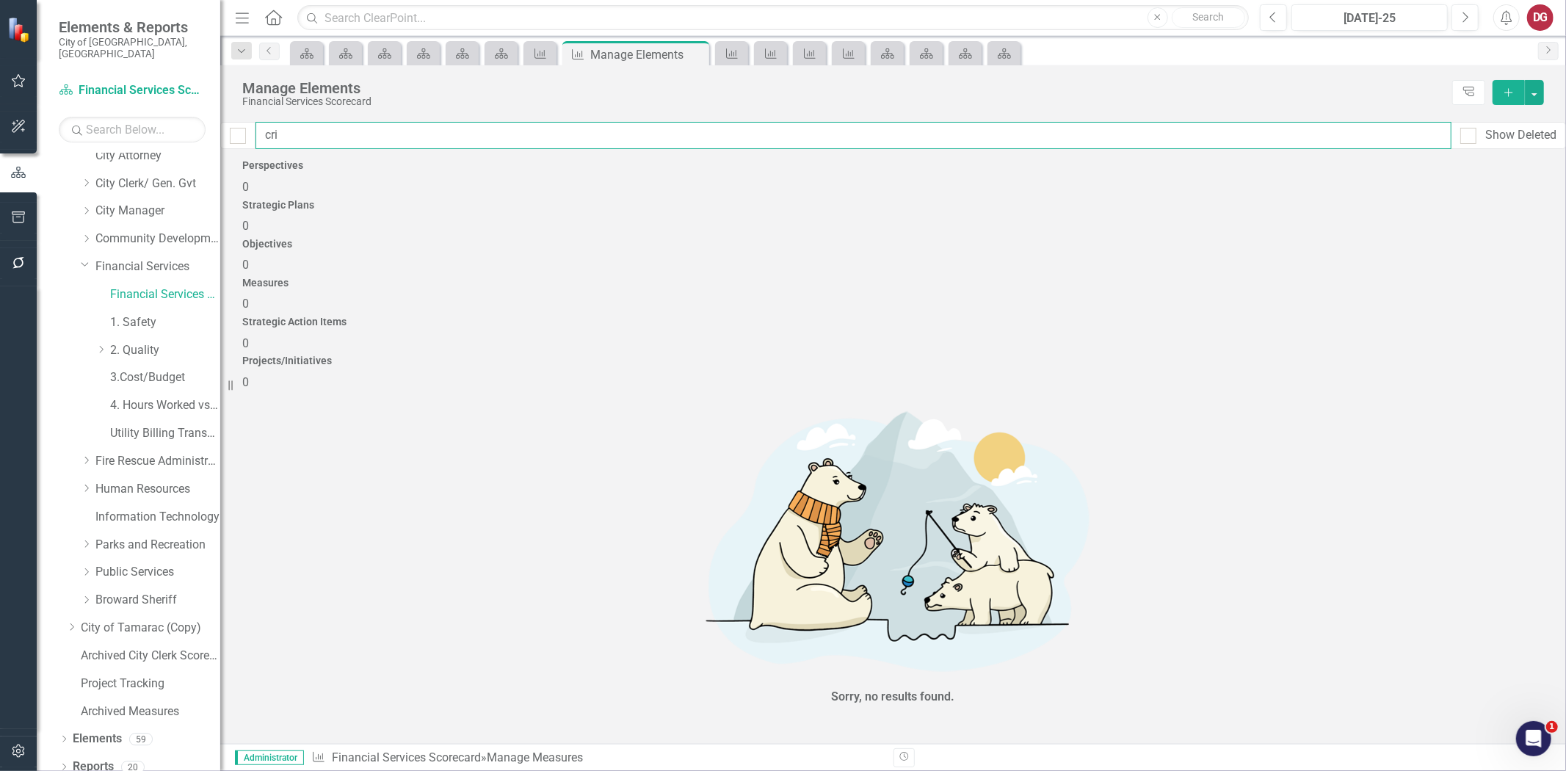
type input "cr"
checkbox input "false"
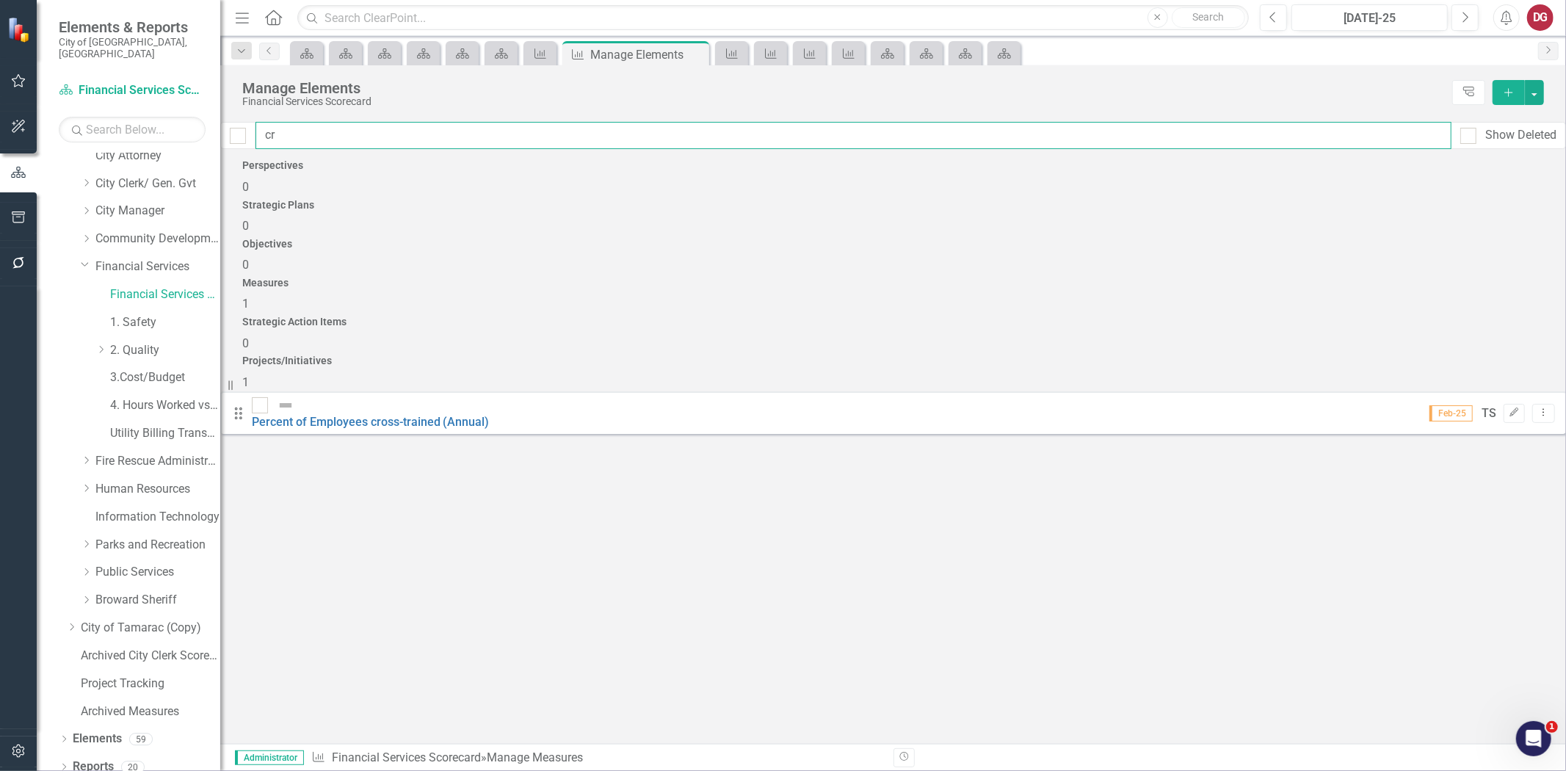
type input "cro"
checkbox input "false"
type input "cros"
checkbox input "false"
type input "cross"
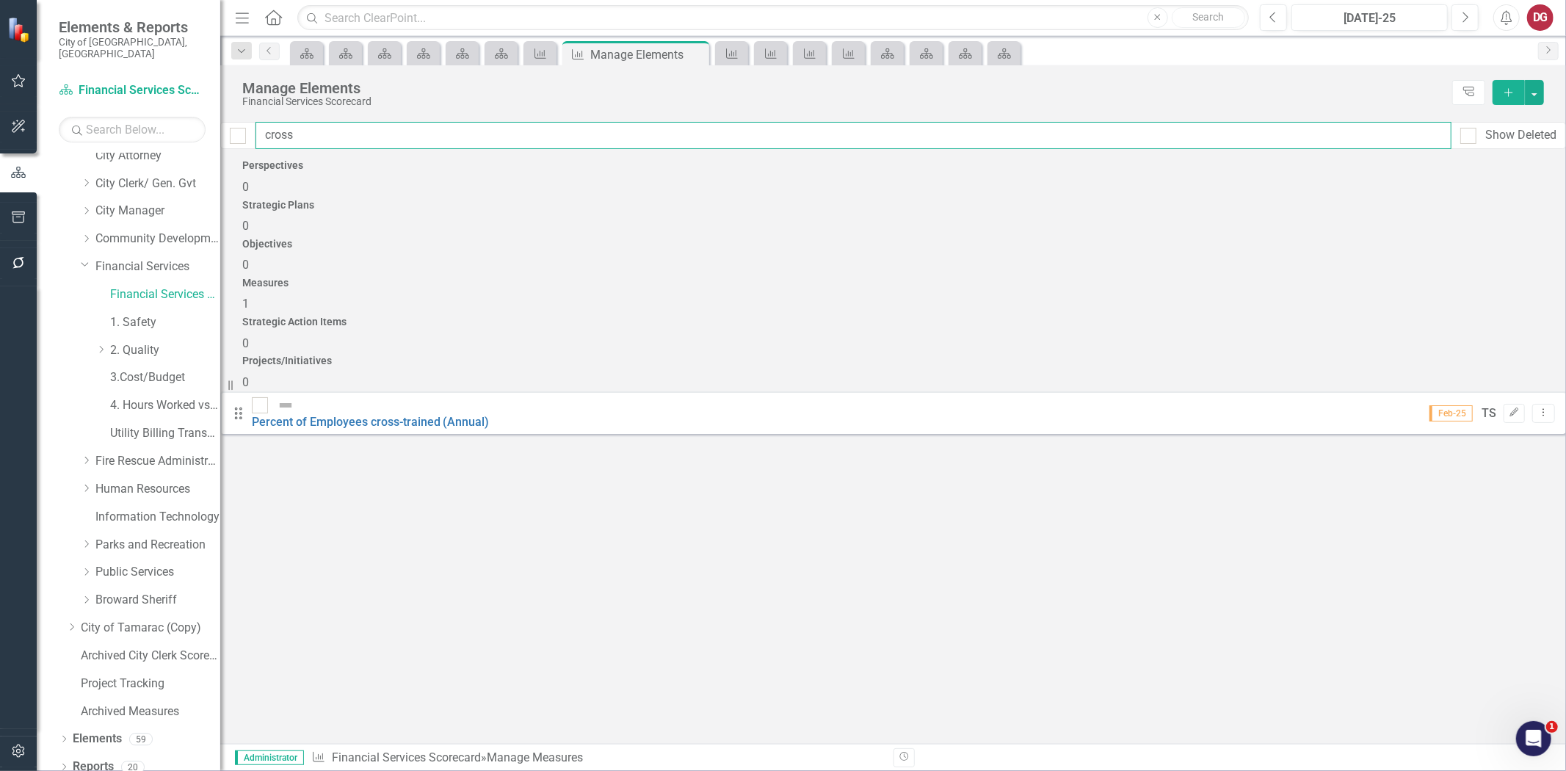
checkbox input "false"
type input "cross-"
checkbox input "false"
type input "cross-t"
checkbox input "false"
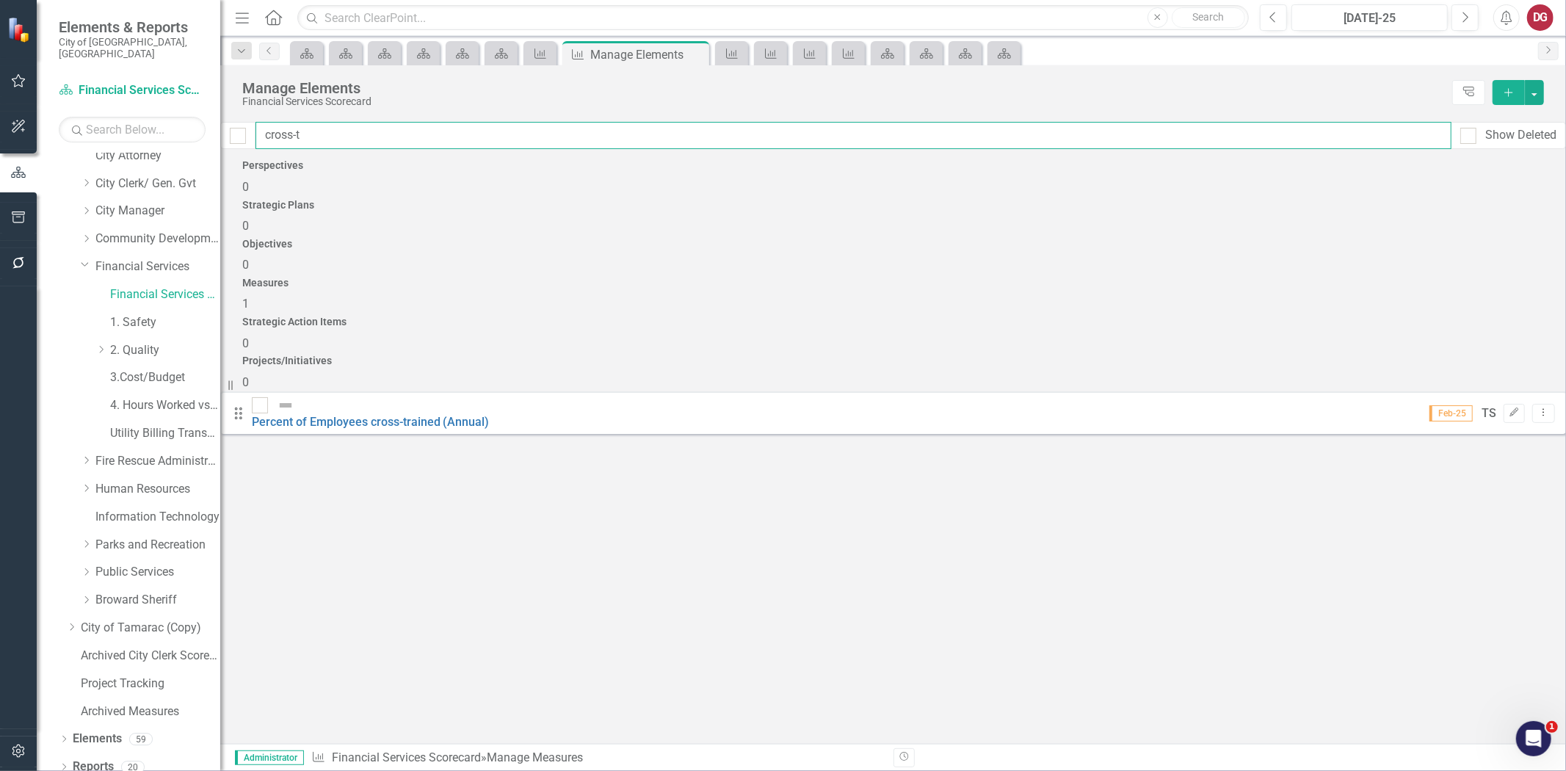
type input "cross-tr"
checkbox input "false"
type input "cross-tra"
checkbox input "false"
type input "cross-trai"
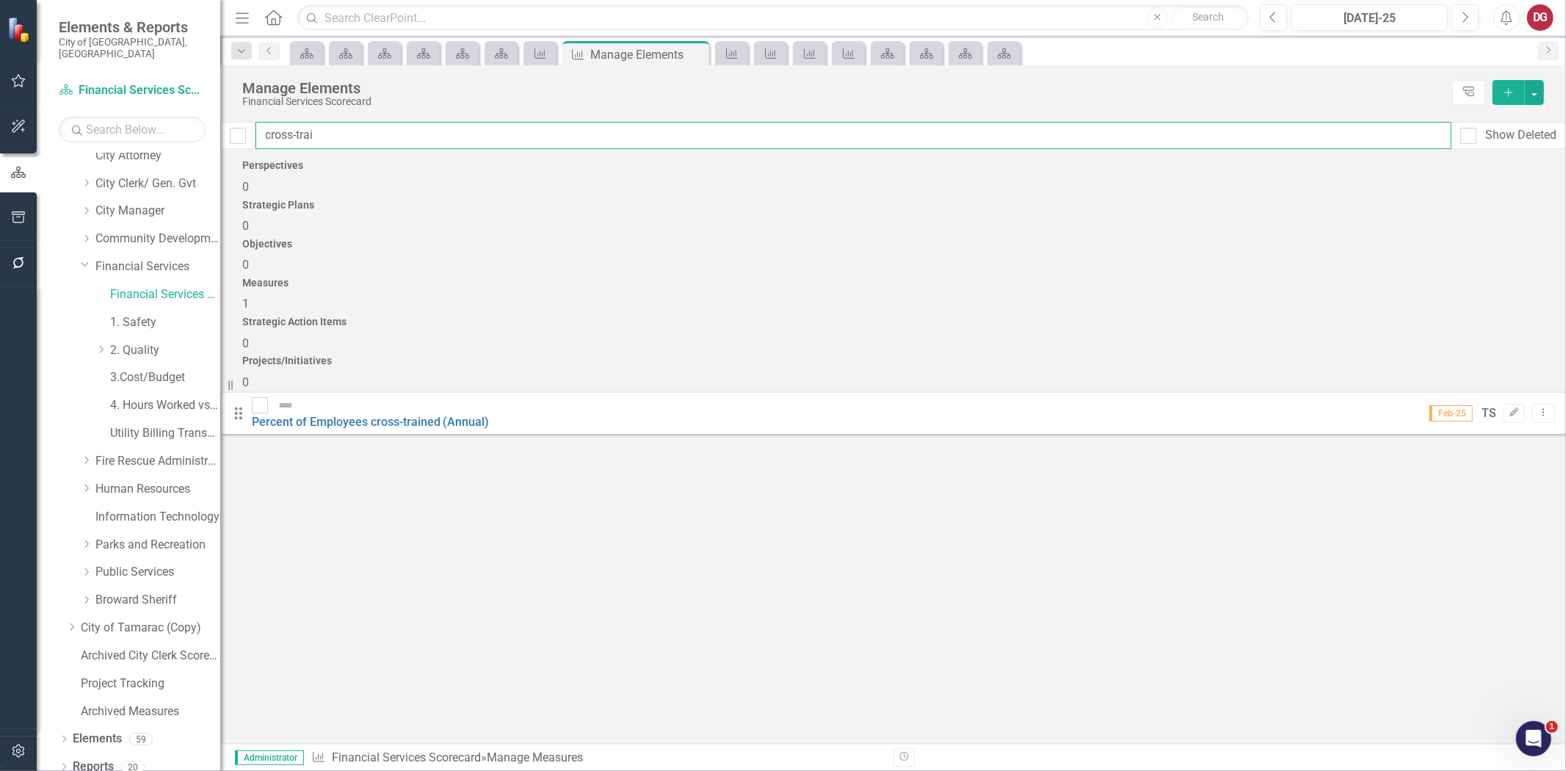
checkbox input "false"
type input "cross-train"
checkbox input "false"
type input "cross-traine"
checkbox input "false"
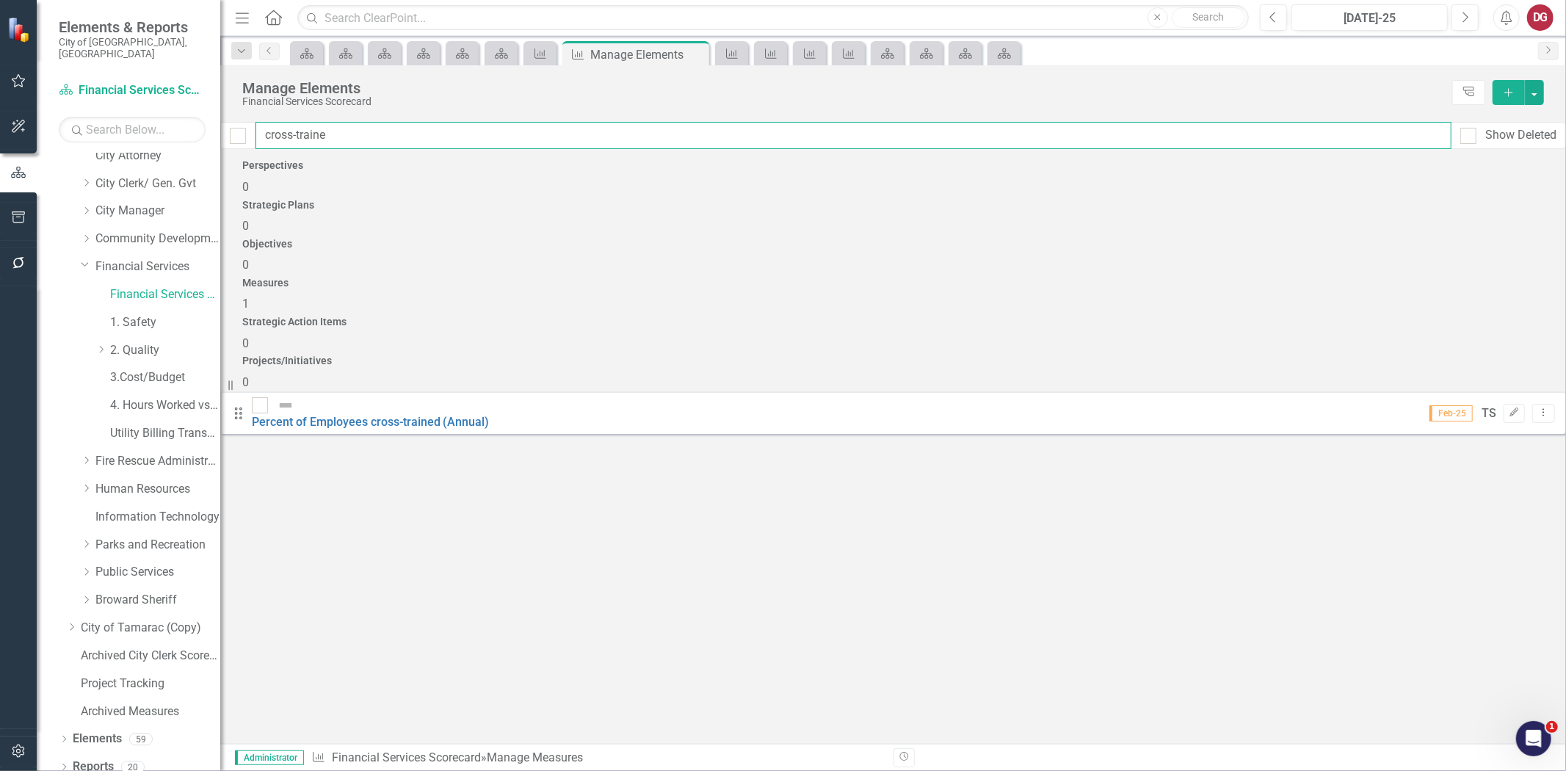
type input "cross-trained"
checkbox input "false"
type input "cross-trained"
click at [261, 397] on input "checkbox" at bounding box center [257, 402] width 10 height 10
checkbox input "true"
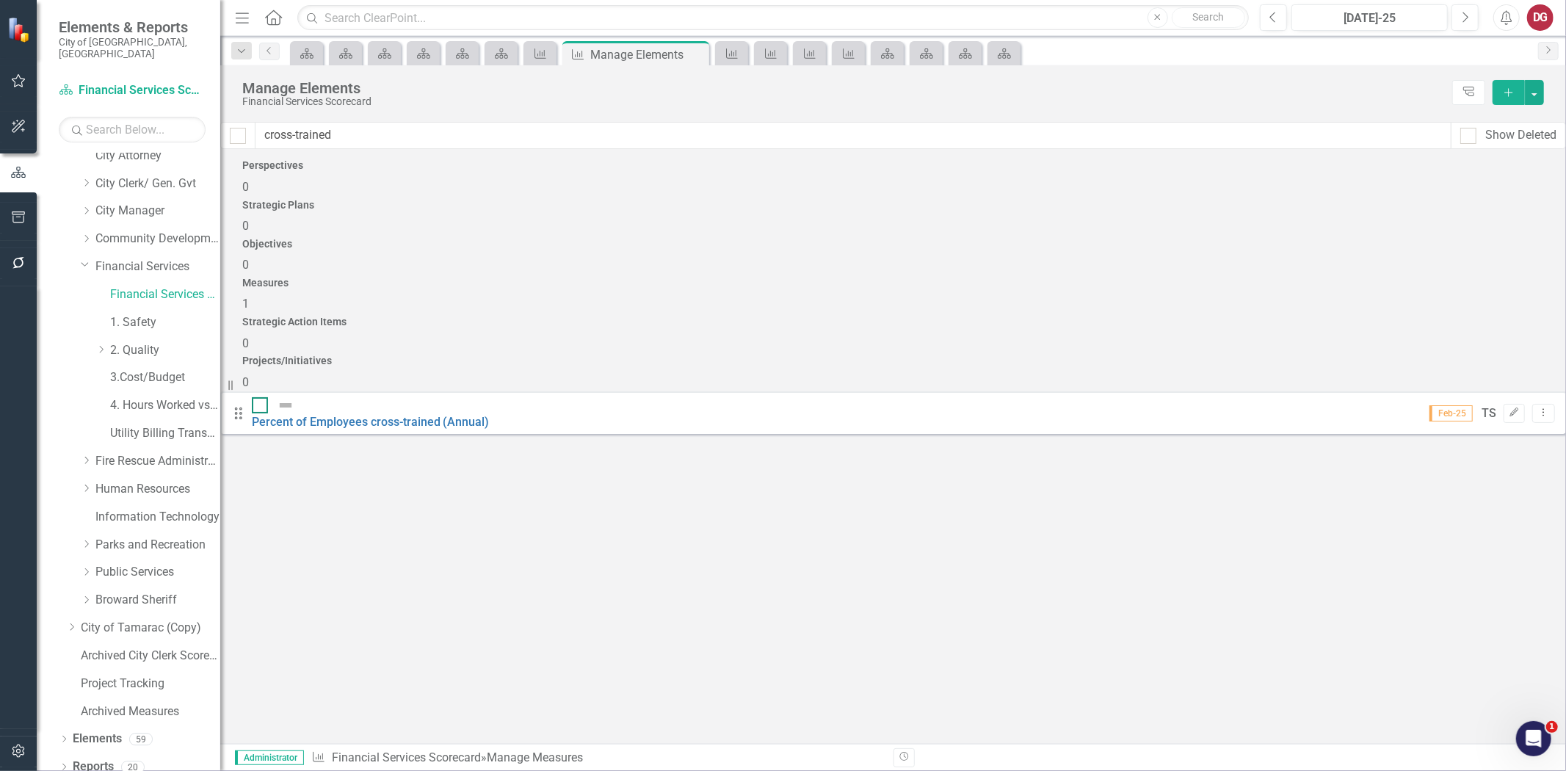
checkbox input "true"
click at [322, 134] on input "cross-trained" at bounding box center [853, 135] width 1196 height 27
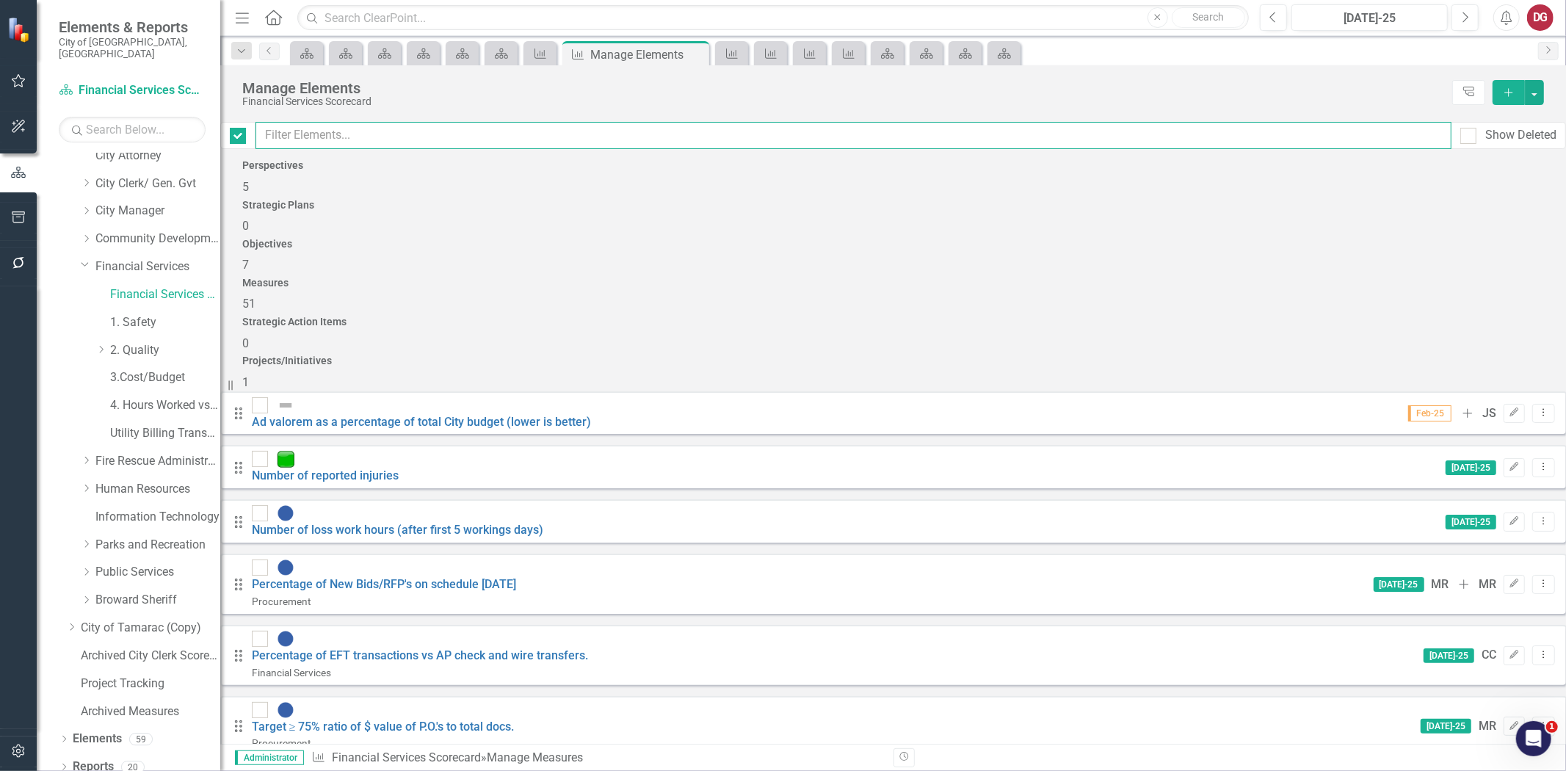
checkbox input "false"
checkbox input "true"
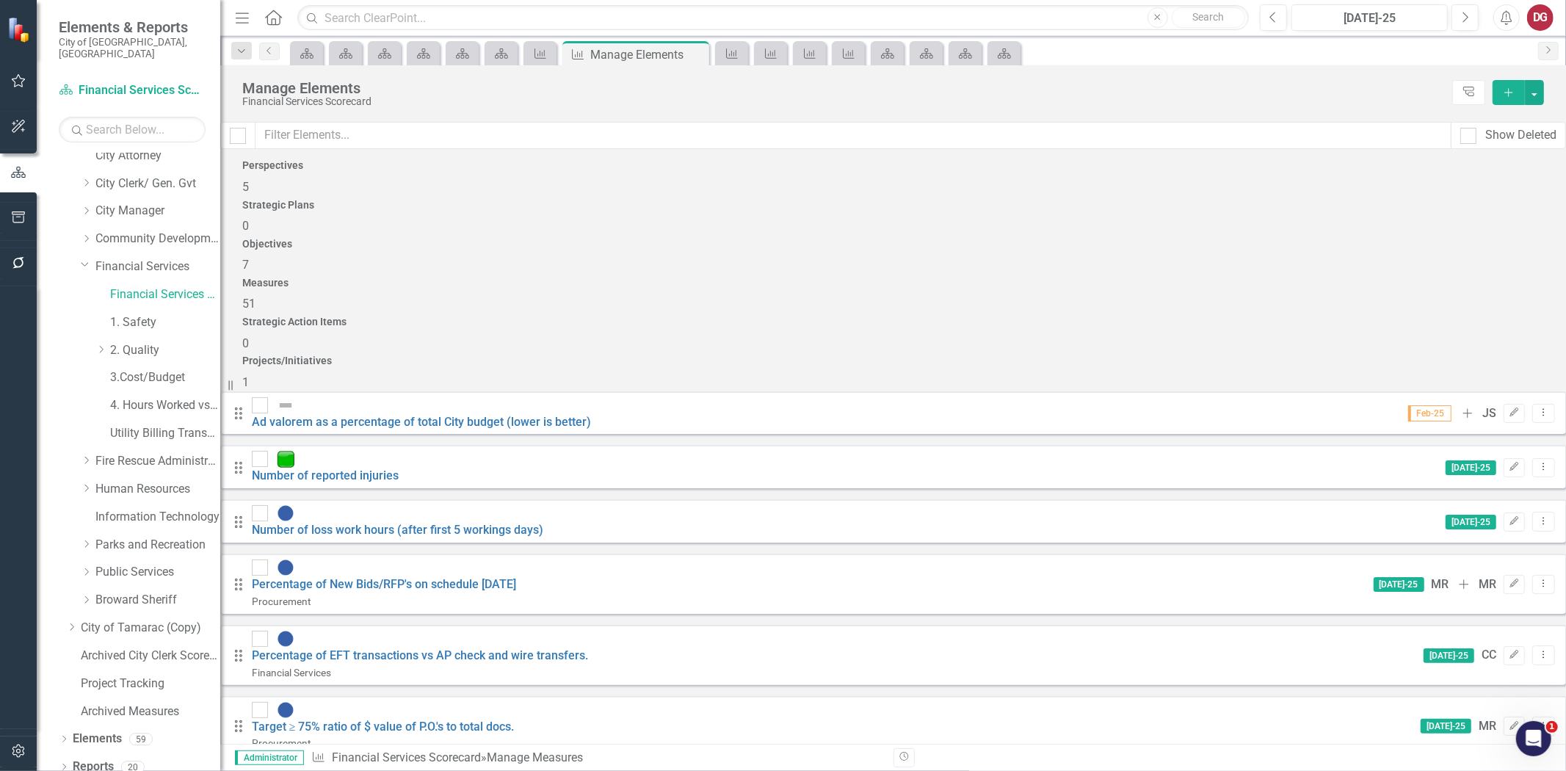
scroll to position [816, 0]
checkbox input "true"
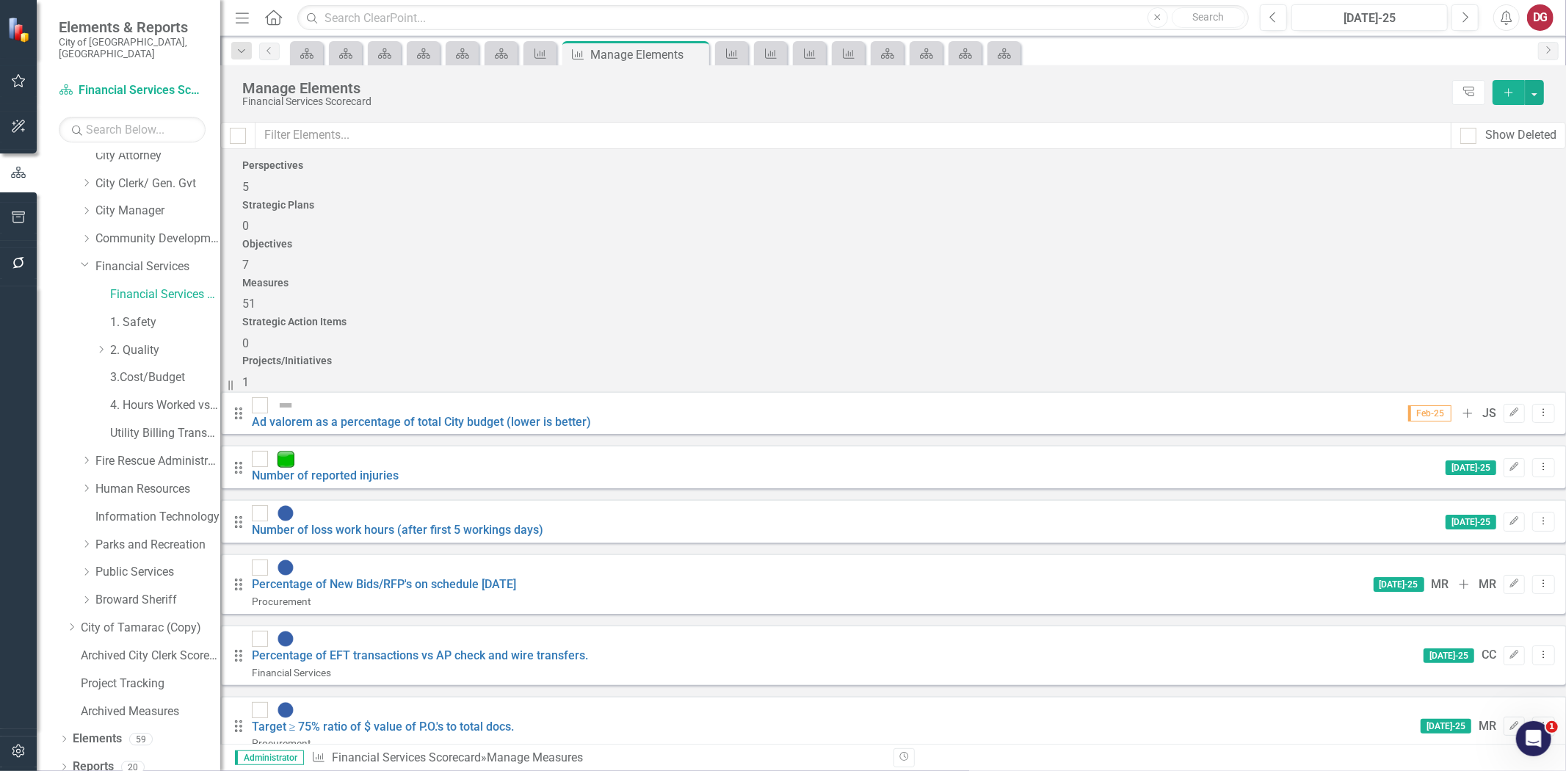
checkbox input "true"
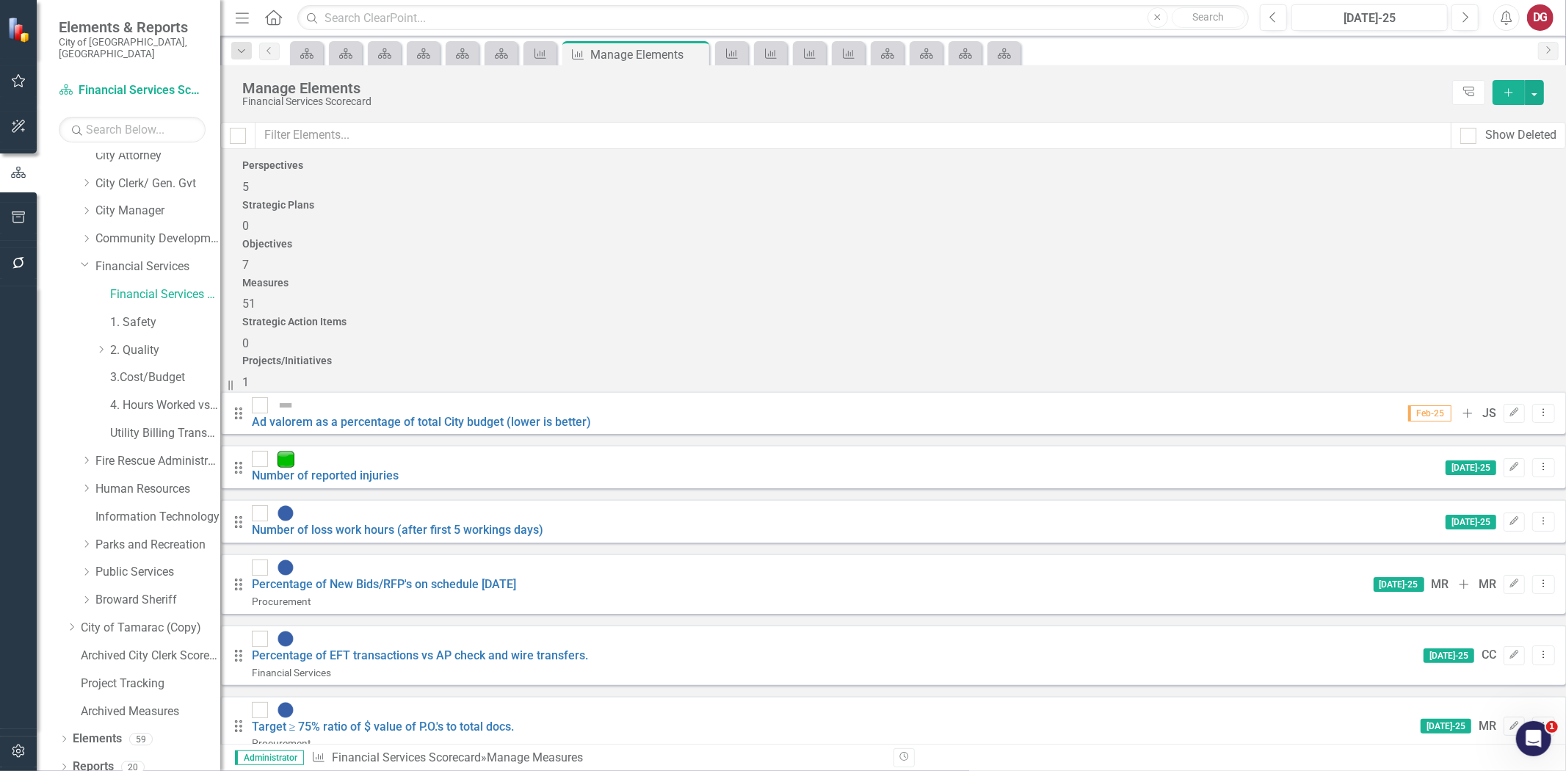
scroll to position [1794, 0]
drag, startPoint x: 283, startPoint y: 615, endPoint x: 292, endPoint y: 614, distance: 9.6
checkbox input "true"
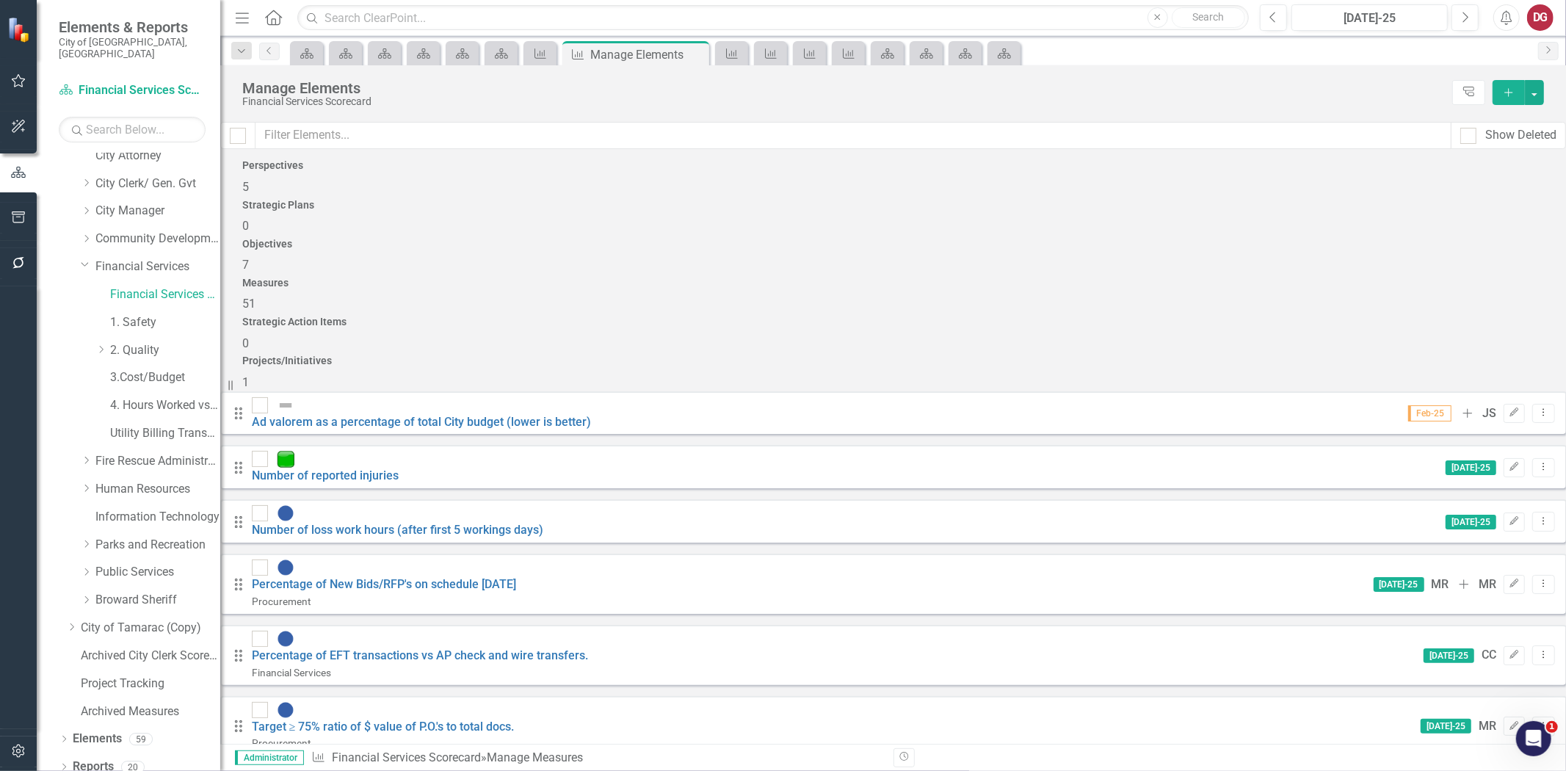
scroll to position [982, 0]
checkbox input "true"
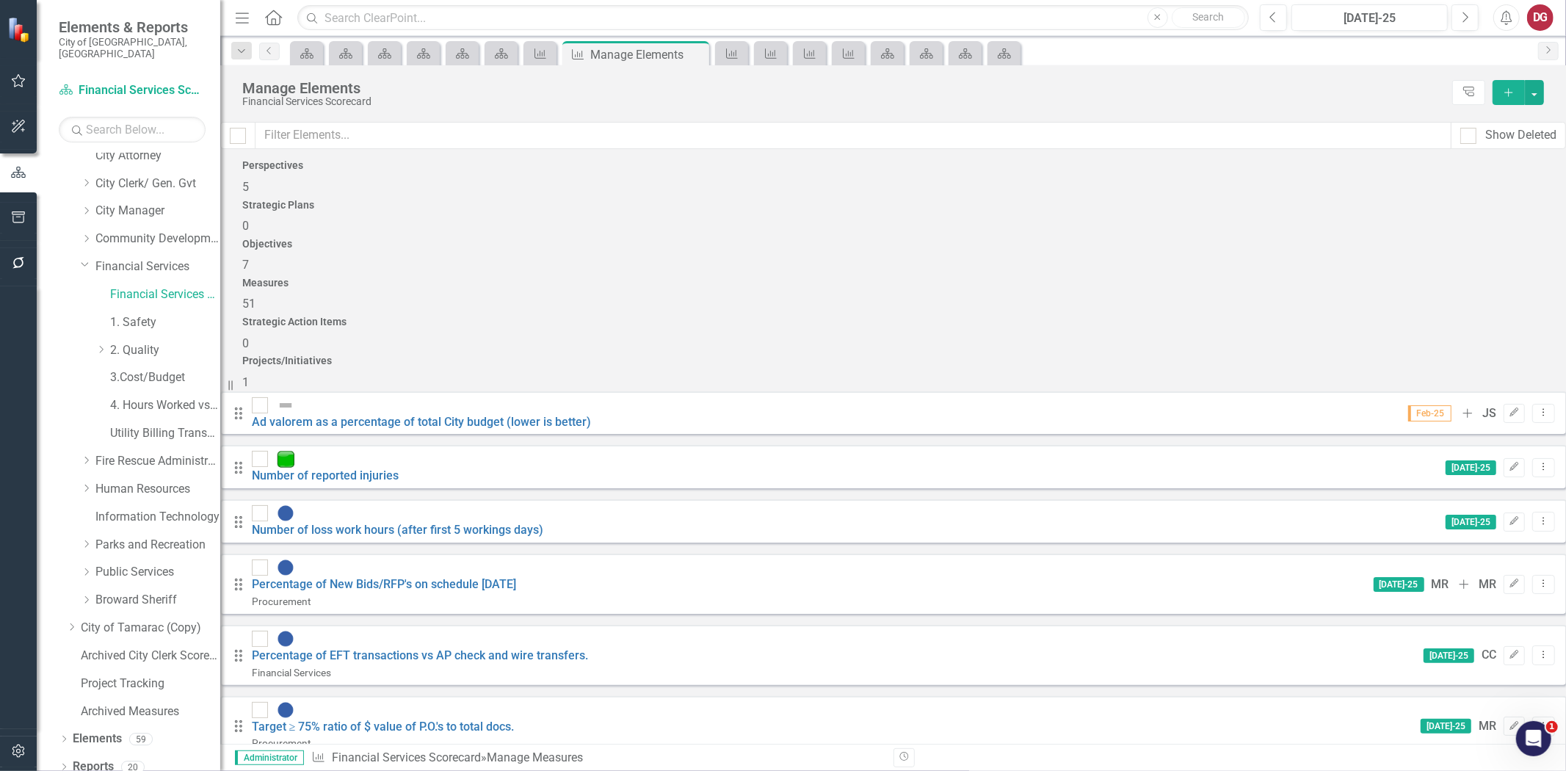
checkbox input "true"
click at [1529, 87] on button "button" at bounding box center [1534, 92] width 19 height 25
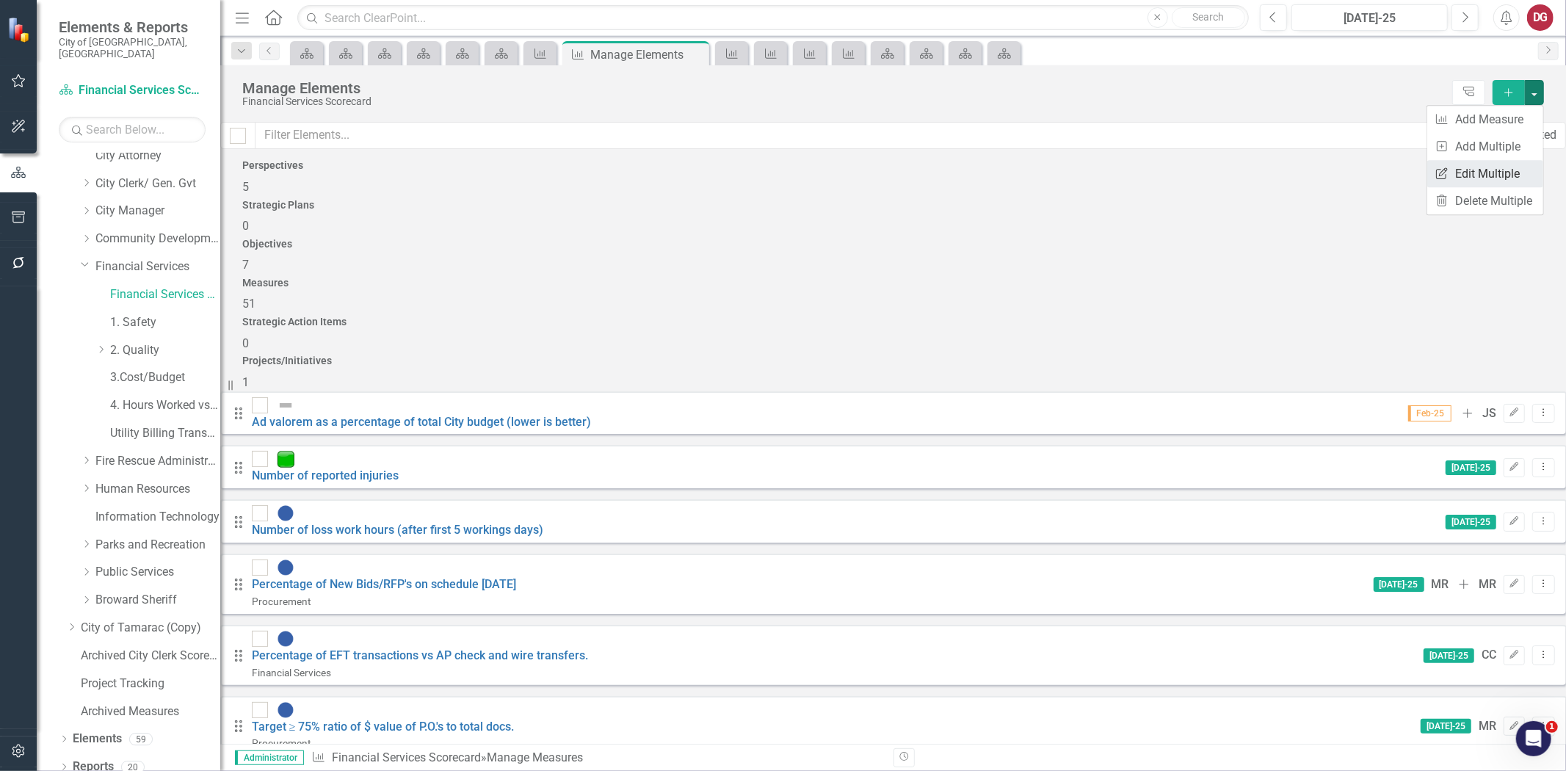
click at [1499, 180] on link "Edit Multiple Edit Multiple" at bounding box center [1485, 173] width 116 height 27
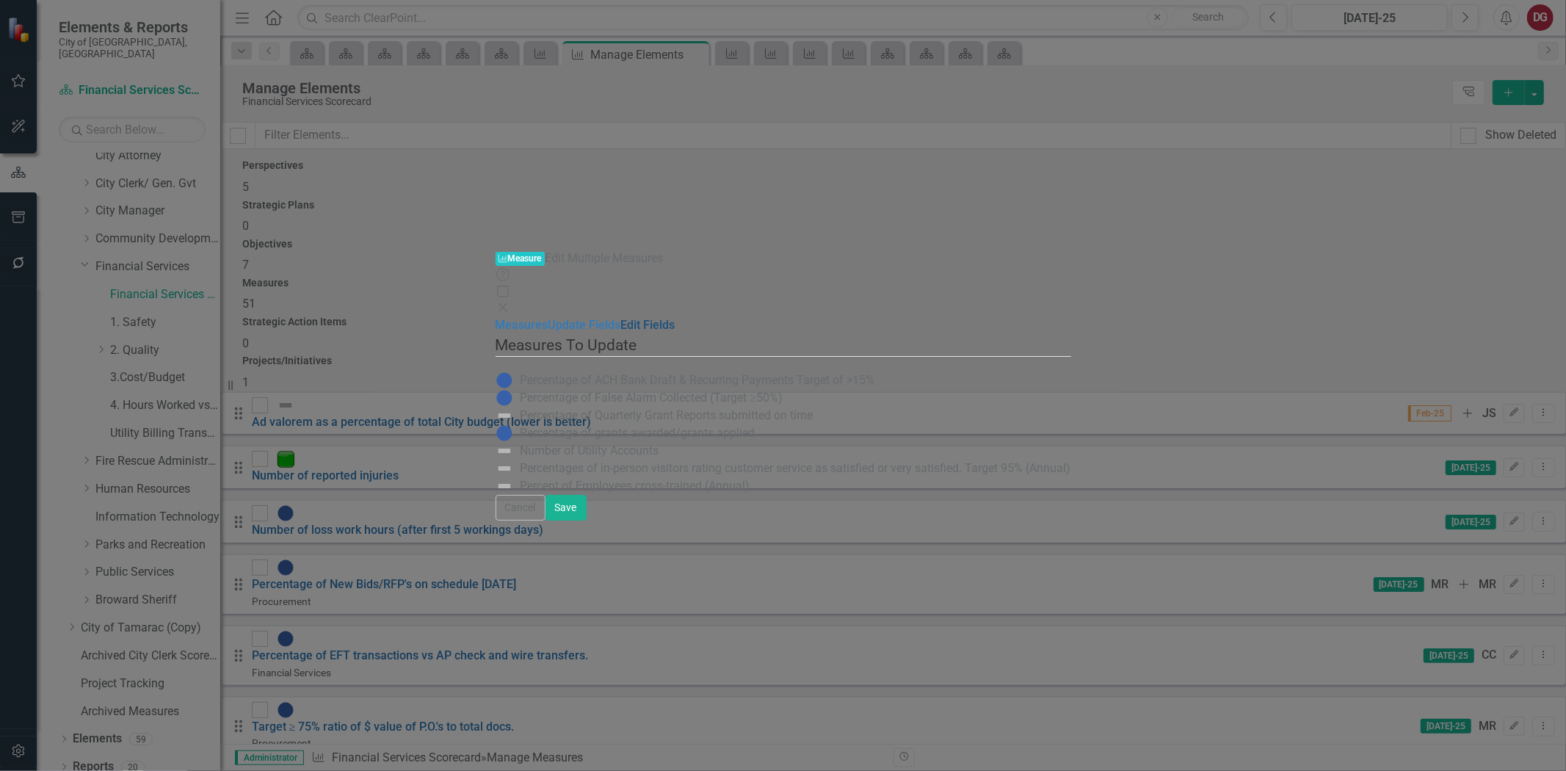
click at [621, 318] on link "Edit Fields" at bounding box center [648, 325] width 54 height 14
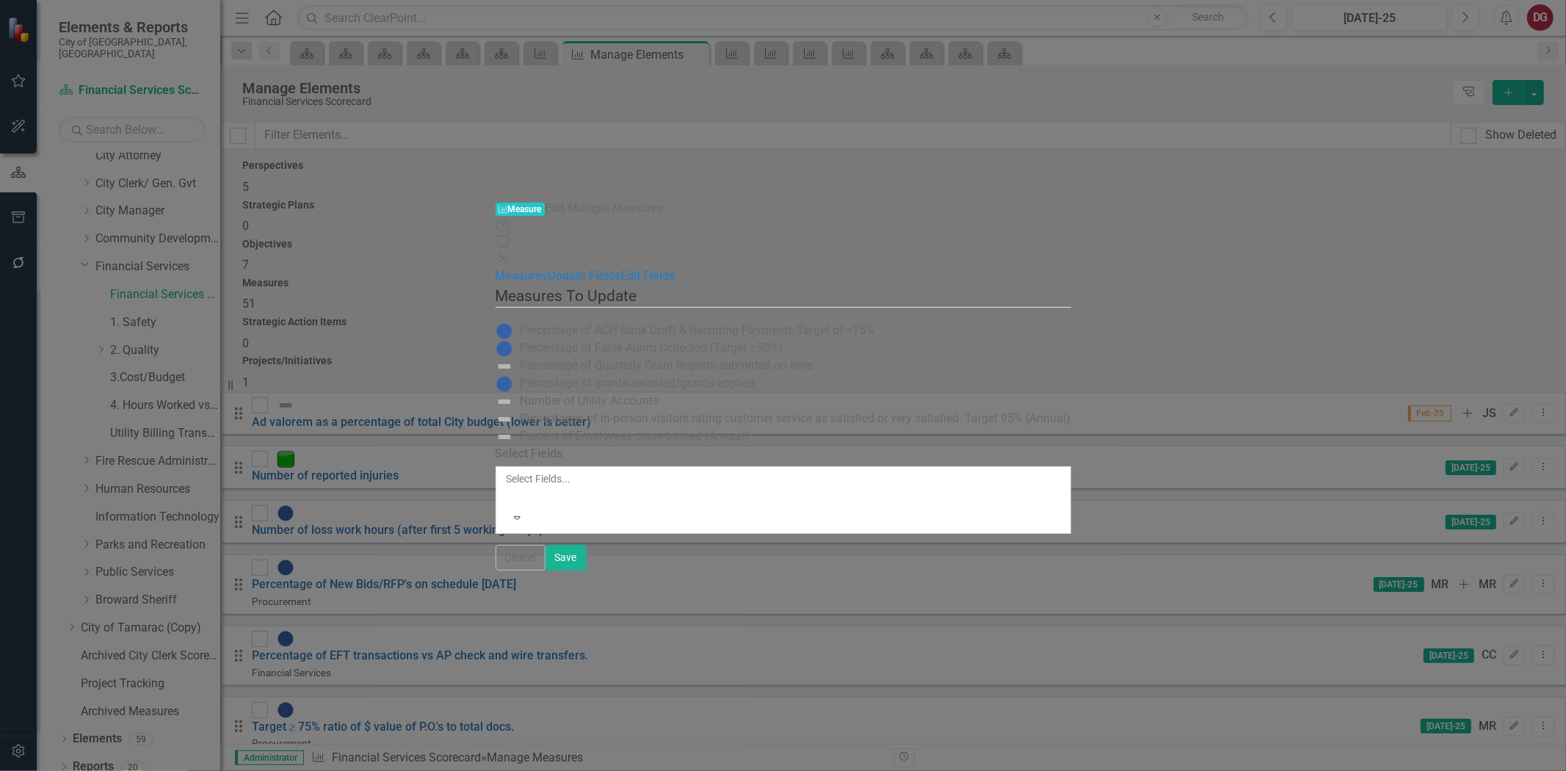
click at [509, 487] on div at bounding box center [508, 496] width 2 height 18
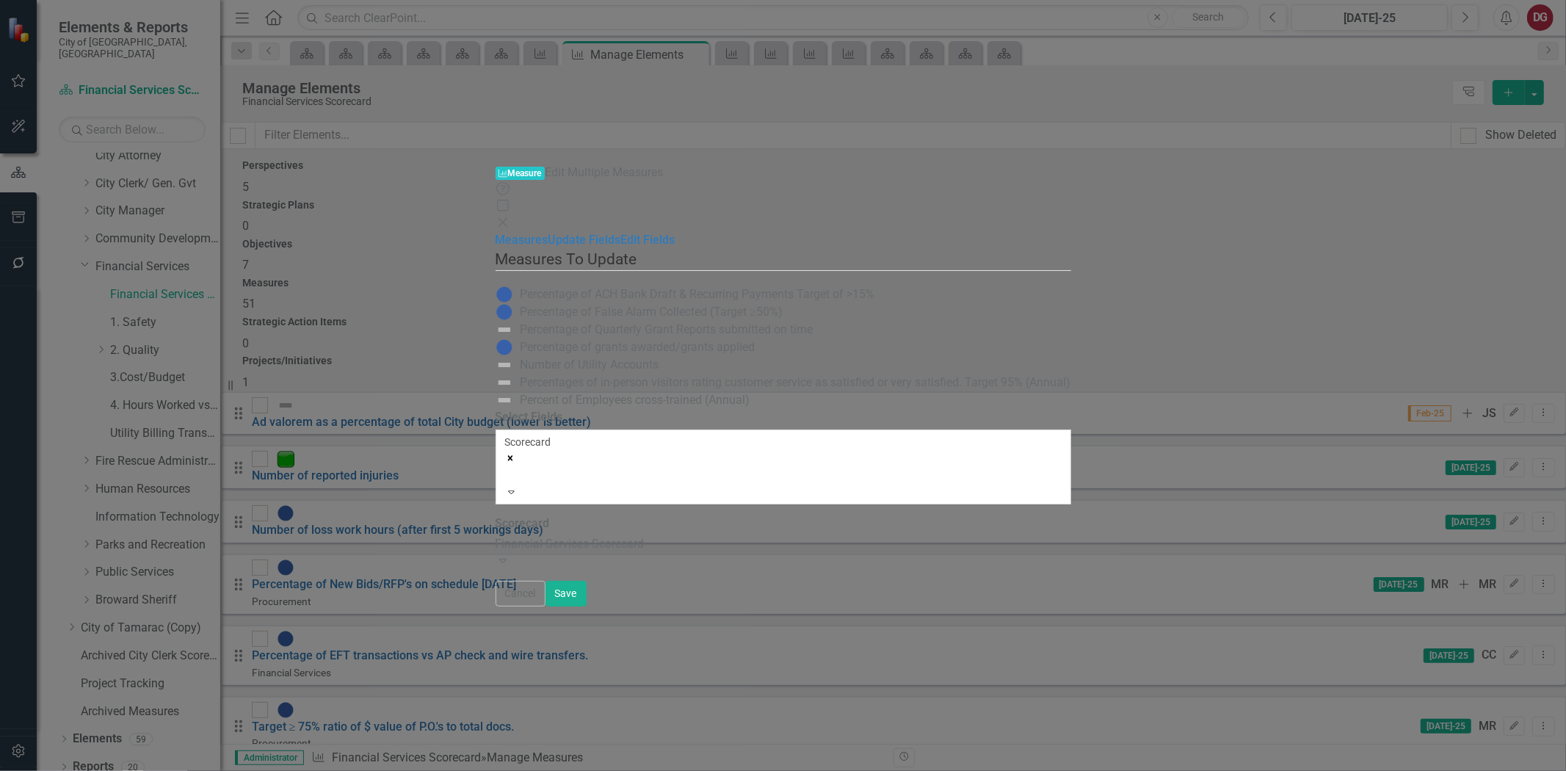
click at [501, 536] on div "Financial Services Scorecard" at bounding box center [784, 544] width 576 height 17
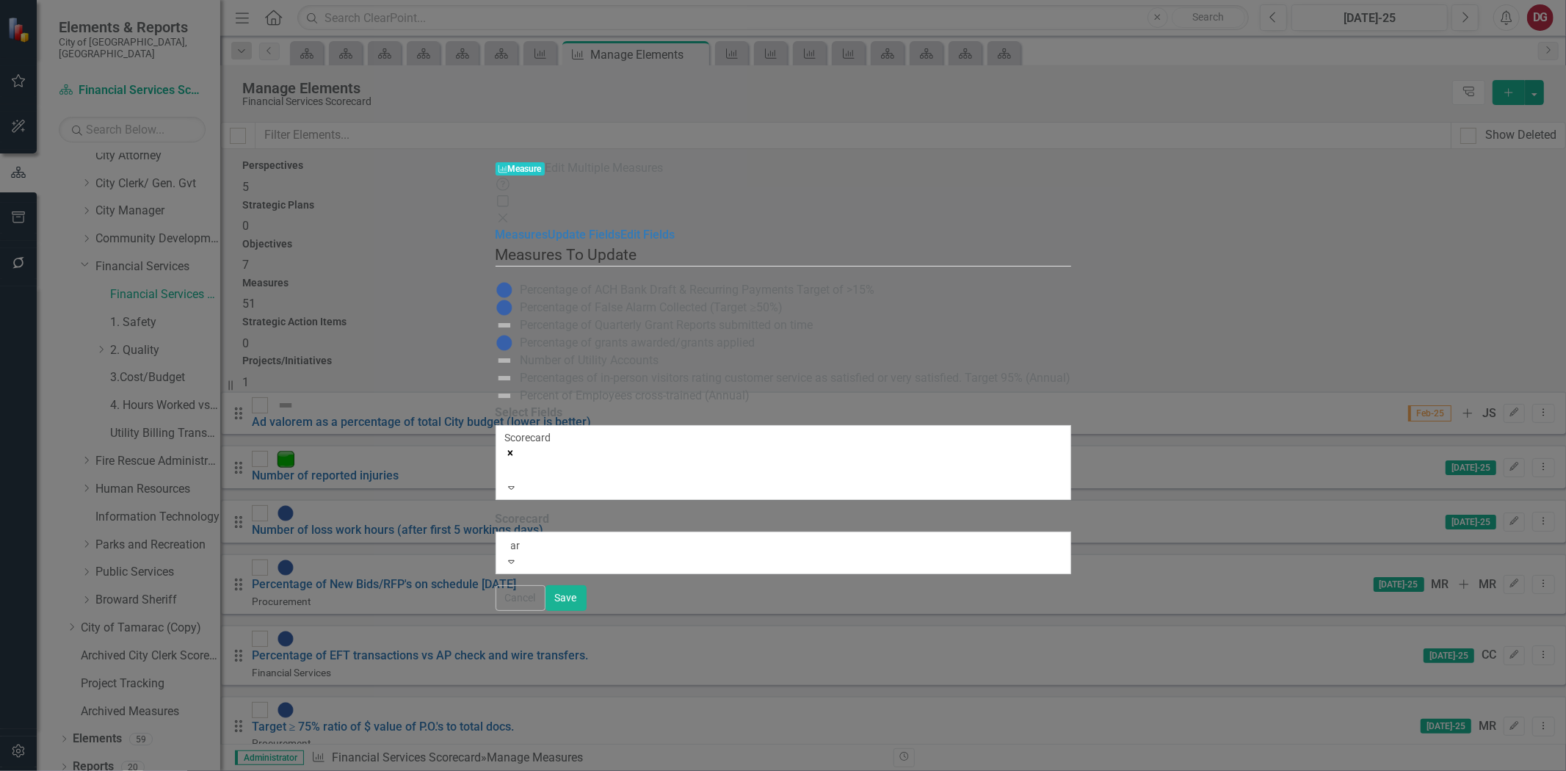
scroll to position [117, 0]
type input "arc"
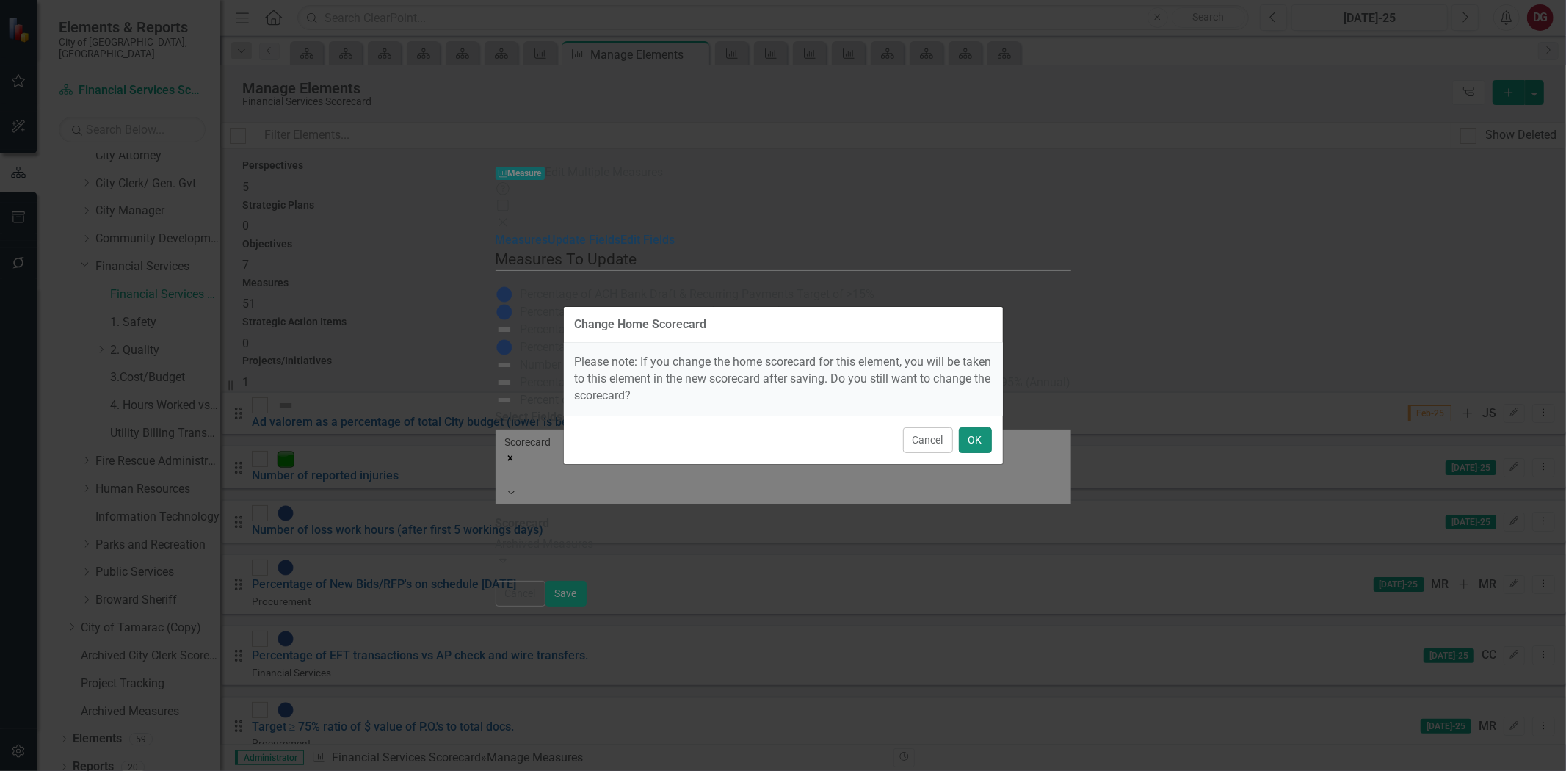
click at [963, 435] on button "OK" at bounding box center [975, 440] width 33 height 26
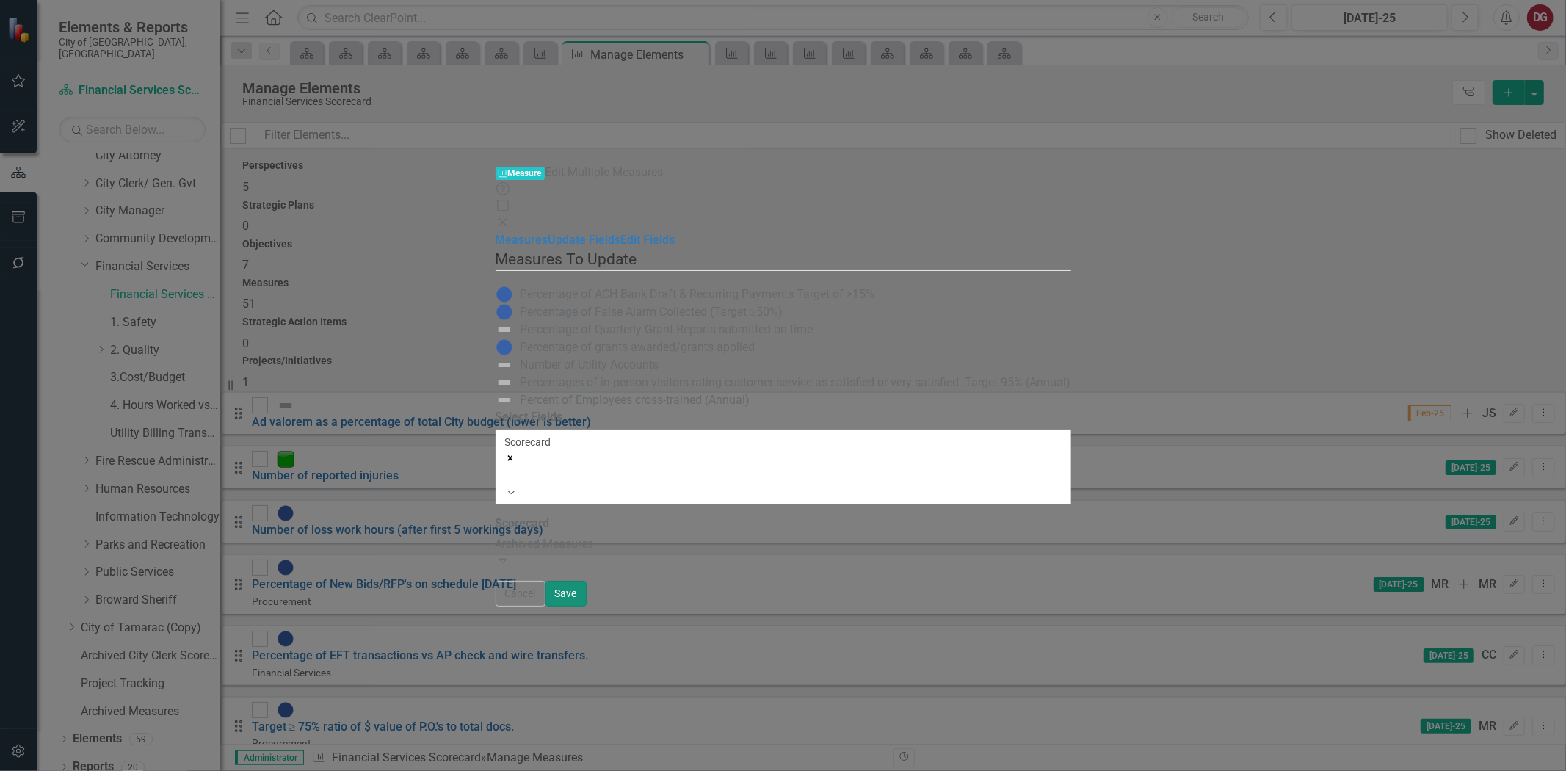
click at [587, 606] on button "Save" at bounding box center [565, 594] width 41 height 26
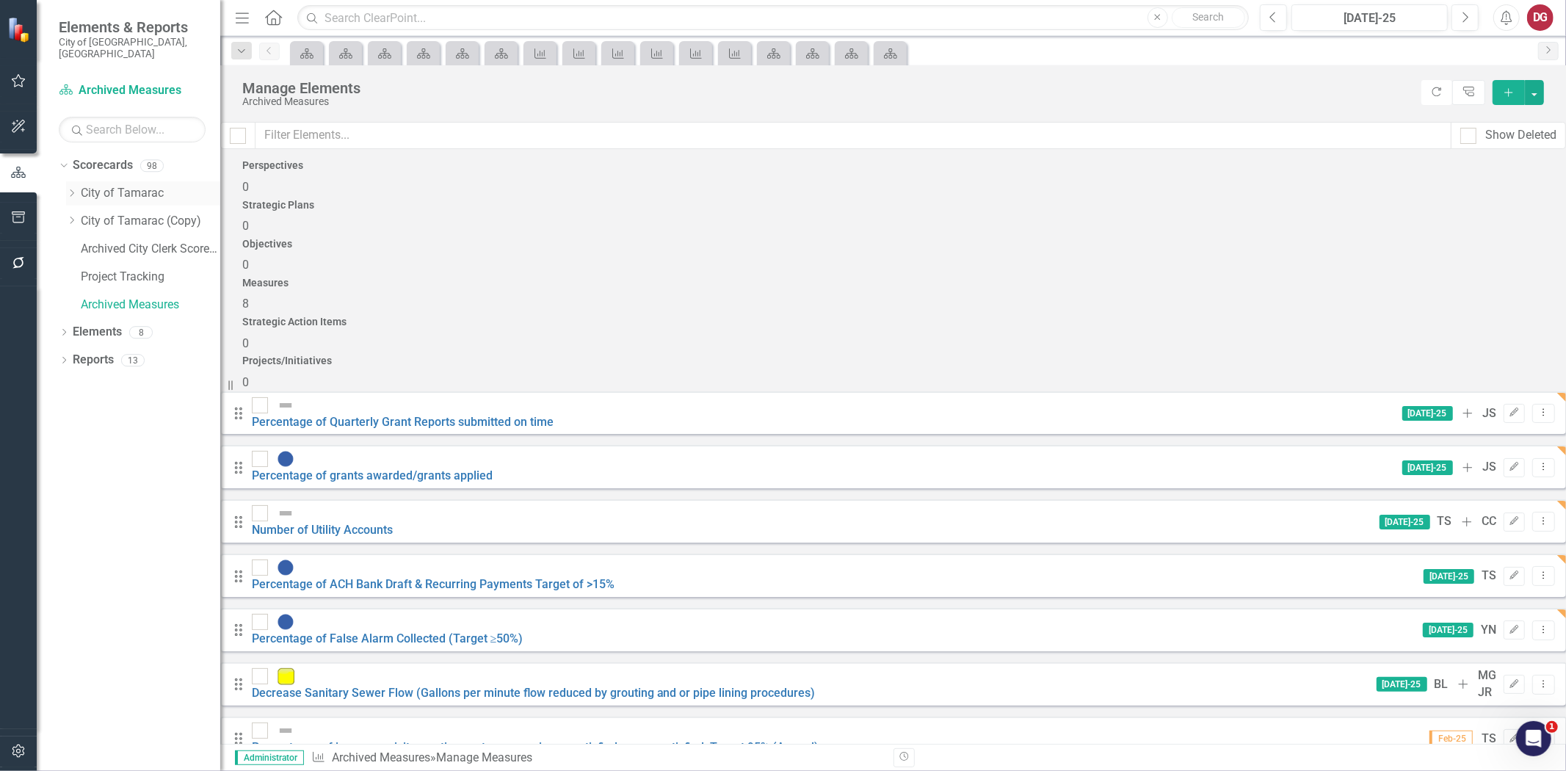
drag, startPoint x: 99, startPoint y: 177, endPoint x: 90, endPoint y: 181, distance: 9.8
click at [99, 185] on link "City of Tamarac" at bounding box center [150, 193] width 139 height 17
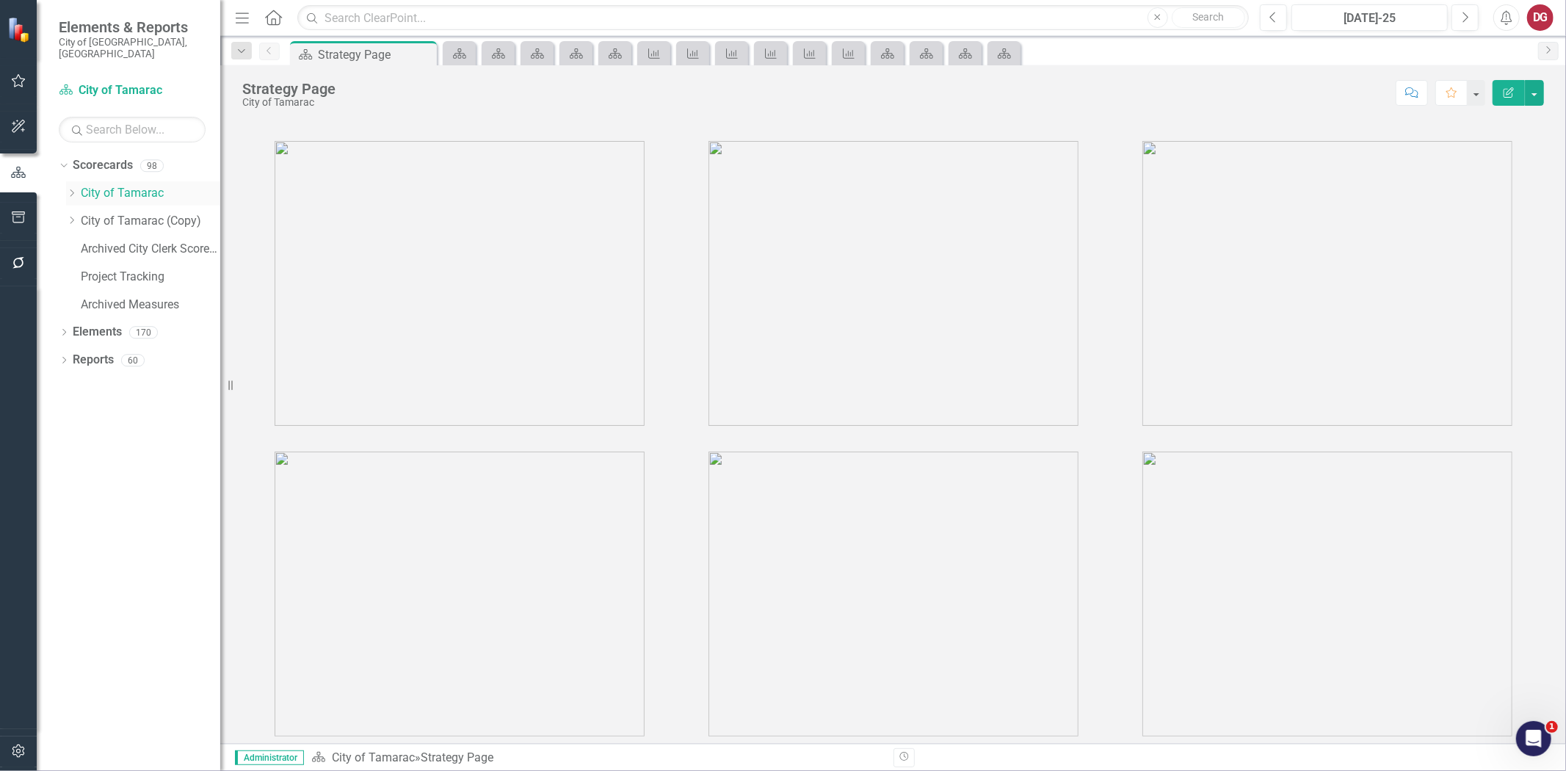
click at [81, 185] on link "City of Tamarac" at bounding box center [150, 193] width 139 height 17
click at [68, 189] on div "Dropdown City of Tamarac" at bounding box center [143, 193] width 154 height 24
click at [69, 189] on icon "Dropdown" at bounding box center [71, 193] width 11 height 9
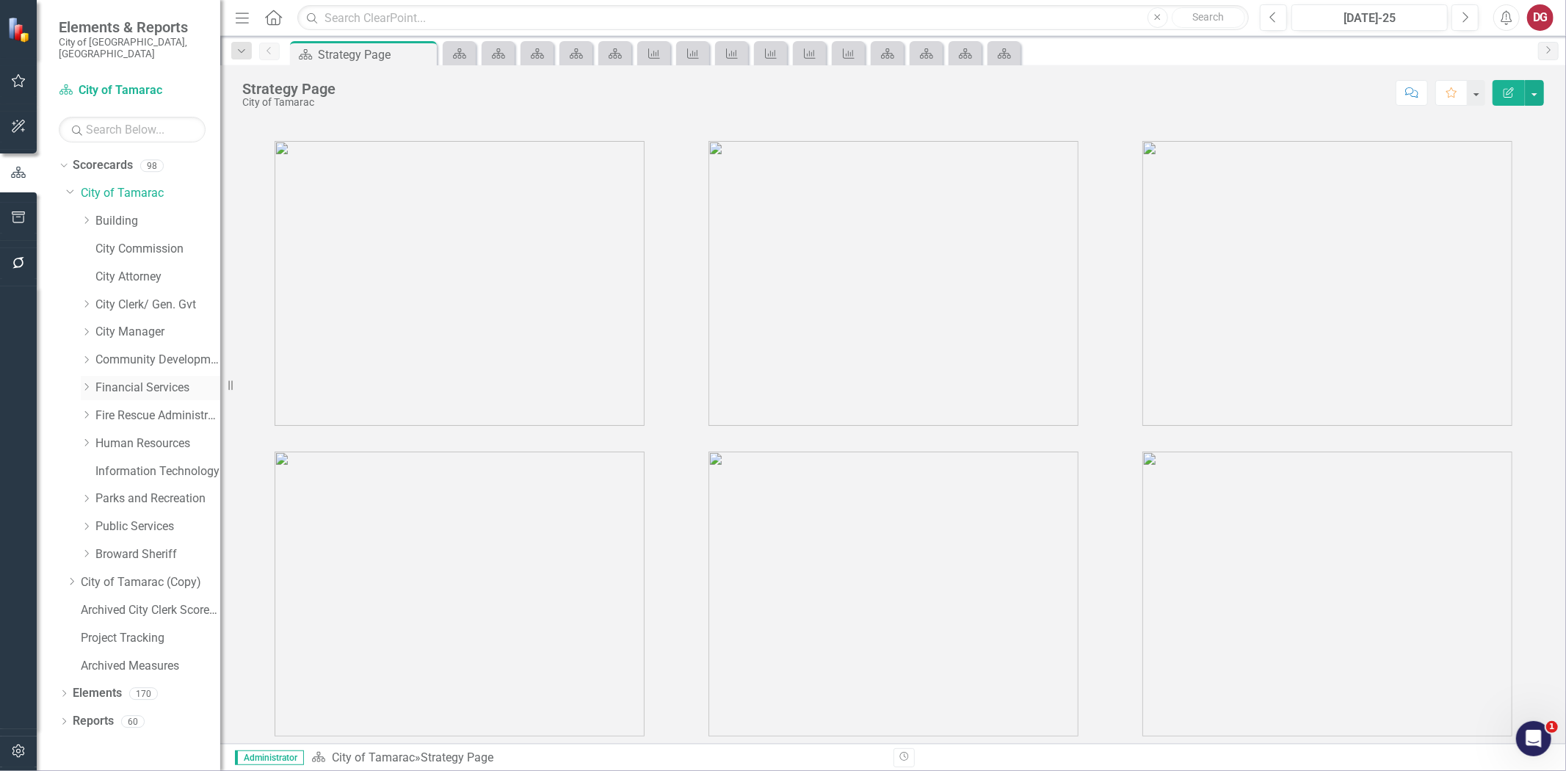
click at [123, 380] on link "Financial Services" at bounding box center [157, 388] width 125 height 17
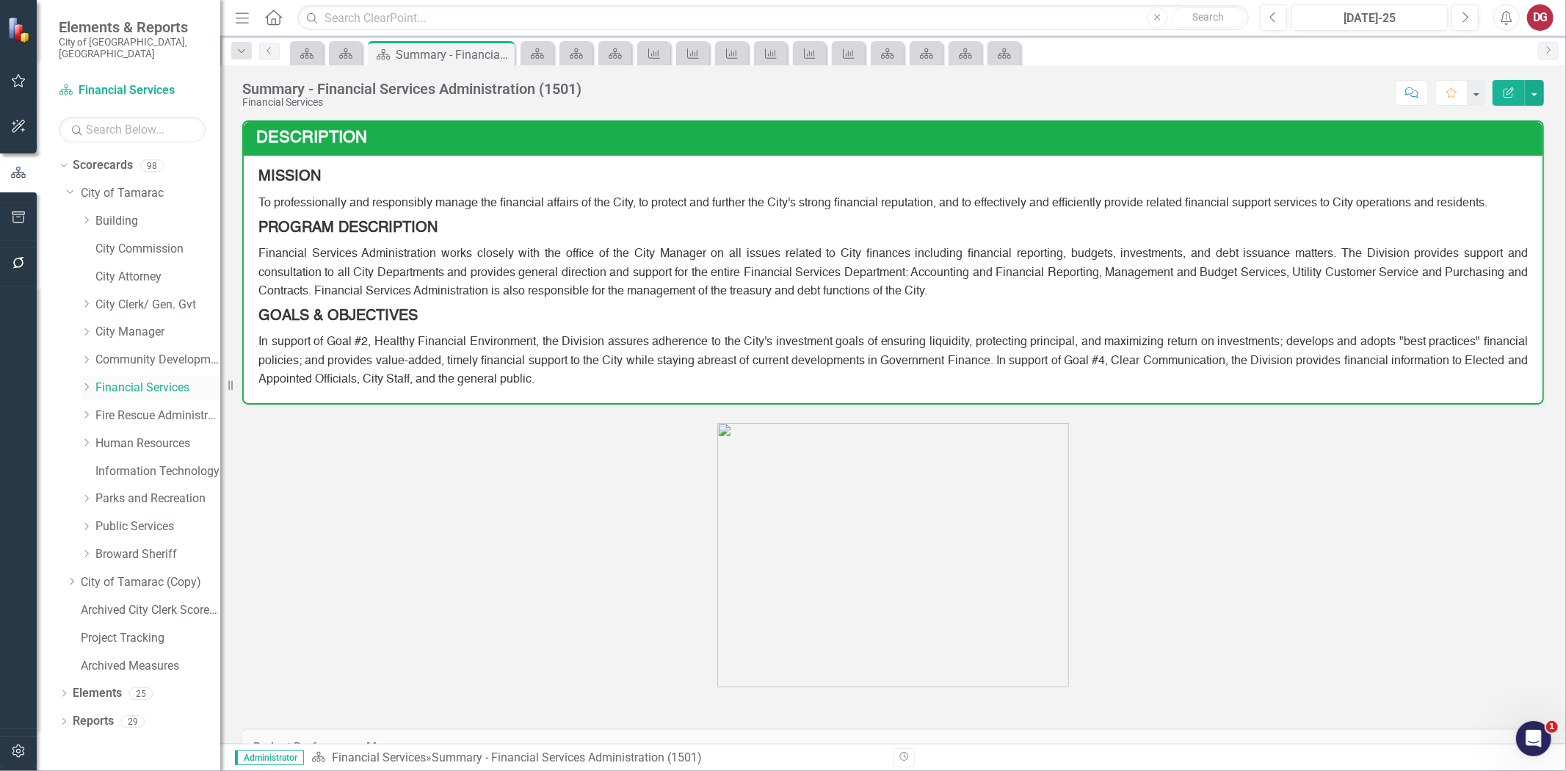
click at [92, 382] on div "Dropdown" at bounding box center [88, 388] width 15 height 12
click at [134, 546] on link "Utility Billing Transactional Survey" at bounding box center [165, 554] width 110 height 17
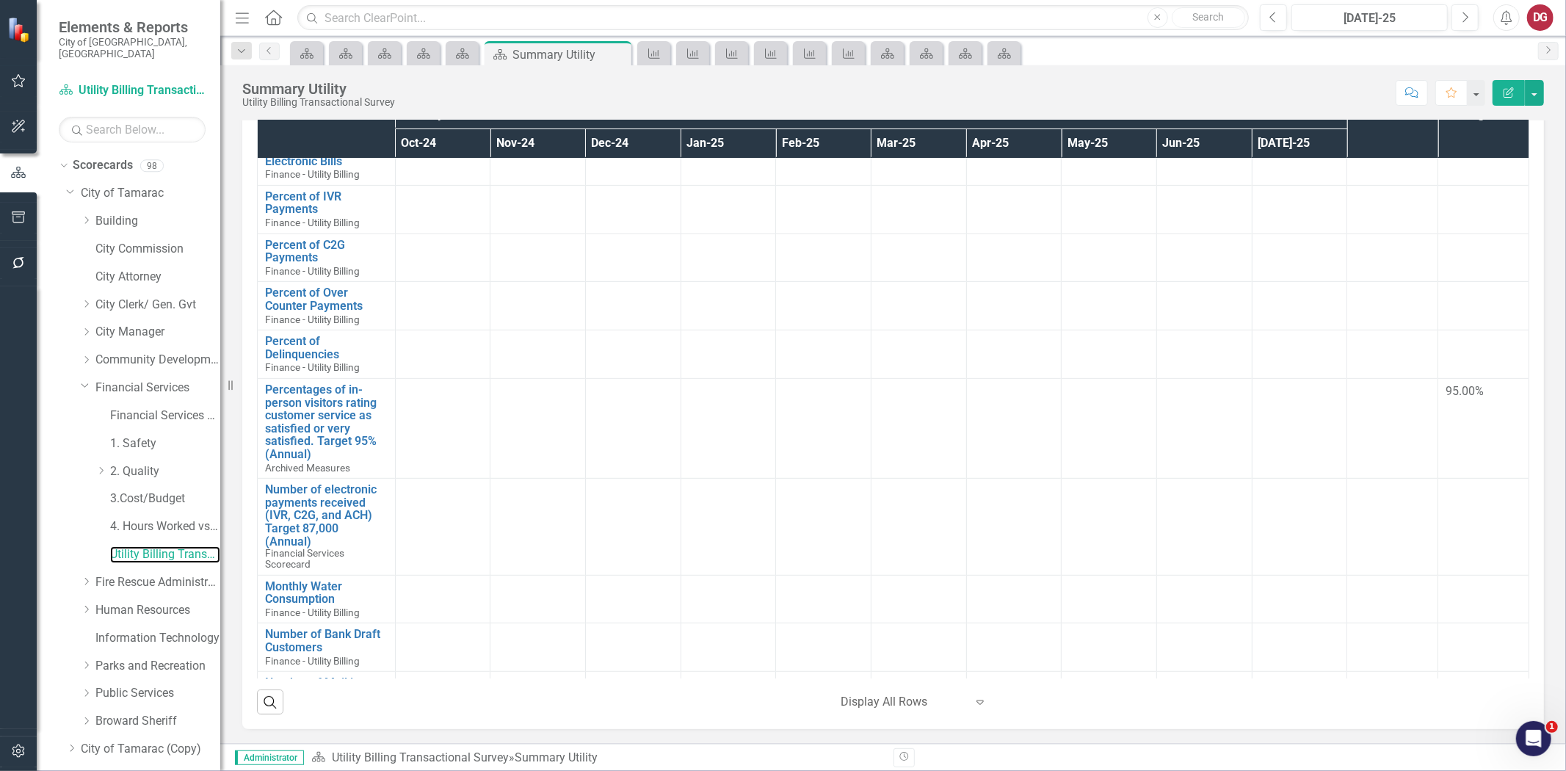
scroll to position [536, 0]
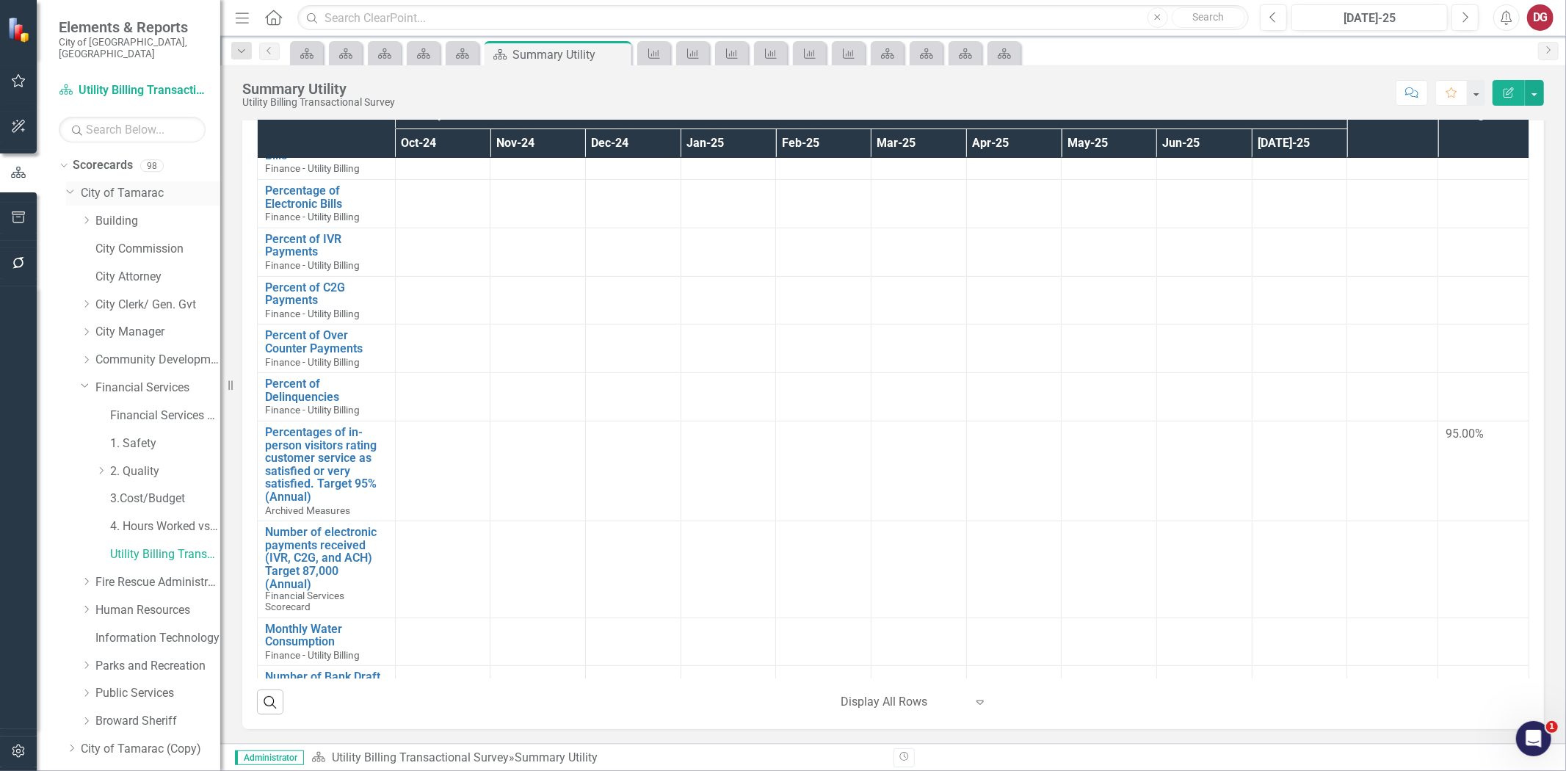
click at [93, 185] on link "City of Tamarac" at bounding box center [150, 193] width 139 height 17
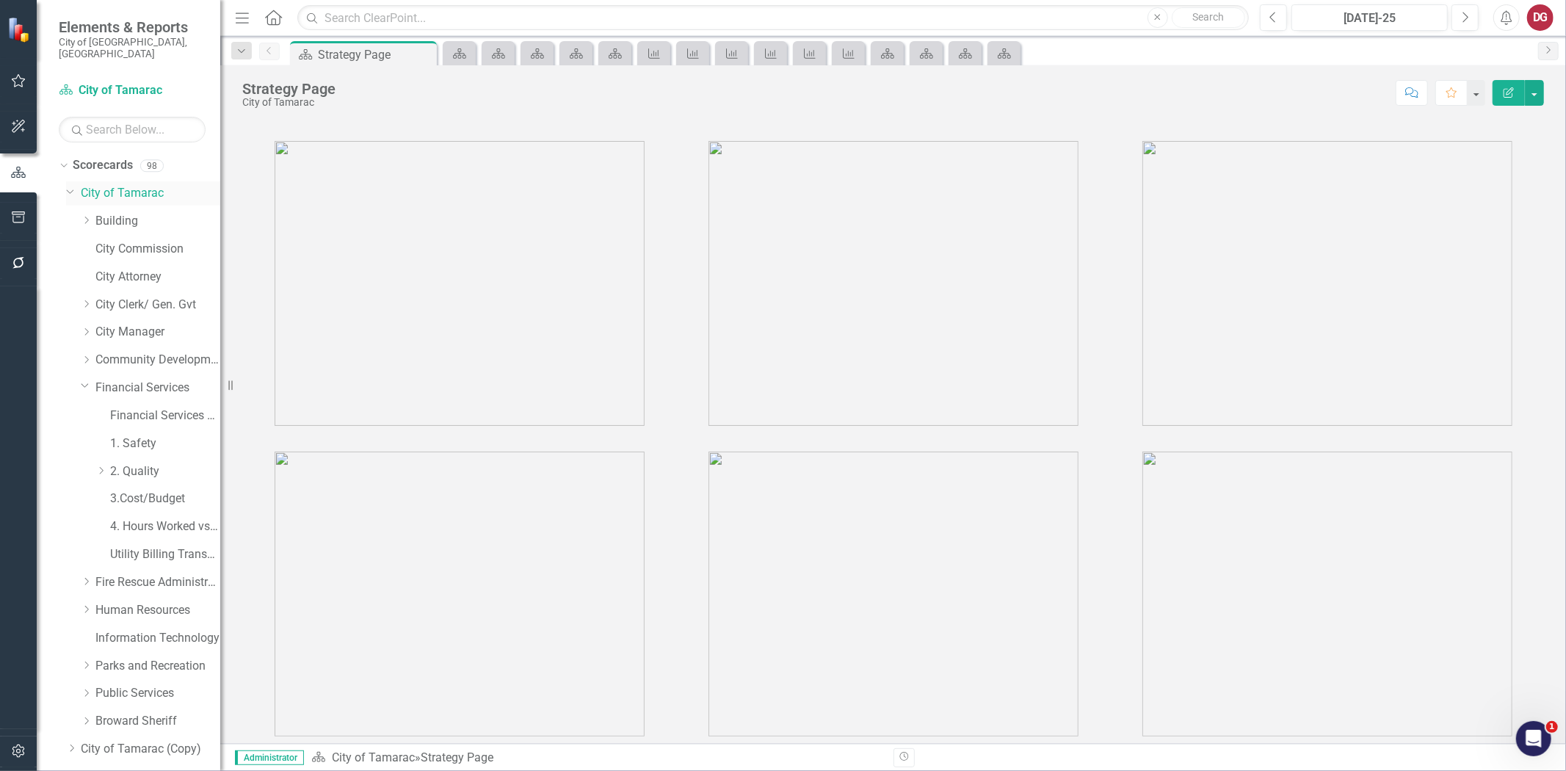
click at [76, 190] on div "Dropdown" at bounding box center [73, 193] width 15 height 7
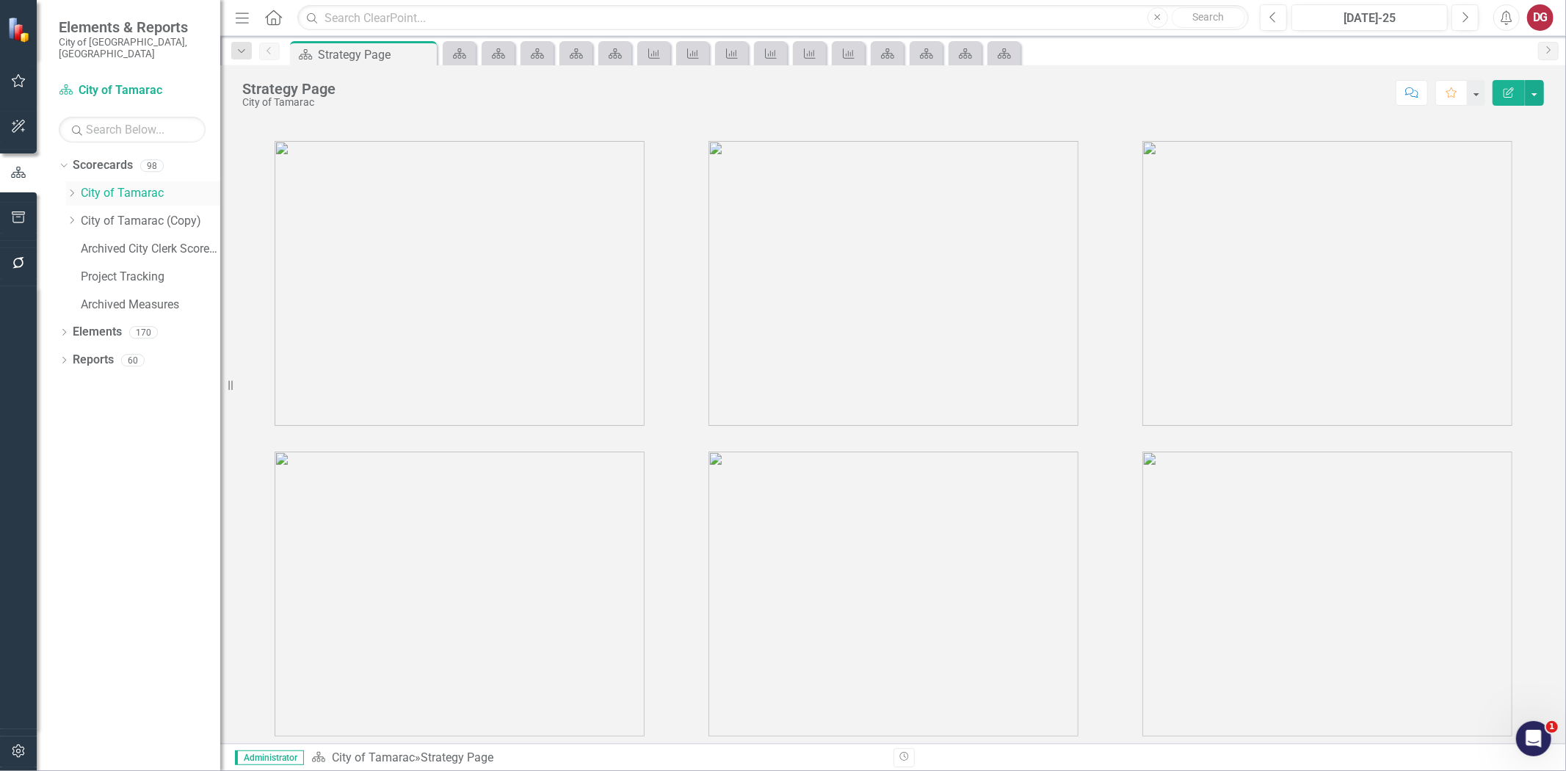
click at [83, 185] on link "City of Tamarac" at bounding box center [150, 193] width 139 height 17
click at [93, 157] on link "Scorecards" at bounding box center [103, 165] width 60 height 17
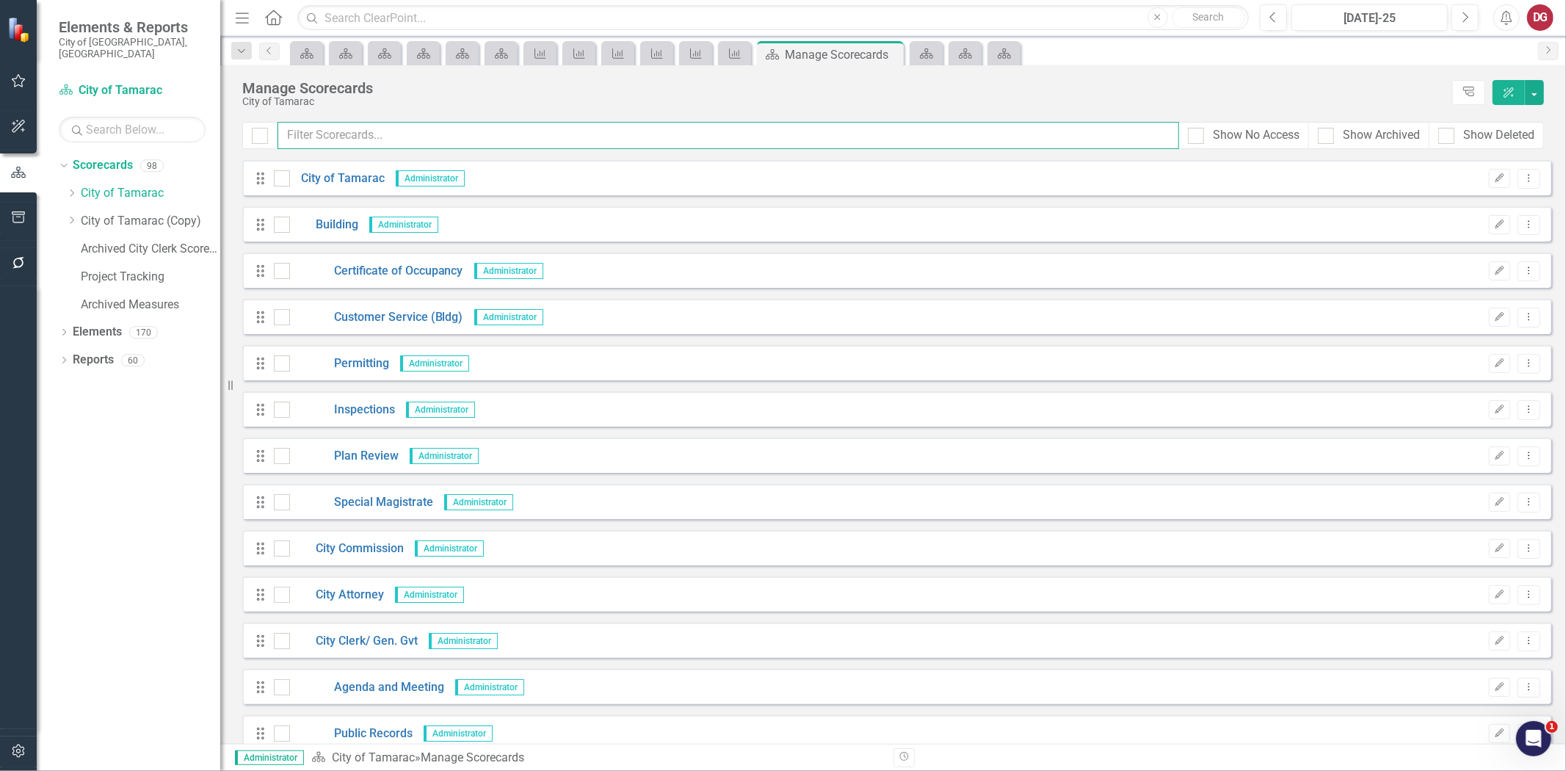
click at [360, 142] on input "text" at bounding box center [729, 135] width 902 height 27
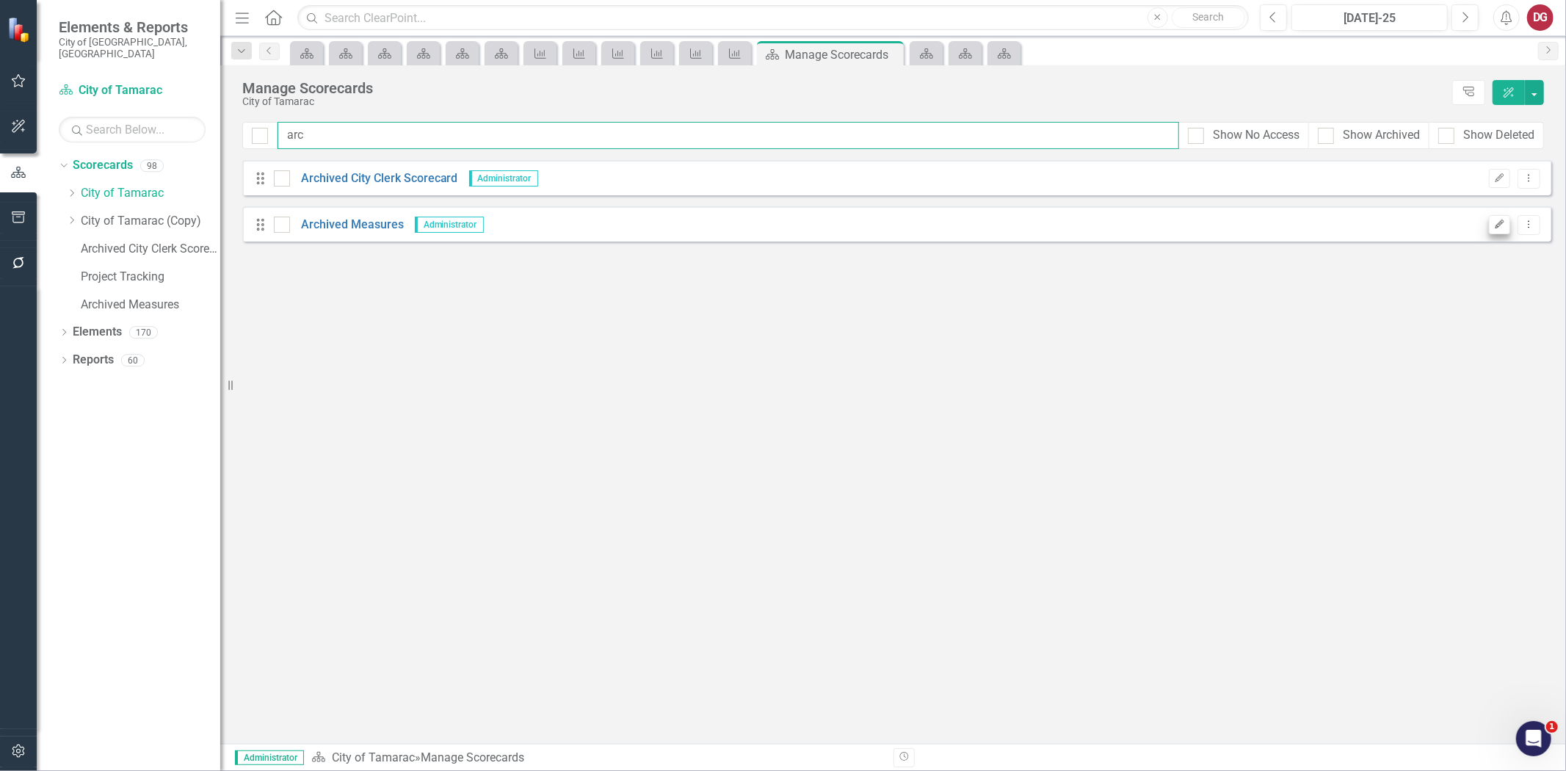
type input "arc"
click at [1495, 233] on button "Edit" at bounding box center [1499, 224] width 21 height 19
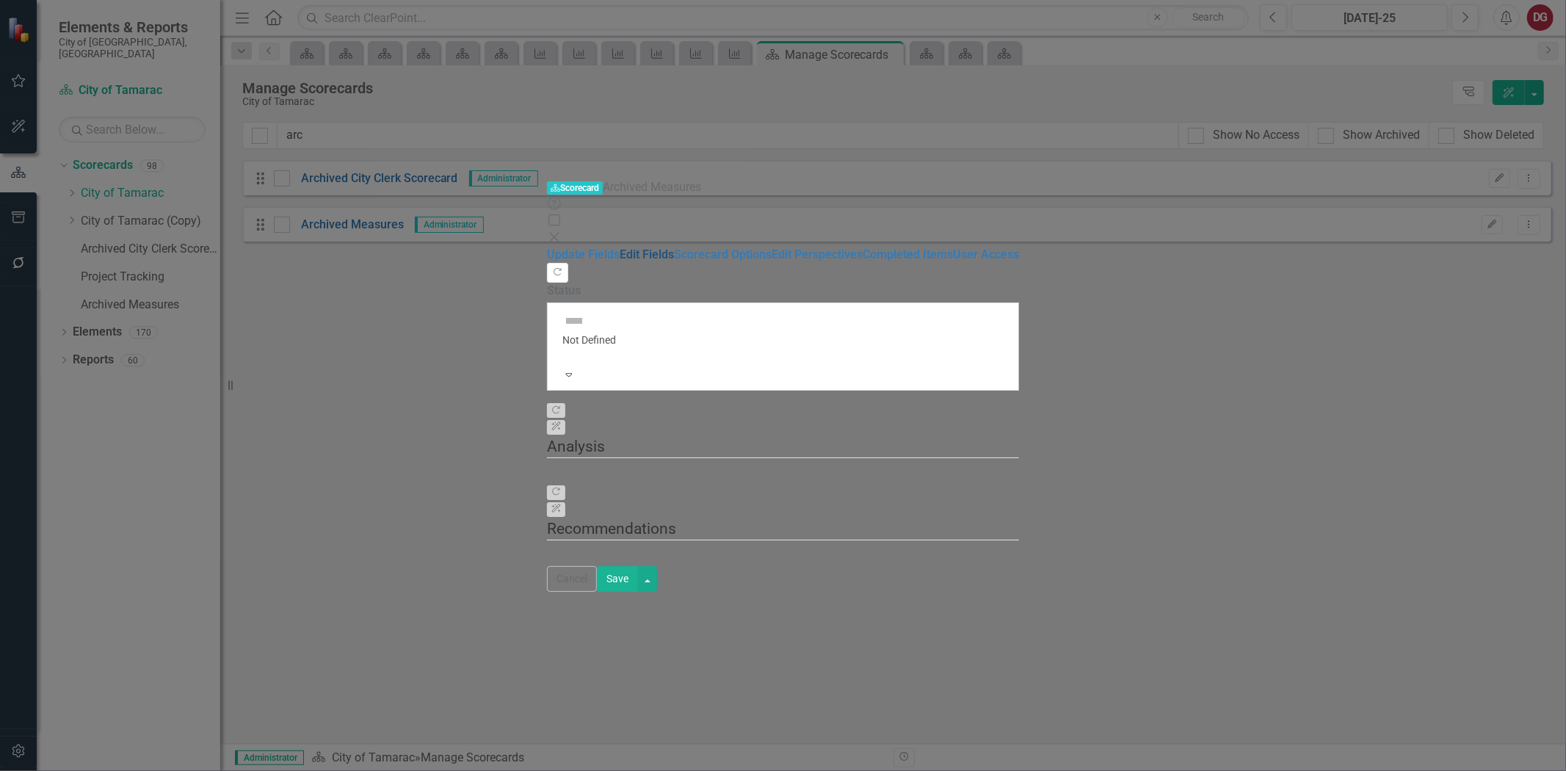
click at [620, 247] on link "Edit Fields" at bounding box center [647, 254] width 54 height 14
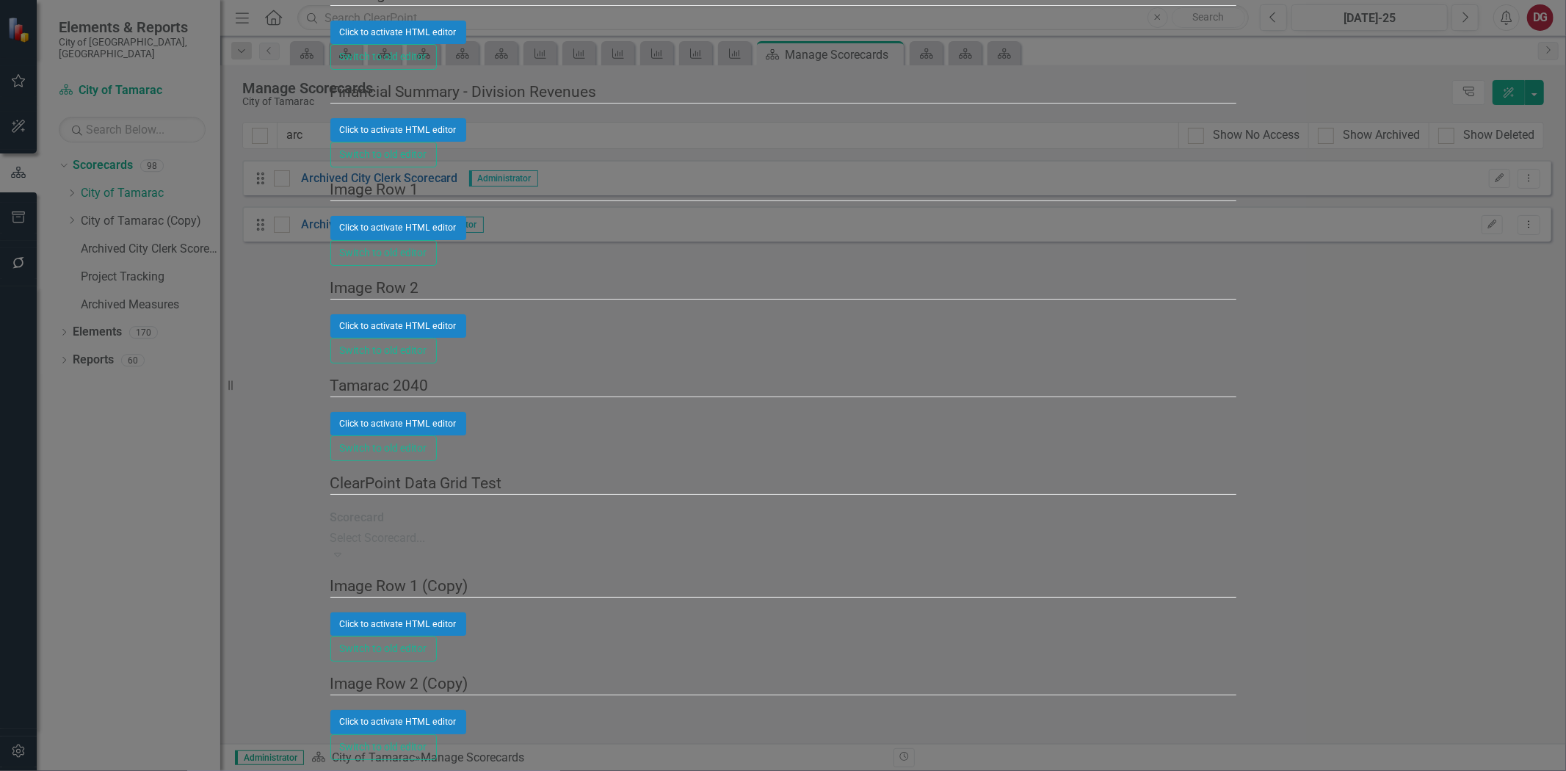
checkbox input "true"
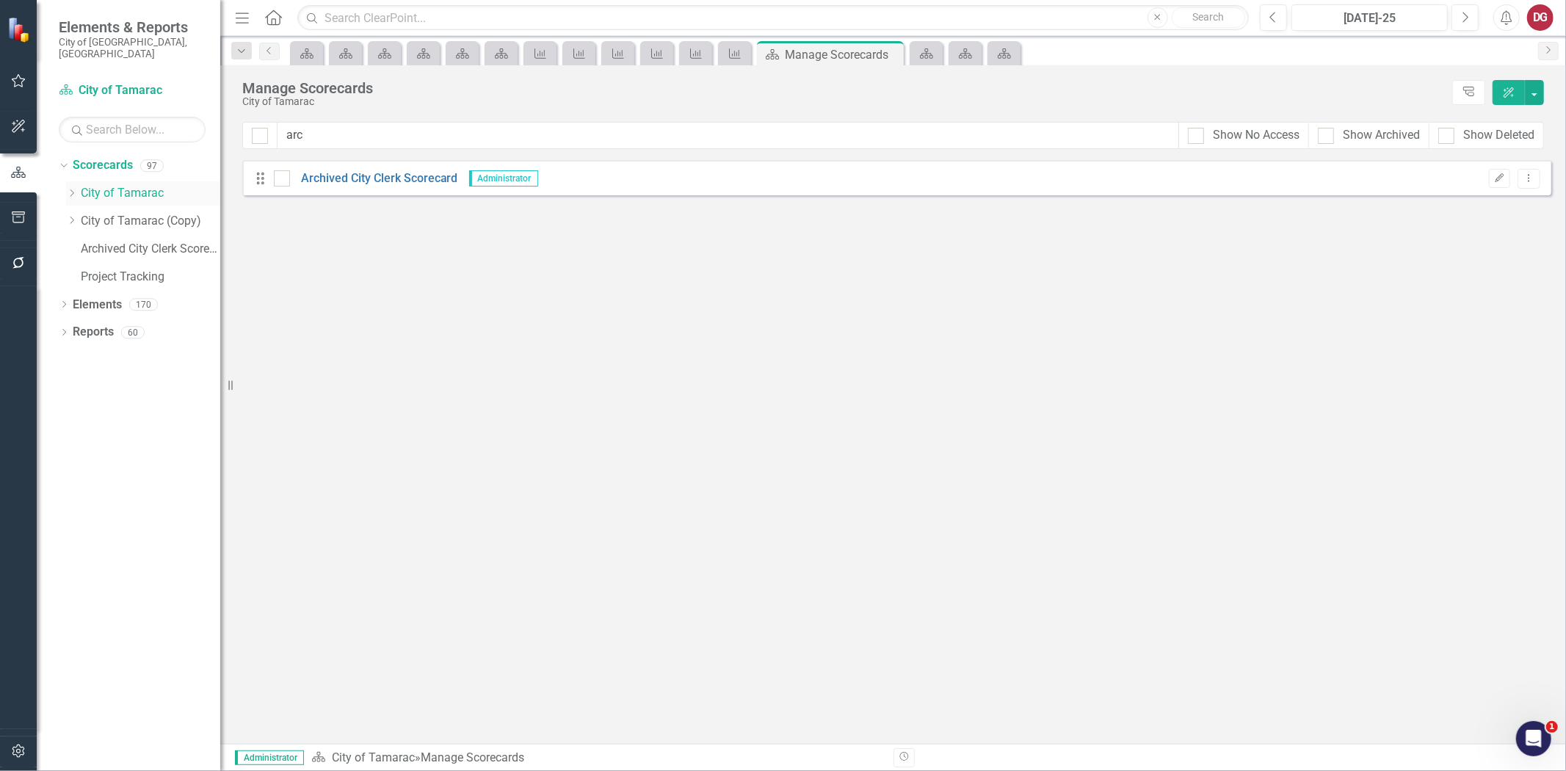
click at [128, 185] on link "City of Tamarac" at bounding box center [150, 193] width 139 height 17
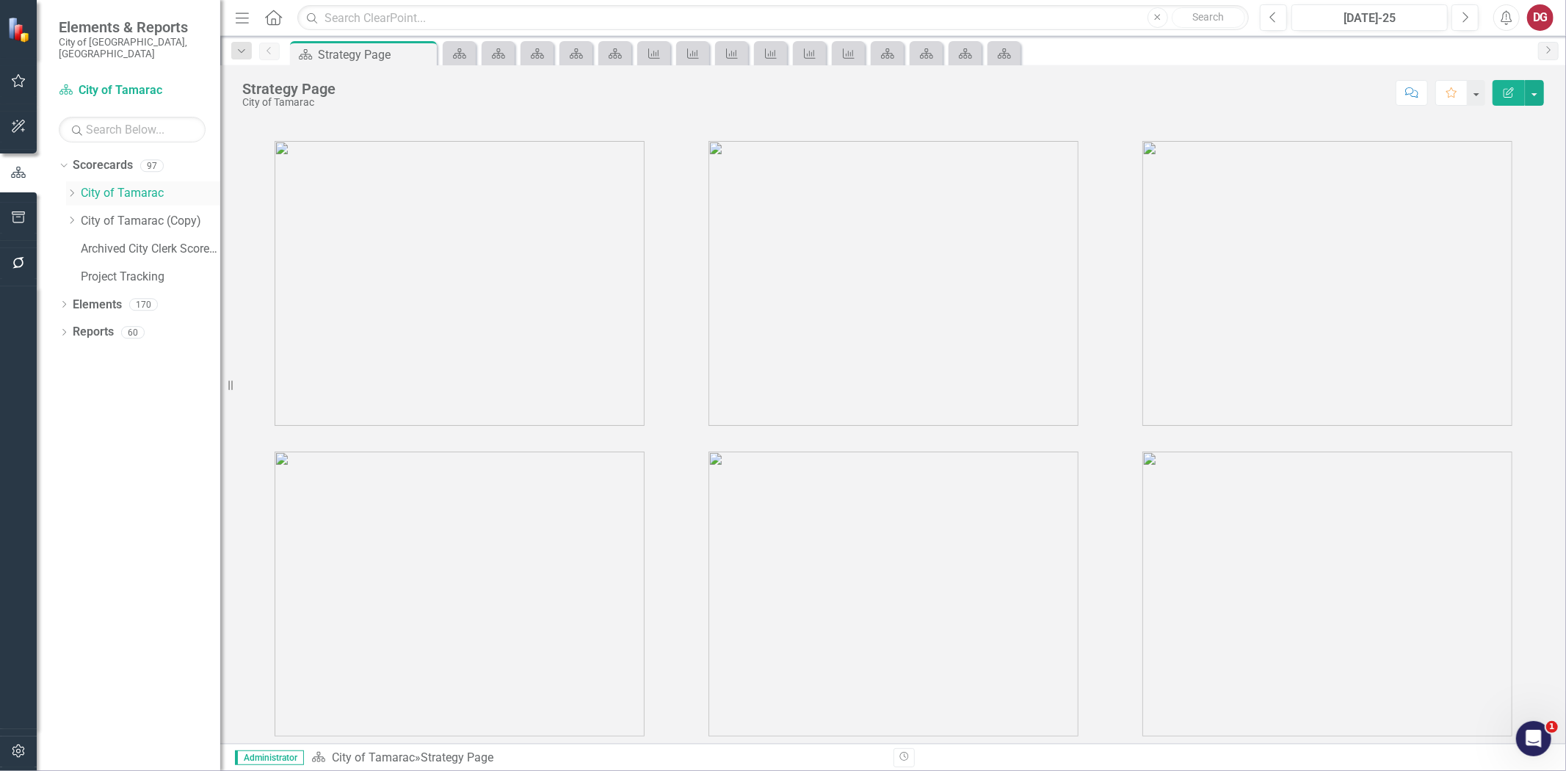
click at [75, 189] on icon "Dropdown" at bounding box center [71, 193] width 11 height 9
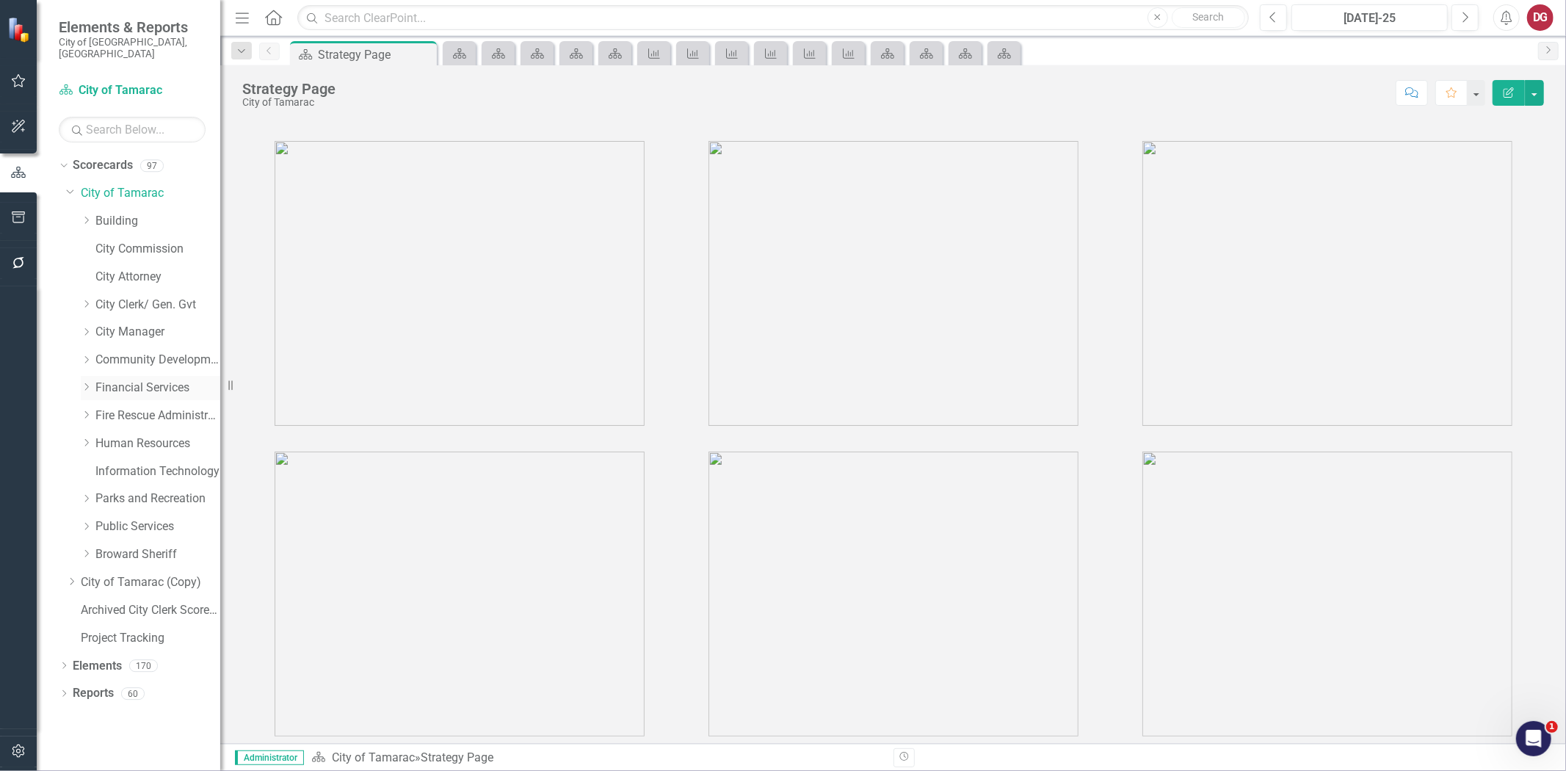
click at [123, 380] on link "Financial Services" at bounding box center [157, 388] width 125 height 17
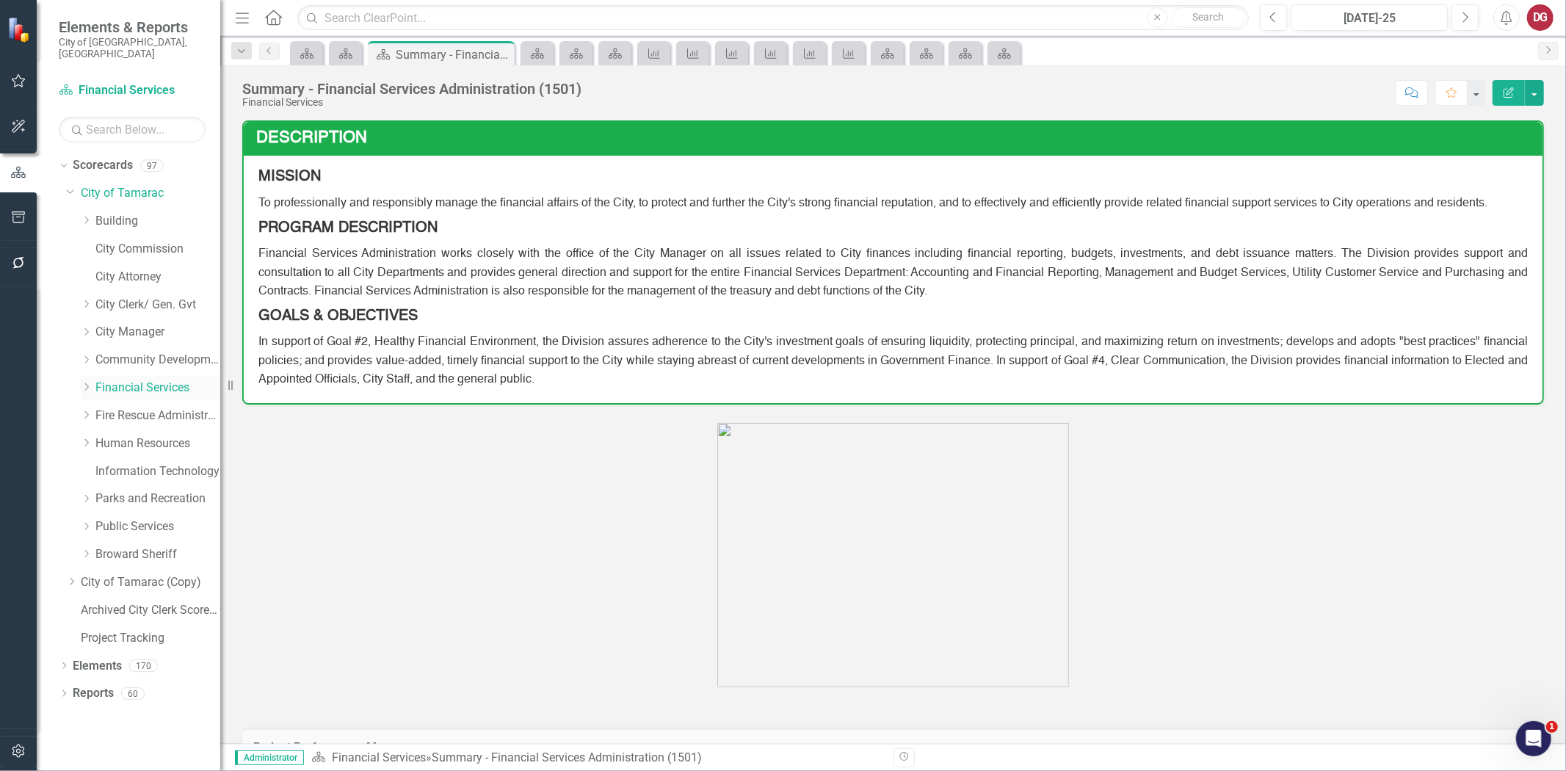
click at [90, 382] on icon "Dropdown" at bounding box center [86, 386] width 11 height 9
click at [134, 546] on link "Utility Billing Transactional Survey" at bounding box center [165, 554] width 110 height 17
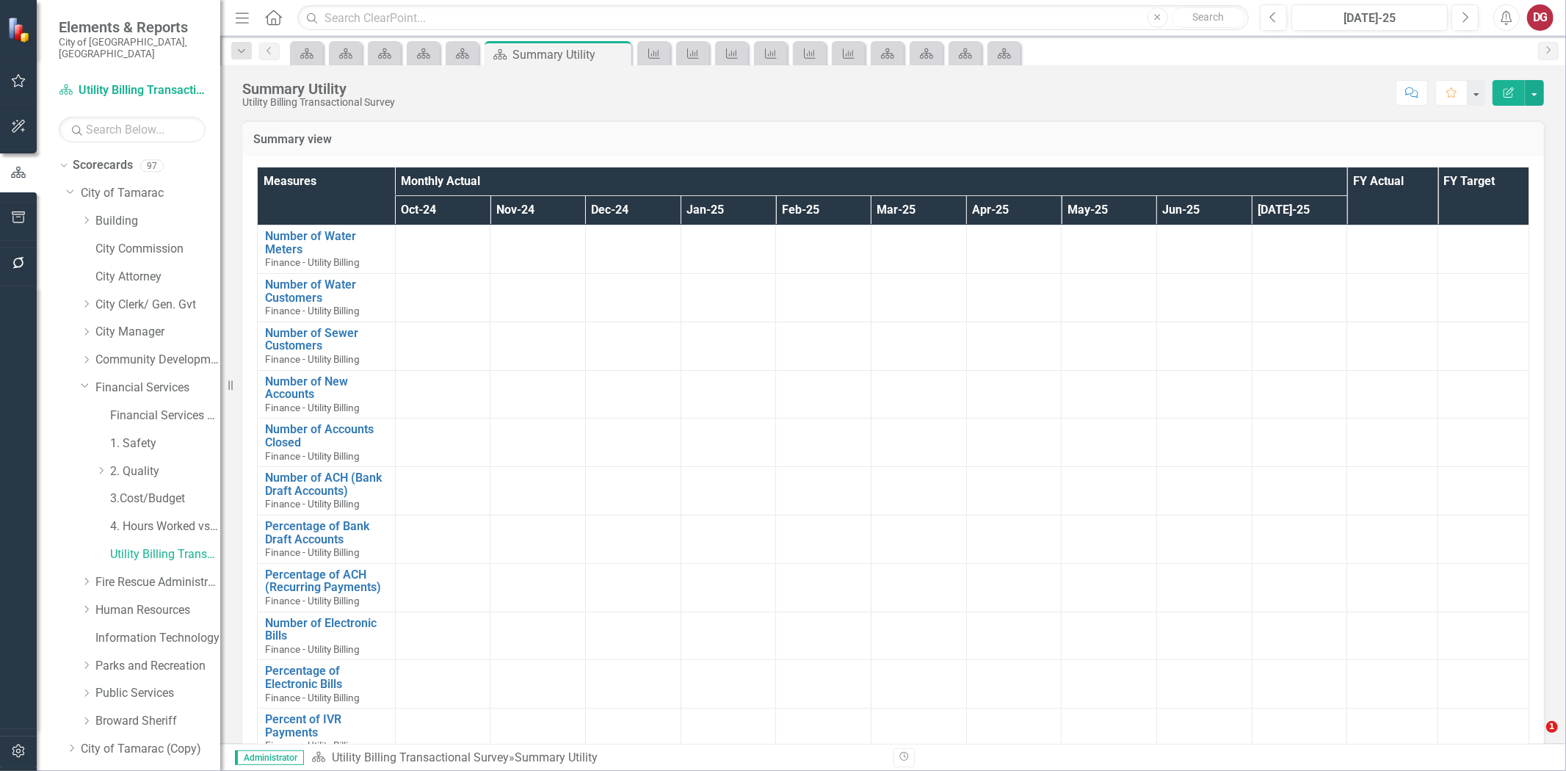
click at [106, 157] on link "Scorecards" at bounding box center [103, 165] width 60 height 17
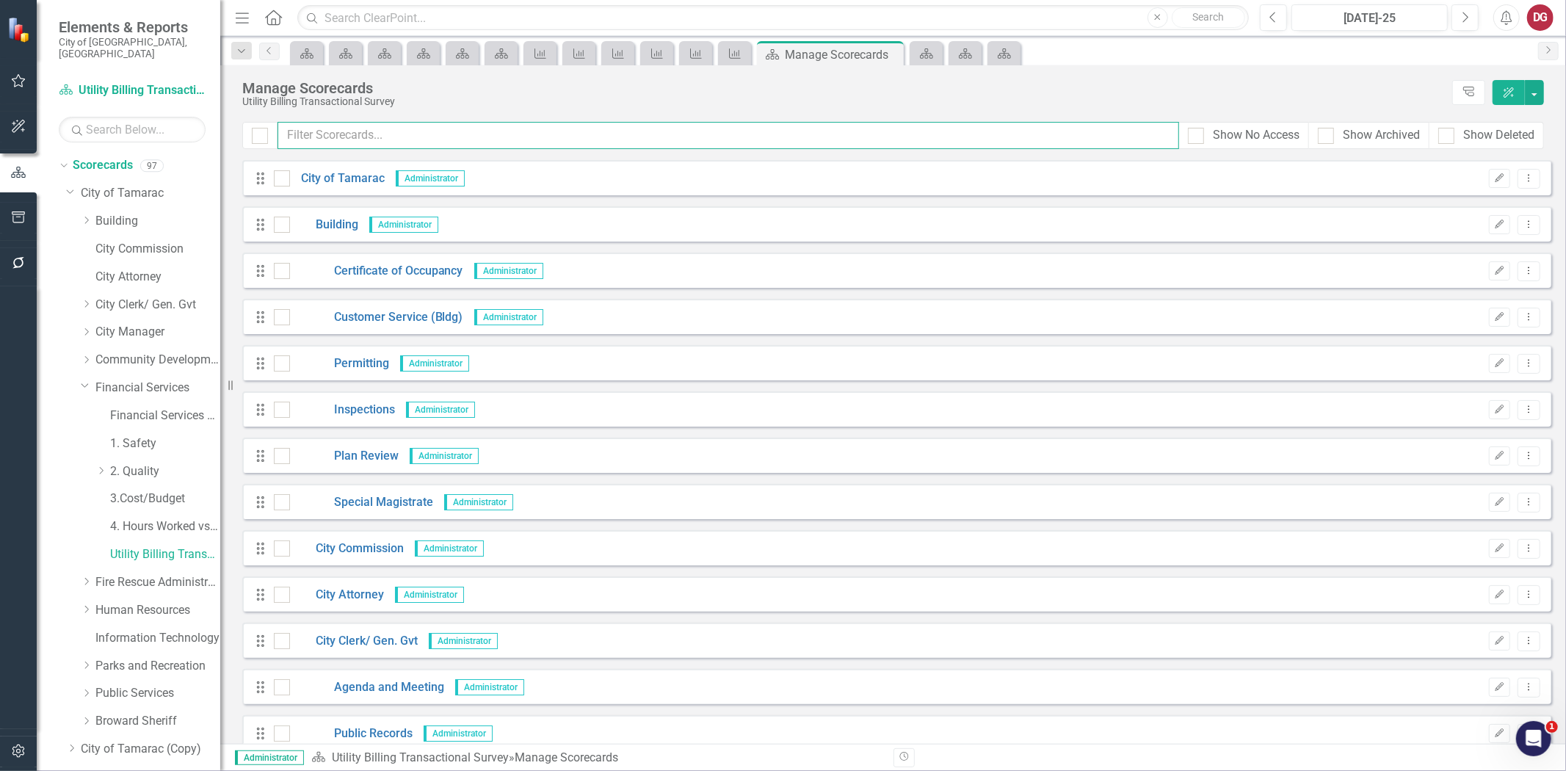
click at [374, 142] on input "text" at bounding box center [729, 135] width 902 height 27
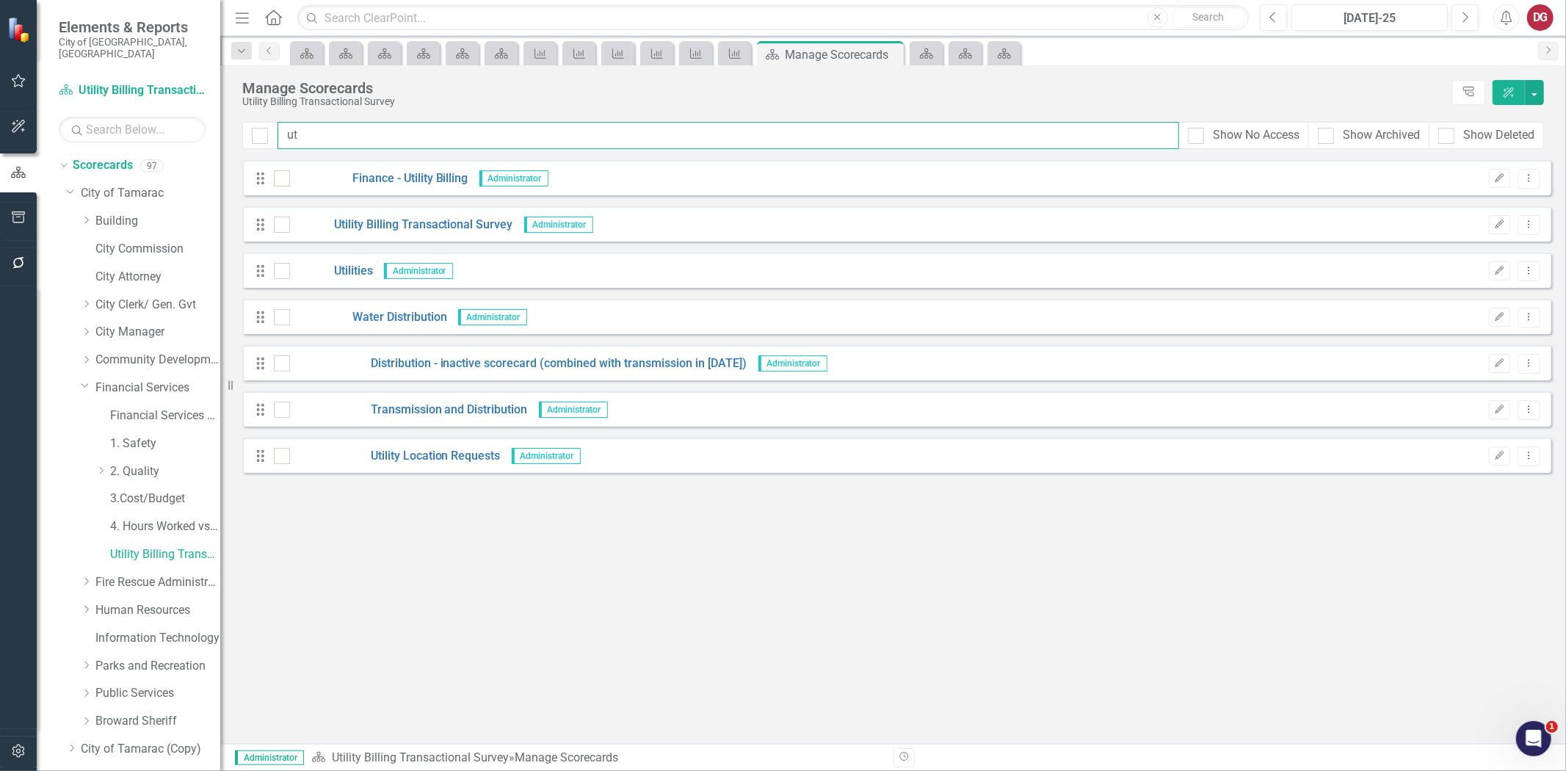
type input "u"
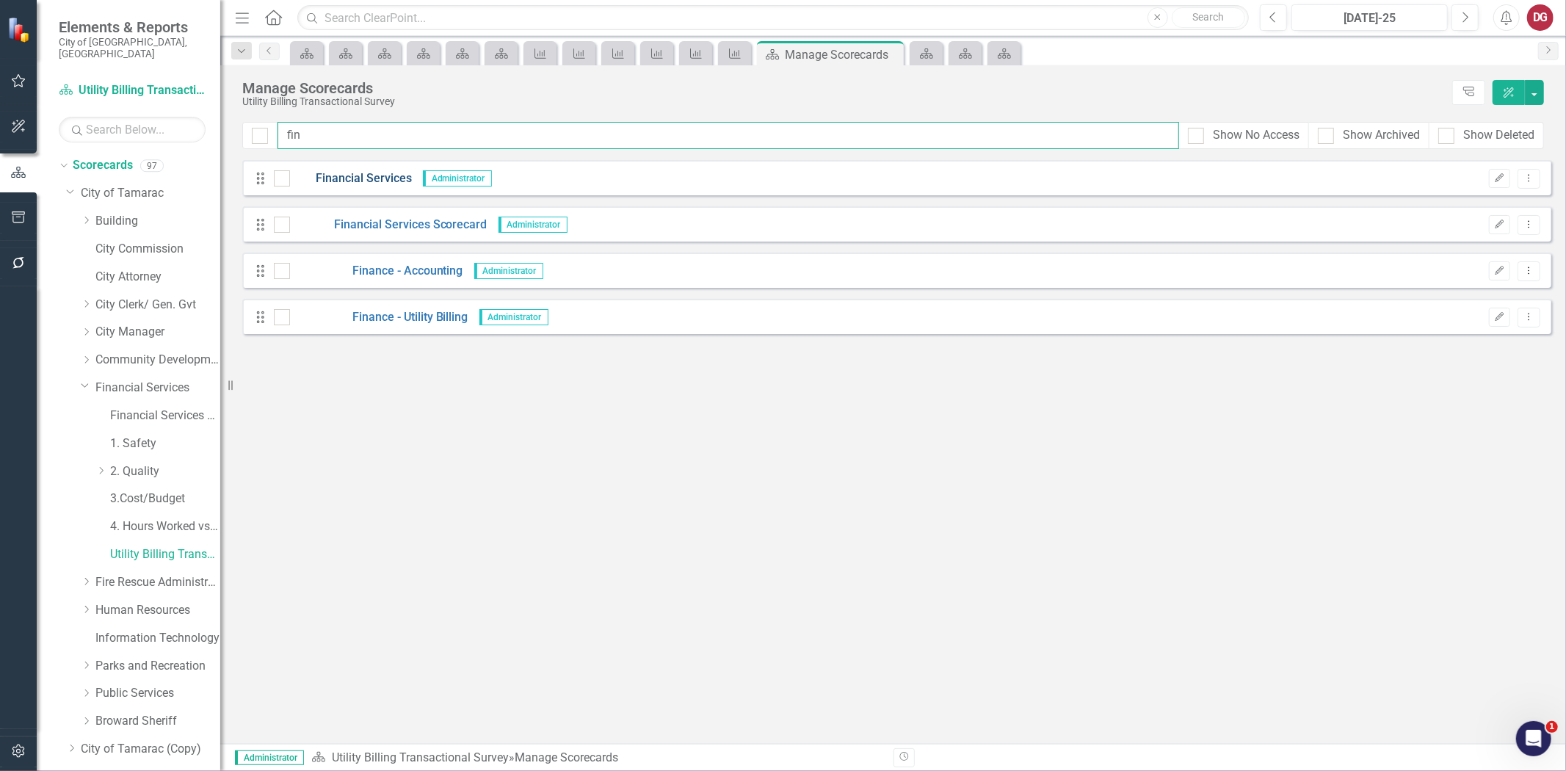
type input "fin"
click at [368, 175] on link "Financial Services" at bounding box center [351, 178] width 122 height 17
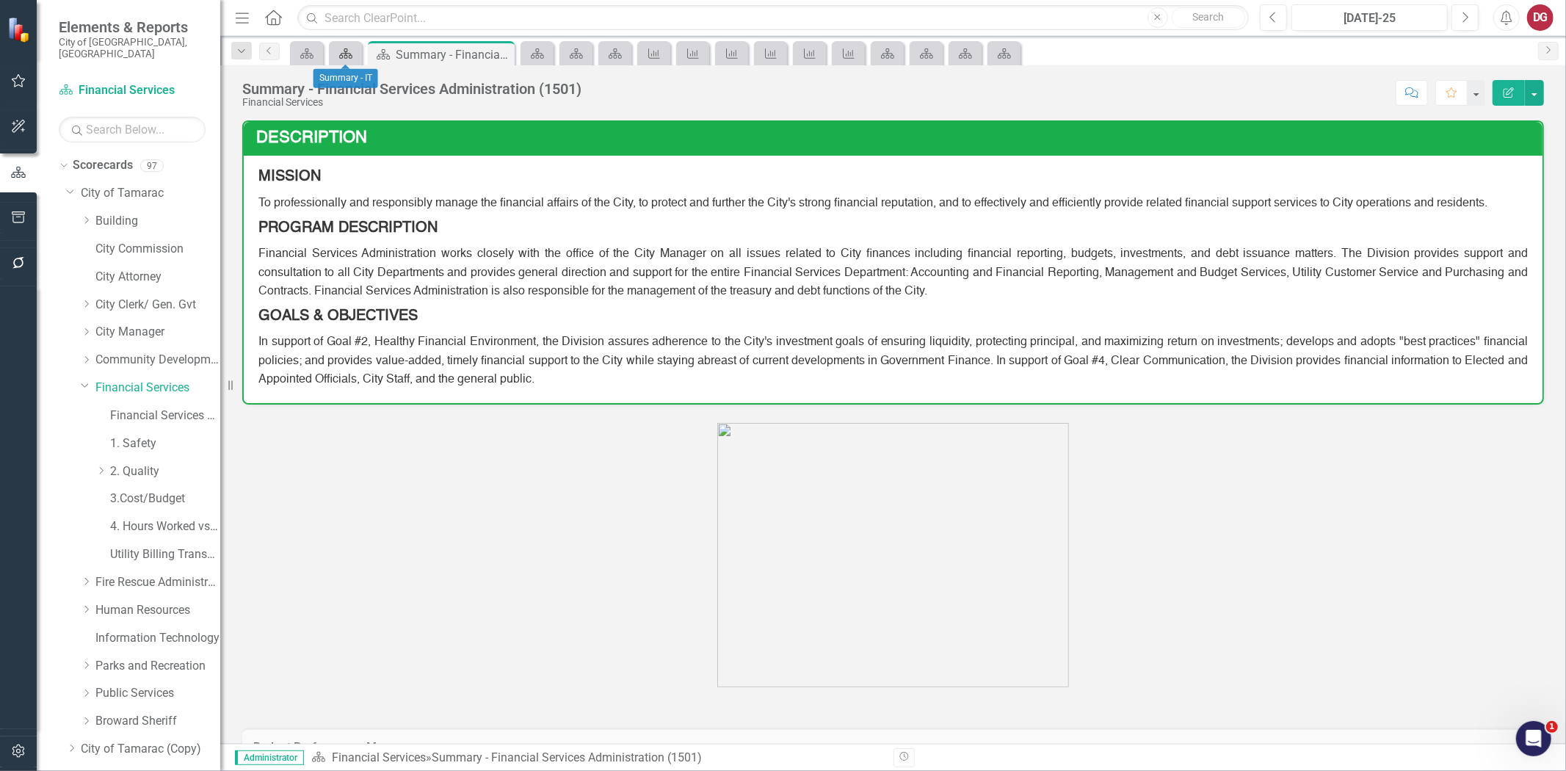
click at [353, 62] on div "Scorecard" at bounding box center [343, 53] width 21 height 18
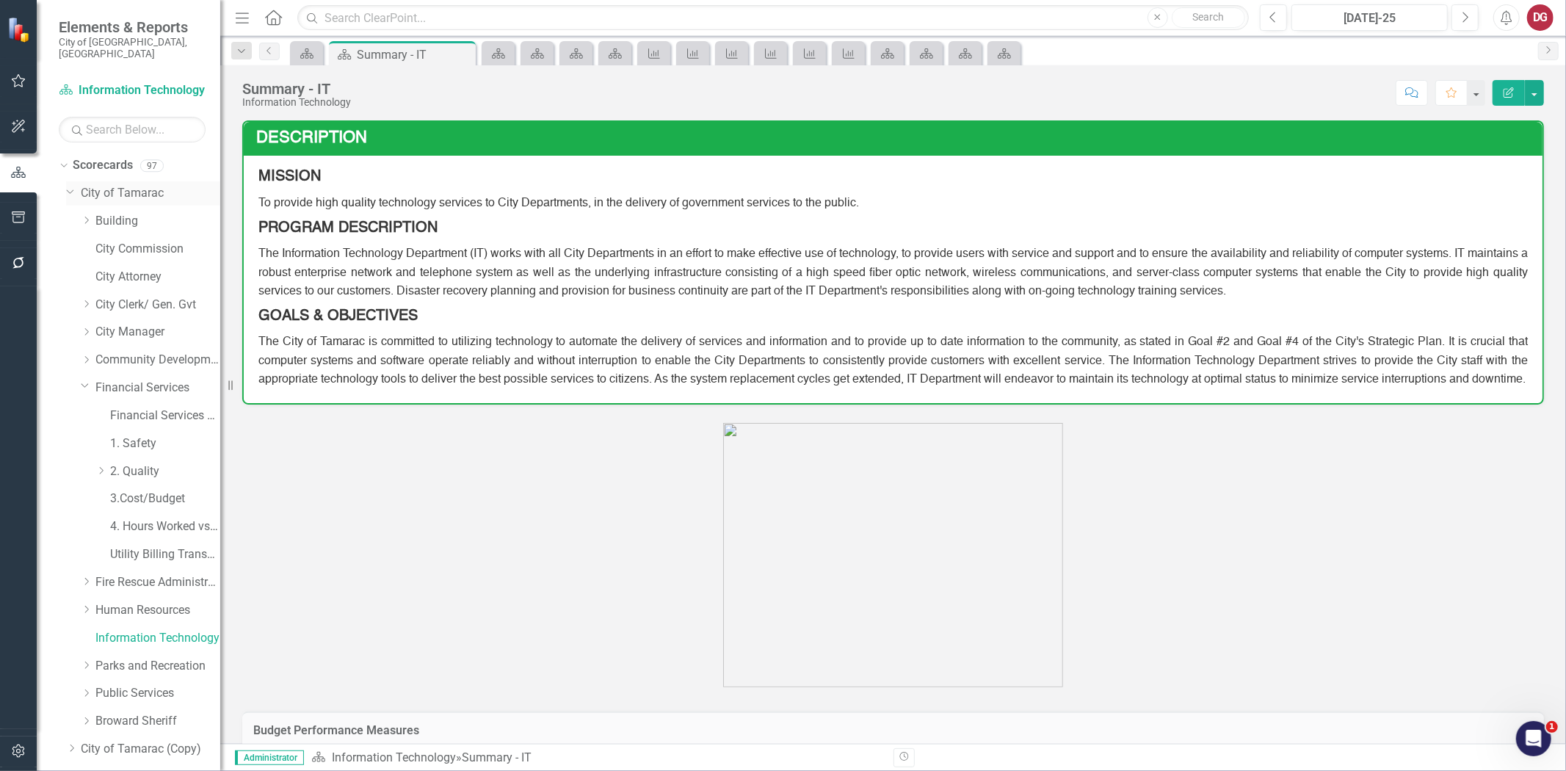
click at [148, 185] on link "City of Tamarac" at bounding box center [150, 193] width 139 height 17
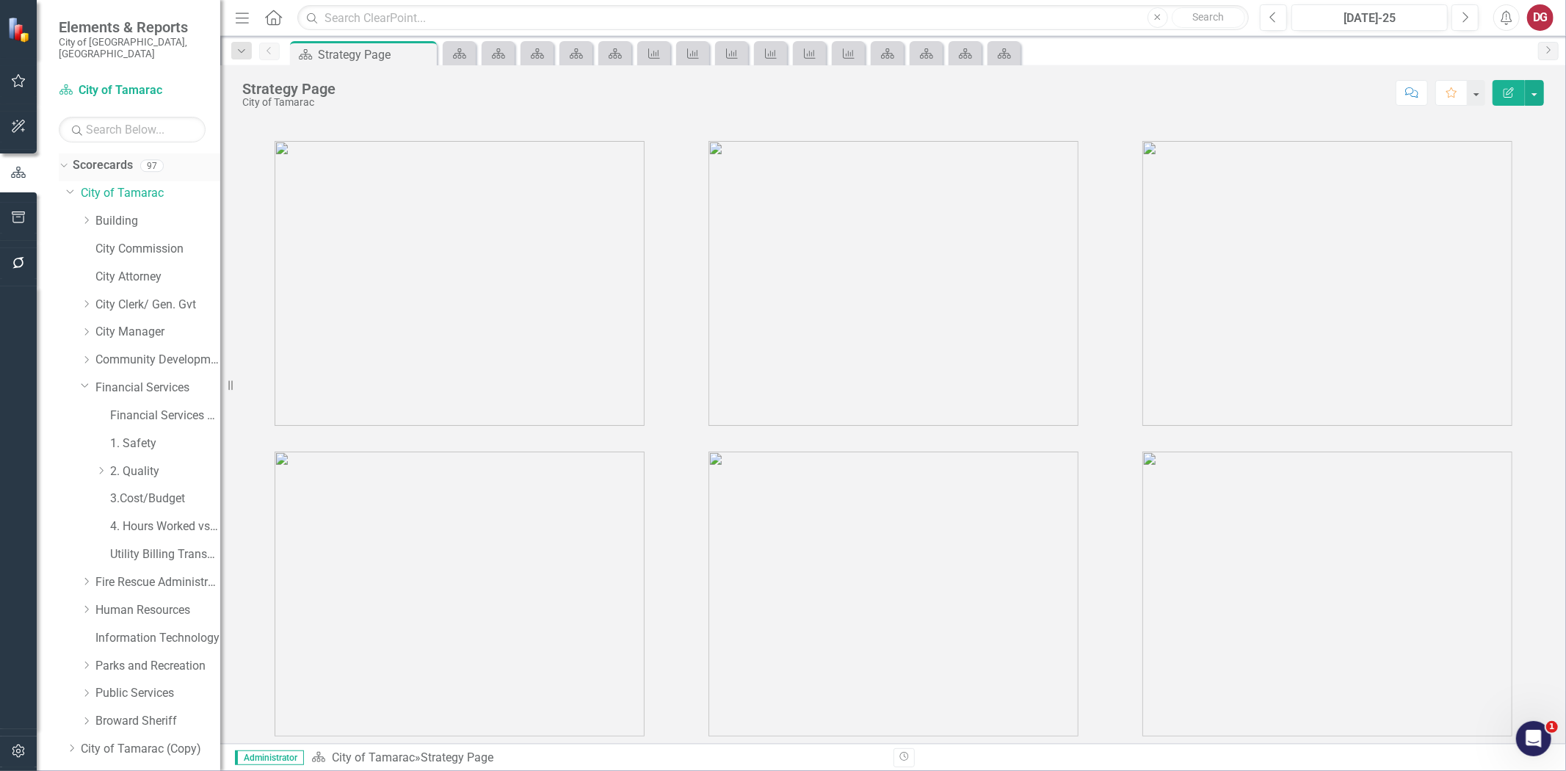
click at [126, 157] on link "Scorecards" at bounding box center [103, 165] width 60 height 17
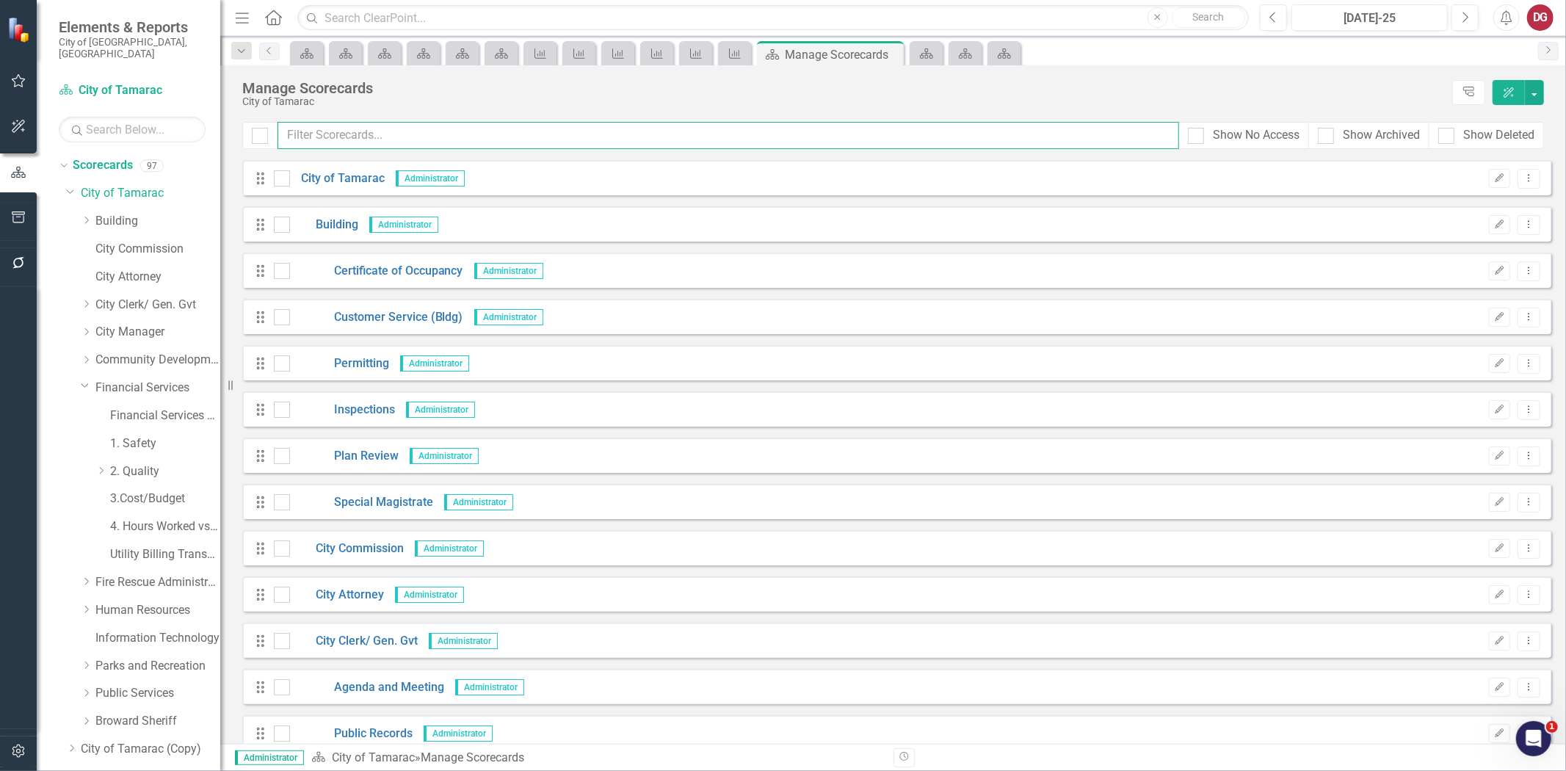
click at [357, 134] on input "text" at bounding box center [729, 135] width 902 height 27
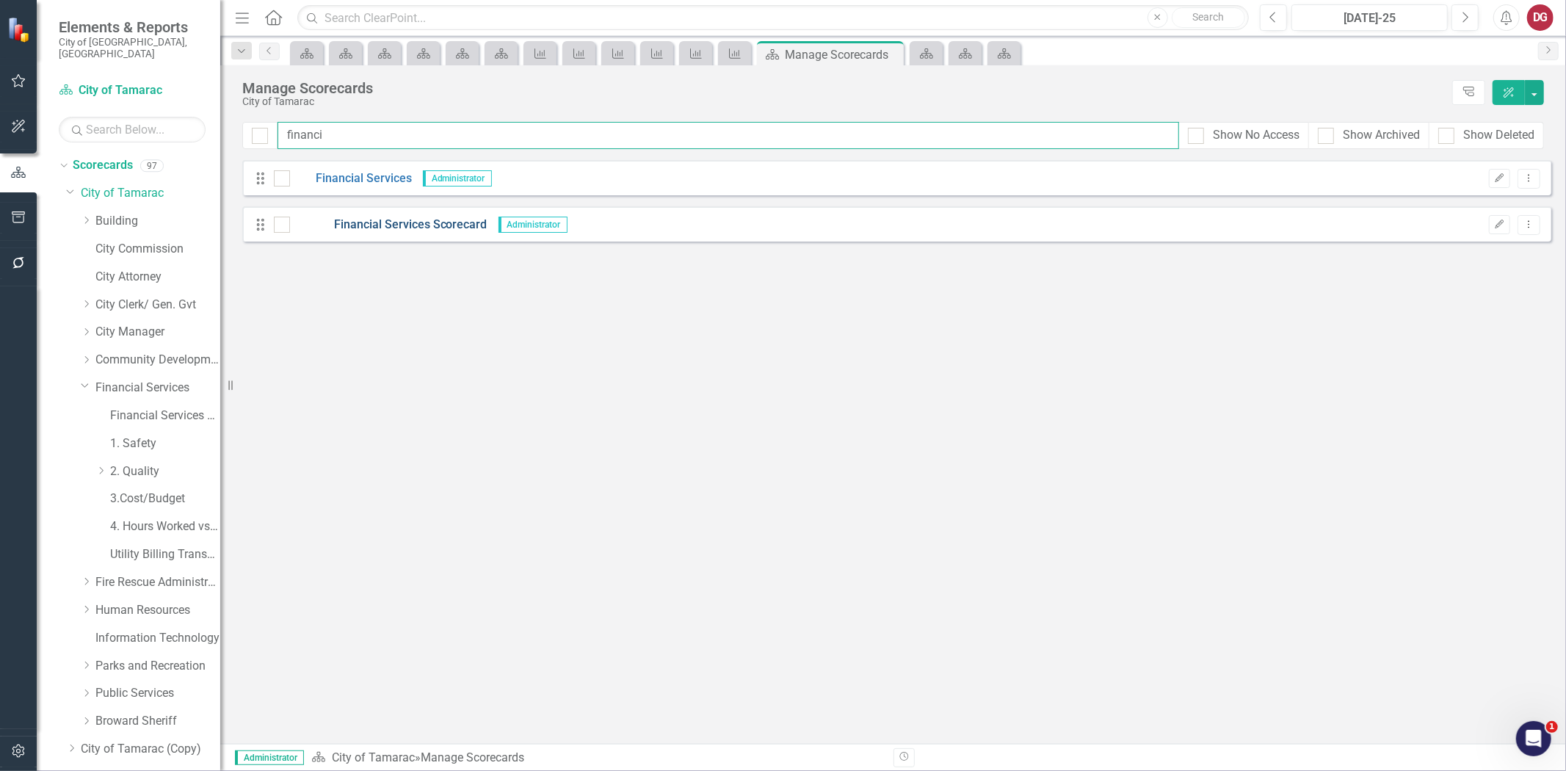
type input "financi"
click at [372, 219] on link "Financial Services Scorecard" at bounding box center [388, 225] width 197 height 17
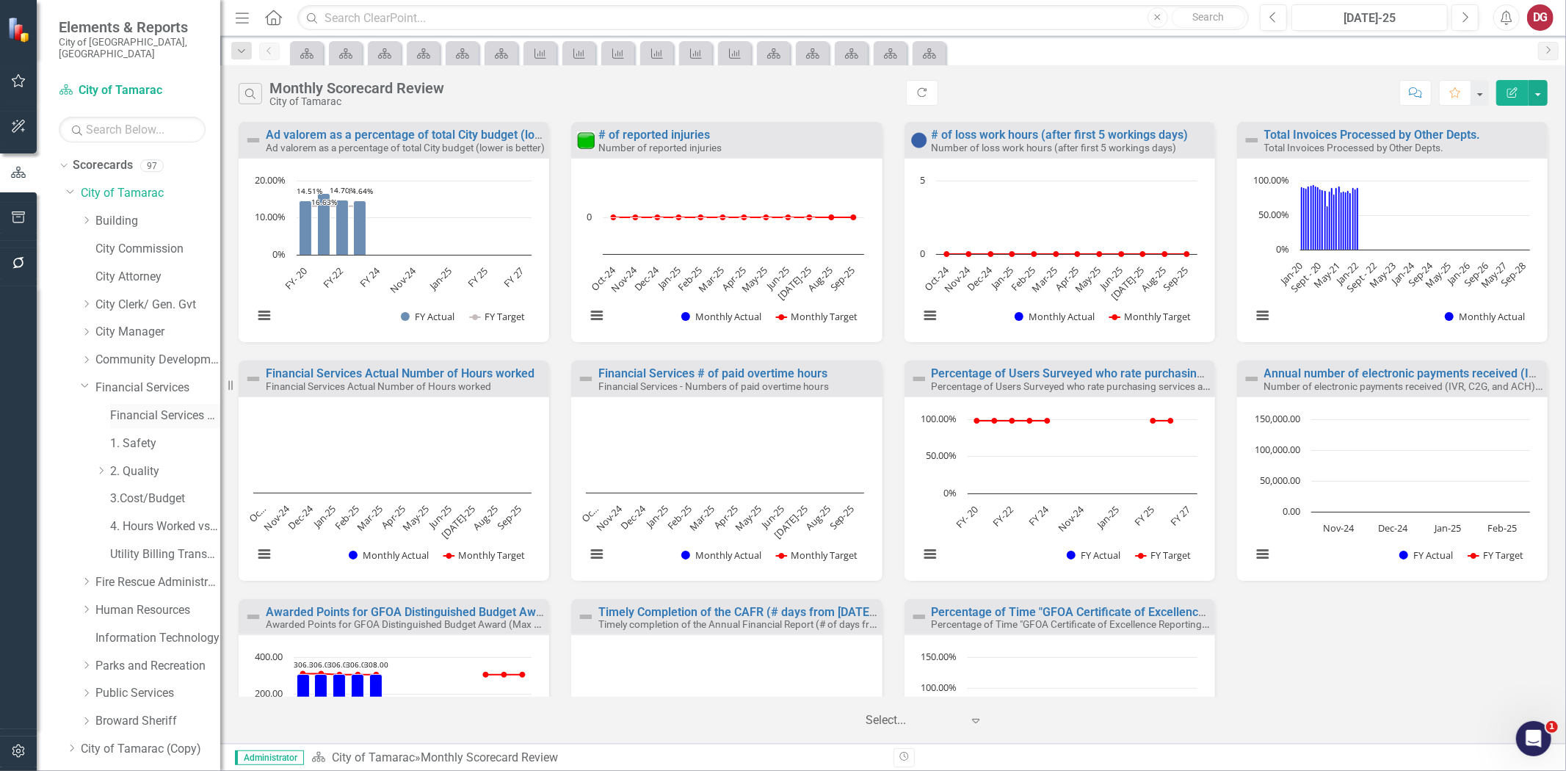
click at [173, 407] on link "Financial Services Scorecard" at bounding box center [165, 415] width 110 height 17
click at [174, 380] on link "Financial Services" at bounding box center [157, 388] width 125 height 17
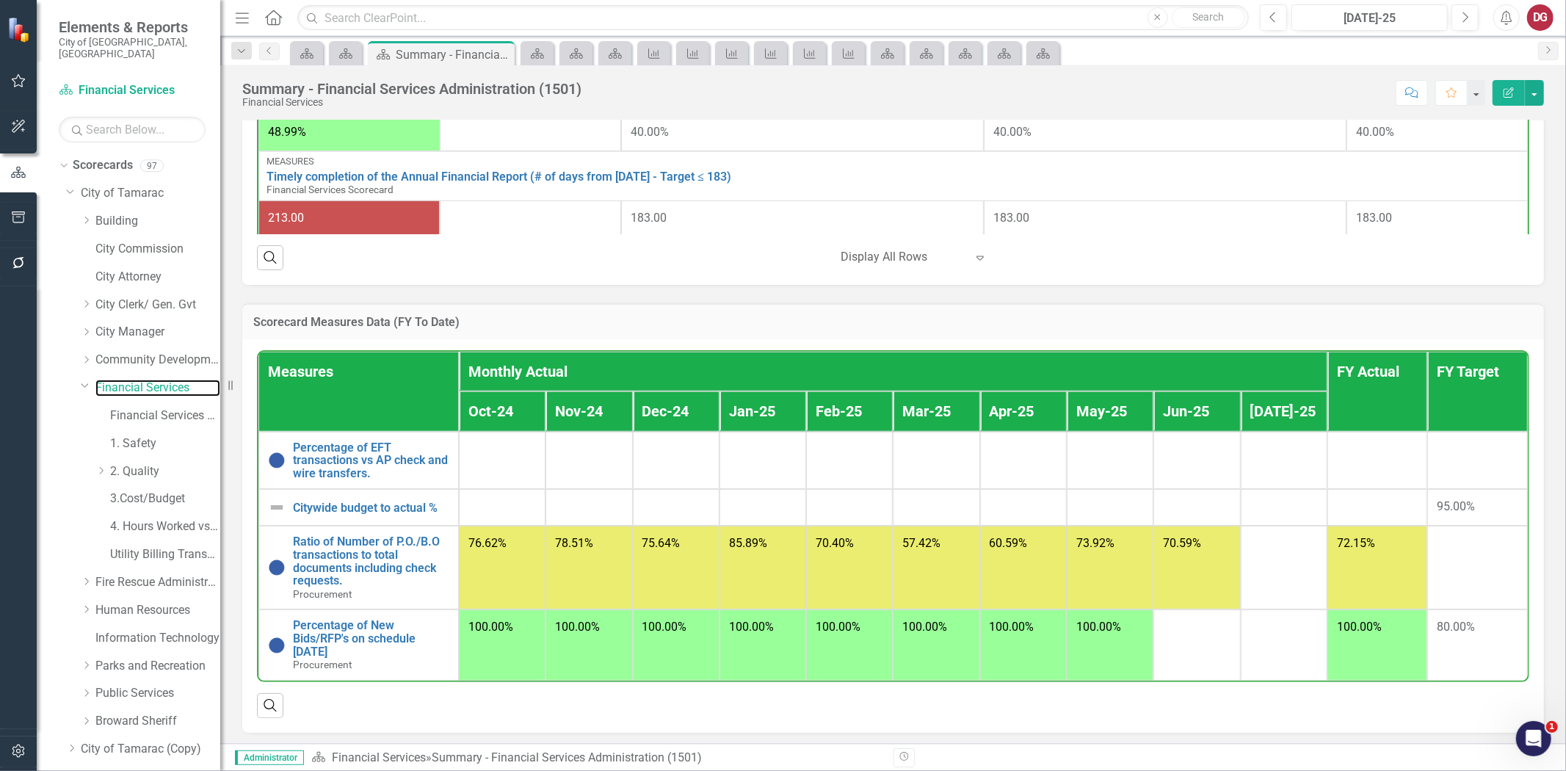
scroll to position [1120, 0]
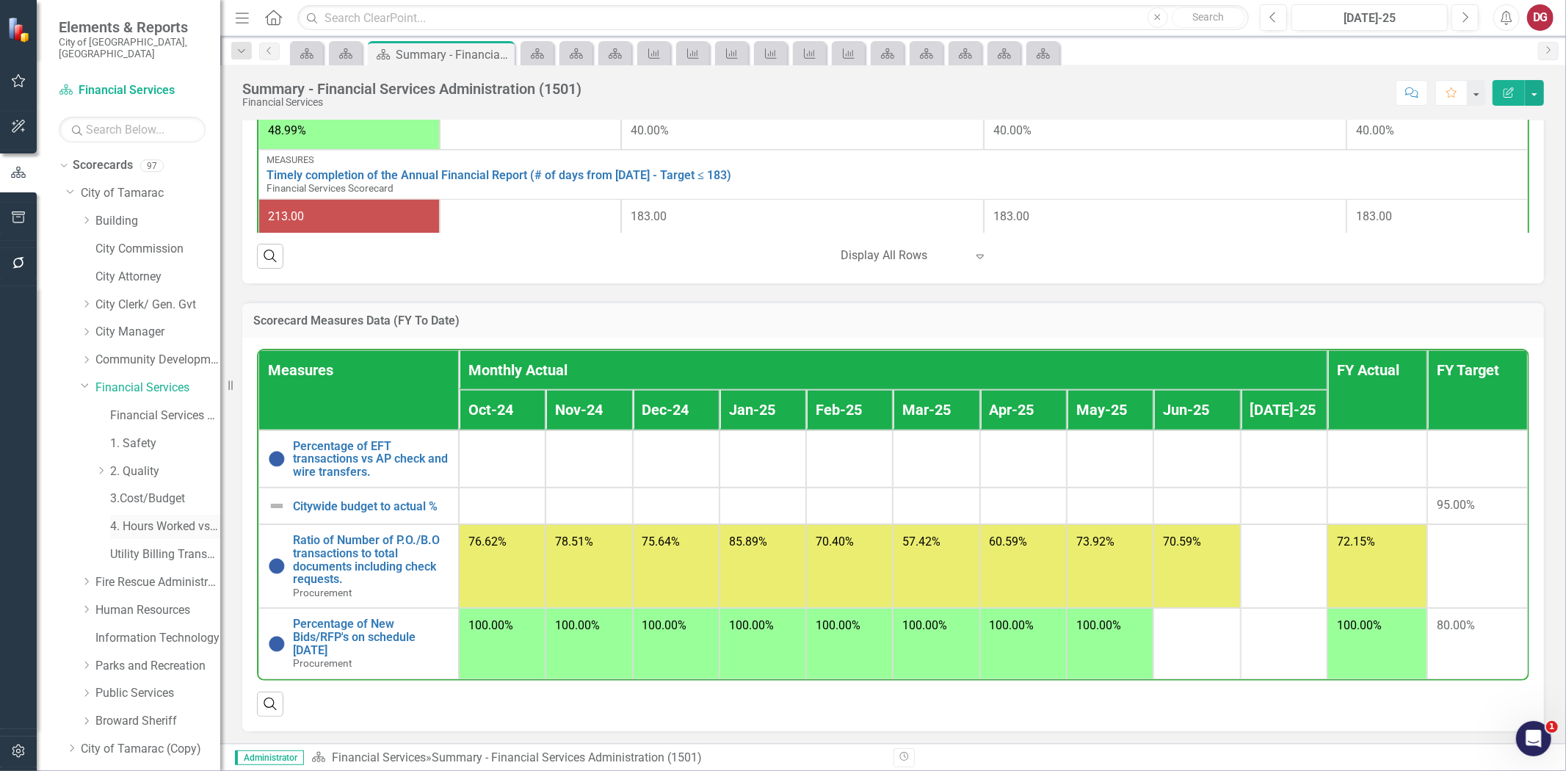
click at [142, 518] on link "4. Hours Worked vs Available hours" at bounding box center [165, 526] width 110 height 17
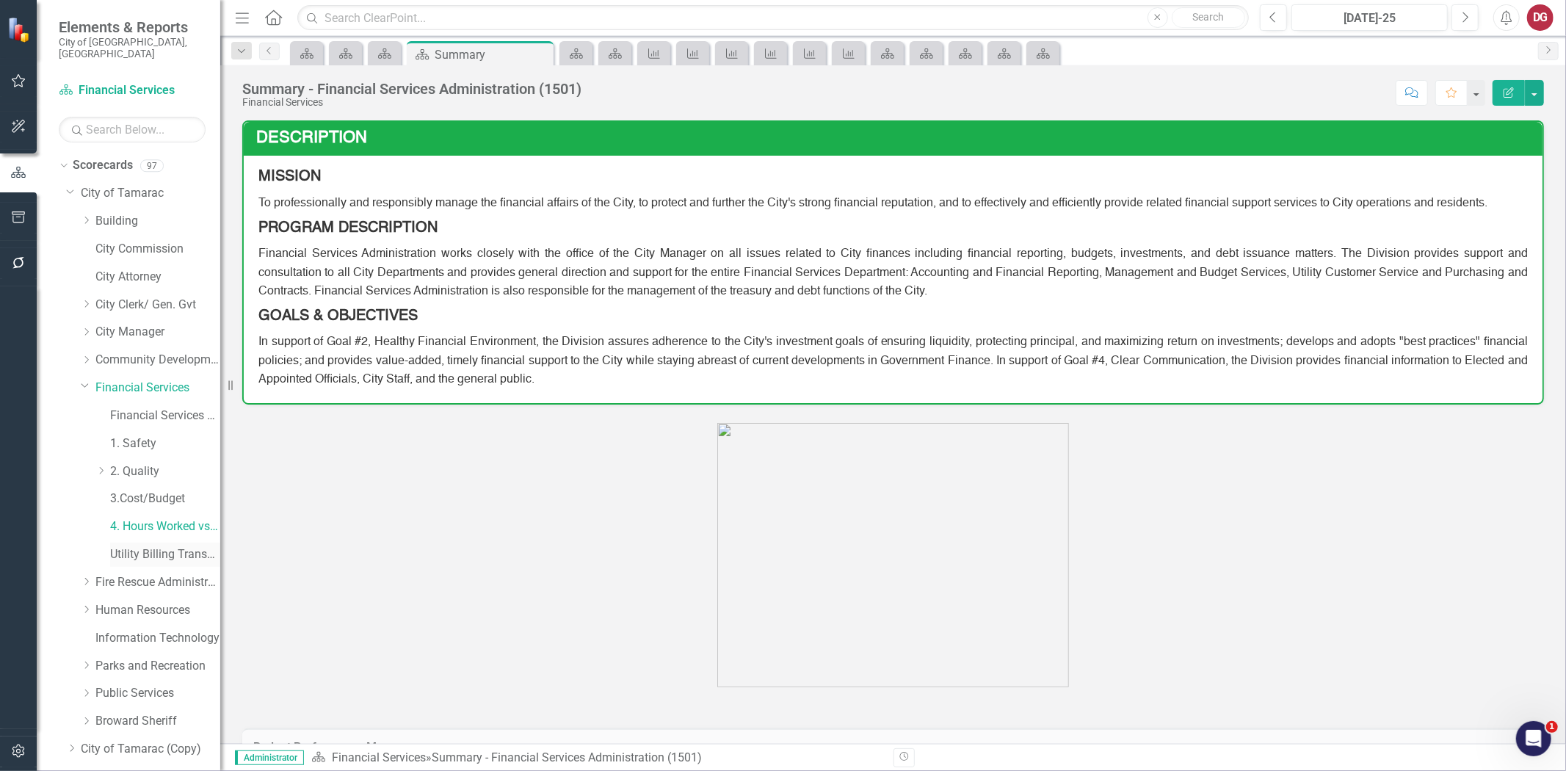
click at [135, 546] on link "Utility Billing Transactional Survey" at bounding box center [165, 554] width 110 height 17
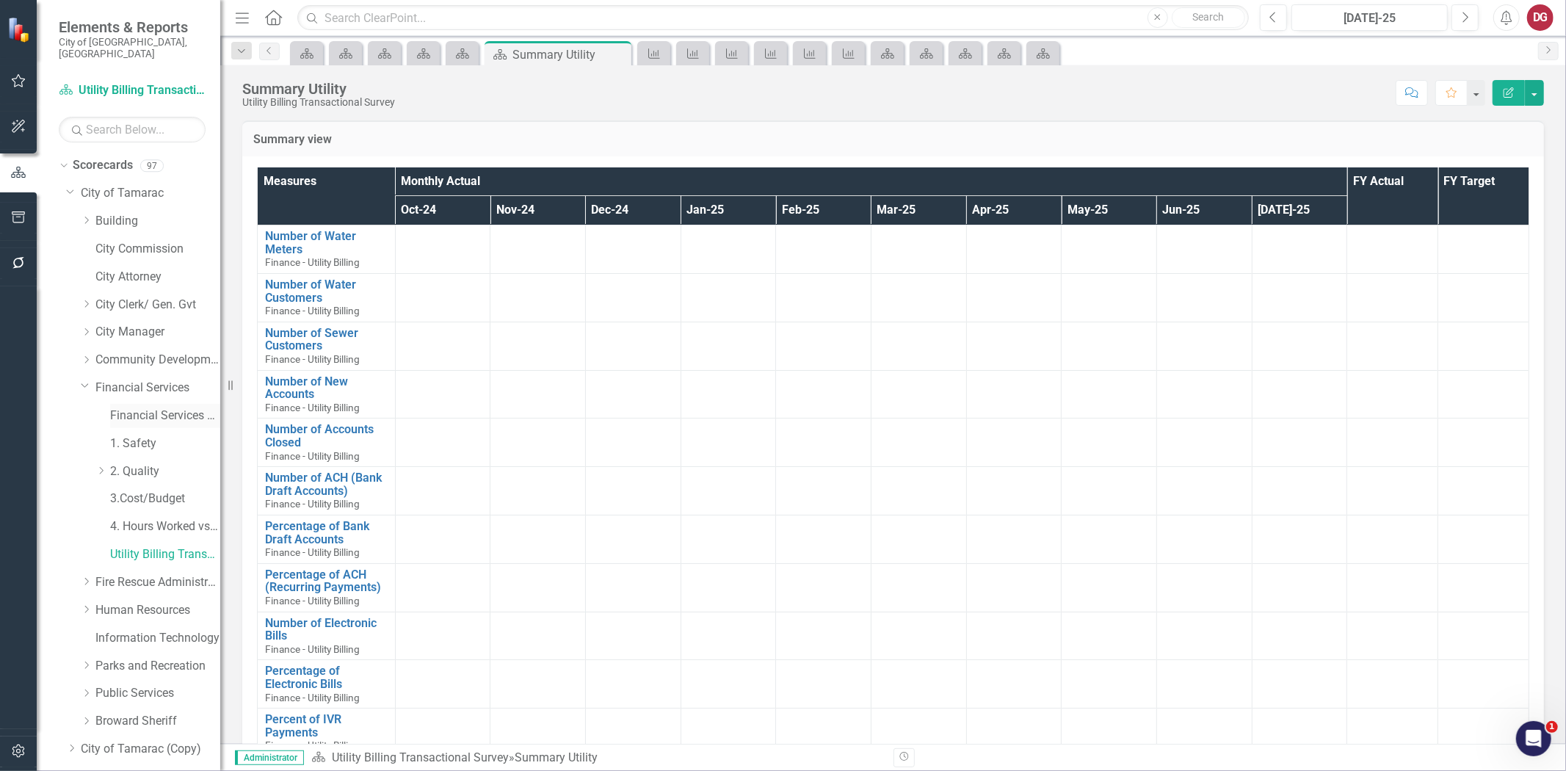
click at [144, 407] on link "Financial Services Scorecard" at bounding box center [165, 415] width 110 height 17
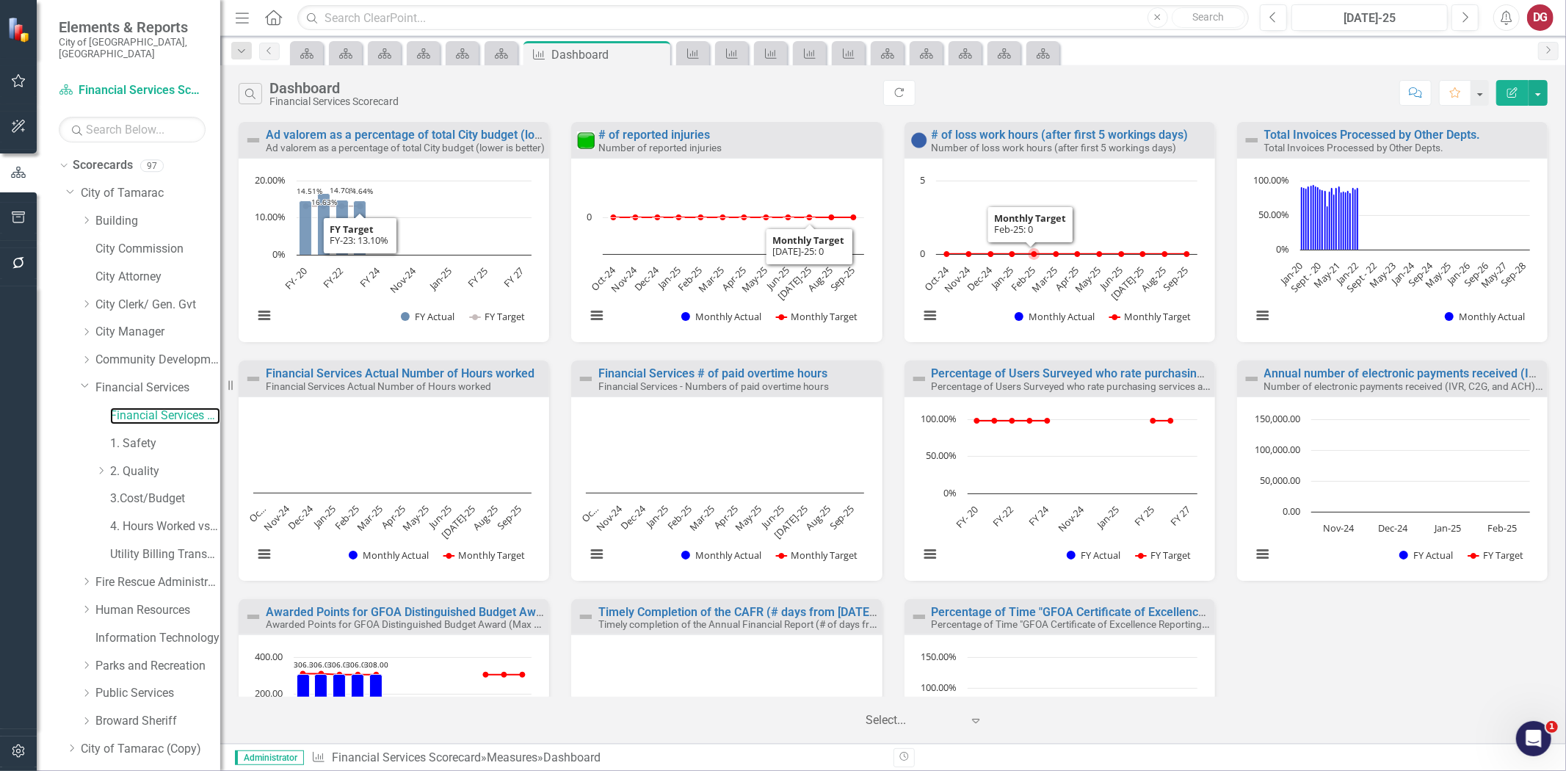
scroll to position [141, 0]
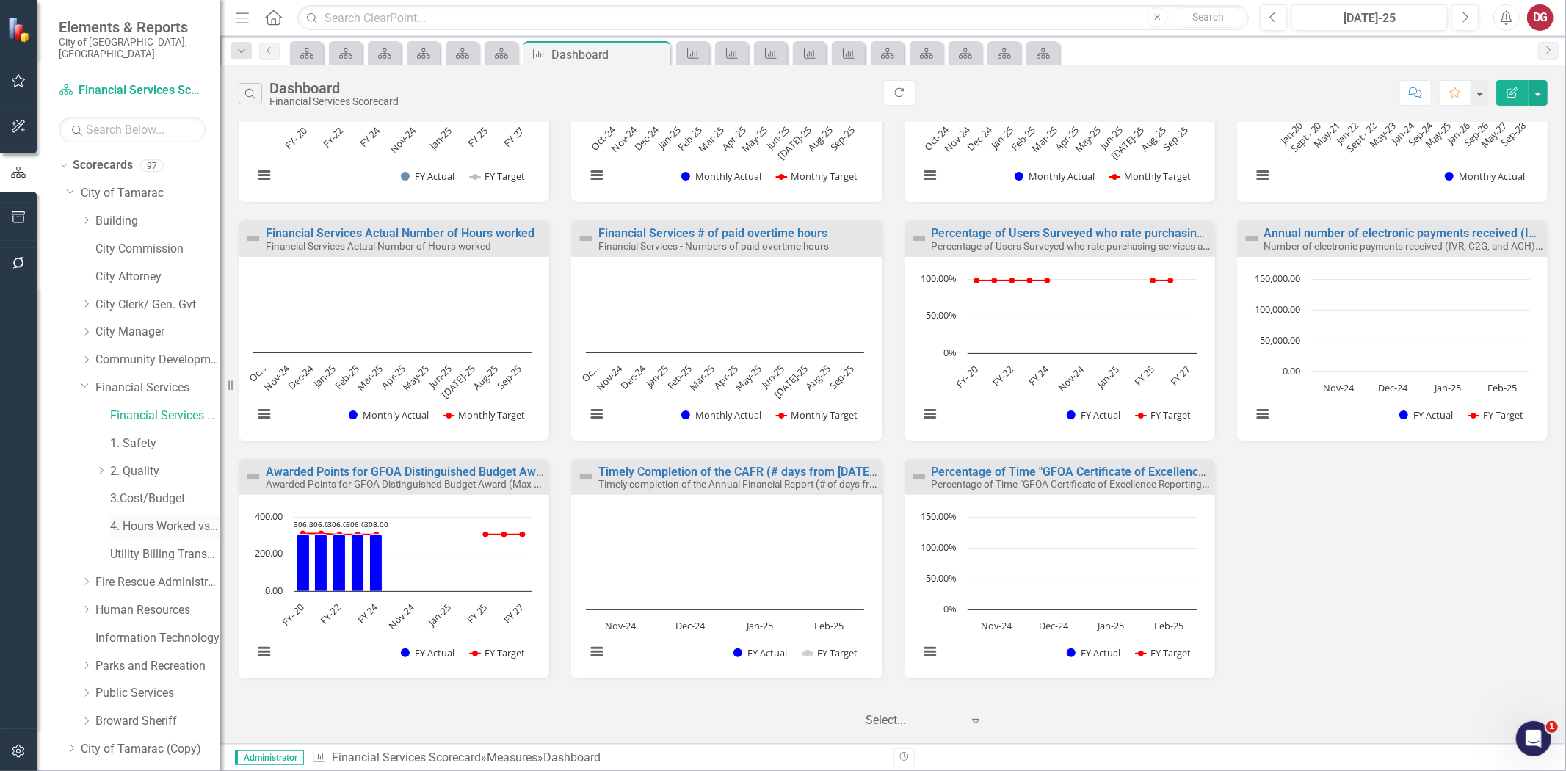
click at [149, 518] on link "4. Hours Worked vs Available hours" at bounding box center [165, 526] width 110 height 17
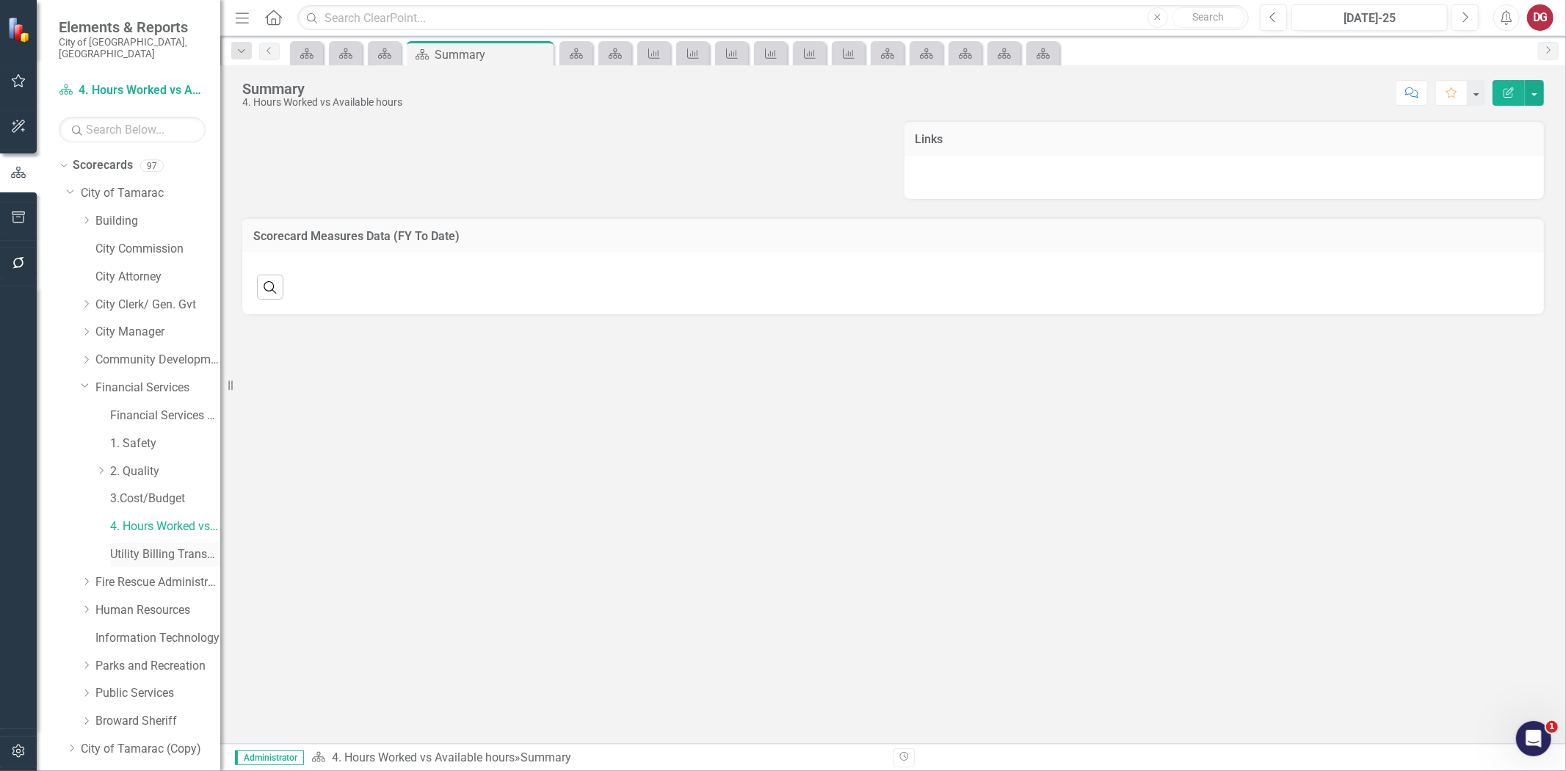
click at [148, 546] on link "Utility Billing Transactional Survey" at bounding box center [165, 554] width 110 height 17
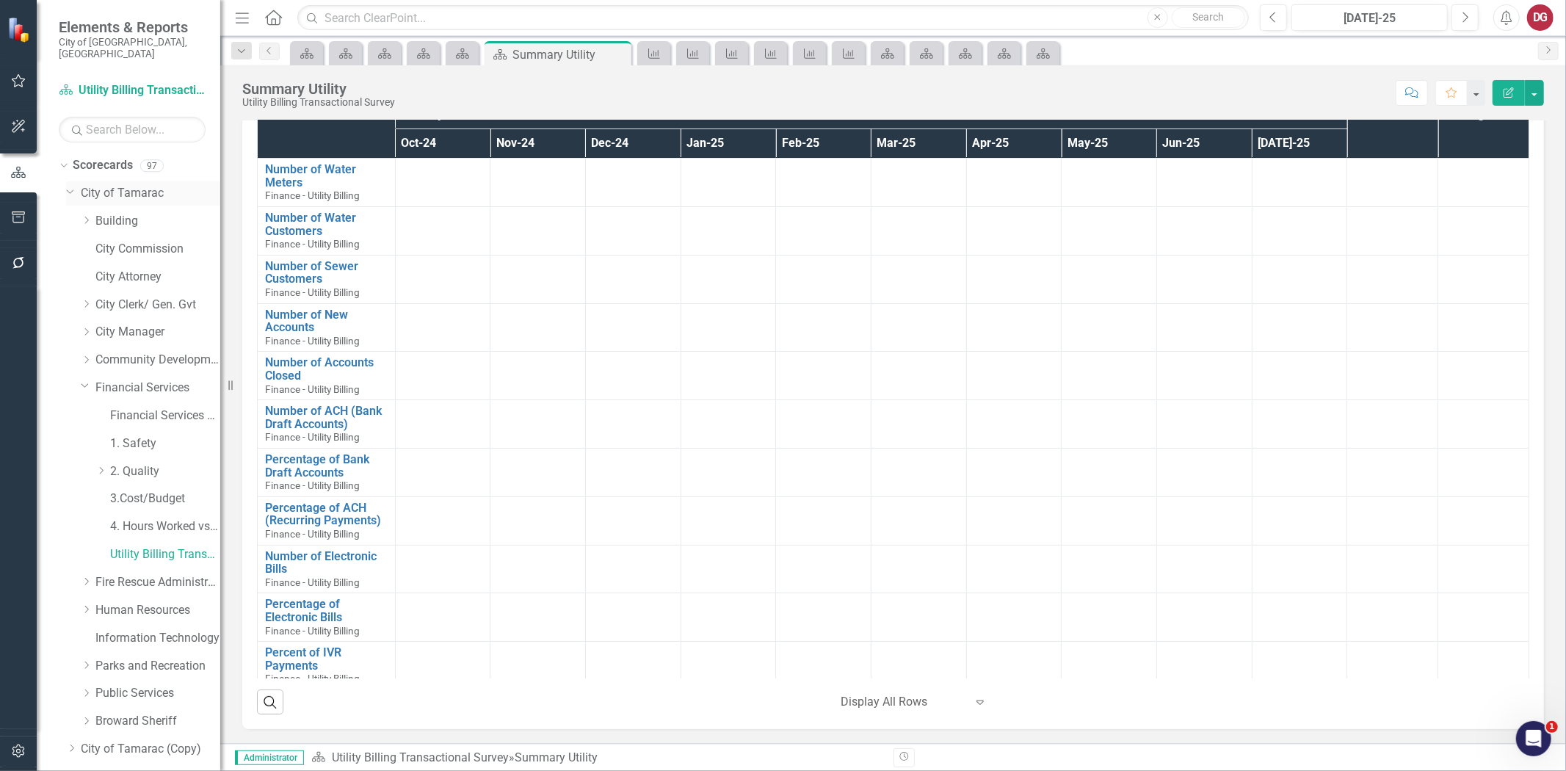
click at [94, 186] on link "City of Tamarac" at bounding box center [150, 193] width 139 height 17
click at [99, 158] on link "Scorecards" at bounding box center [103, 165] width 60 height 17
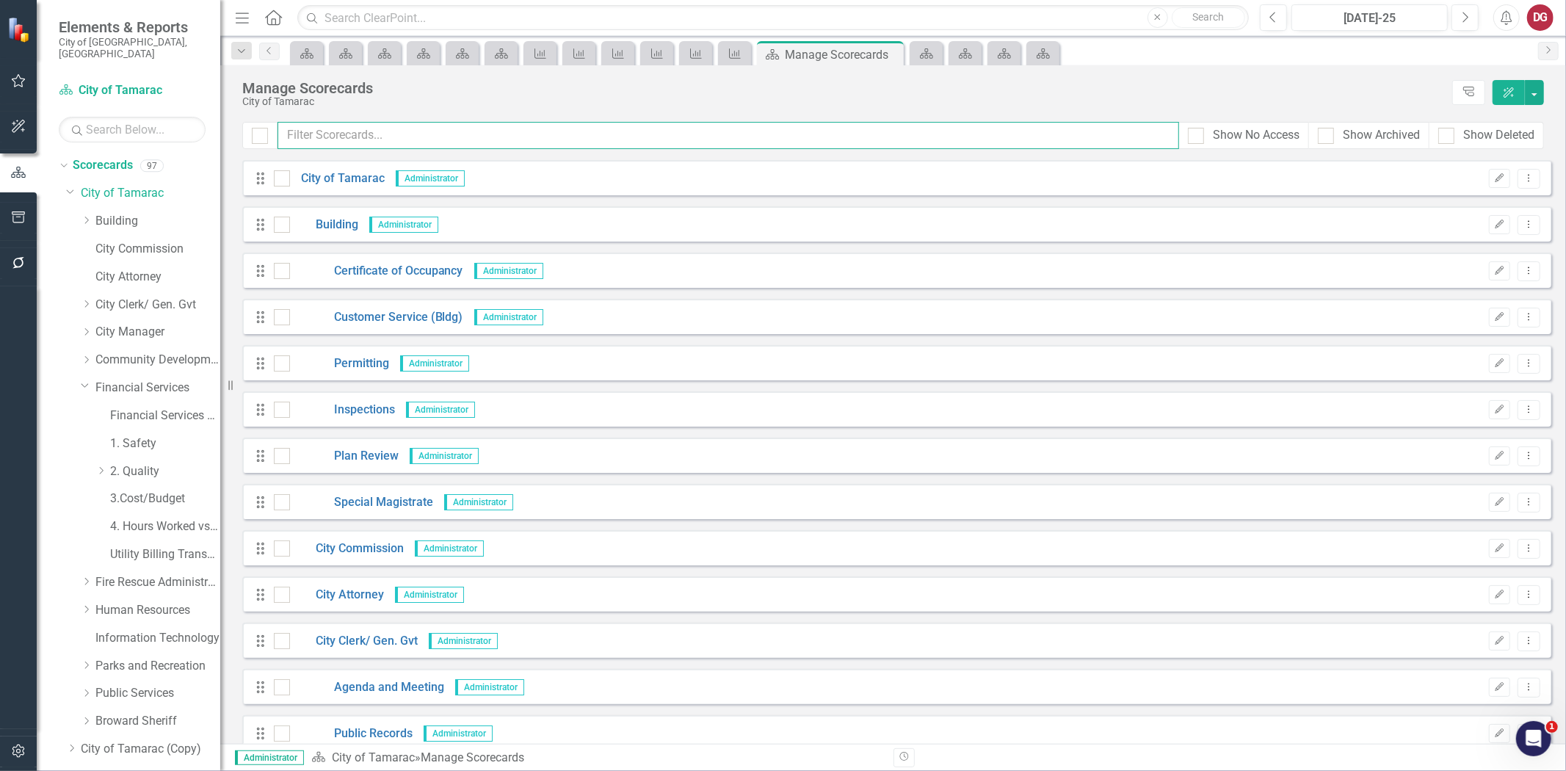
click at [305, 127] on input "text" at bounding box center [729, 135] width 902 height 27
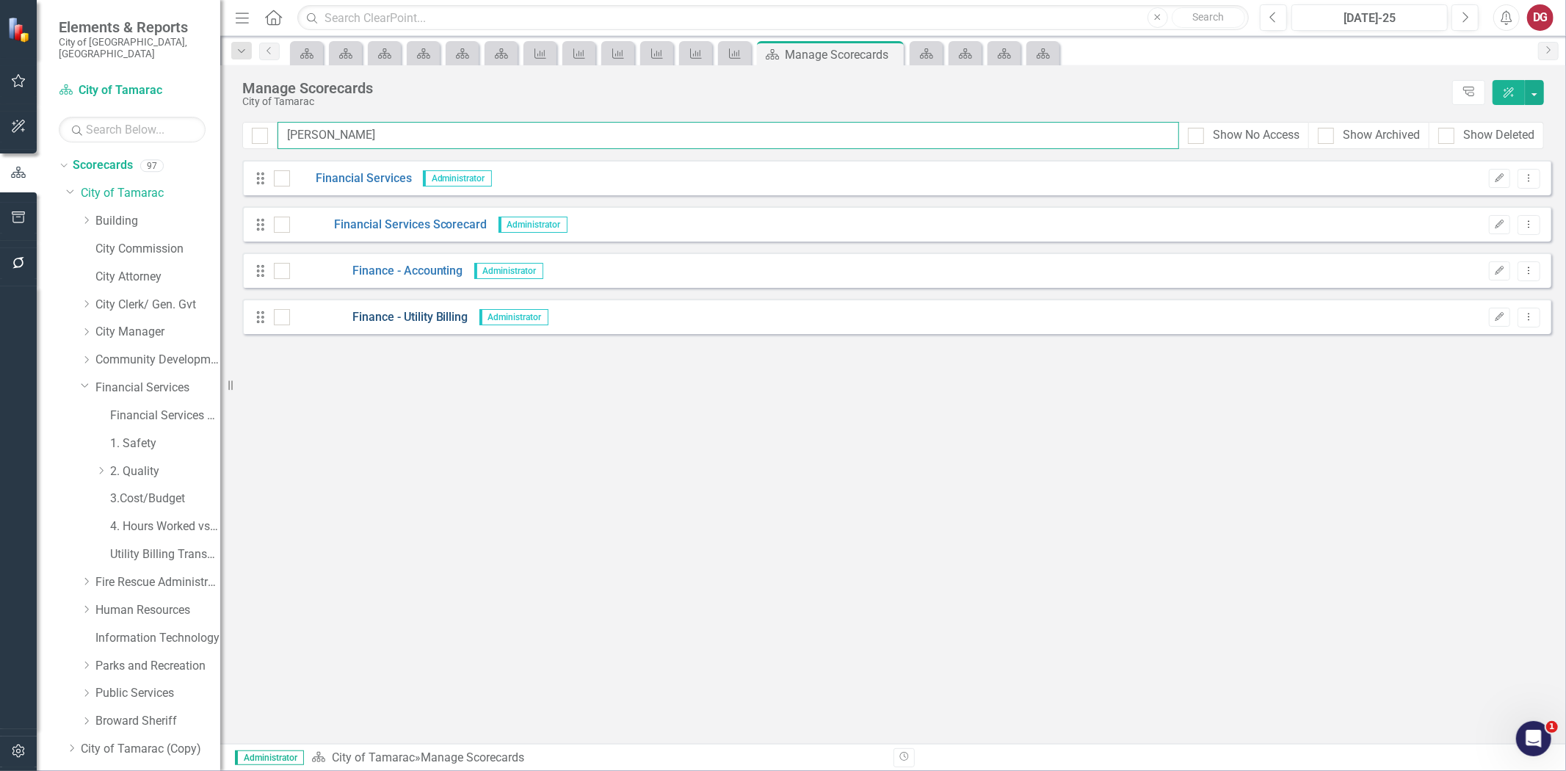
type input "finan"
click at [416, 314] on link "Finance - Utility Billing" at bounding box center [379, 317] width 178 height 17
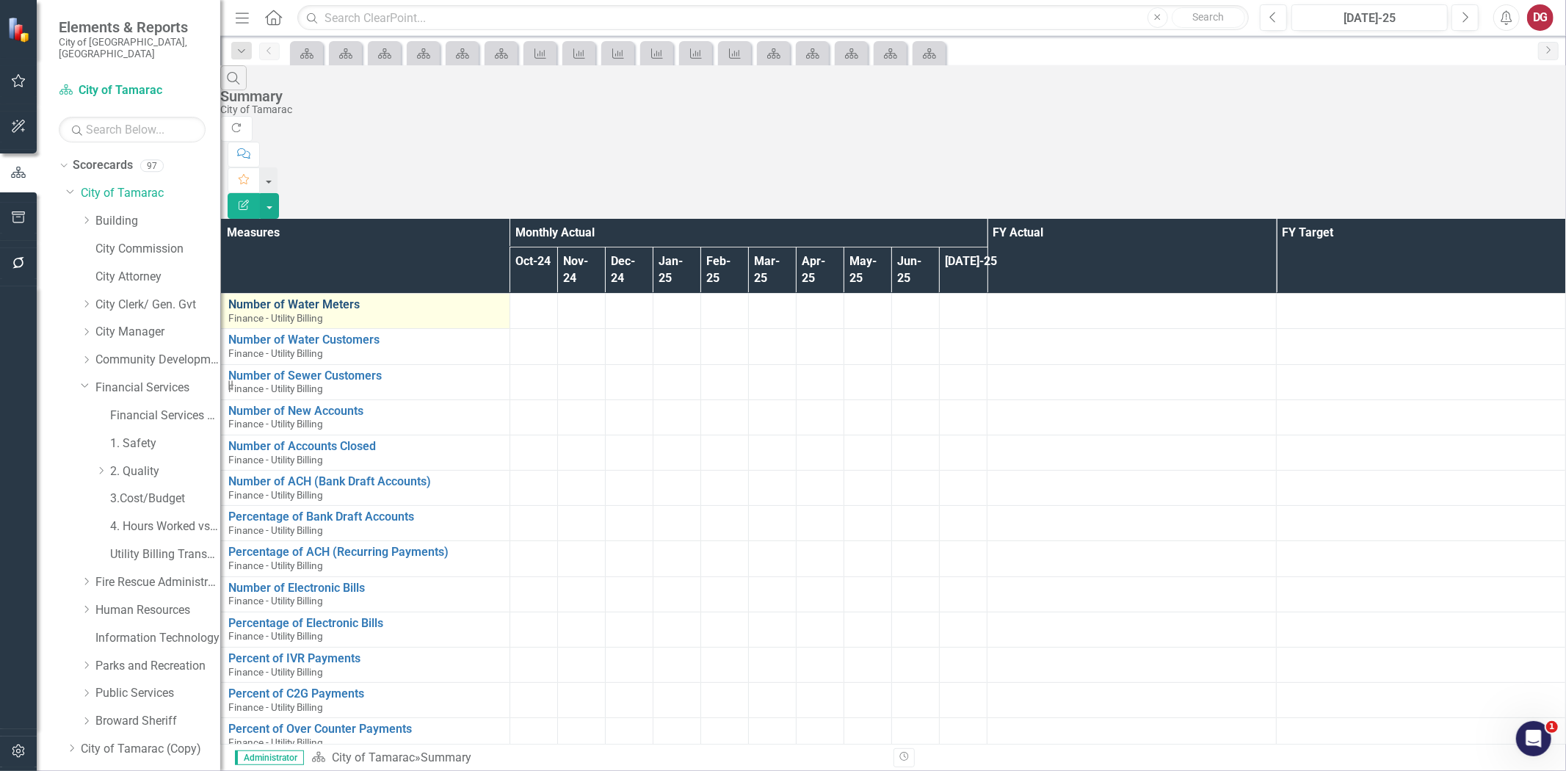
click at [267, 298] on link "Number of Water Meters" at bounding box center [365, 304] width 274 height 13
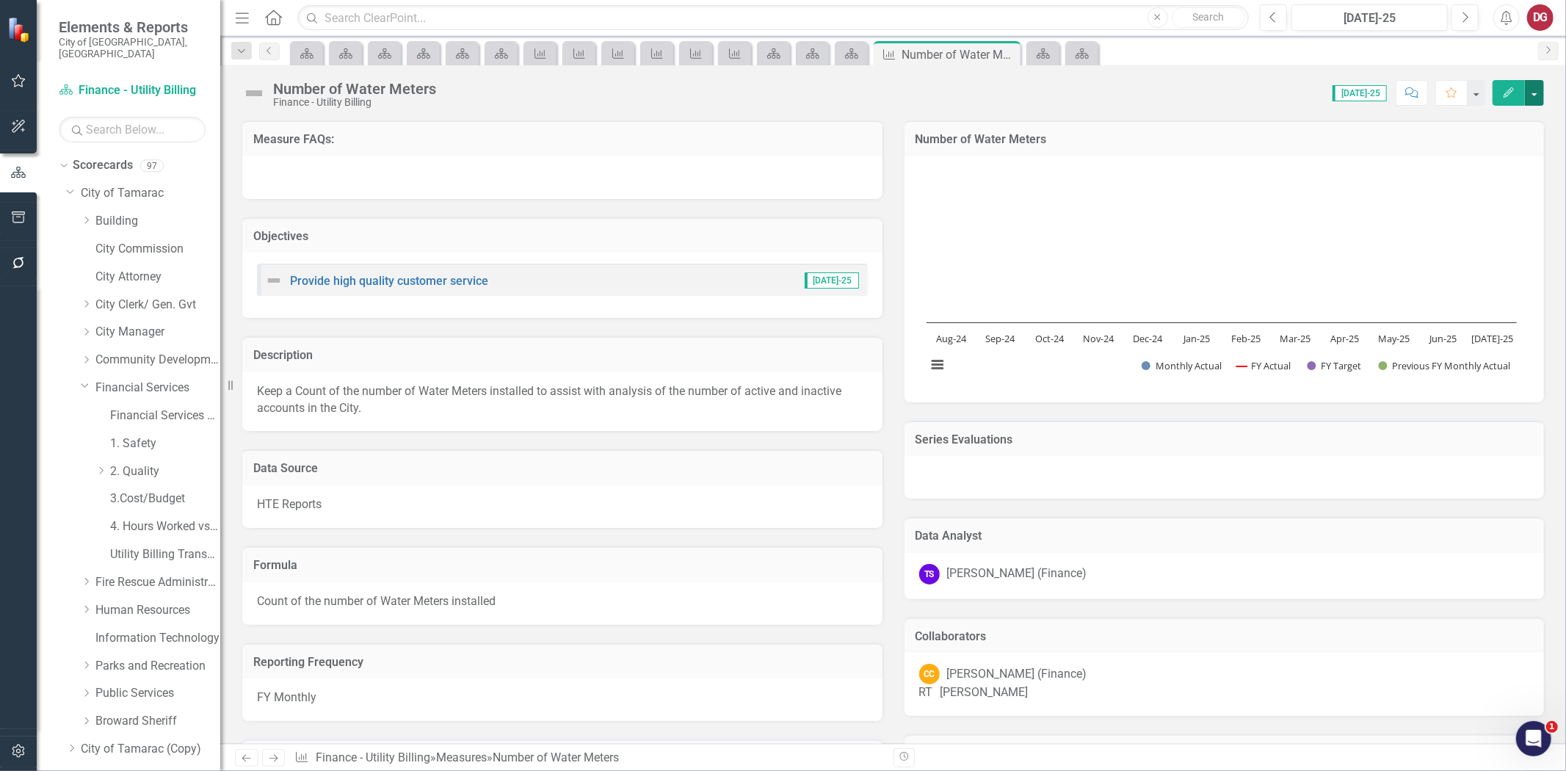
click at [1532, 93] on button "button" at bounding box center [1534, 93] width 19 height 26
click at [655, 97] on div "Score: 0.00 Jul-25 Completed Comment Favorite Edit" at bounding box center [993, 92] width 1100 height 25
click at [62, 164] on icon at bounding box center [63, 166] width 7 height 4
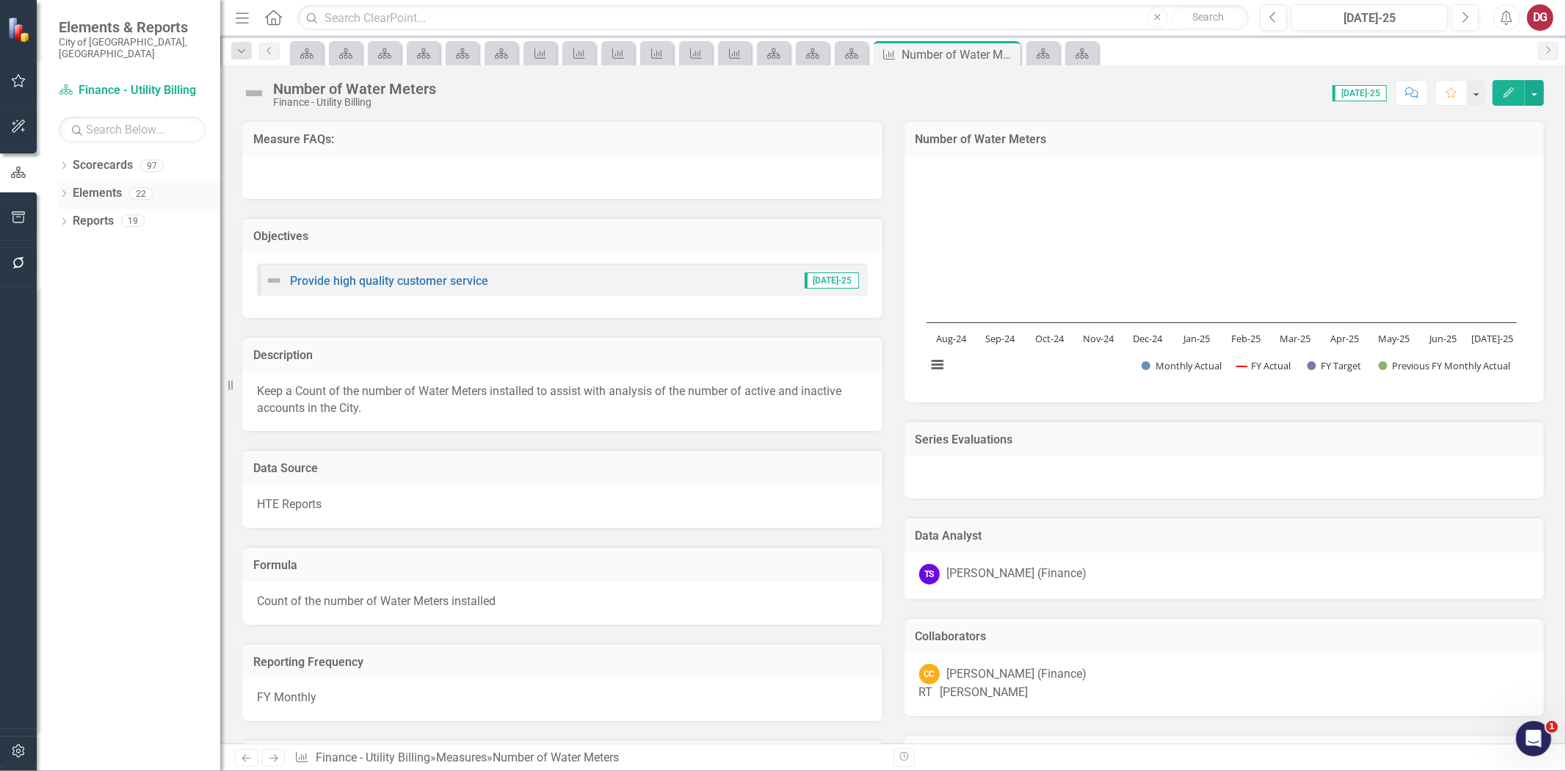
click at [84, 185] on link "Elements" at bounding box center [97, 193] width 49 height 17
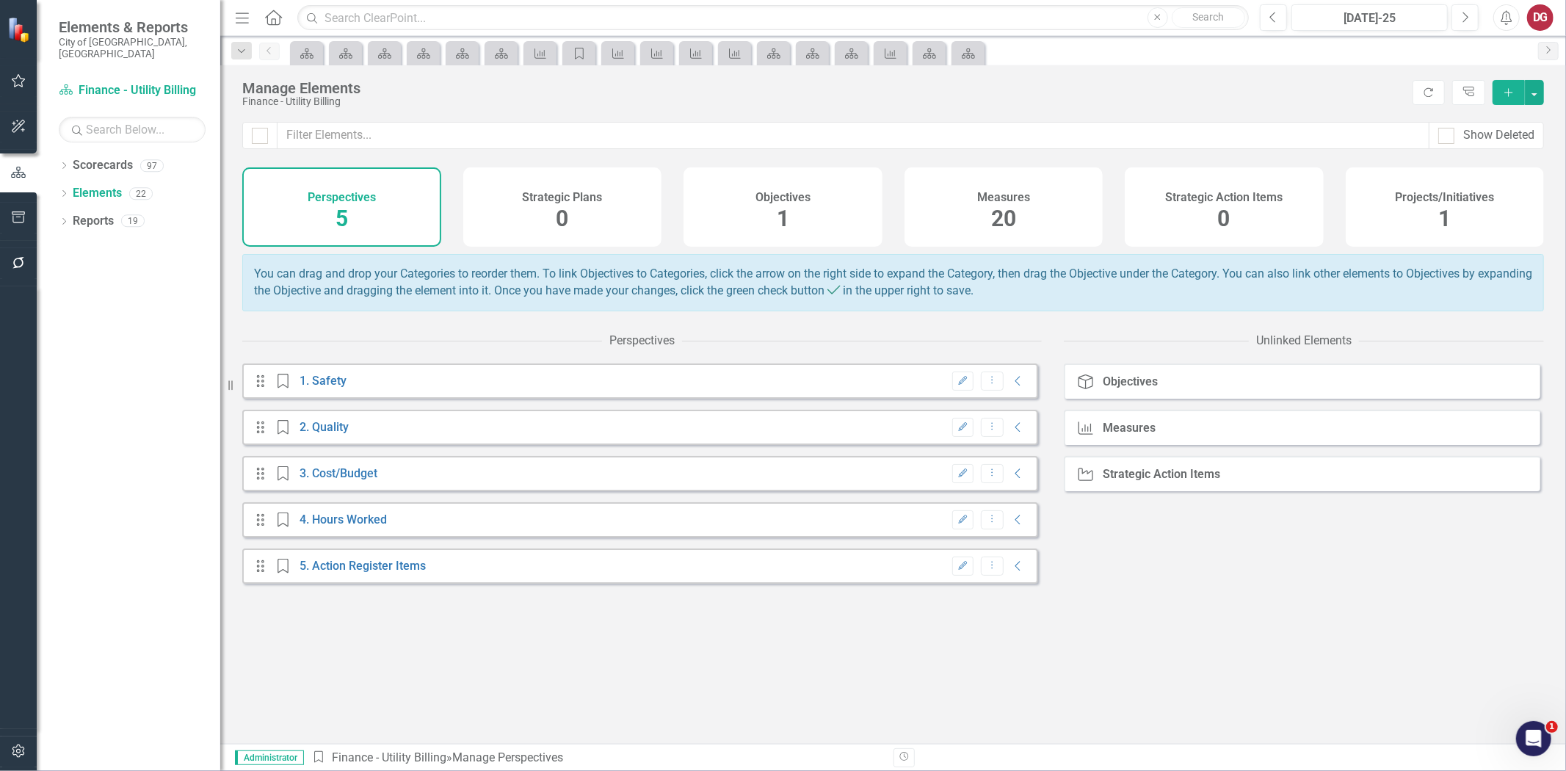
click at [1007, 191] on h4 "Measures" at bounding box center [1003, 197] width 53 height 13
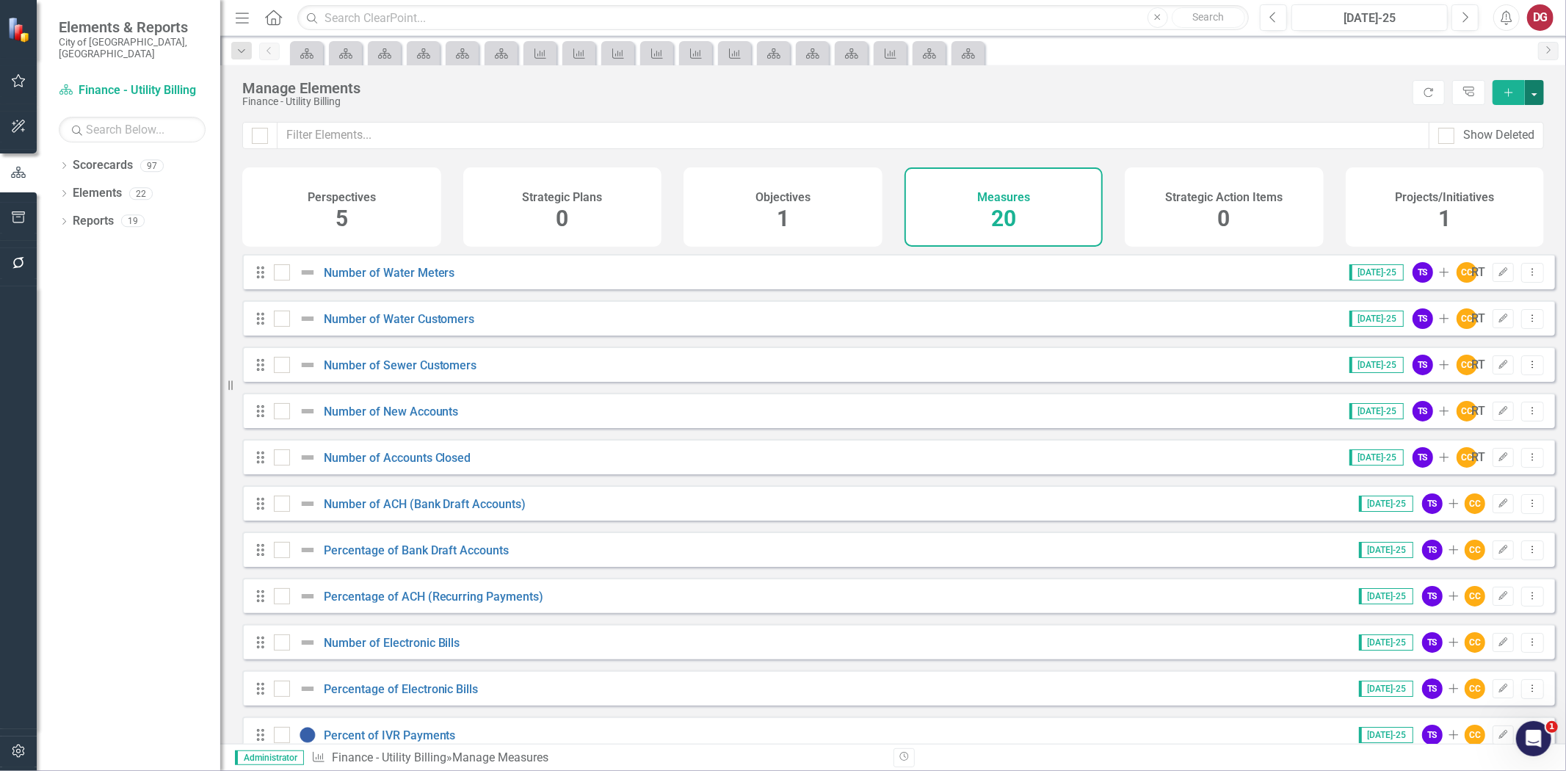
click at [1533, 94] on button "button" at bounding box center [1534, 92] width 19 height 25
click at [1509, 140] on link "Add Multiple Add Multiple" at bounding box center [1485, 146] width 116 height 27
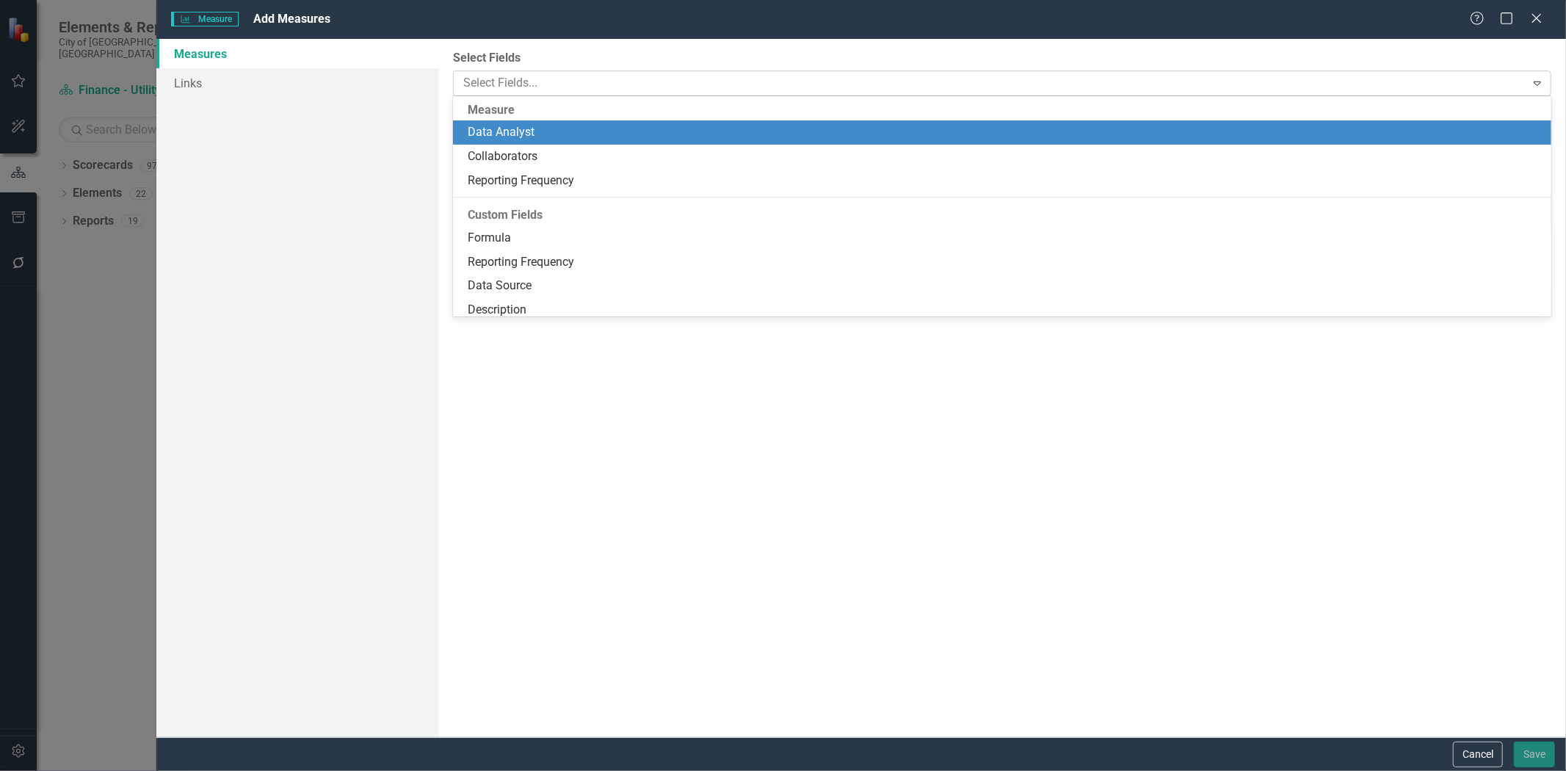
click at [555, 79] on div at bounding box center [990, 83] width 1067 height 20
click at [524, 86] on div at bounding box center [990, 83] width 1067 height 20
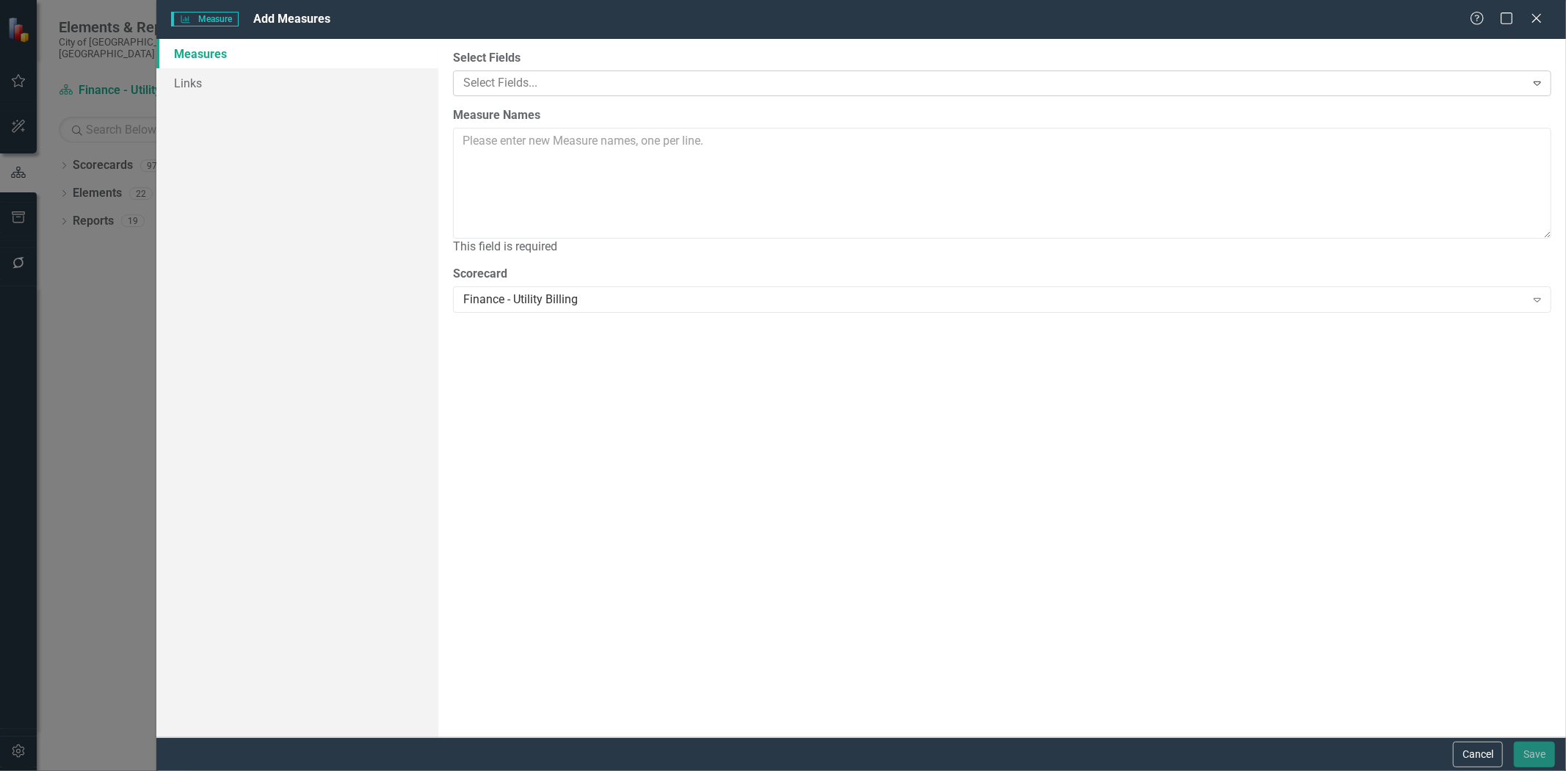
click at [502, 90] on div at bounding box center [990, 83] width 1067 height 20
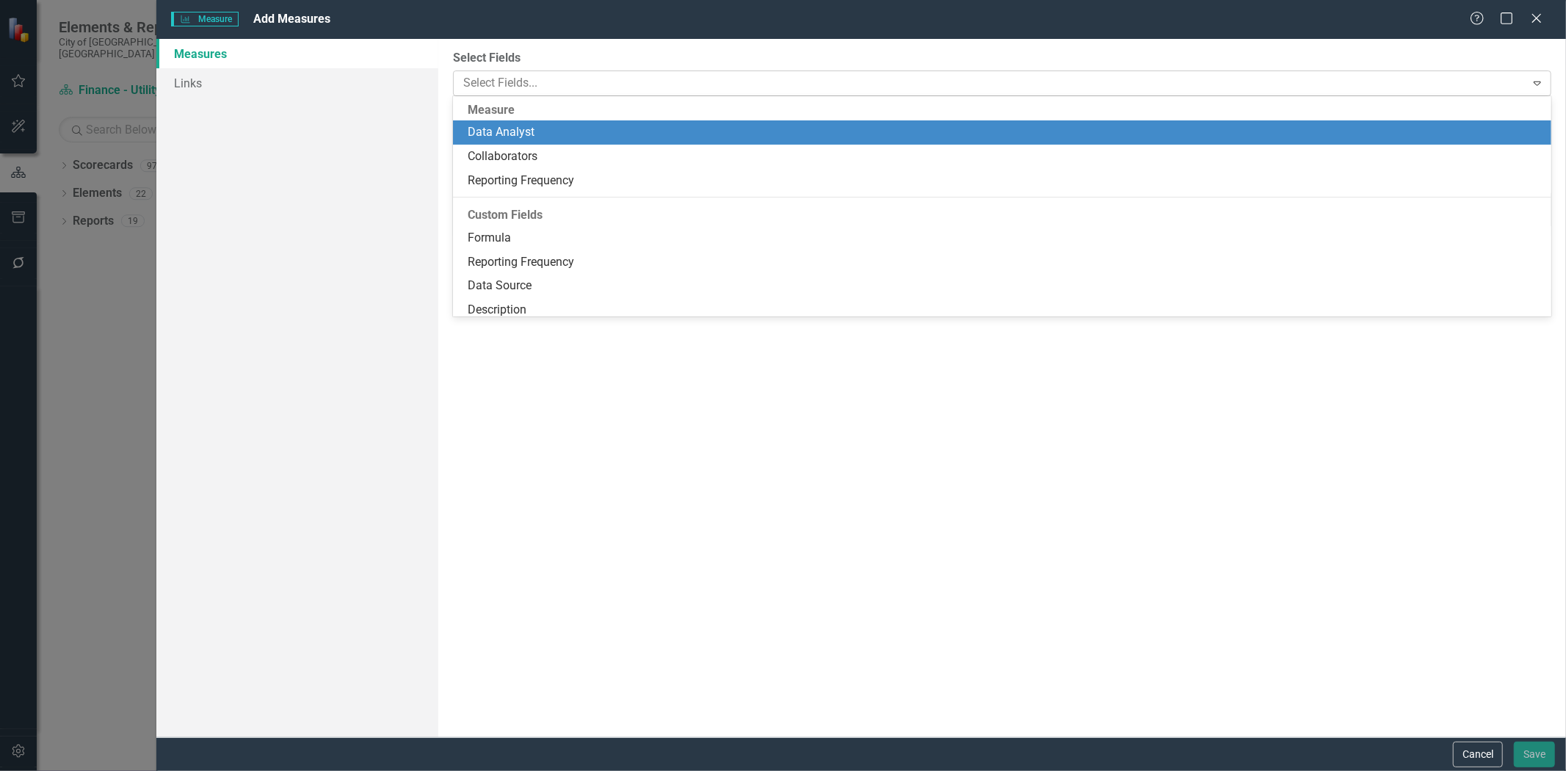
paste input "Number and percentage of other payments"
type input "Number and percentage of other payments"
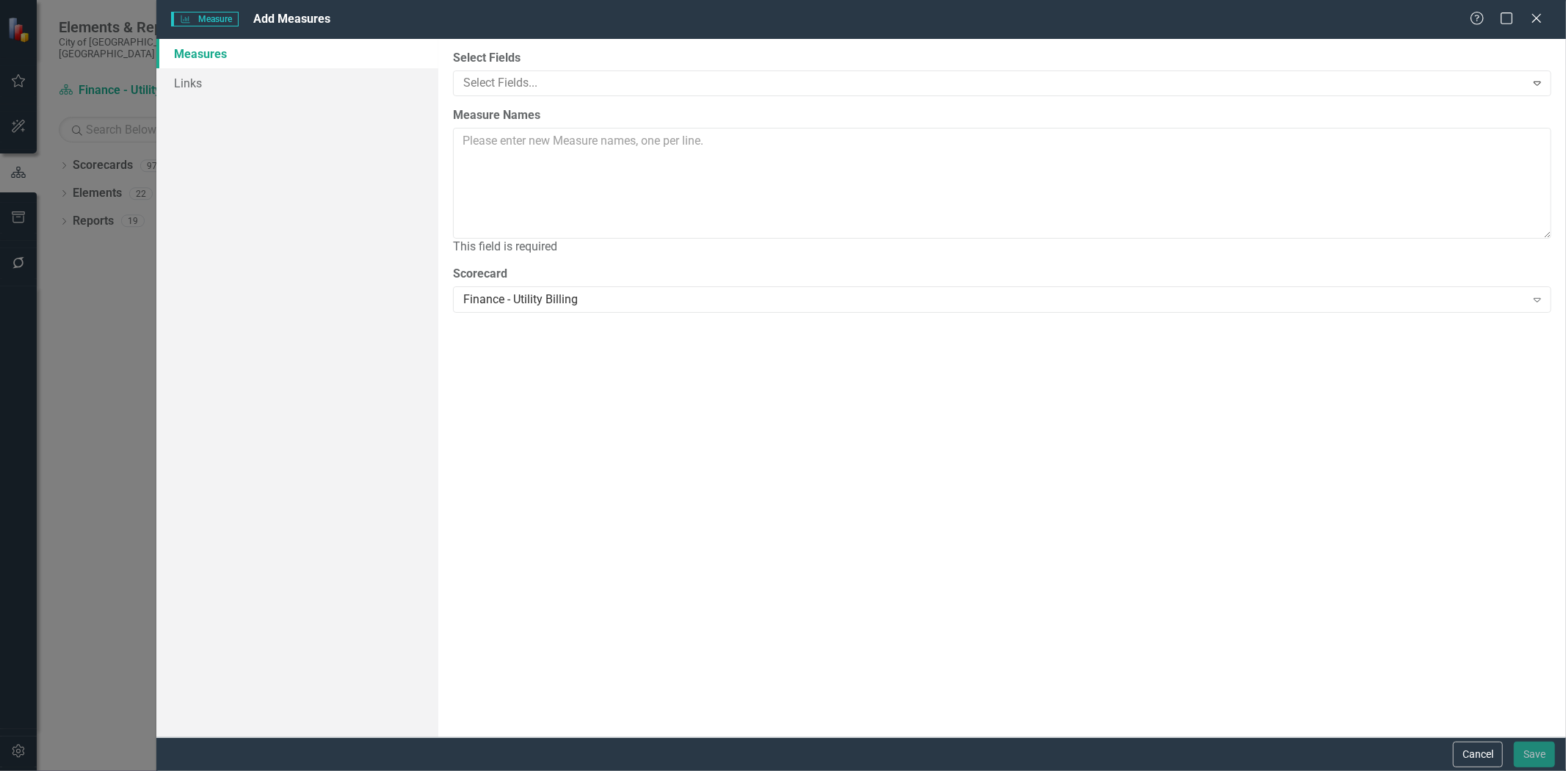
click at [571, 410] on div "Select Fields Select Fields... Expand Measure Names This field is required Scor…" at bounding box center [1002, 388] width 1128 height 698
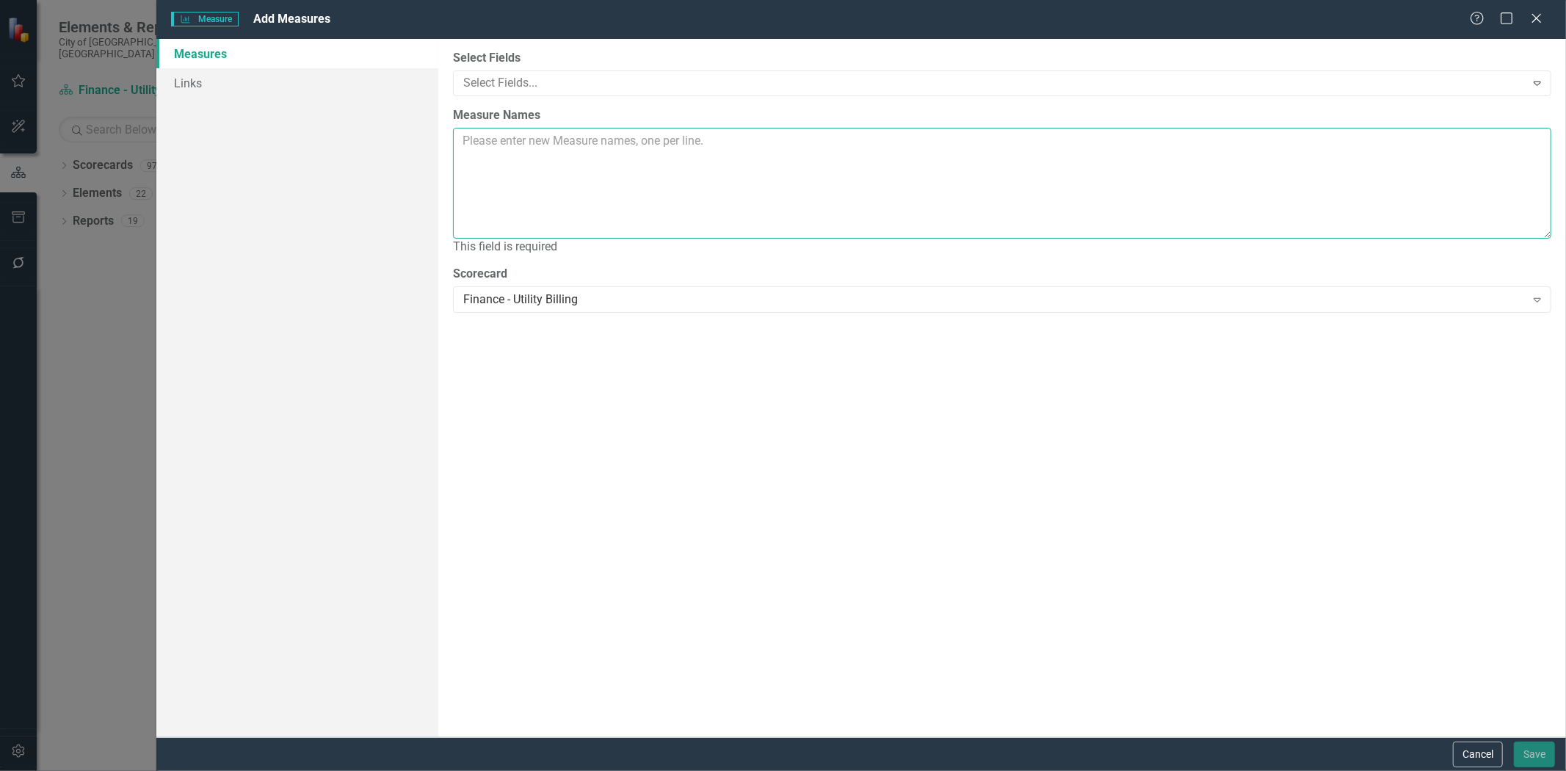
click at [540, 180] on textarea "Measure Names" at bounding box center [1002, 183] width 1098 height 111
paste textarea "Number and percentage of other payments"
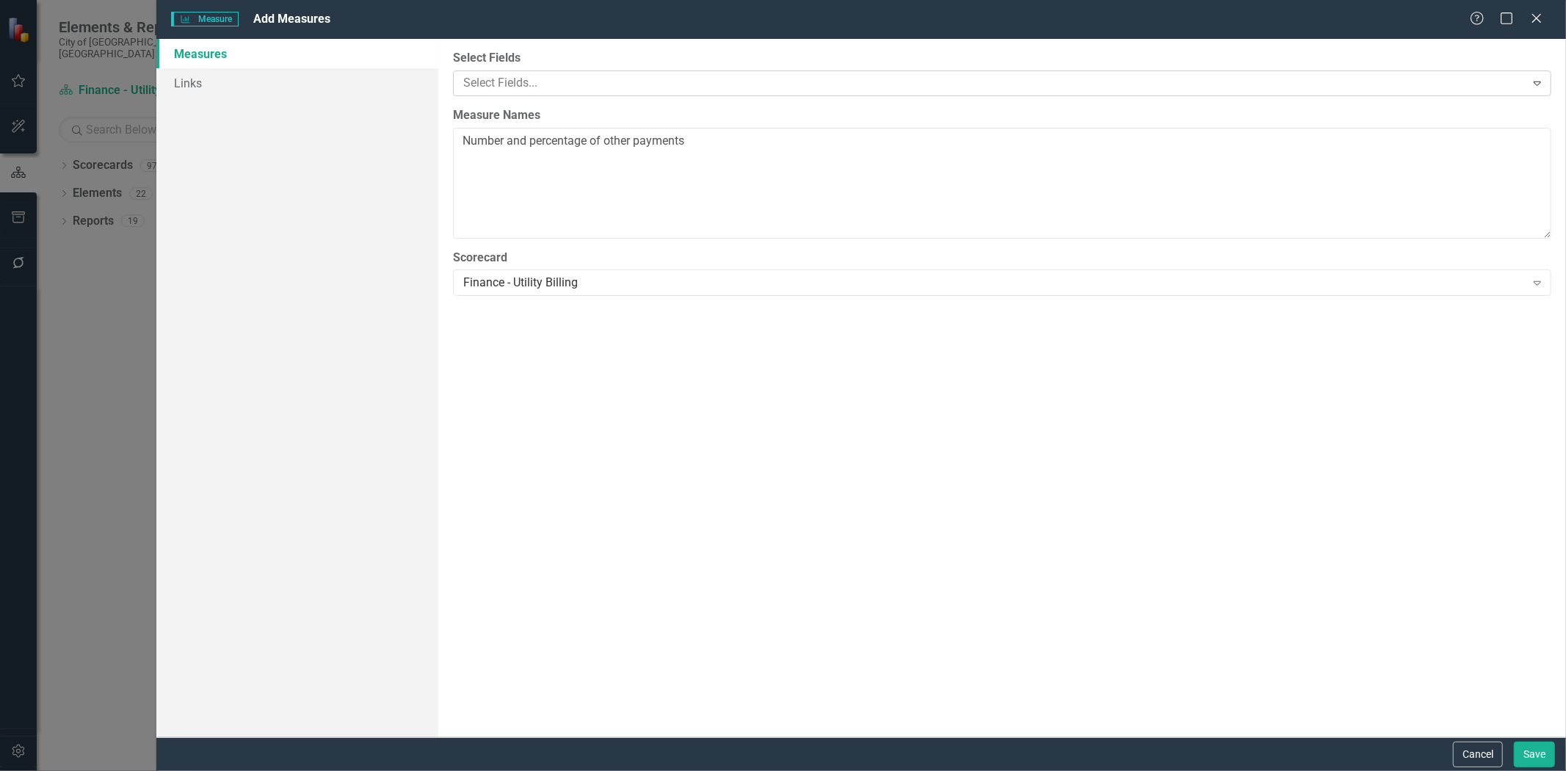
click at [554, 78] on div at bounding box center [990, 83] width 1067 height 20
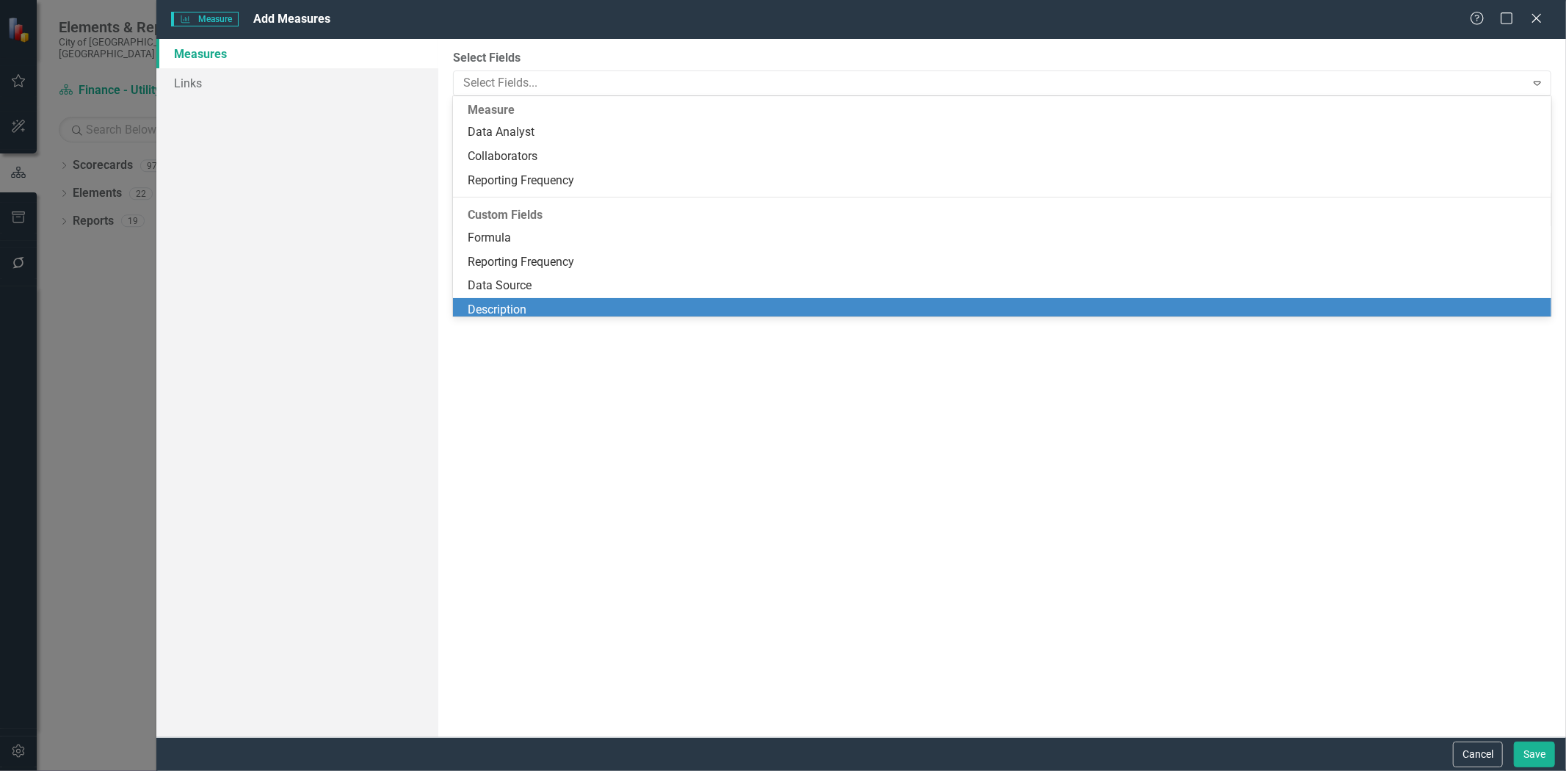
click at [540, 509] on div "Select Fields 14 results available. Use Up and Down to choose options, press En…" at bounding box center [1002, 388] width 1128 height 698
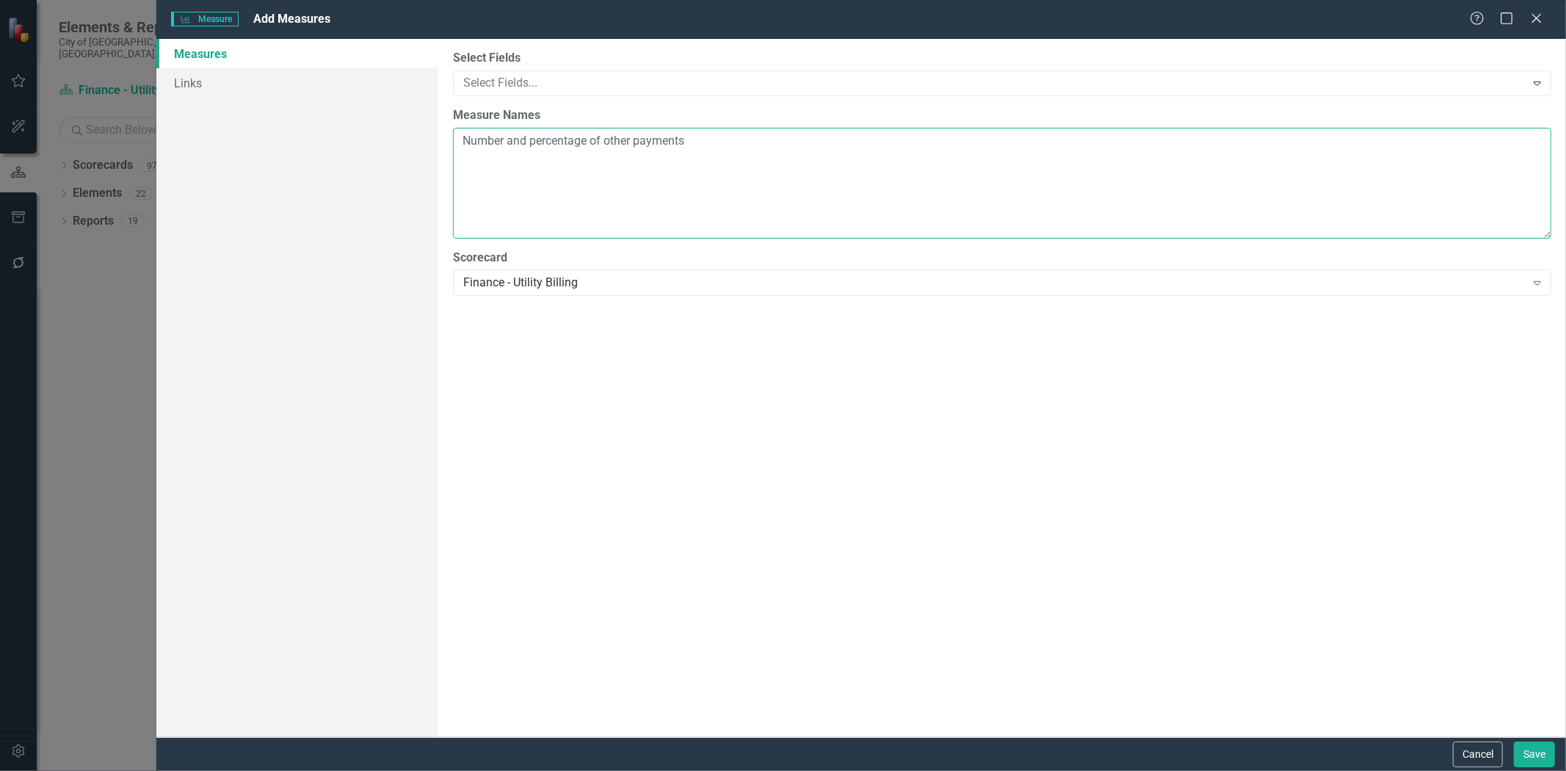
click at [695, 145] on textarea "Number and percentage of other payments" at bounding box center [1002, 183] width 1098 height 111
click at [544, 158] on textarea "Number and percentage of other payments" at bounding box center [1002, 183] width 1098 height 111
click at [695, 142] on textarea "Number and percentage of other payments" at bounding box center [1002, 183] width 1098 height 111
paste textarea "Number of dropped calls Duration of calls Call Data"
type textarea "Number and percentage of other payments Number of dropped calls Duration of cal…"
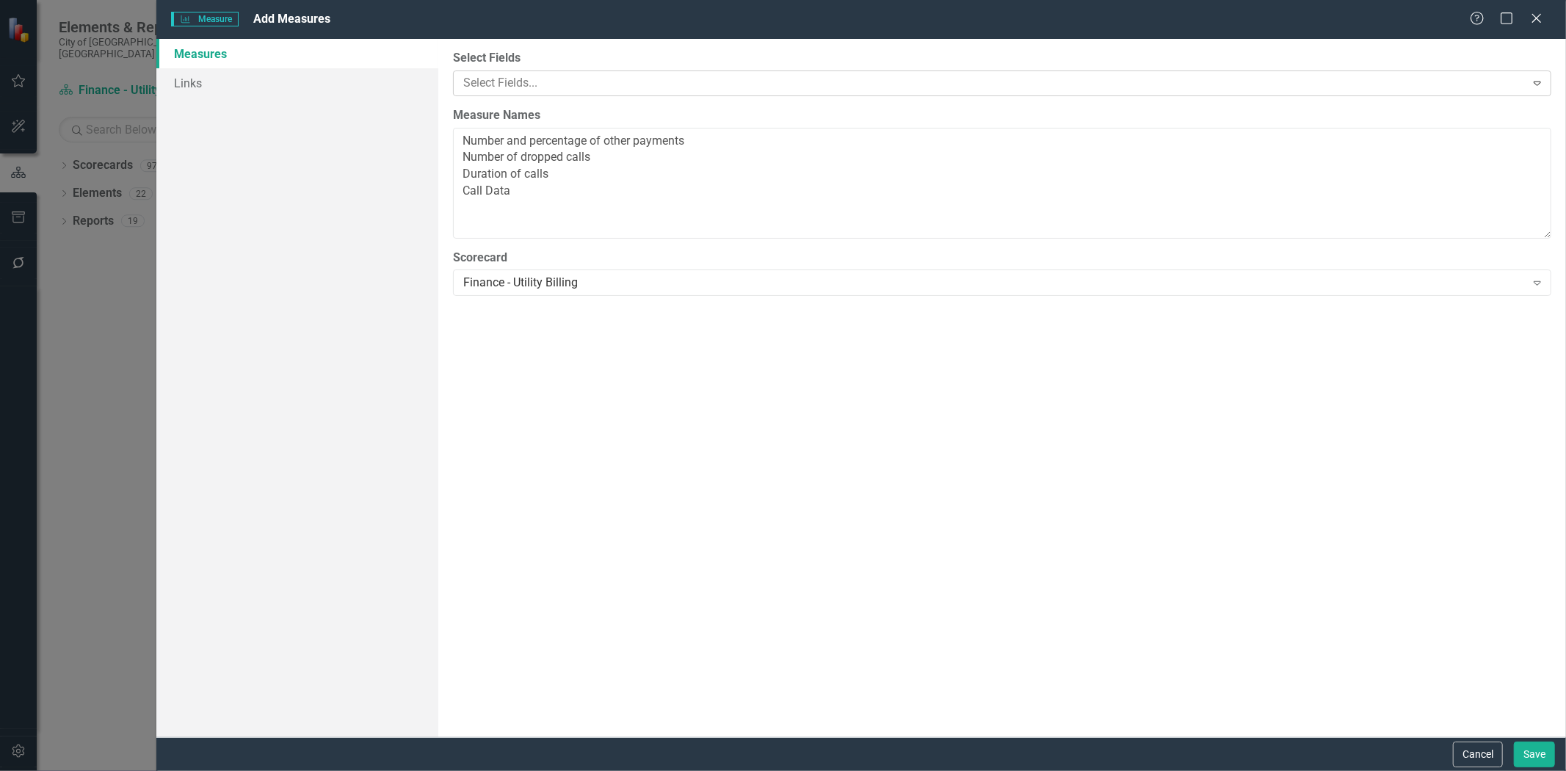
click at [569, 93] on div "Select Fields..." at bounding box center [989, 83] width 1067 height 23
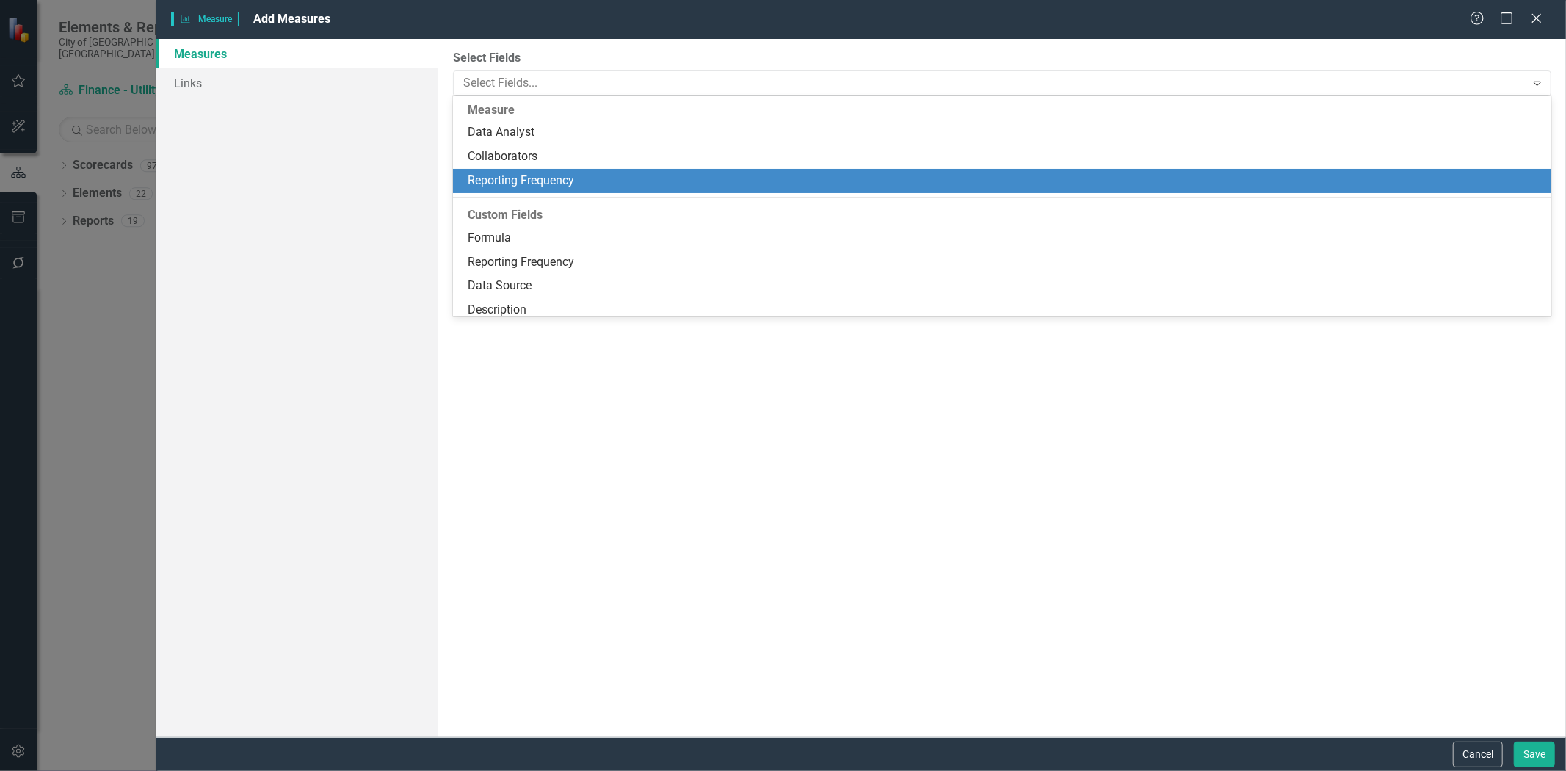
click at [569, 181] on div "Reporting Frequency" at bounding box center [1005, 181] width 1075 height 17
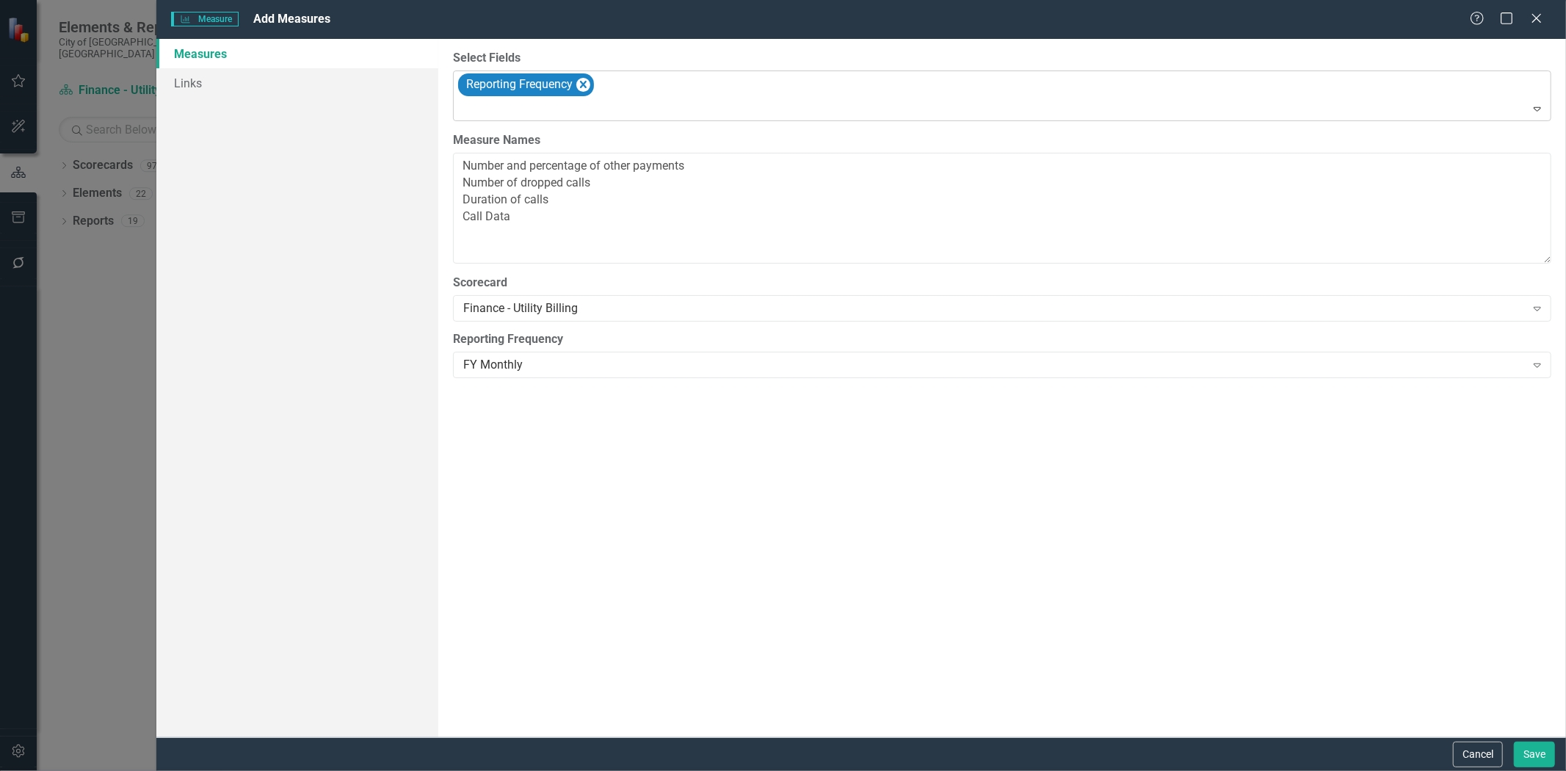
click at [548, 107] on div at bounding box center [1003, 110] width 1092 height 20
click at [554, 358] on div "Select User..." at bounding box center [994, 365] width 1062 height 17
type input "teder"
click at [186, 770] on span "Teder ra Sims (Finance)" at bounding box center [100, 782] width 171 height 14
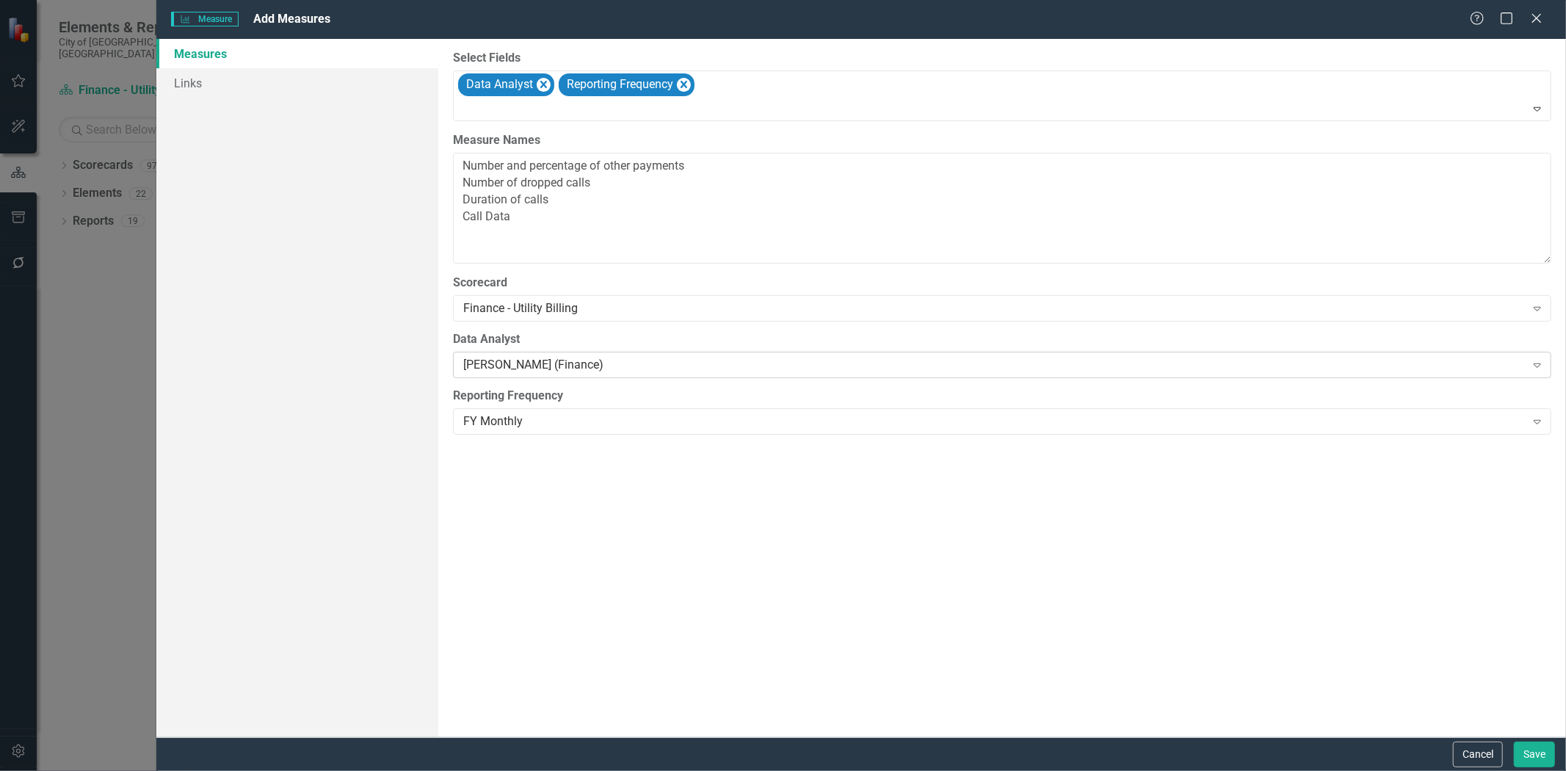
click at [606, 362] on div "Tederra Sims (Finance)" at bounding box center [994, 365] width 1062 height 17
click at [570, 694] on div "Select Fields Data Analyst Reporting Frequency Expand Measure Names Number and …" at bounding box center [1002, 388] width 1128 height 698
click at [229, 79] on link "Links" at bounding box center [297, 82] width 282 height 29
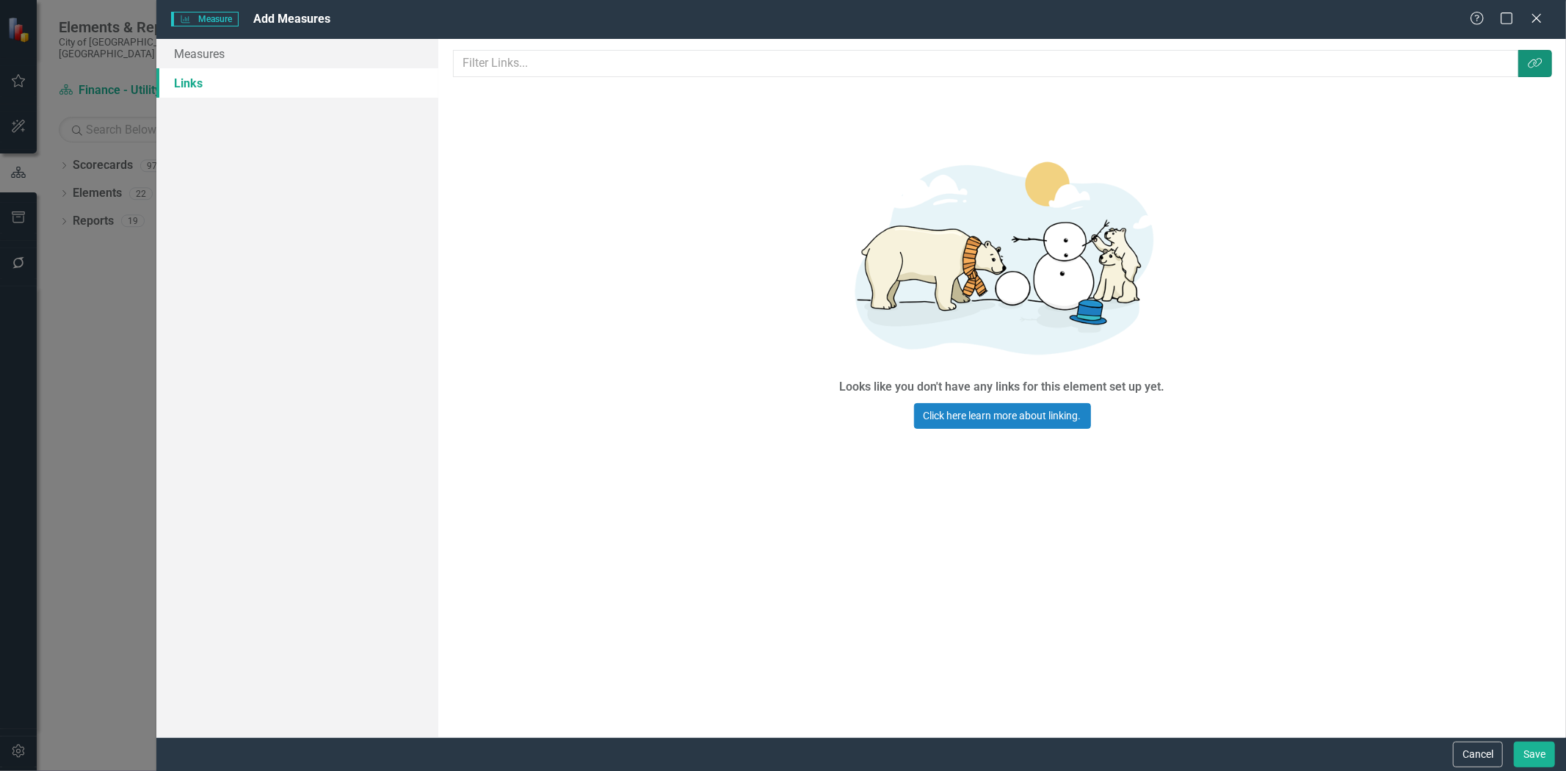
click at [1531, 73] on button "Link Tag" at bounding box center [1535, 63] width 34 height 27
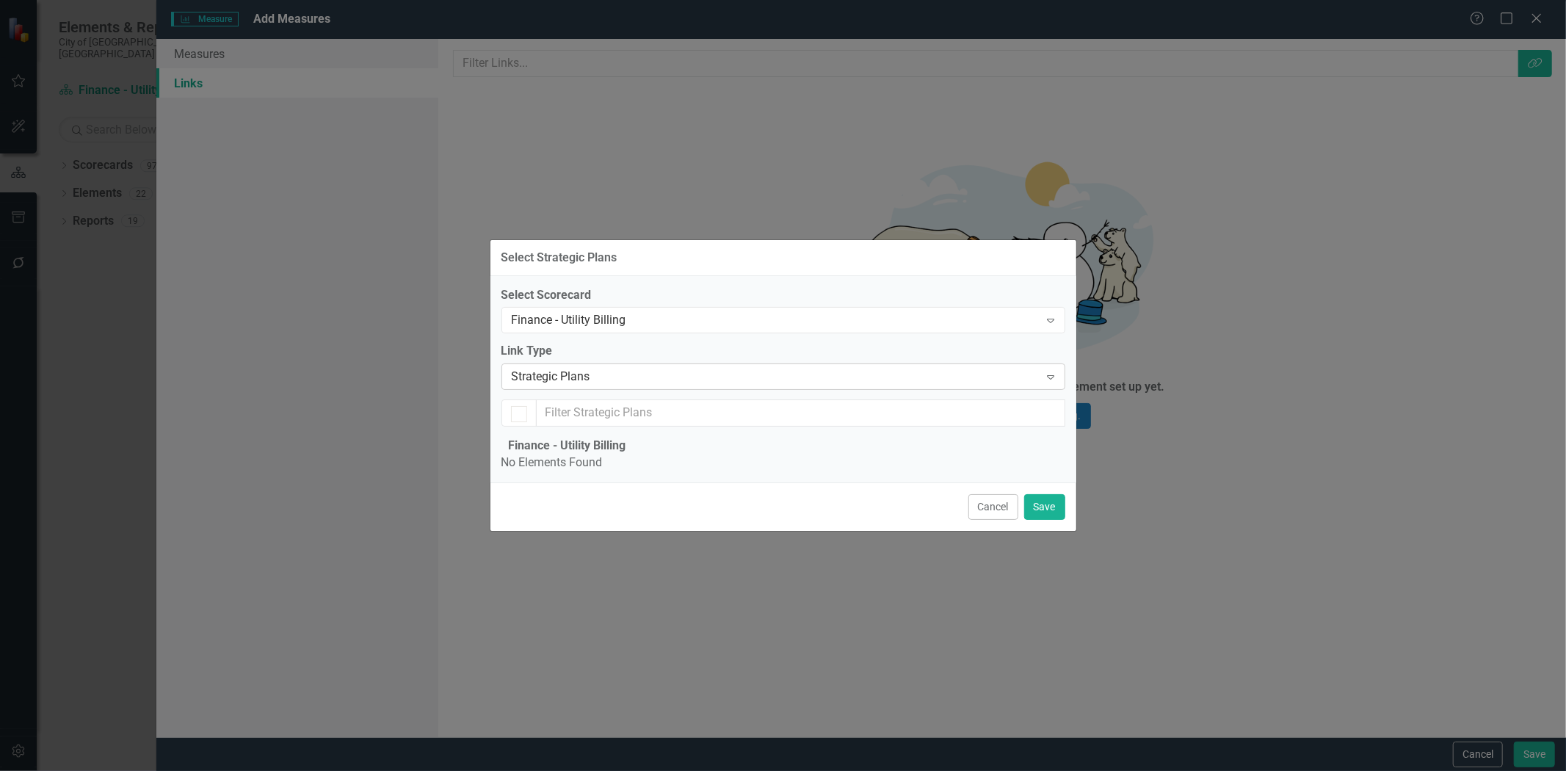
click at [949, 369] on div "Strategic Plans" at bounding box center [776, 377] width 528 height 17
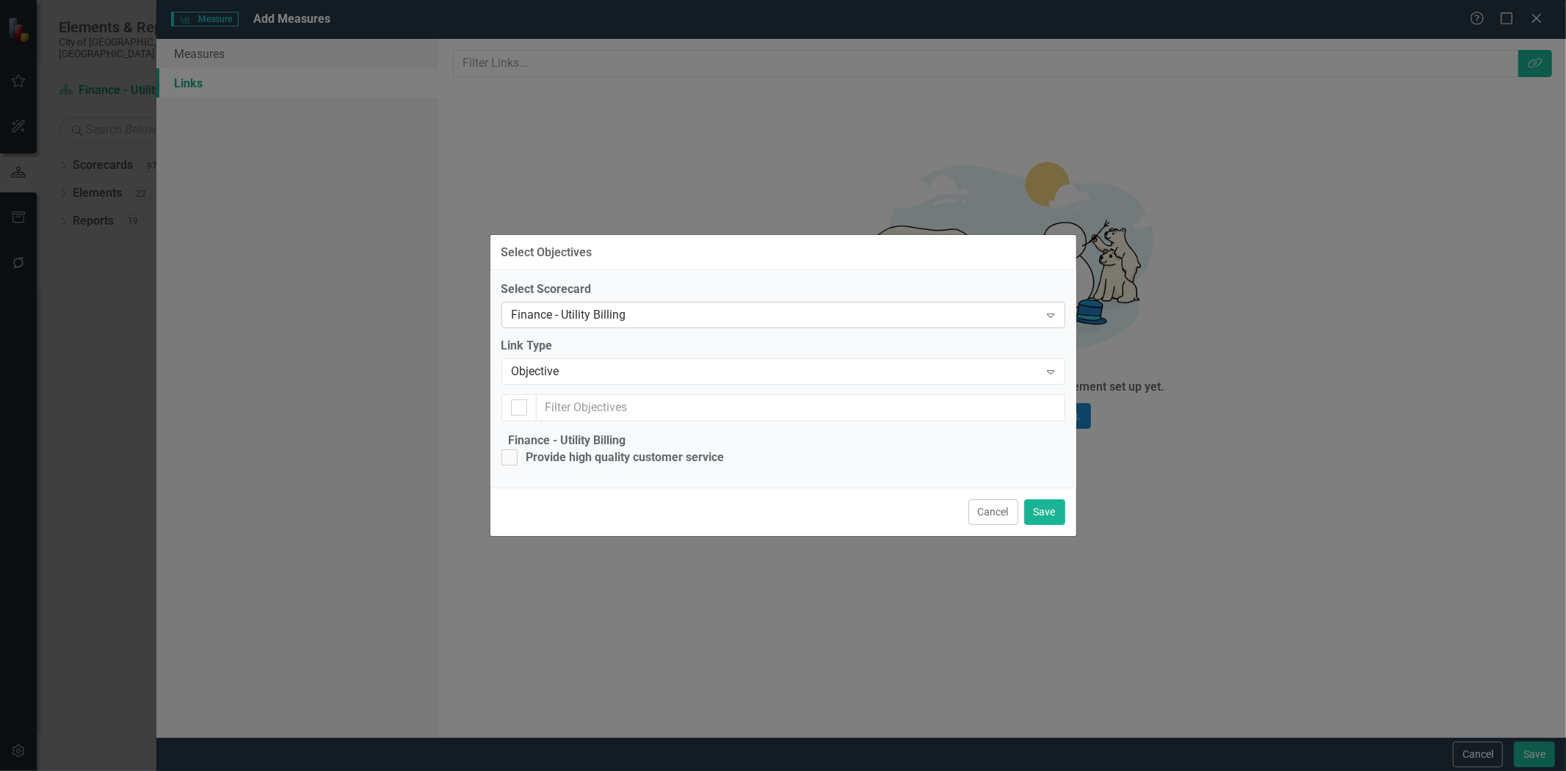
click at [588, 307] on div "Finance - Utility Billing" at bounding box center [776, 315] width 528 height 17
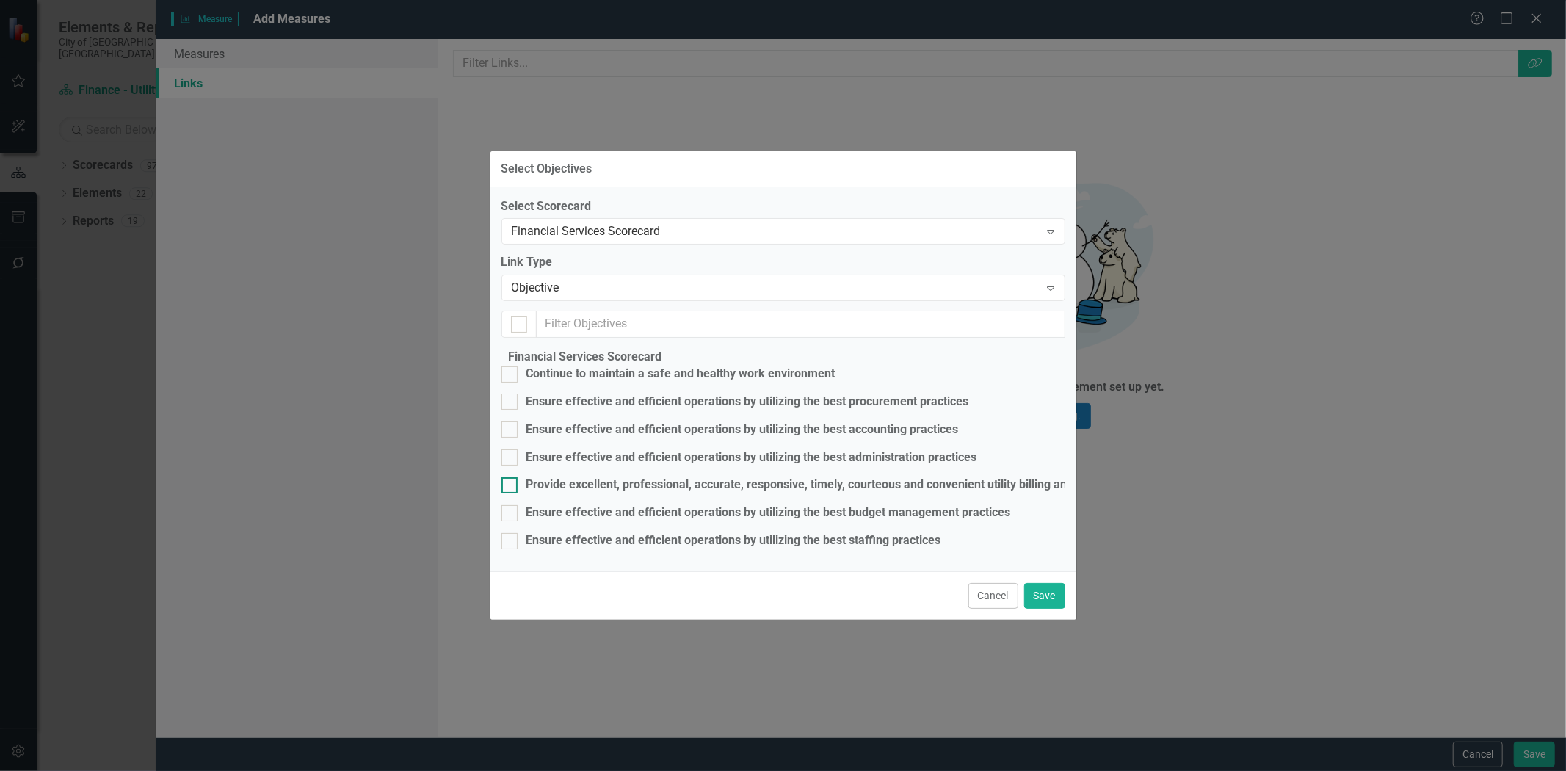
click at [617, 476] on div "Provide excellent, professional, accurate, responsive, timely, courteous and co…" at bounding box center [848, 484] width 644 height 17
click at [511, 477] on input "Provide excellent, professional, accurate, responsive, timely, courteous and co…" at bounding box center [506, 482] width 10 height 10
checkbox input "true"
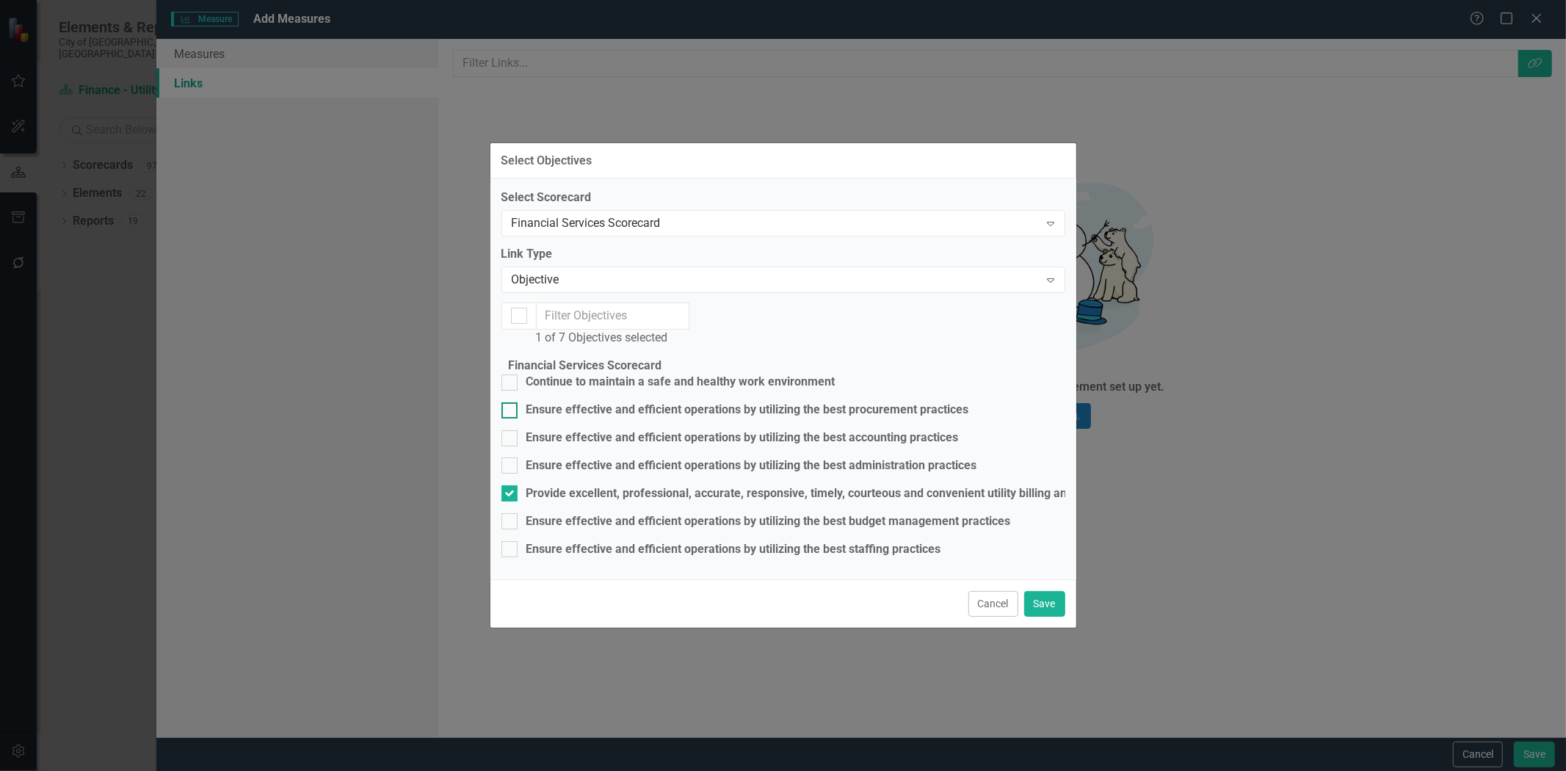
click at [915, 402] on div "Ensure effective and efficient operations by utilizing the best procurement pra…" at bounding box center [747, 410] width 443 height 17
click at [511, 402] on input "Ensure effective and efficient operations by utilizing the best procurement pra…" at bounding box center [506, 407] width 10 height 10
checkbox input "true"
click at [717, 429] on div "Ensure effective and efficient operations by utilizing the best accounting prac…" at bounding box center [742, 437] width 432 height 17
click at [511, 430] on input "Ensure effective and efficient operations by utilizing the best accounting prac…" at bounding box center [506, 435] width 10 height 10
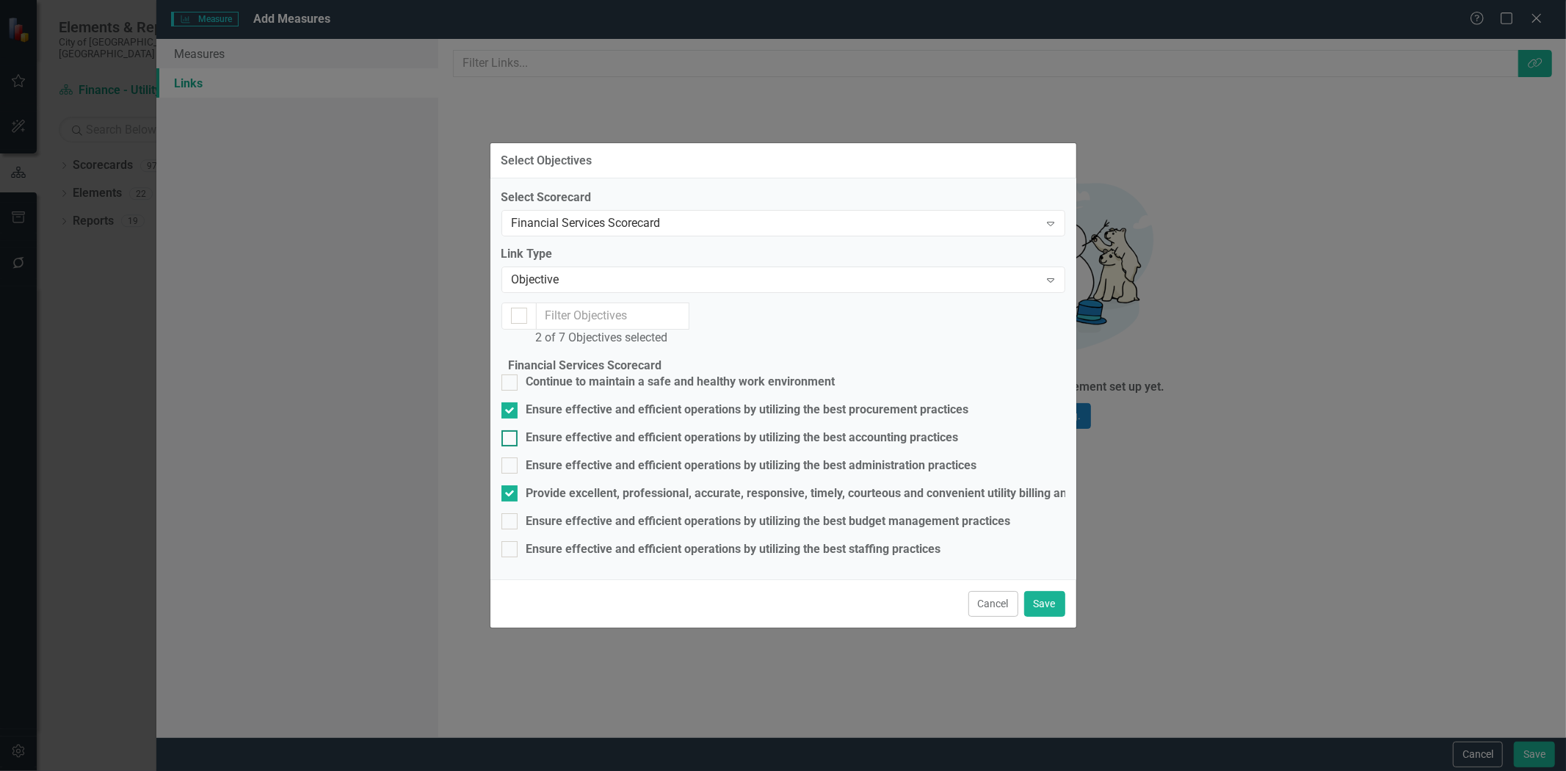
checkbox input "true"
click at [795, 513] on div "Ensure effective and efficient operations by utilizing the best budget manageme…" at bounding box center [768, 521] width 485 height 17
click at [511, 513] on input "Ensure effective and efficient operations by utilizing the best budget manageme…" at bounding box center [506, 518] width 10 height 10
checkbox input "true"
click at [1035, 617] on button "Save" at bounding box center [1044, 604] width 41 height 26
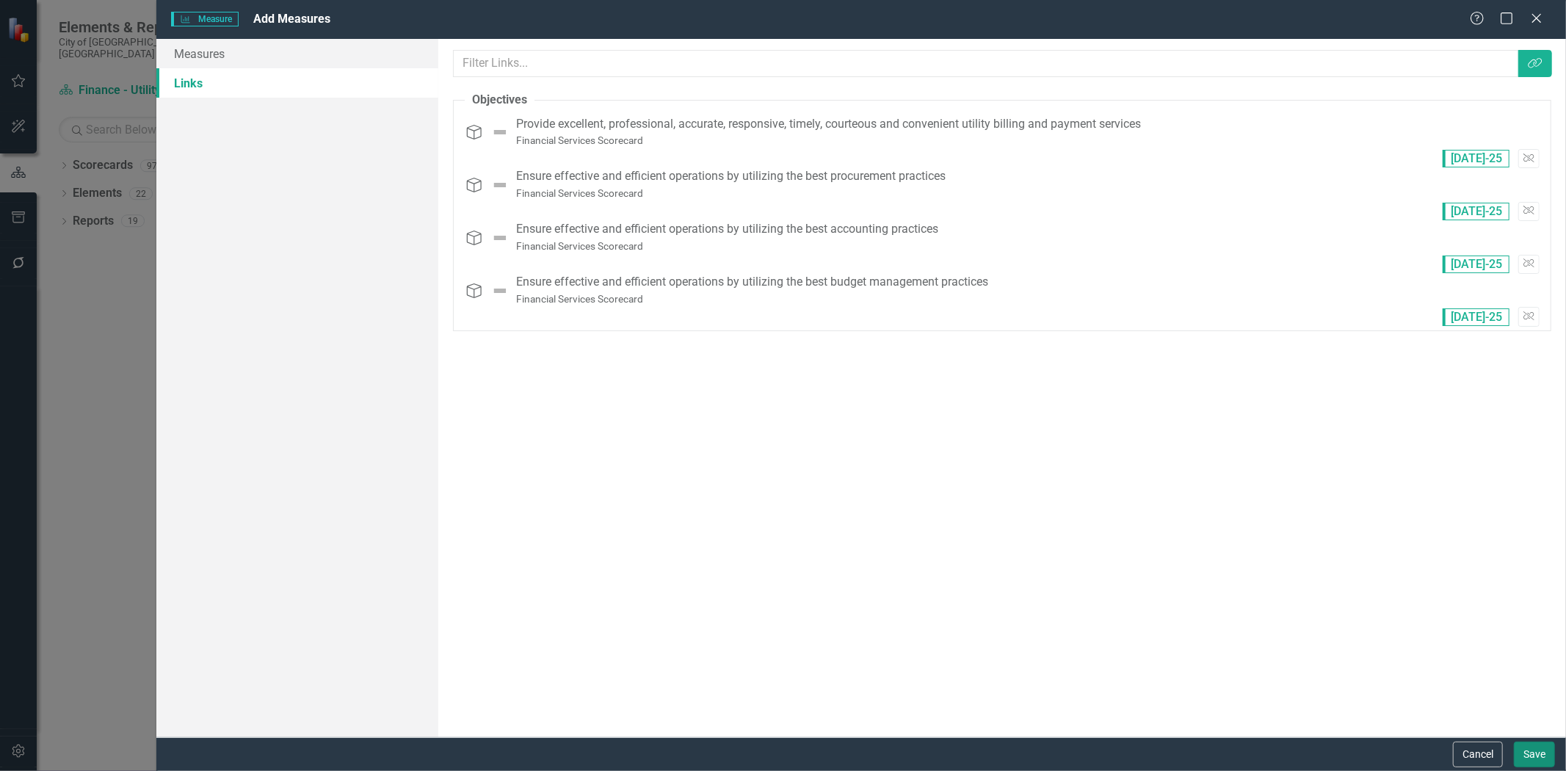
click at [1523, 764] on button "Save" at bounding box center [1534, 754] width 41 height 26
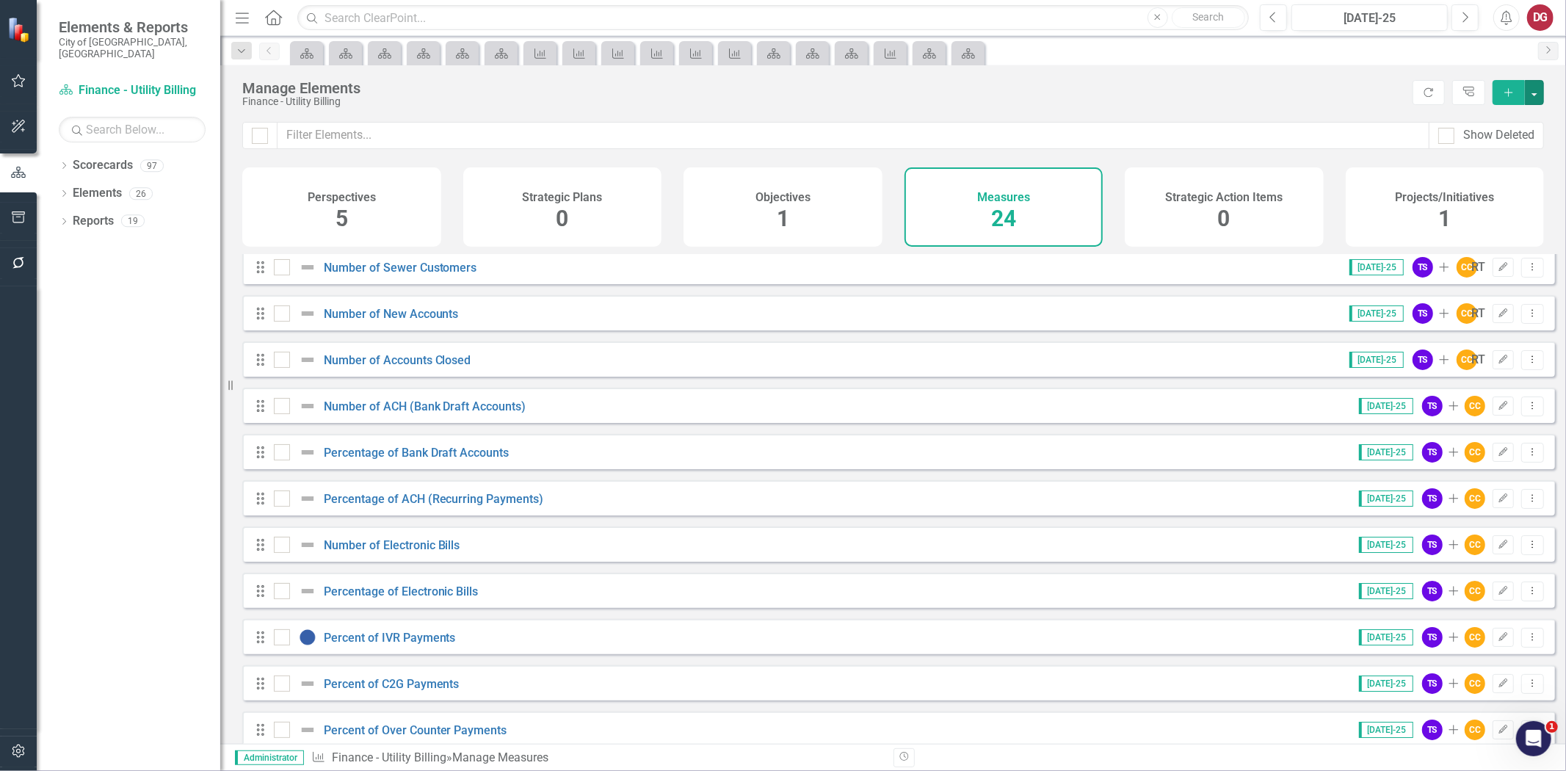
scroll to position [0, 0]
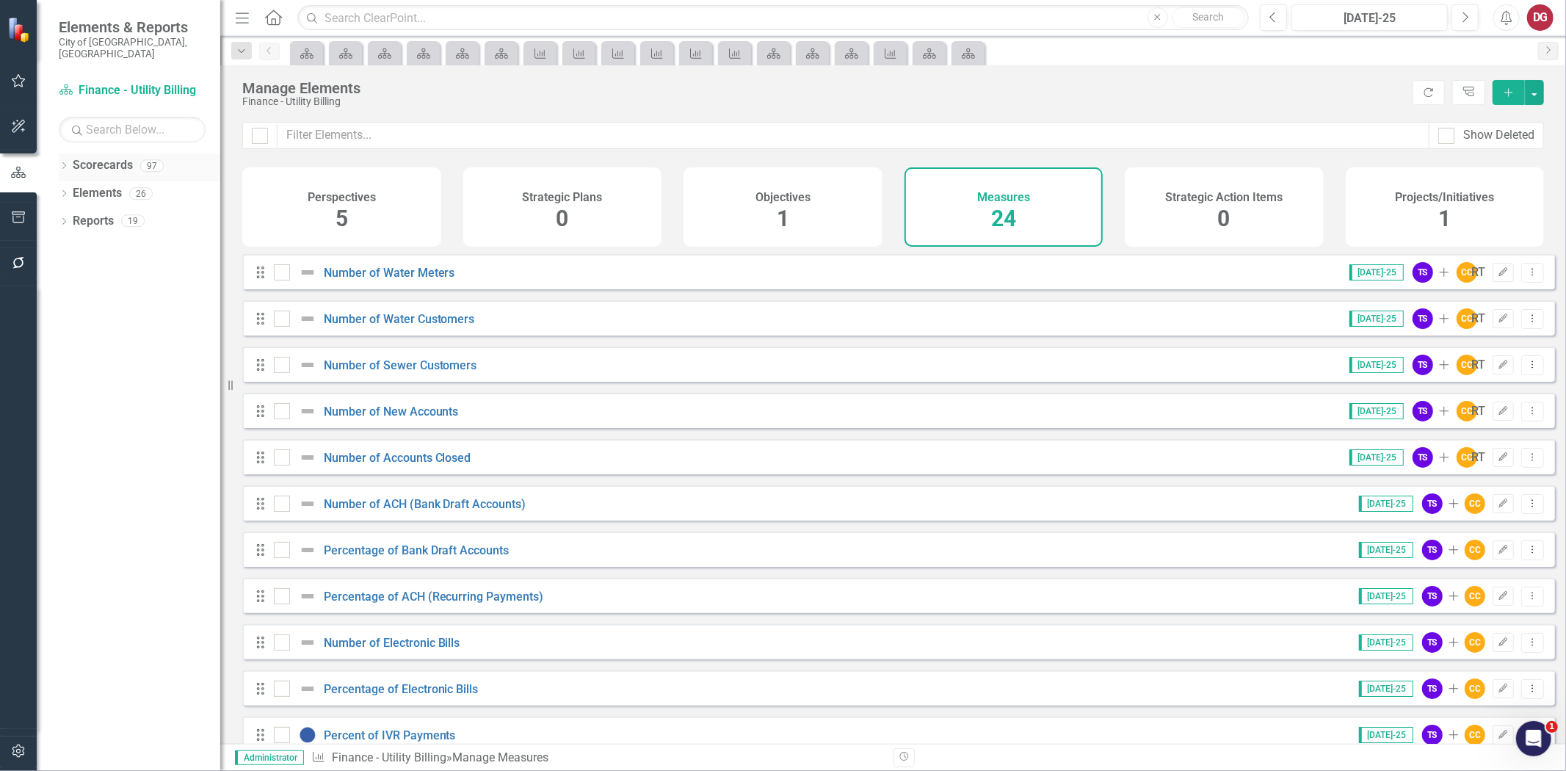
click at [84, 157] on link "Scorecards" at bounding box center [103, 165] width 60 height 17
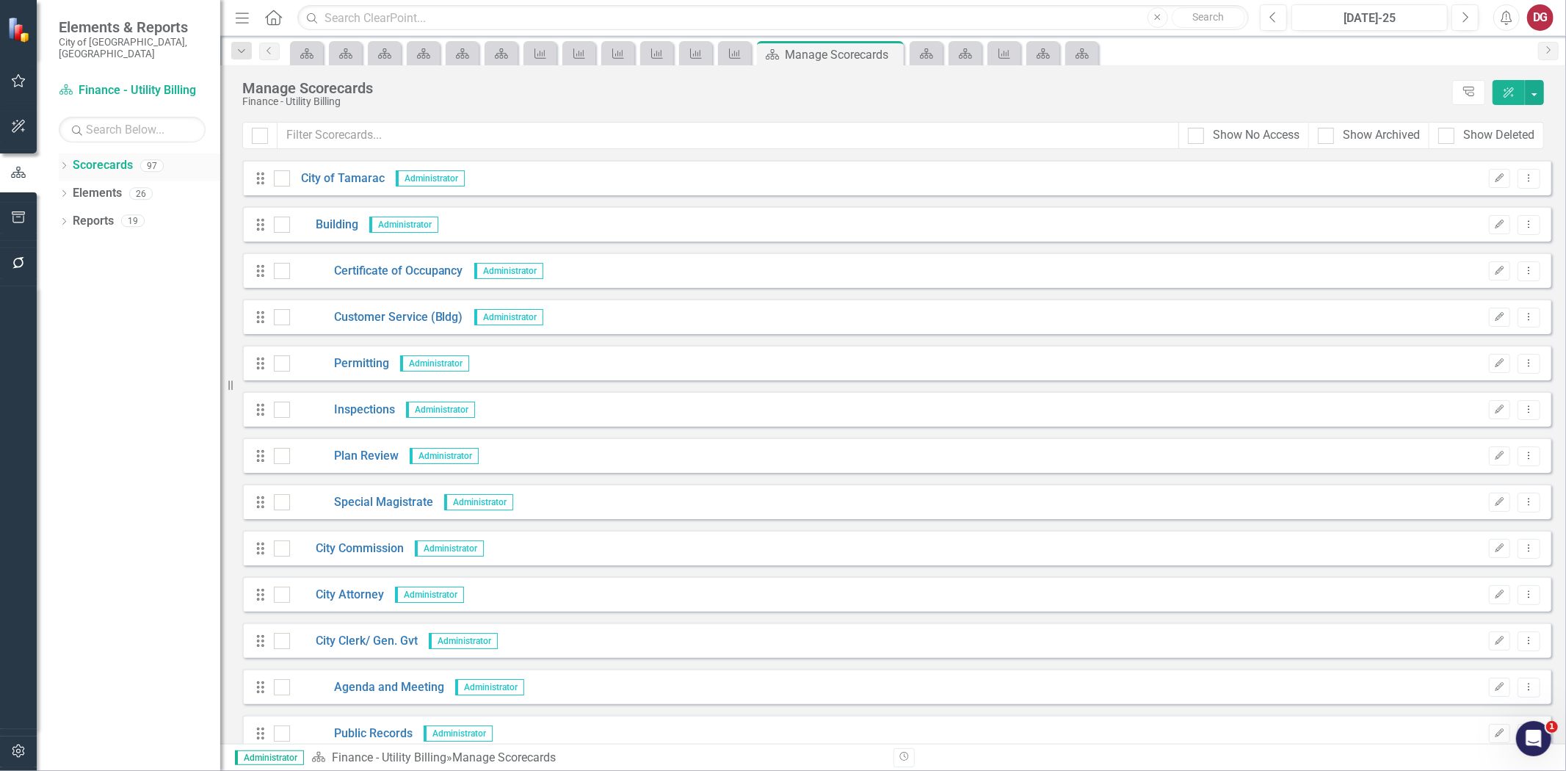
click at [71, 156] on div "Dropdown Scorecards 97" at bounding box center [140, 167] width 162 height 28
click at [63, 163] on icon "Dropdown" at bounding box center [64, 167] width 10 height 8
click at [76, 189] on icon "Dropdown" at bounding box center [71, 193] width 11 height 9
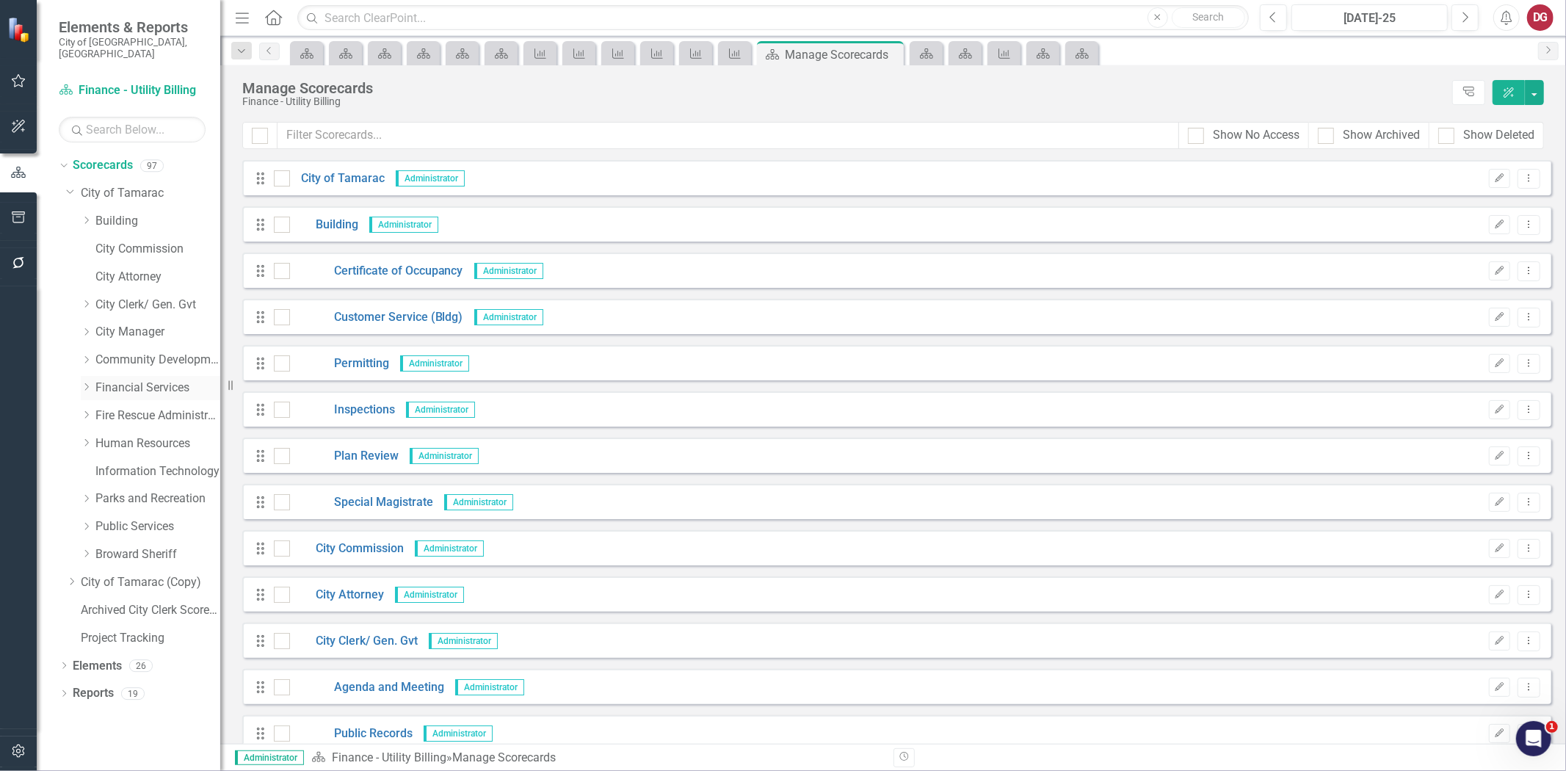
click at [90, 382] on div "Dropdown" at bounding box center [86, 388] width 11 height 12
click at [126, 546] on link "Utility Billing Transactional Survey" at bounding box center [165, 554] width 110 height 17
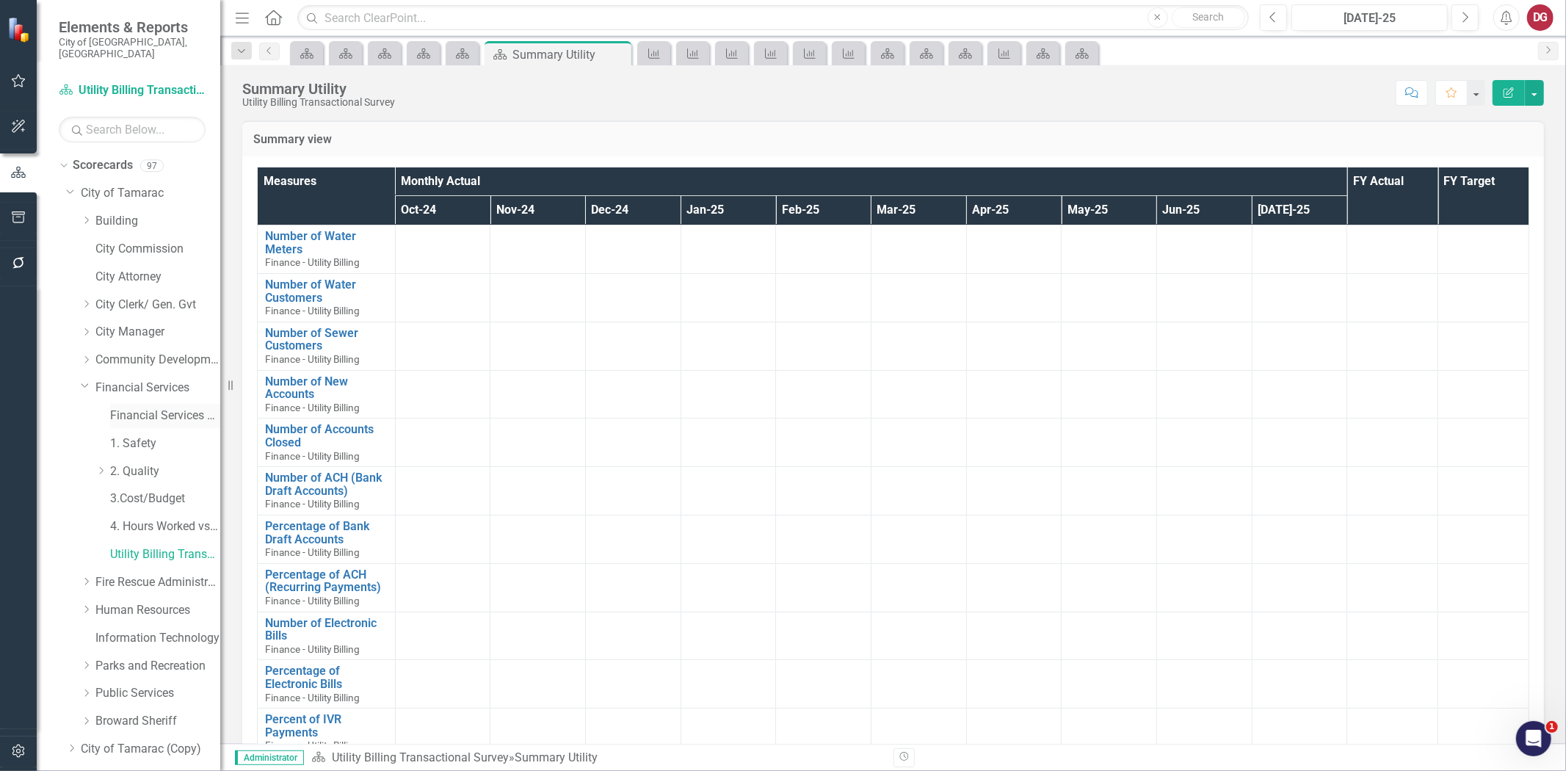
click at [170, 407] on link "Financial Services Scorecard" at bounding box center [165, 415] width 110 height 17
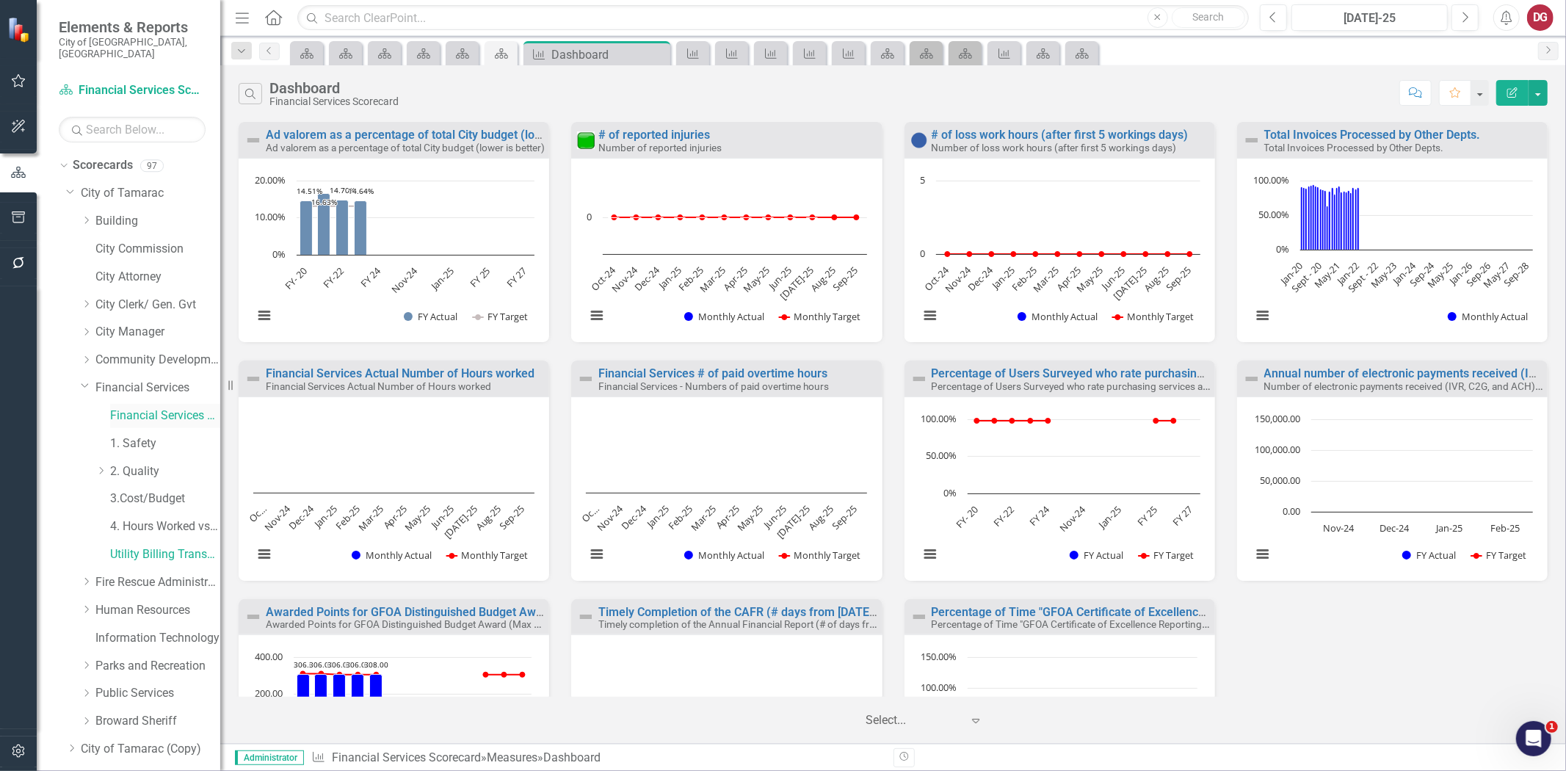
click at [170, 407] on link "Financial Services Scorecard" at bounding box center [165, 415] width 110 height 17
click at [136, 546] on link "Utility Billing Transactional Survey" at bounding box center [165, 554] width 110 height 17
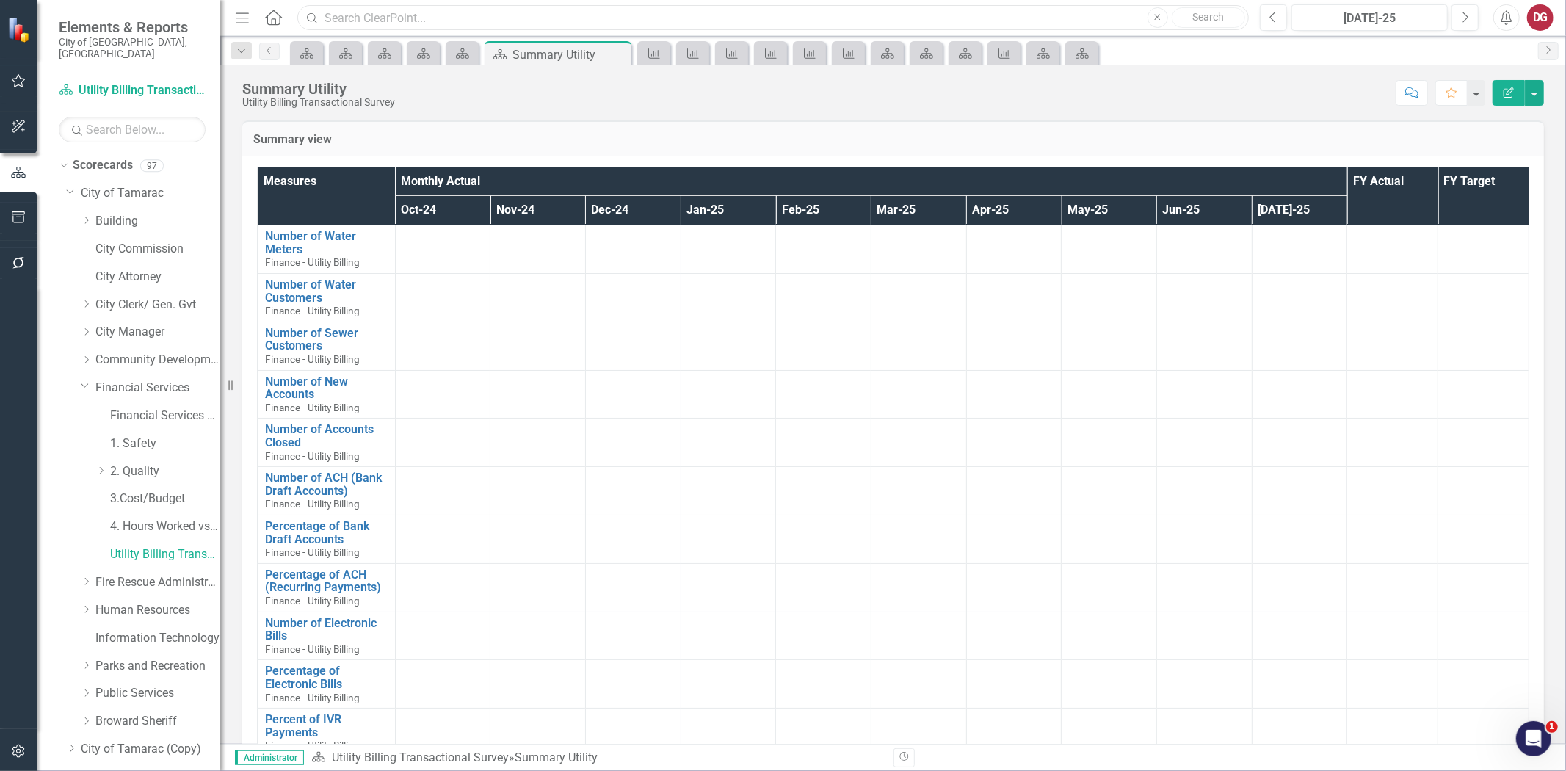
click at [373, 21] on input "text" at bounding box center [772, 18] width 951 height 26
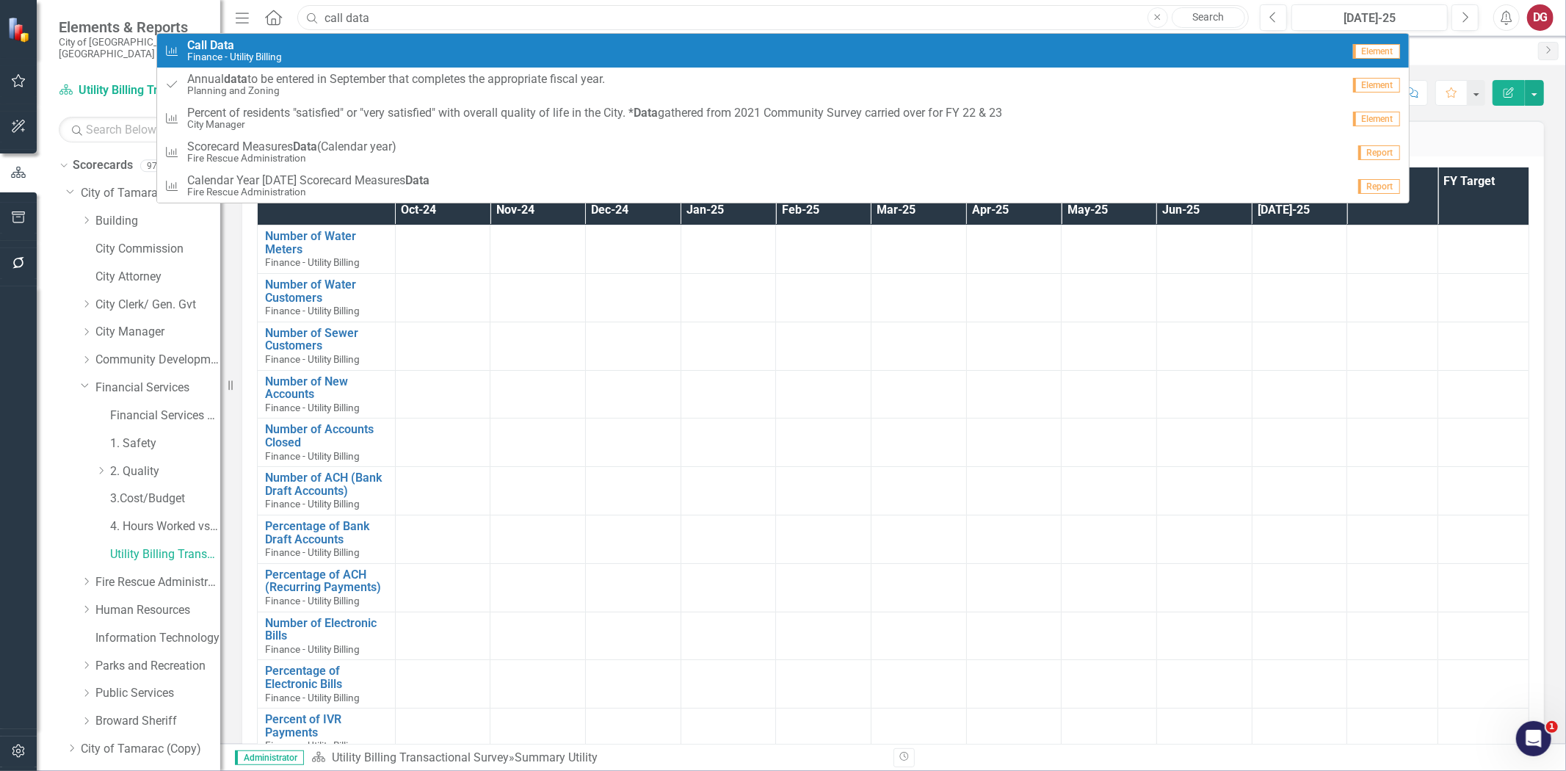
type input "call data"
click at [313, 48] on div "Measure Call Data Finance - Utility Billing" at bounding box center [752, 51] width 1177 height 24
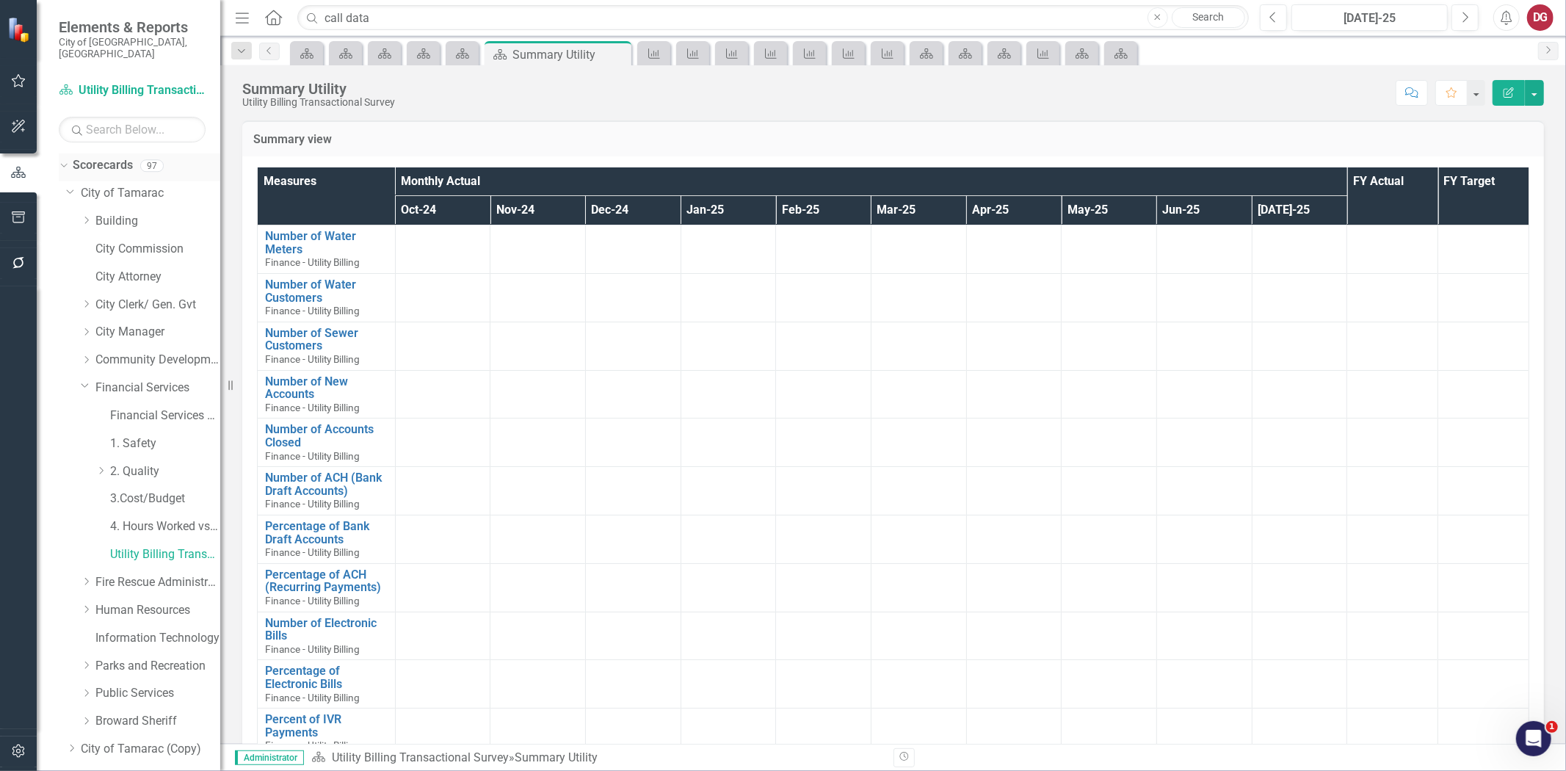
click at [61, 160] on icon "Dropdown" at bounding box center [62, 165] width 8 height 10
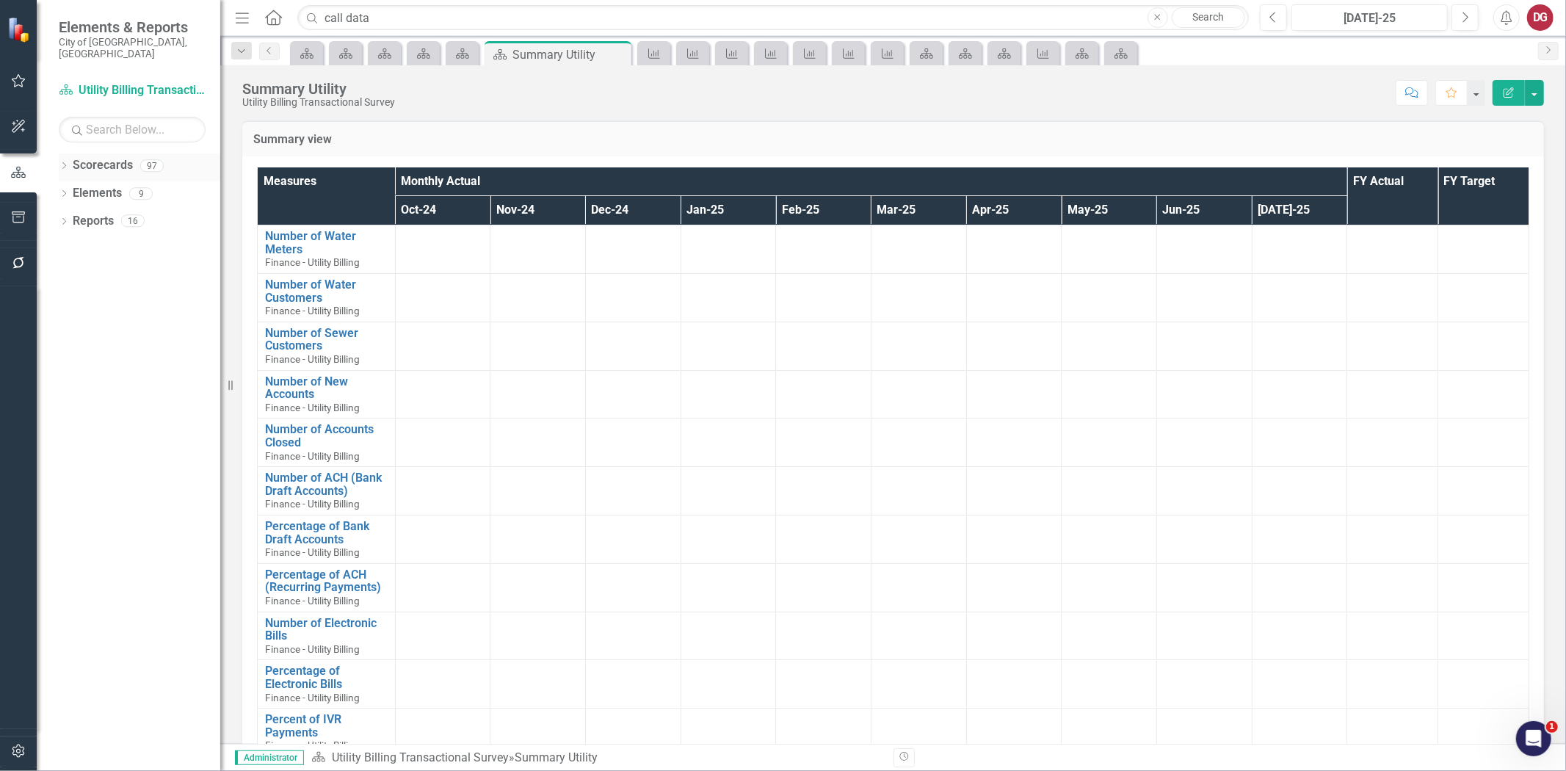
click at [93, 157] on link "Scorecards" at bounding box center [103, 165] width 60 height 17
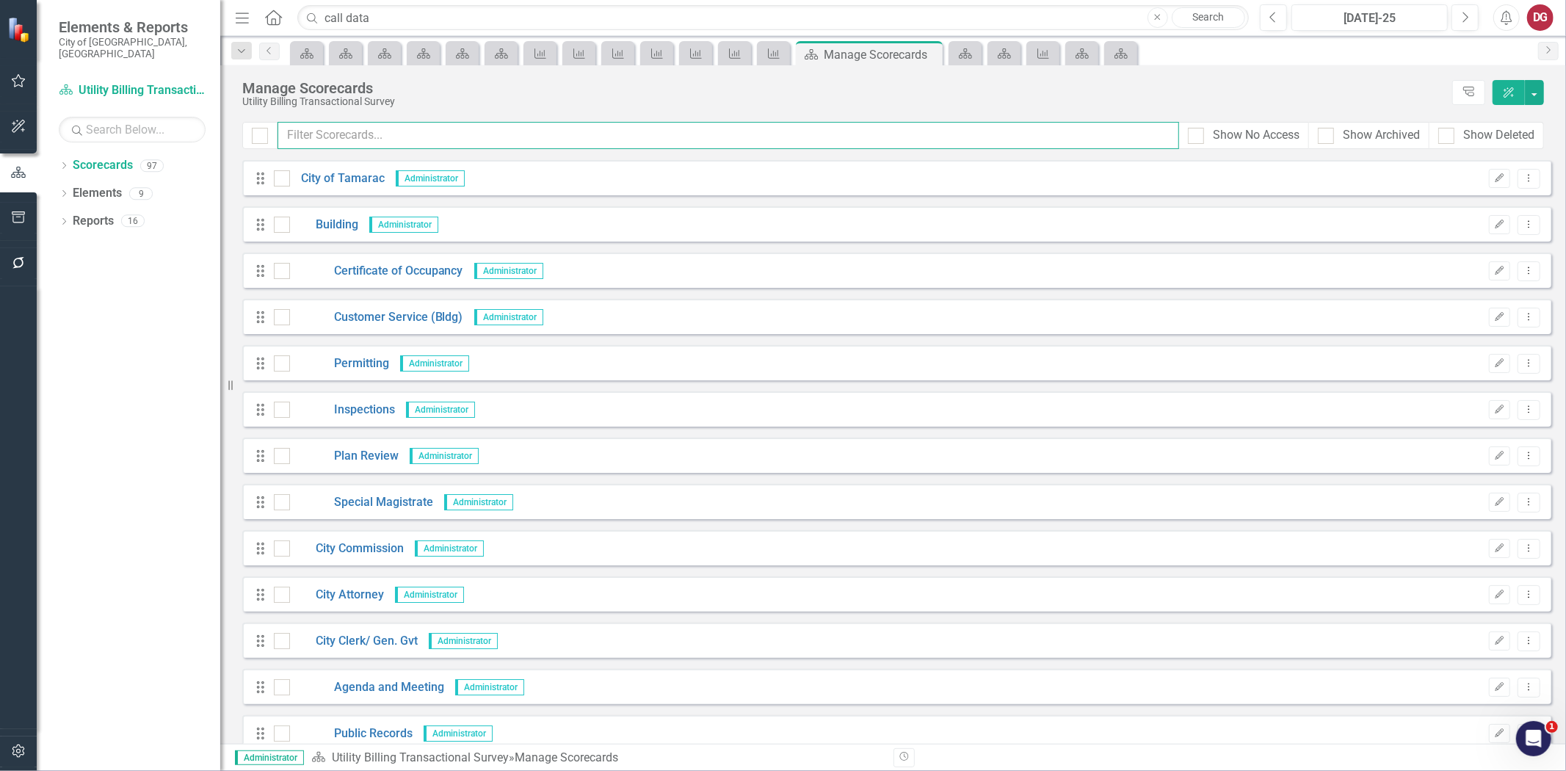
click at [368, 134] on input "text" at bounding box center [729, 135] width 902 height 27
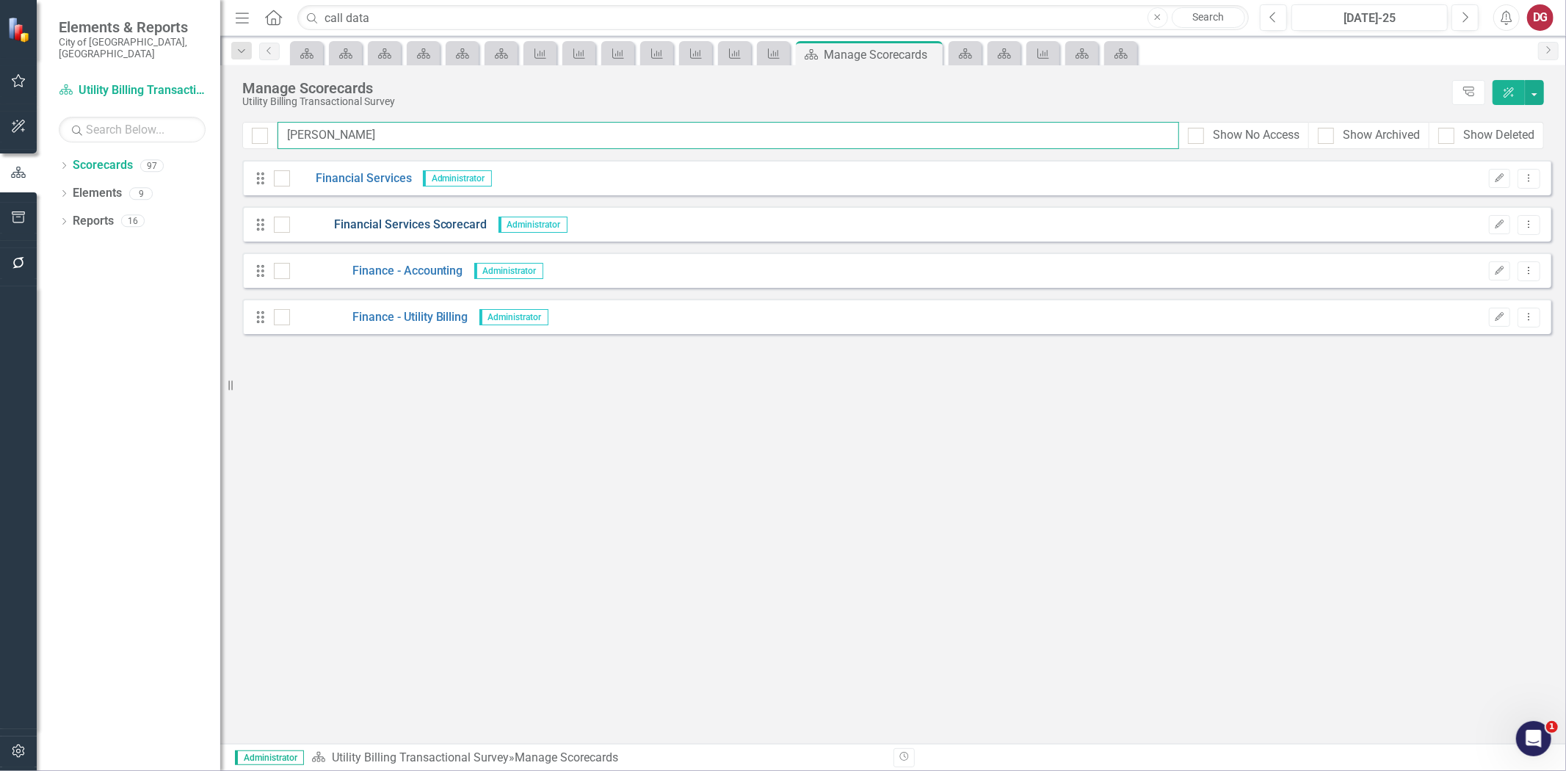
type input "finan"
click at [378, 225] on link "Financial Services Scorecard" at bounding box center [388, 225] width 197 height 17
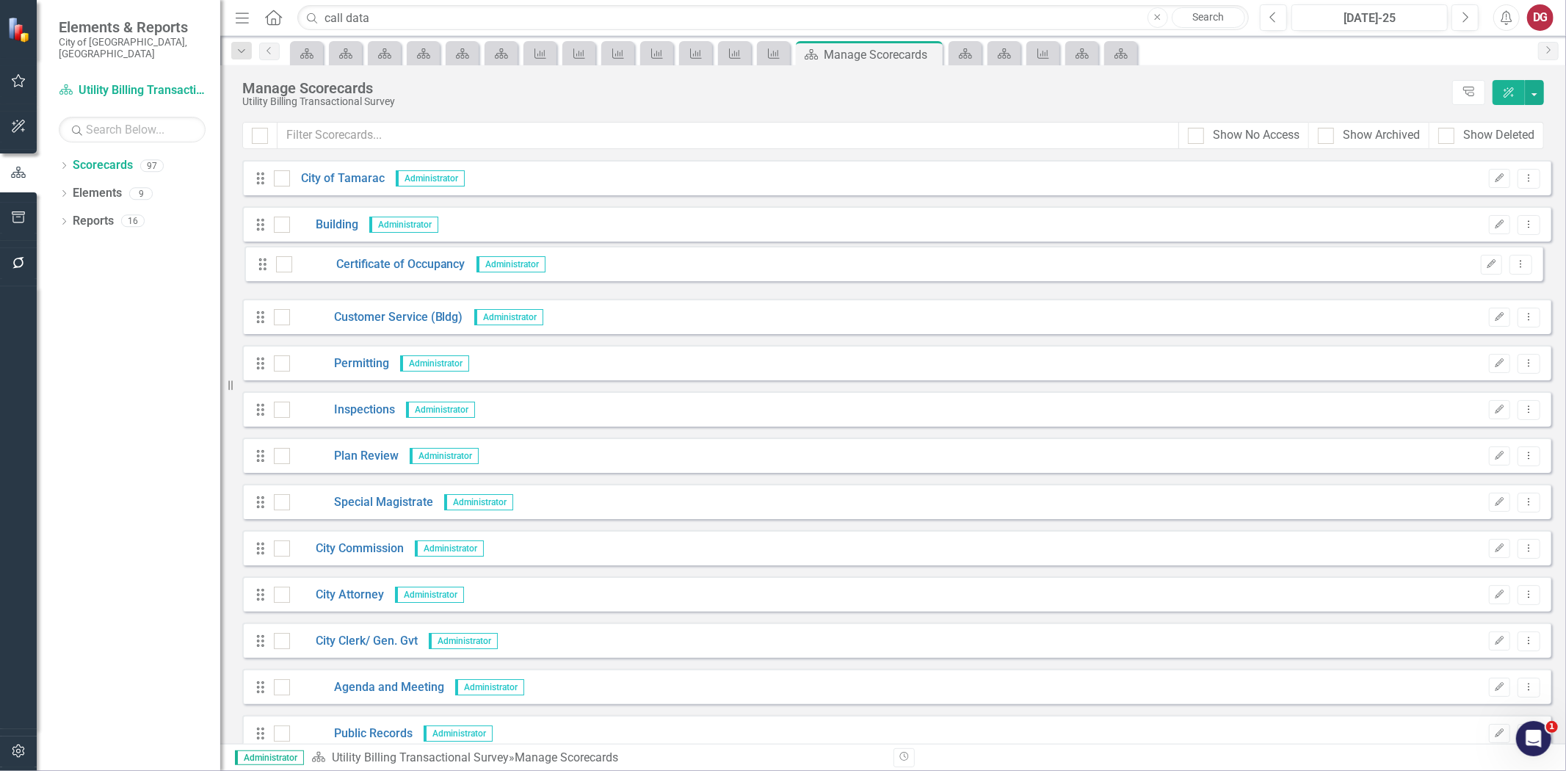
click at [347, 135] on input "text" at bounding box center [729, 135] width 902 height 27
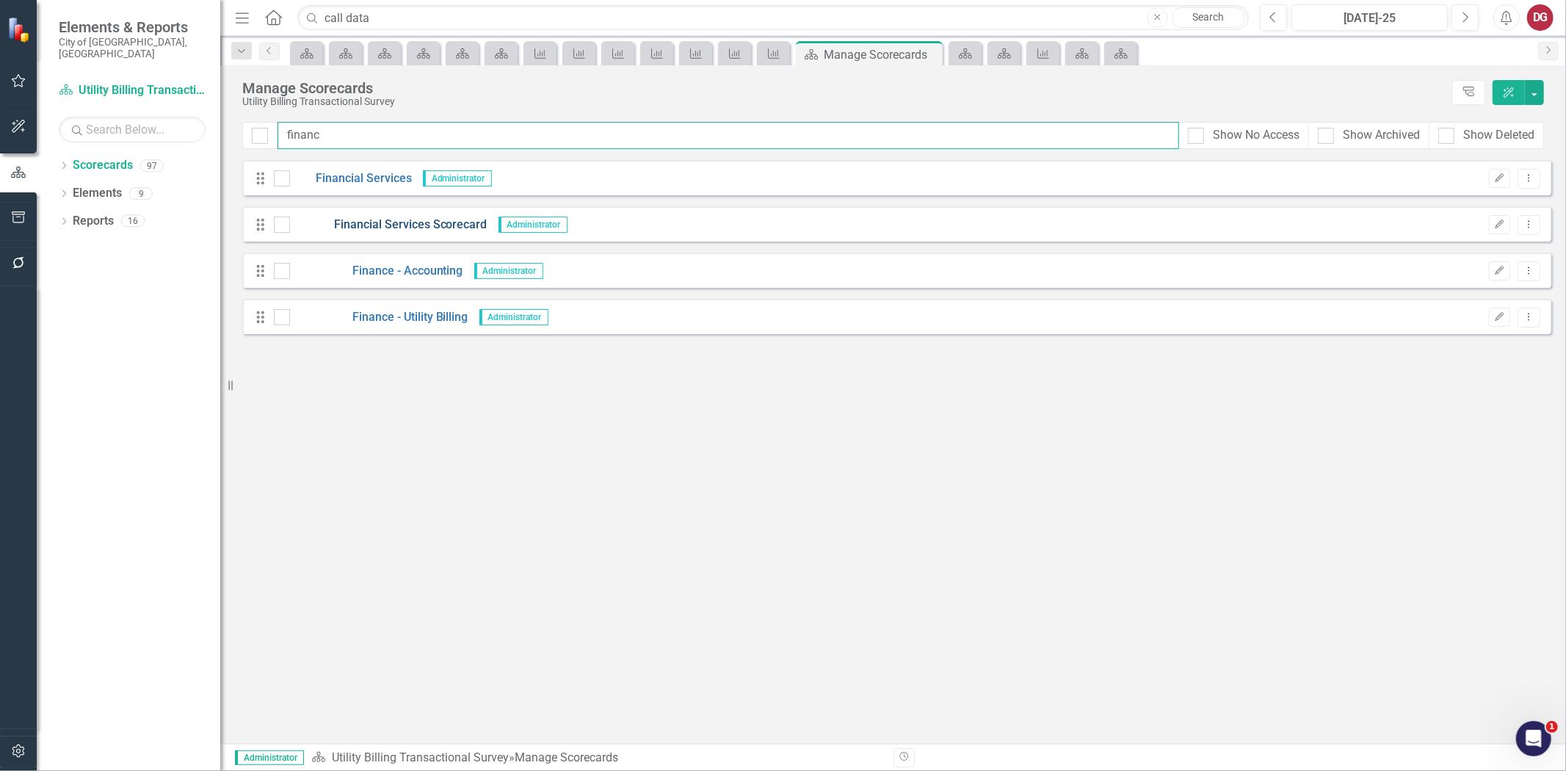
type input "financ"
click at [364, 218] on link "Financial Services Scorecard" at bounding box center [388, 225] width 197 height 17
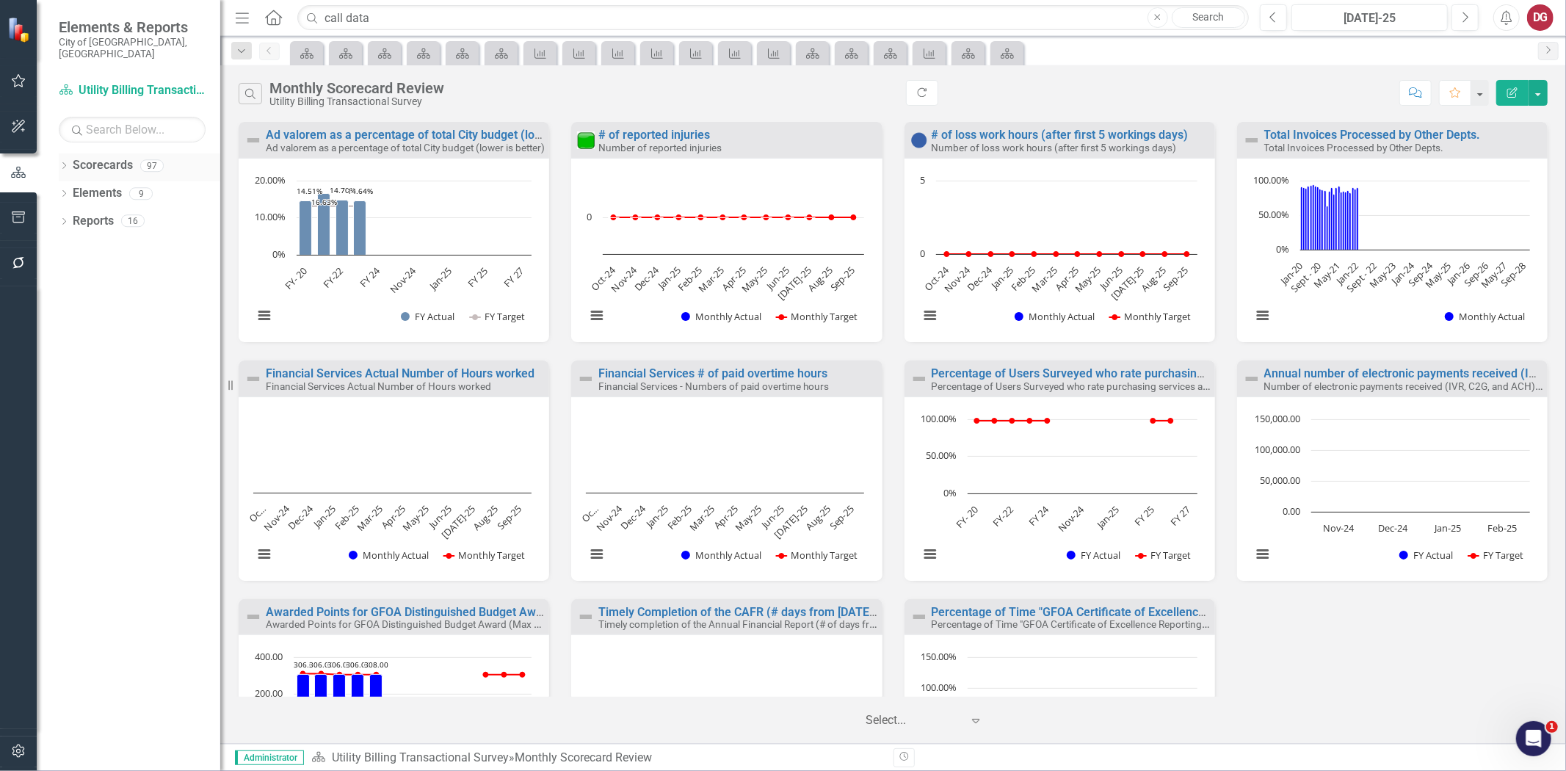
click at [62, 163] on icon "Dropdown" at bounding box center [64, 167] width 10 height 8
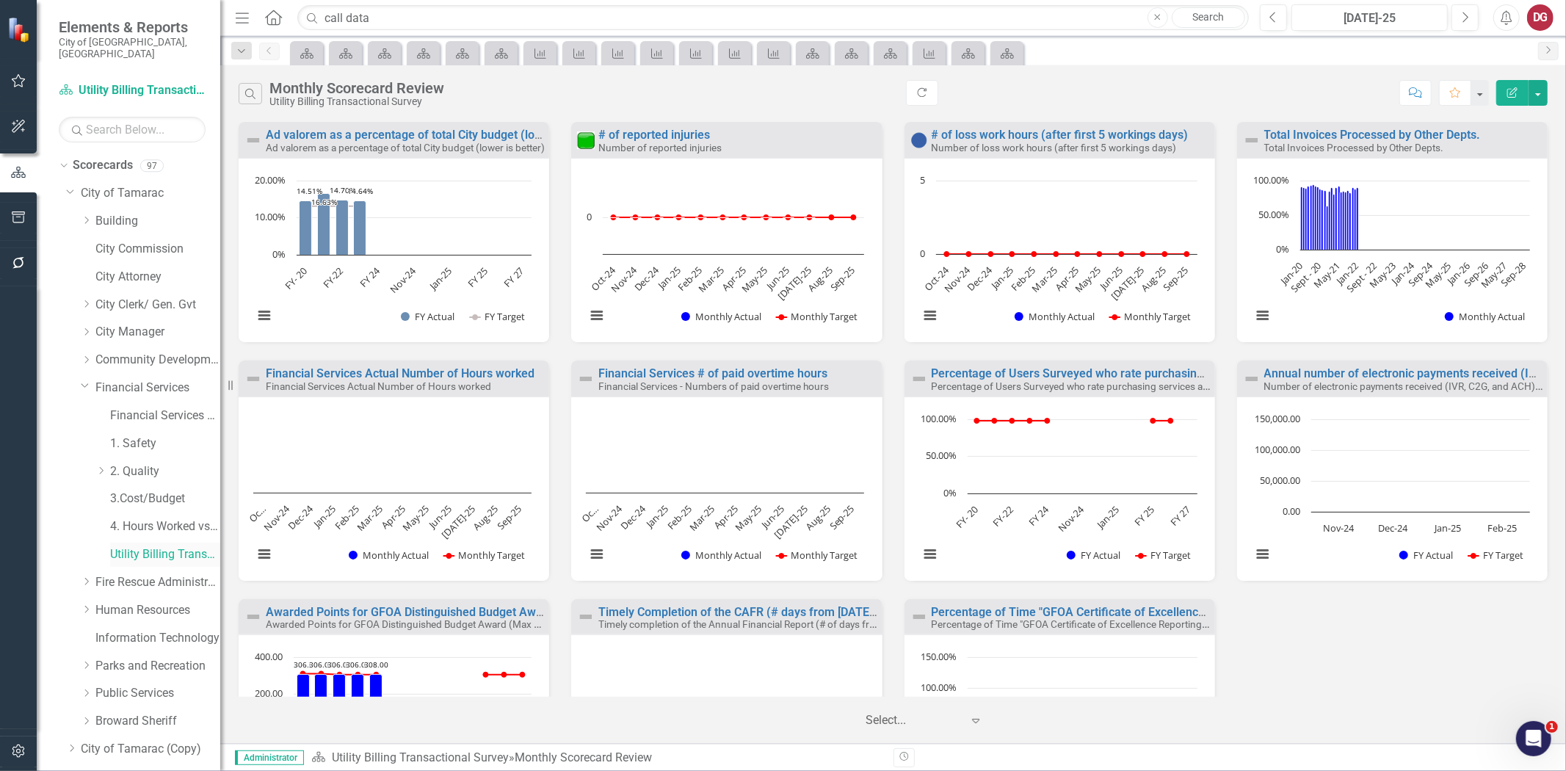
click at [142, 546] on link "Utility Billing Transactional Survey" at bounding box center [165, 554] width 110 height 17
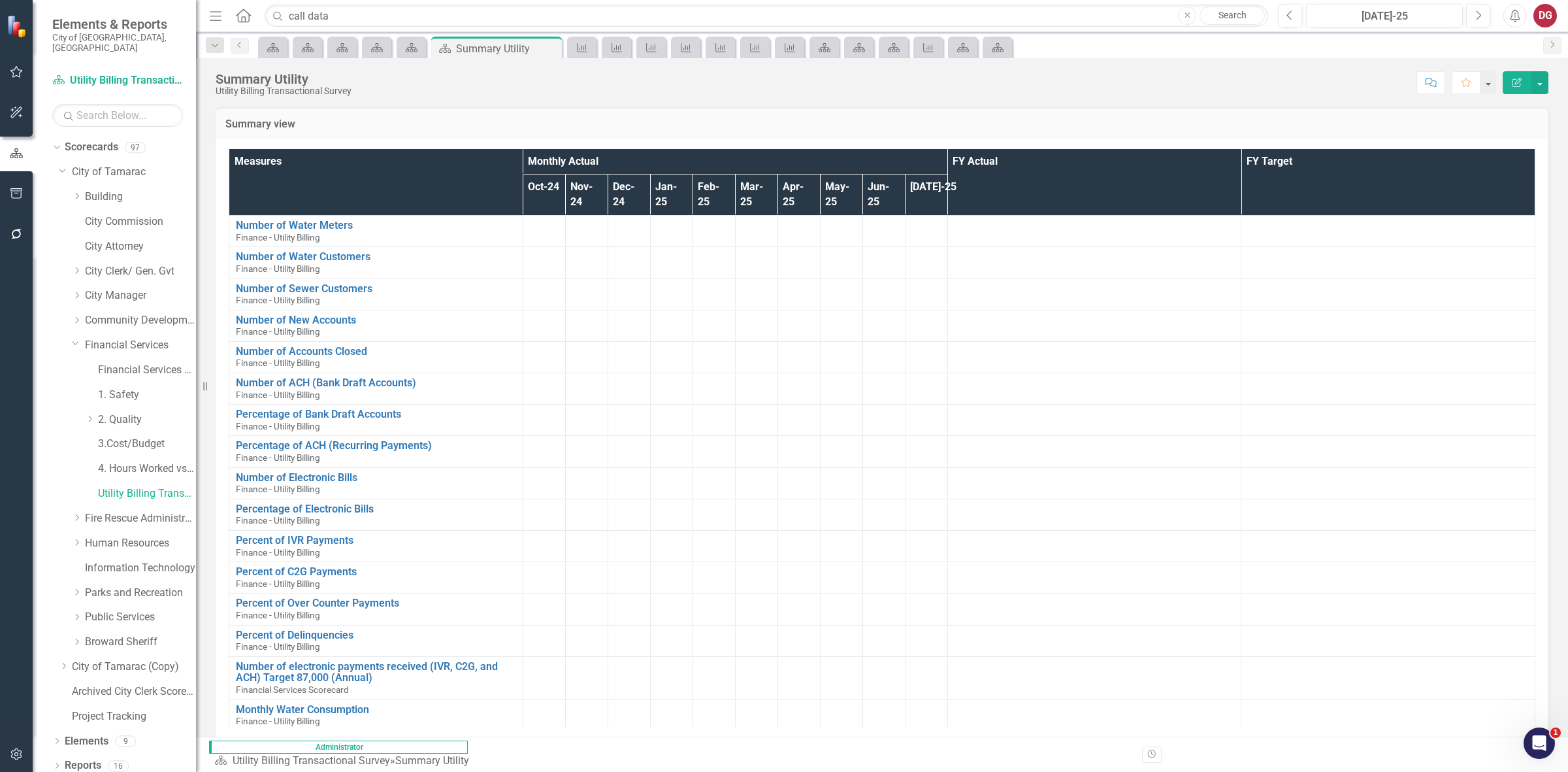
drag, startPoint x: 1379, startPoint y: 0, endPoint x: 799, endPoint y: 83, distance: 585.9
click at [799, 83] on div "Score: N/A Jul-25 Completed Comment Favorite Edit Report" at bounding box center [953, 82] width 1191 height 22
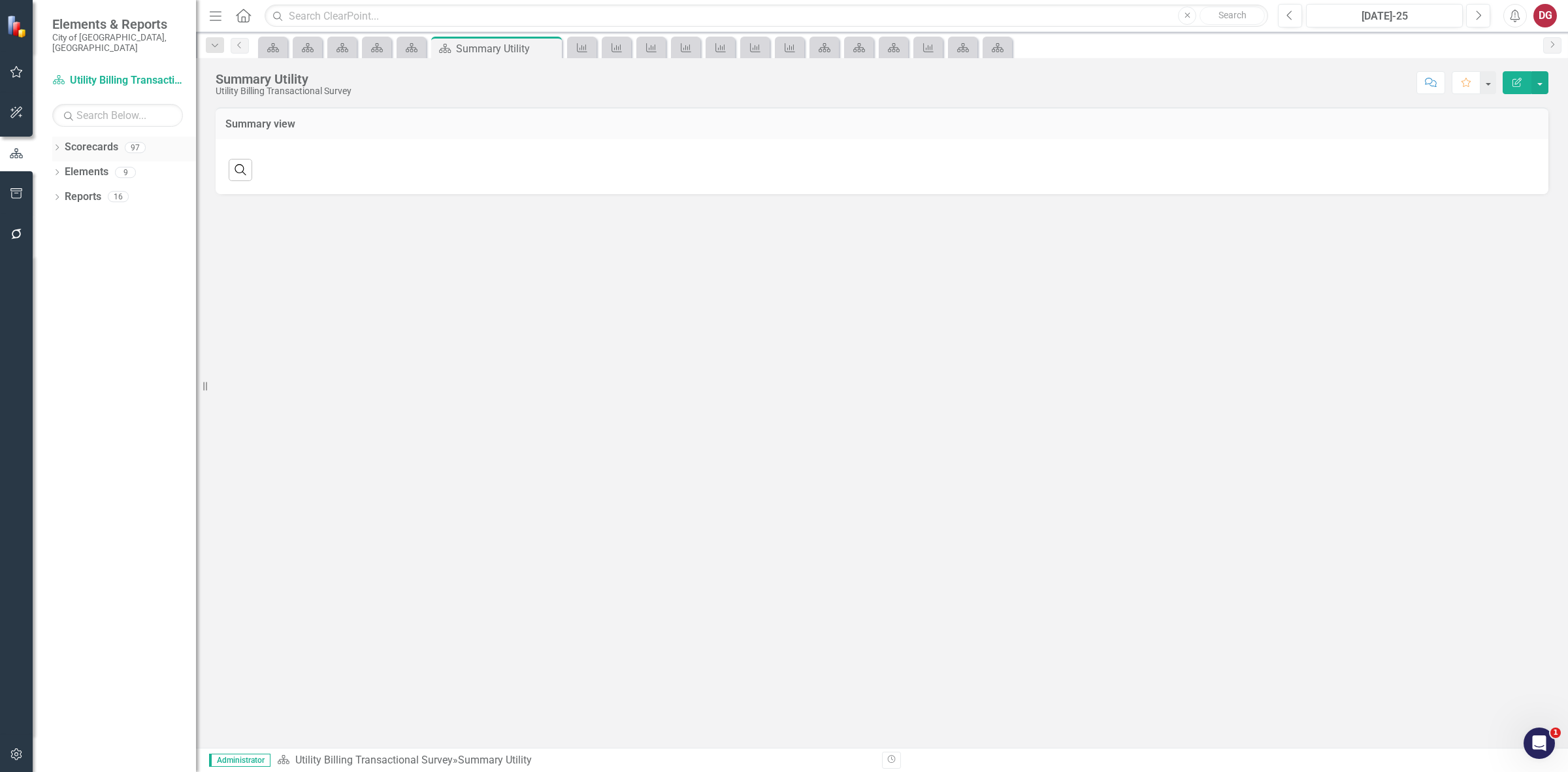
click at [53, 145] on icon "Dropdown" at bounding box center [57, 149] width 9 height 7
click at [66, 168] on icon "Dropdown" at bounding box center [63, 172] width 10 height 8
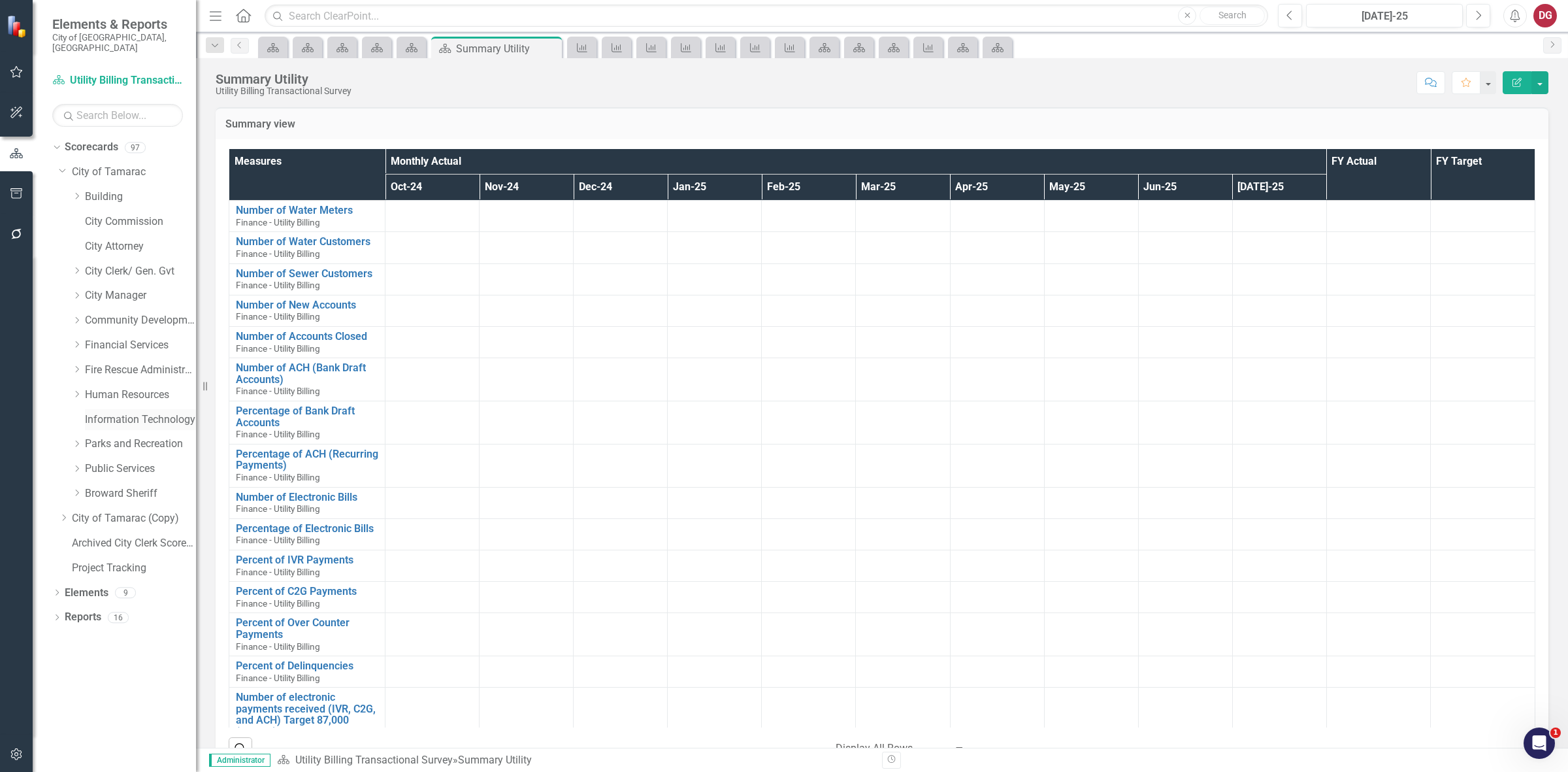
click at [92, 412] on link "Information Technology" at bounding box center [140, 419] width 111 height 15
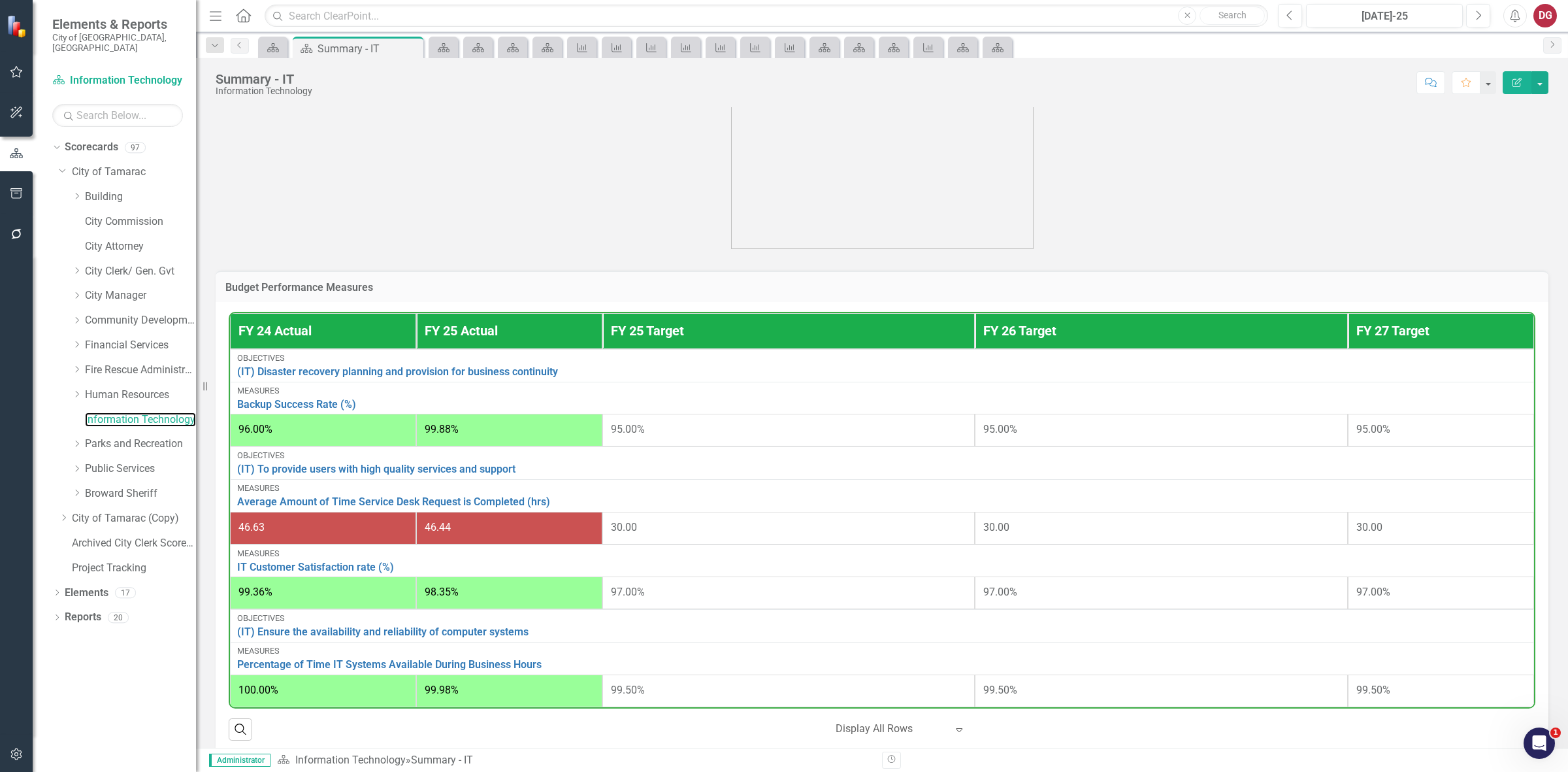
scroll to position [409, 0]
